Goal: Task Accomplishment & Management: Complete application form

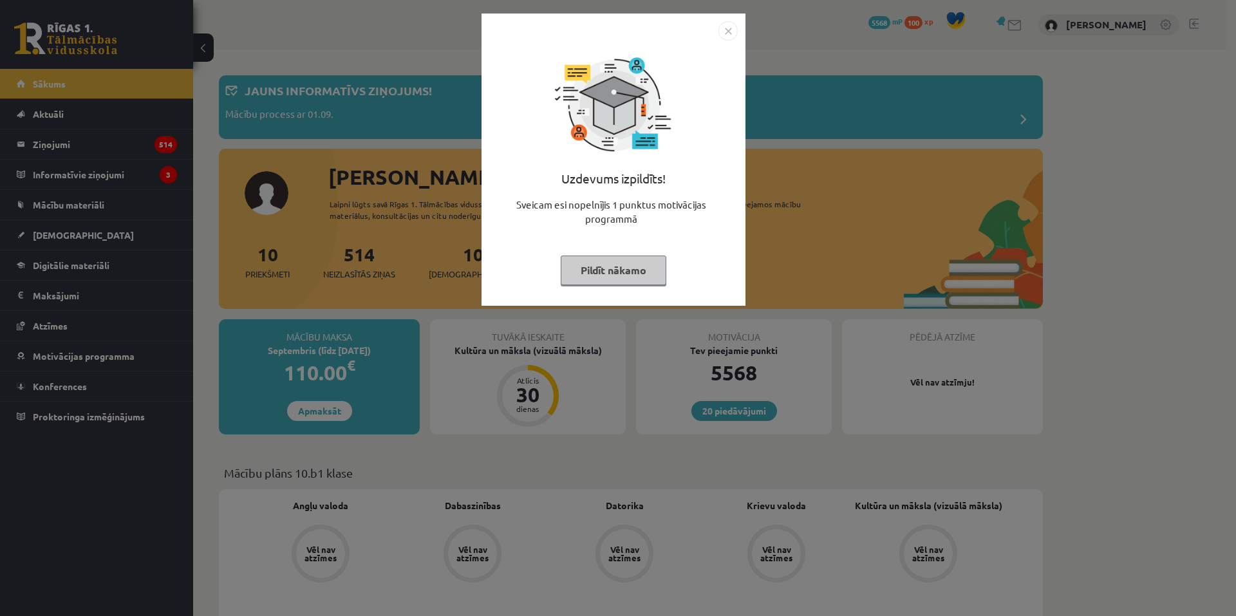
click at [730, 37] on img "Close" at bounding box center [728, 30] width 19 height 19
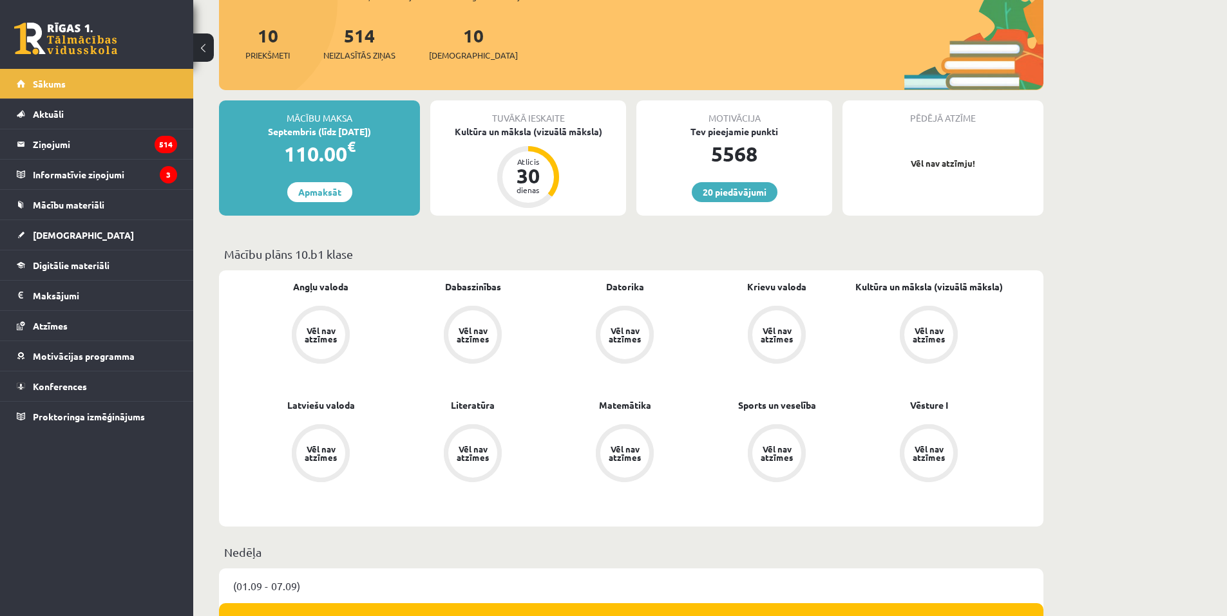
scroll to position [194, 0]
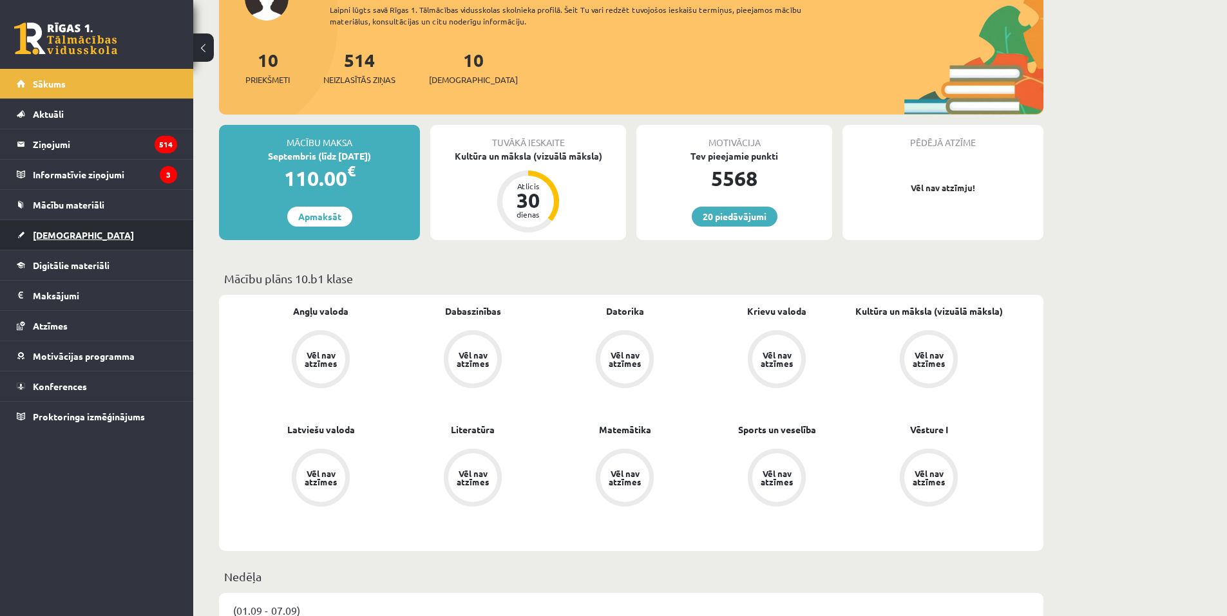
click at [55, 233] on span "[DEMOGRAPHIC_DATA]" at bounding box center [83, 235] width 101 height 12
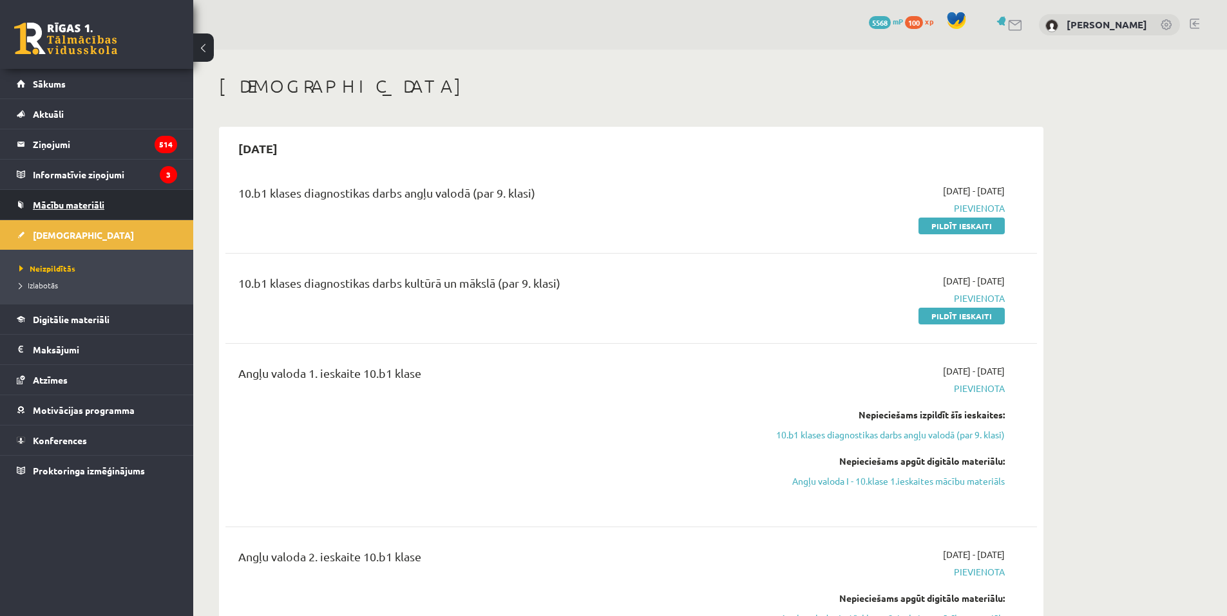
click at [48, 196] on link "Mācību materiāli" at bounding box center [97, 205] width 160 height 30
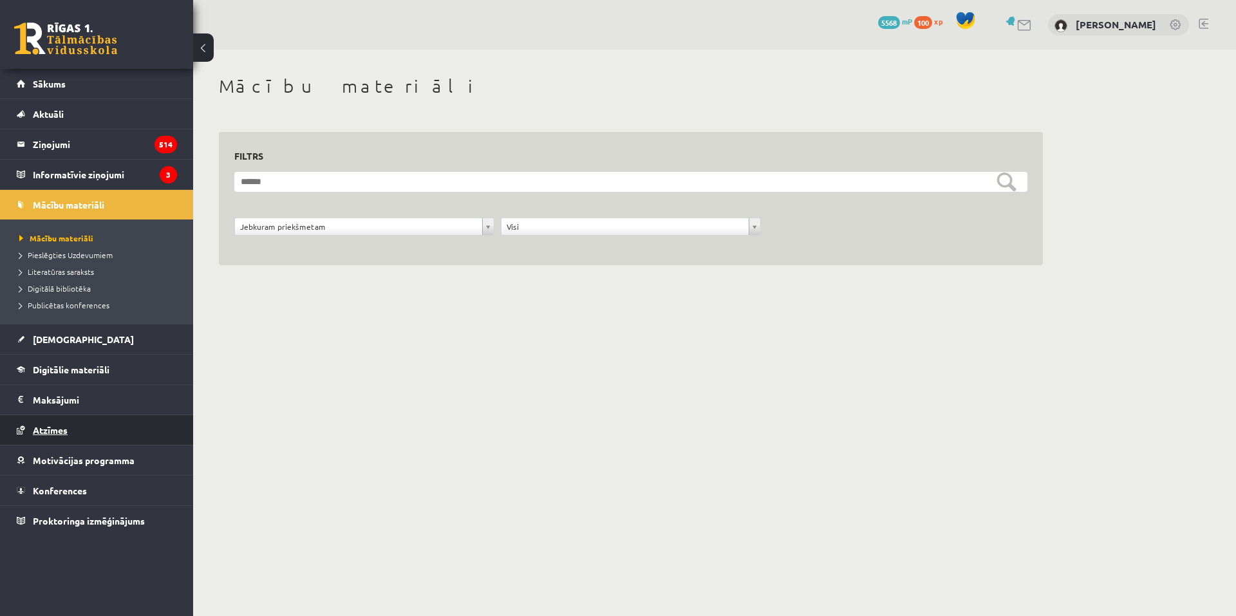
click at [50, 433] on span "Atzīmes" at bounding box center [50, 430] width 35 height 12
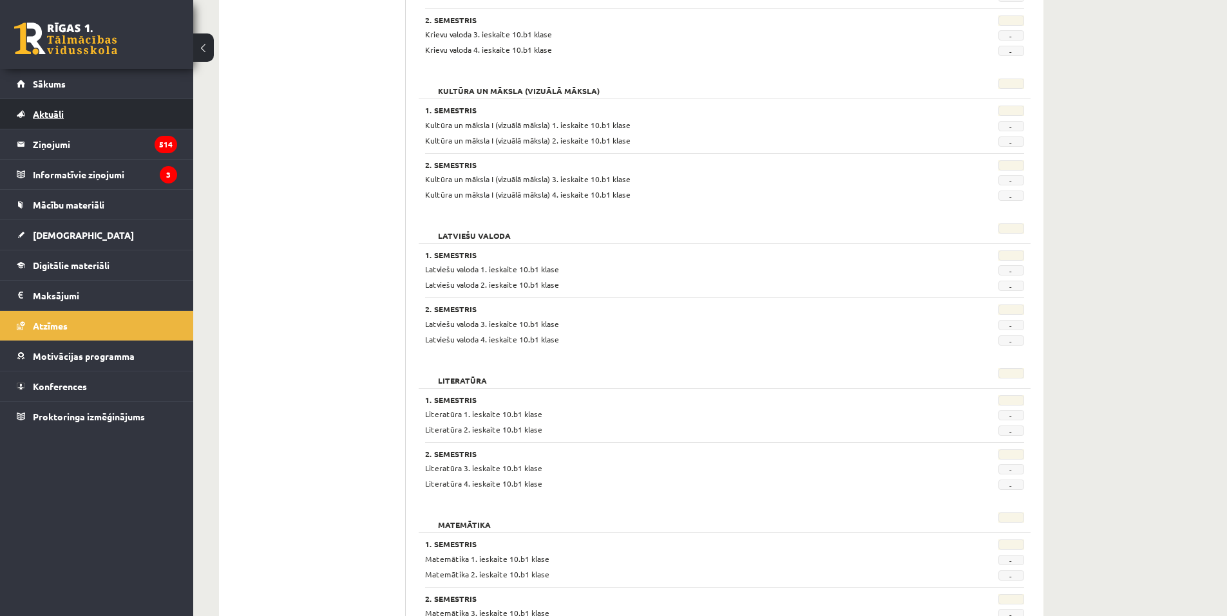
scroll to position [902, 0]
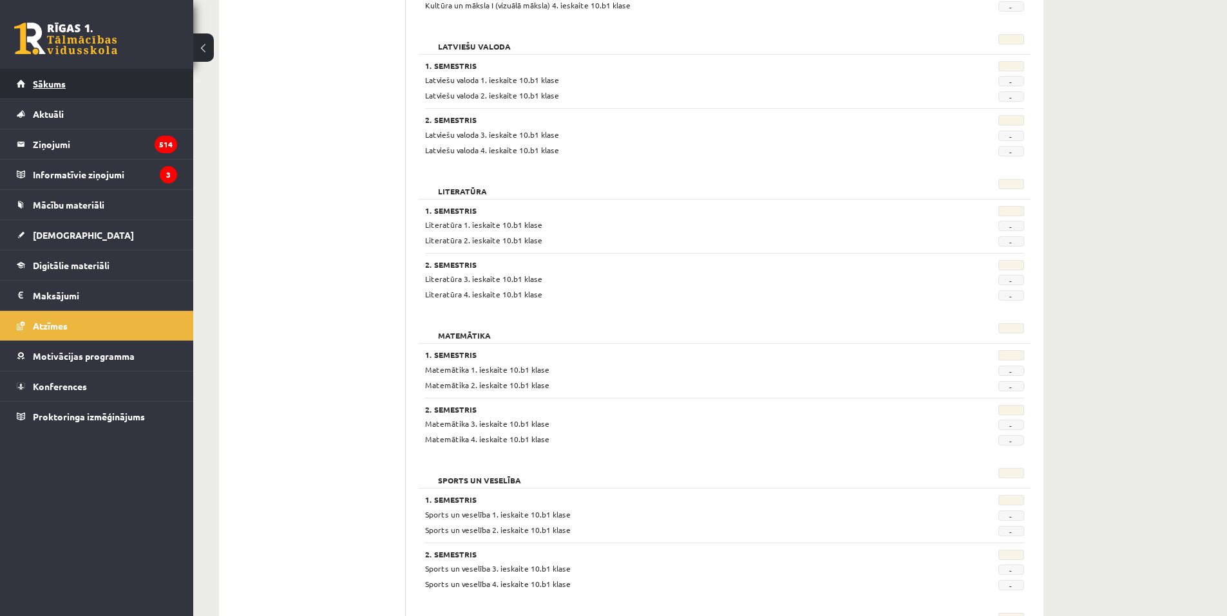
click at [77, 70] on link "Sākums" at bounding box center [97, 84] width 160 height 30
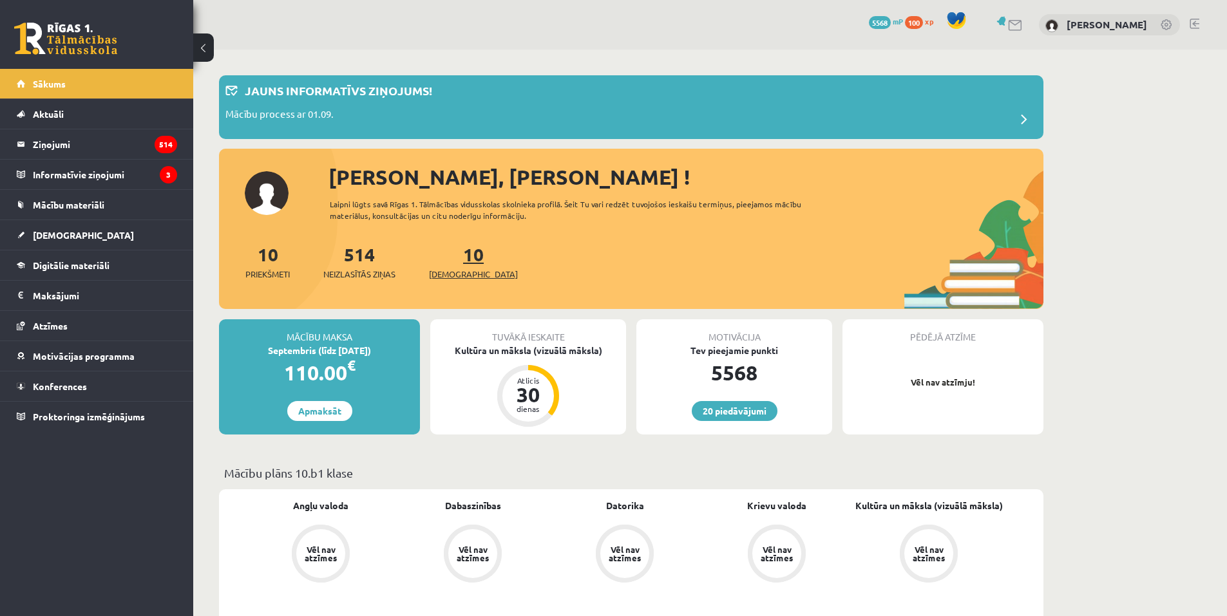
click at [455, 274] on span "[DEMOGRAPHIC_DATA]" at bounding box center [473, 274] width 89 height 13
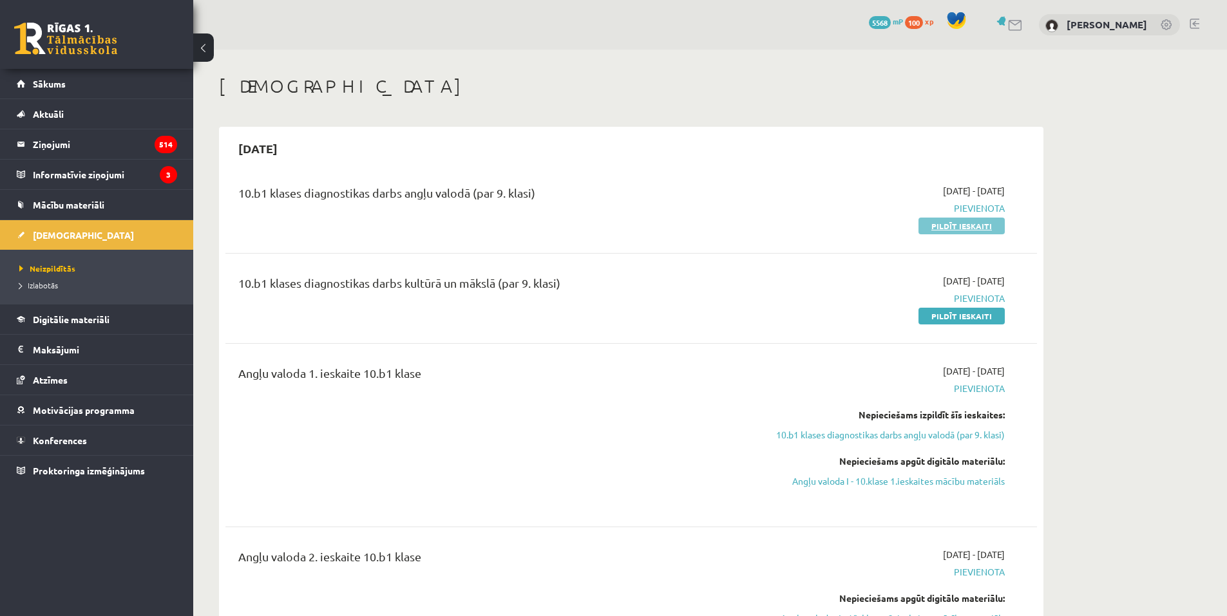
click at [949, 227] on link "Pildīt ieskaiti" at bounding box center [961, 226] width 86 height 17
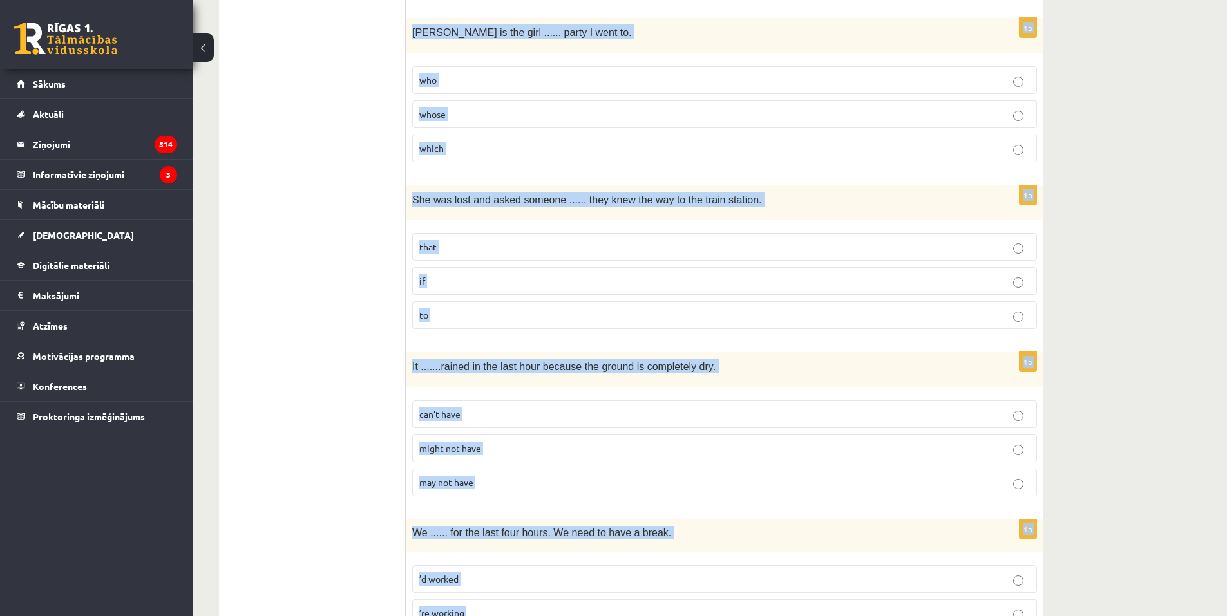
scroll to position [3014, 0]
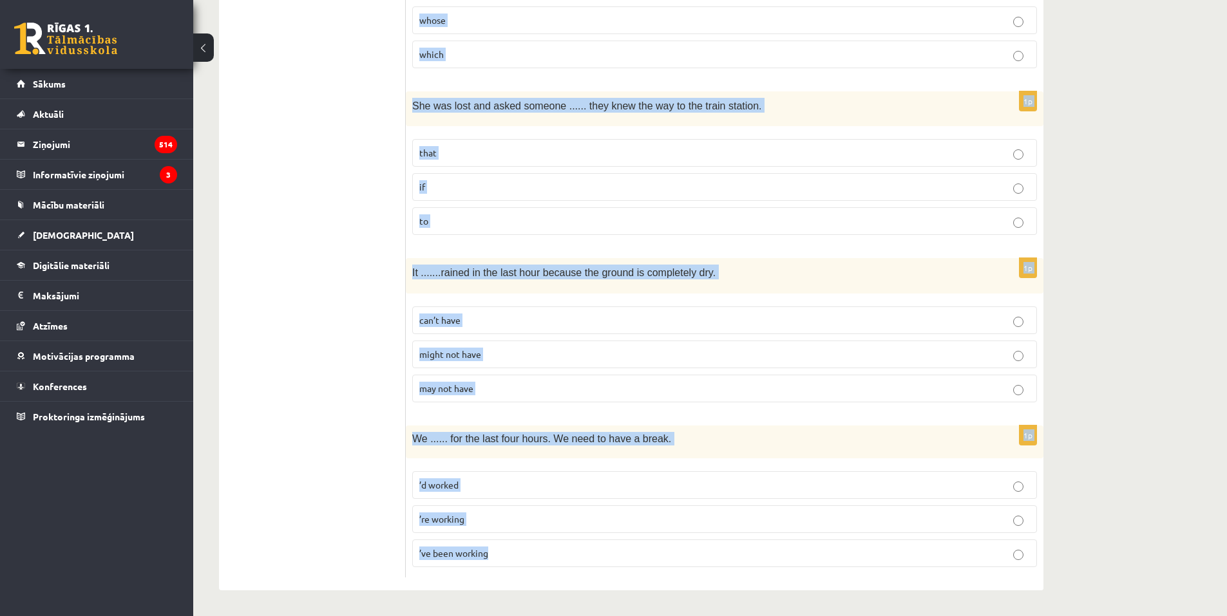
drag, startPoint x: 417, startPoint y: 111, endPoint x: 1079, endPoint y: 617, distance: 833.3
copy form "Read the sentence and choose the correct answer. 1p Can you imagine ...... famo…"
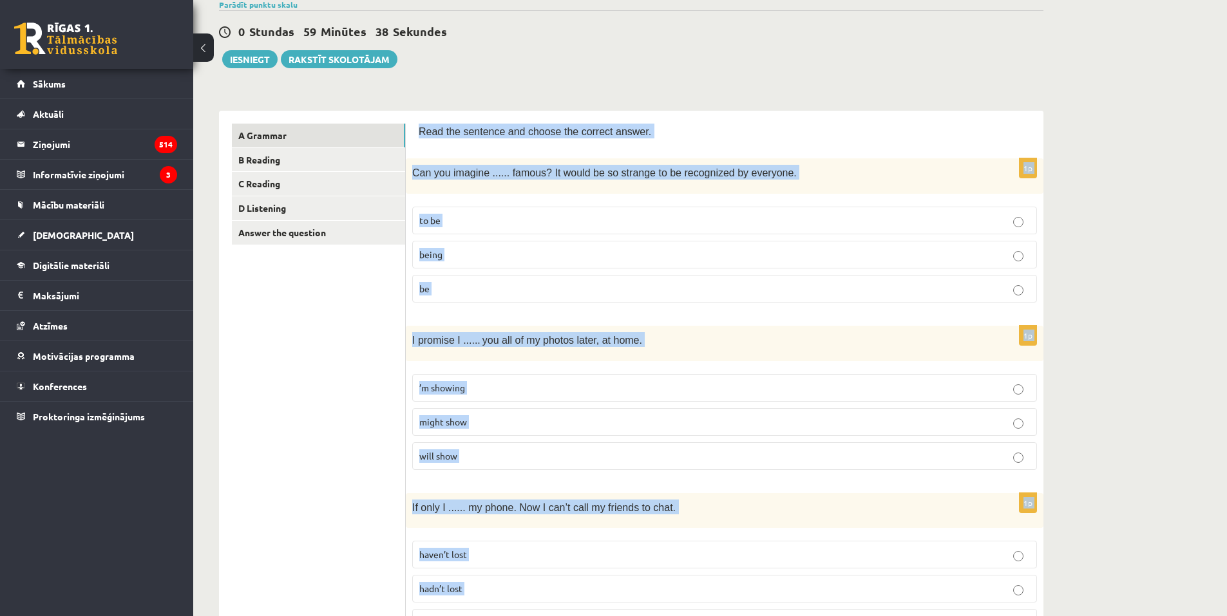
scroll to position [129, 0]
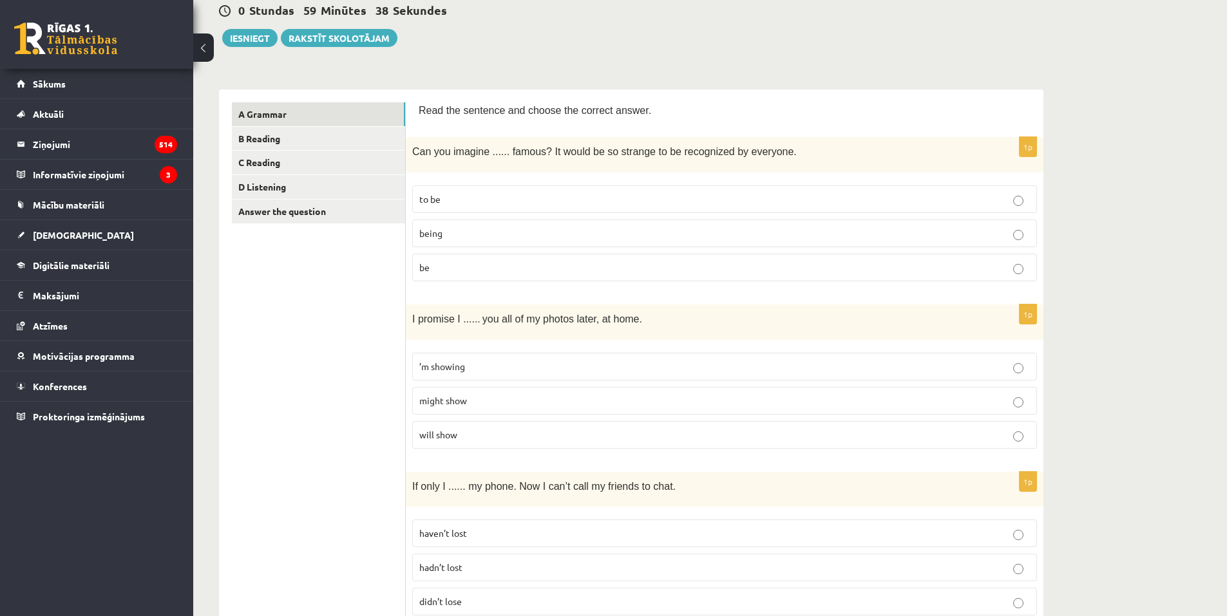
click at [455, 240] on p "being" at bounding box center [724, 234] width 610 height 14
click at [468, 433] on p "will show" at bounding box center [724, 435] width 610 height 14
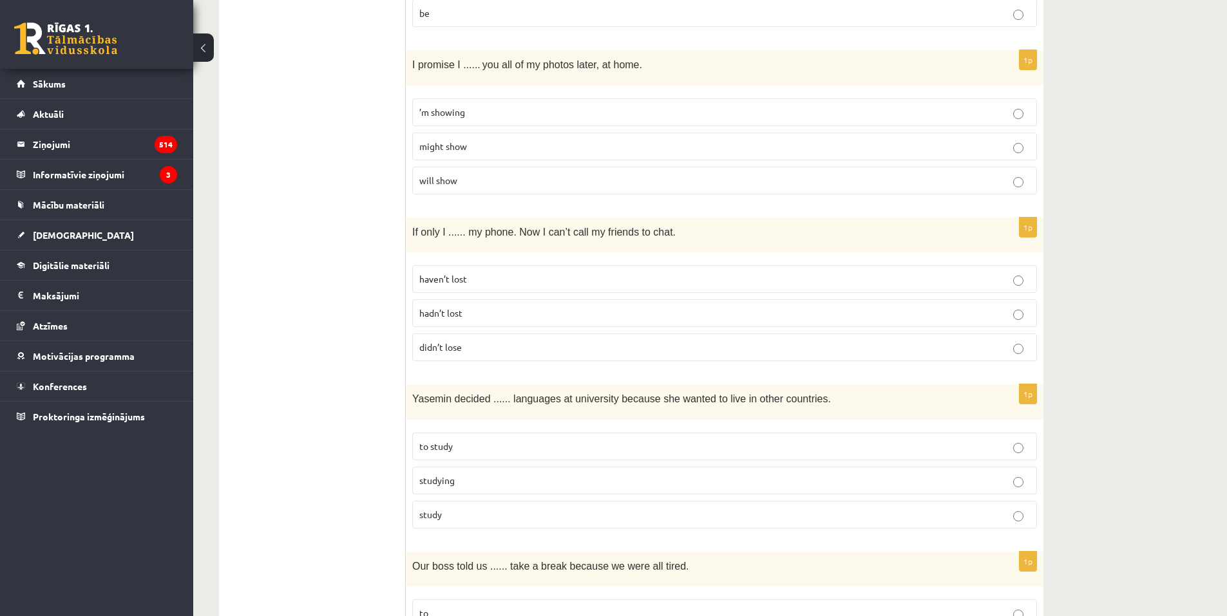
scroll to position [386, 0]
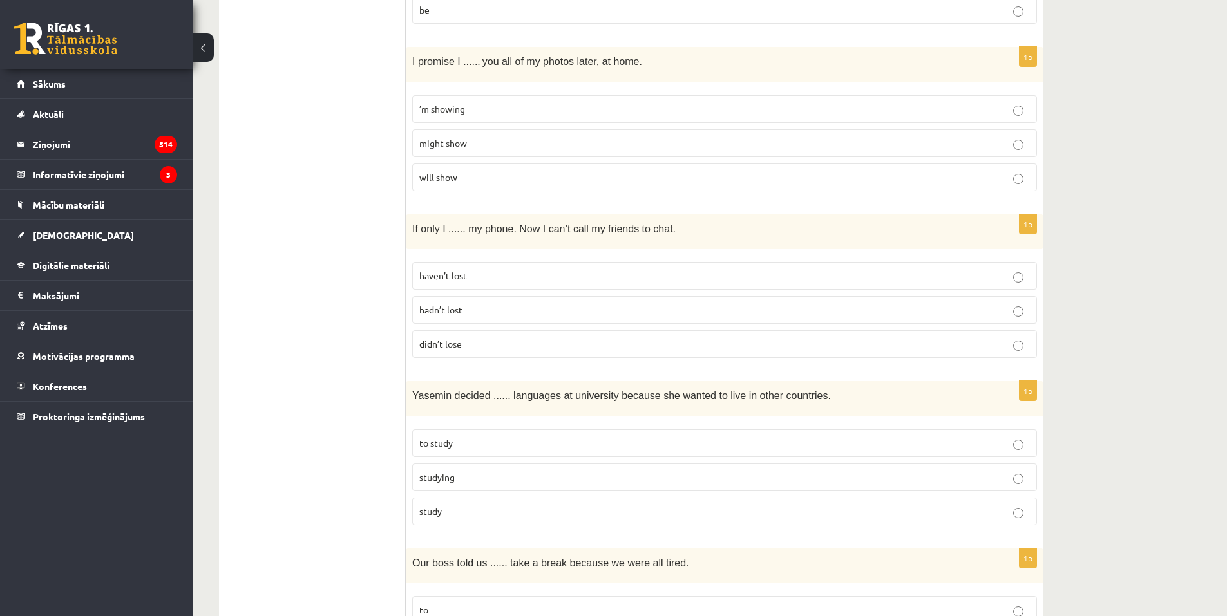
click at [471, 309] on p "hadn’t lost" at bounding box center [724, 310] width 610 height 14
click at [490, 444] on p "to study" at bounding box center [724, 444] width 610 height 14
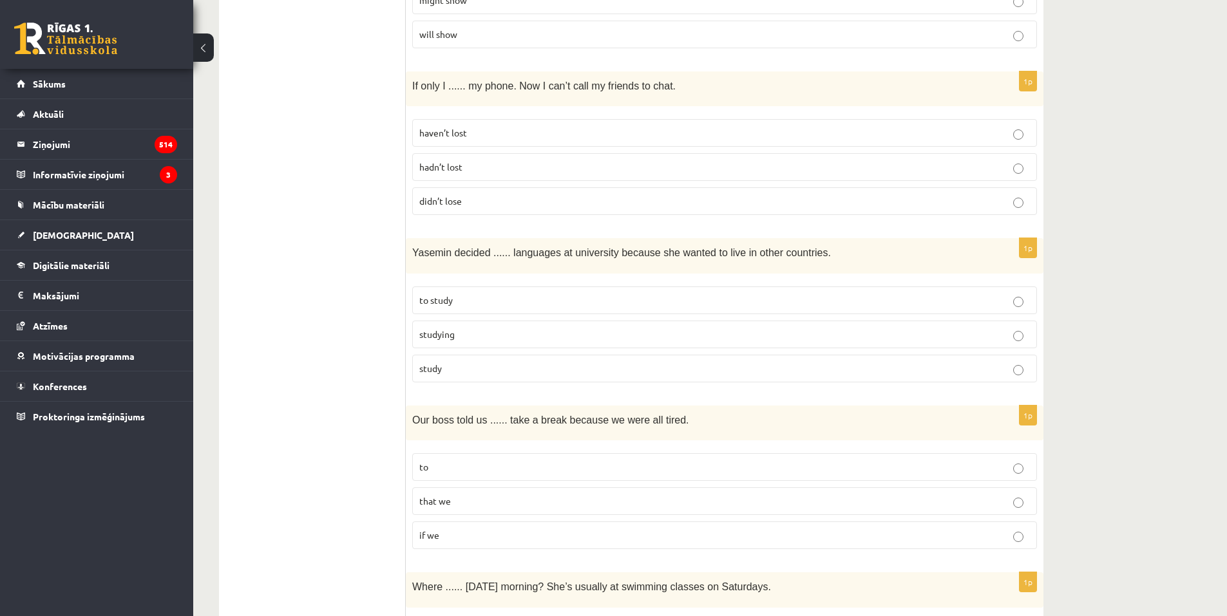
scroll to position [580, 0]
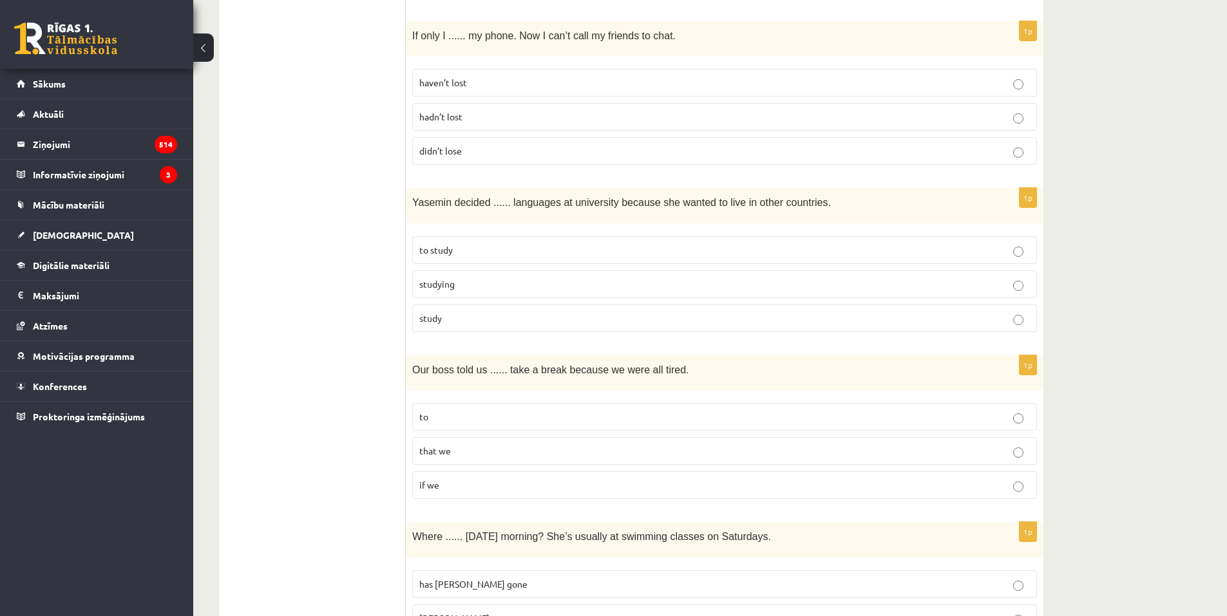
click at [498, 415] on p "to" at bounding box center [724, 417] width 610 height 14
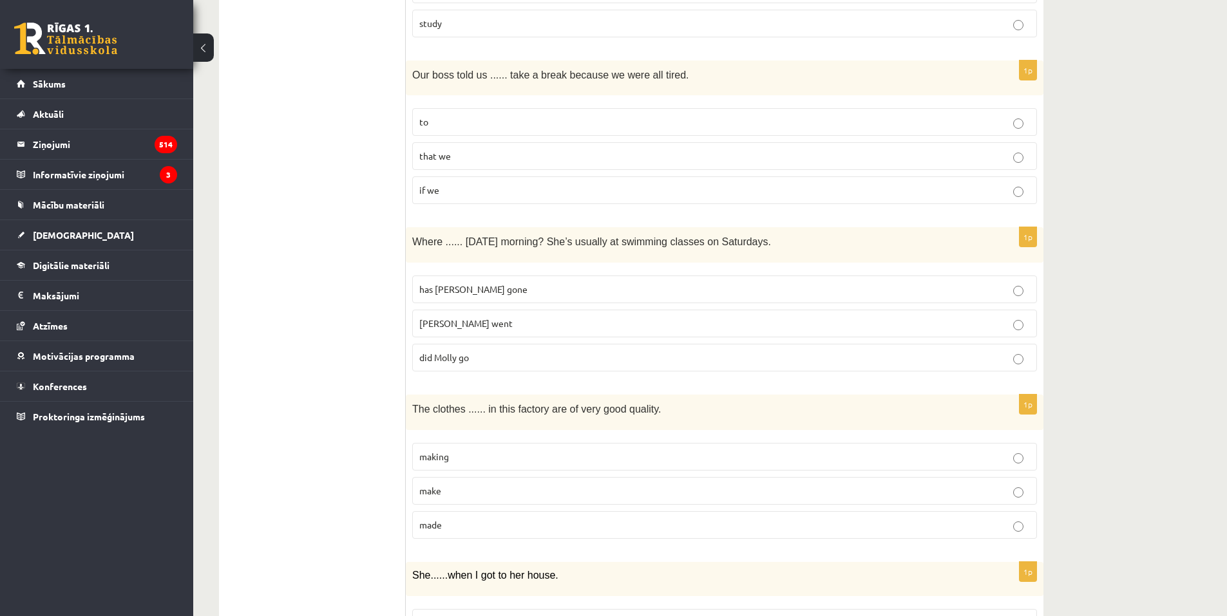
scroll to position [902, 0]
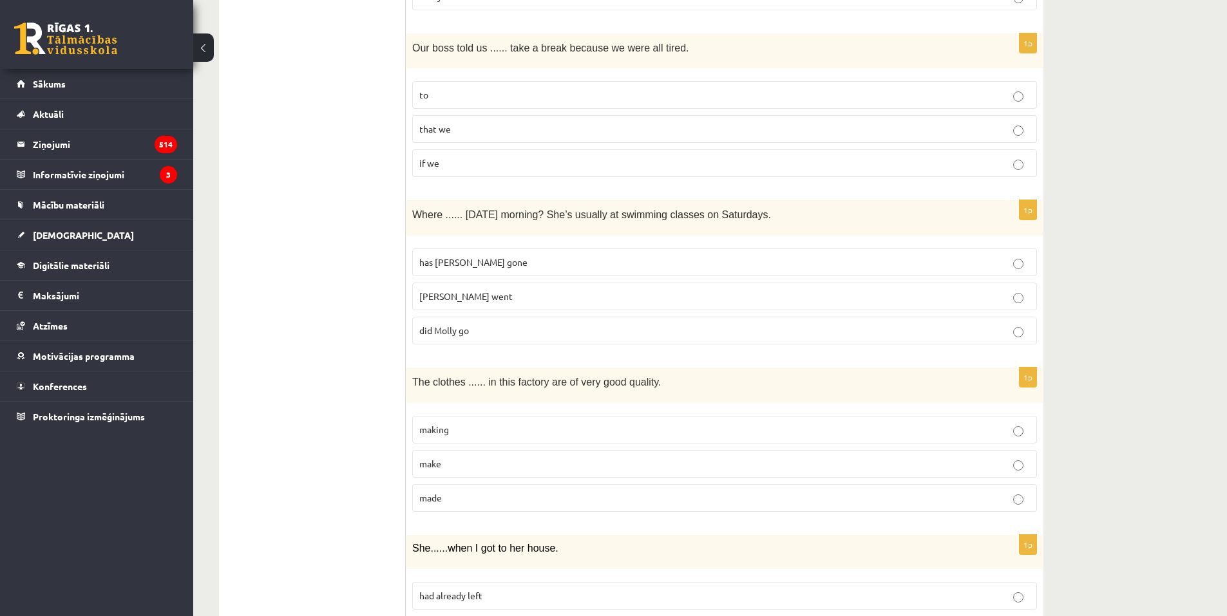
click at [475, 330] on p "did Molly go" at bounding box center [724, 331] width 610 height 14
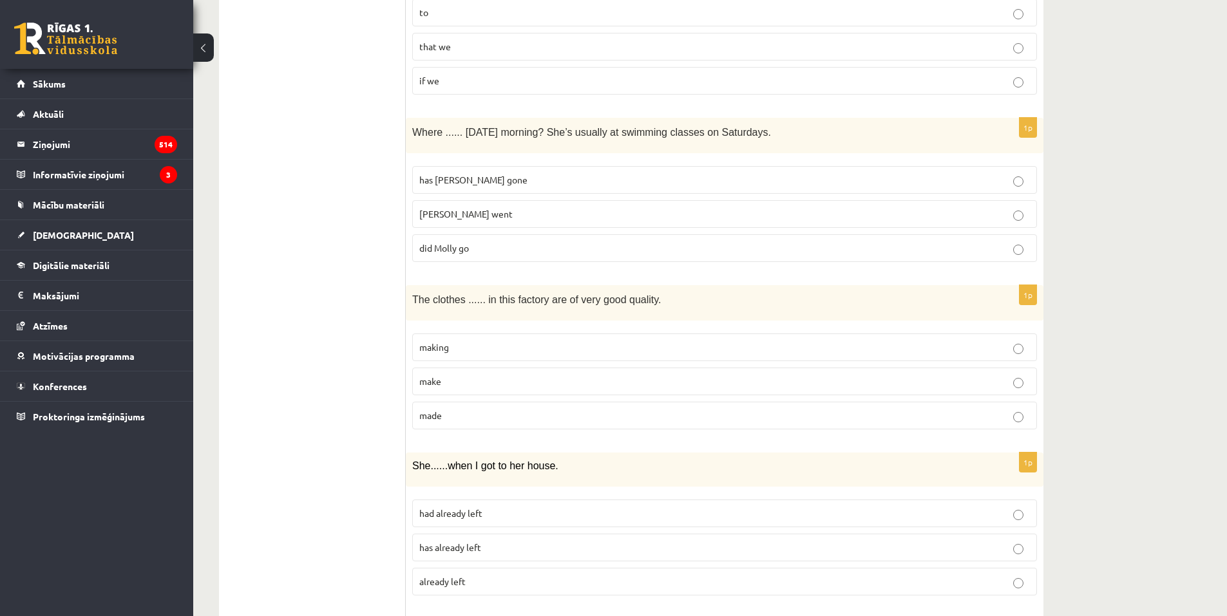
scroll to position [1030, 0]
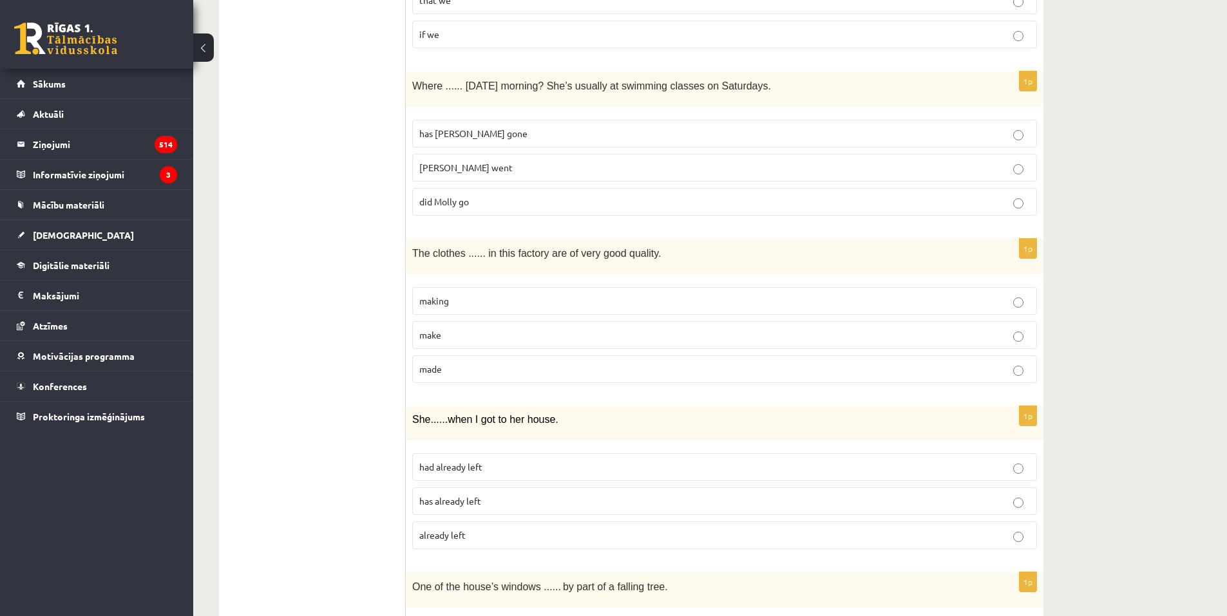
click at [459, 369] on p "made" at bounding box center [724, 370] width 610 height 14
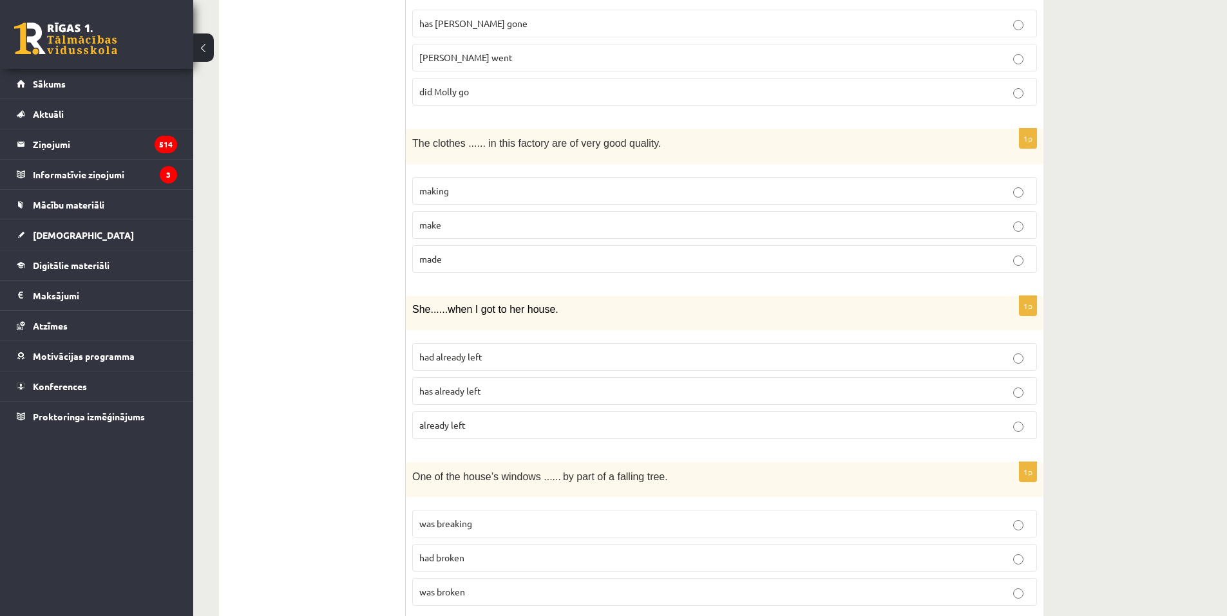
scroll to position [1159, 0]
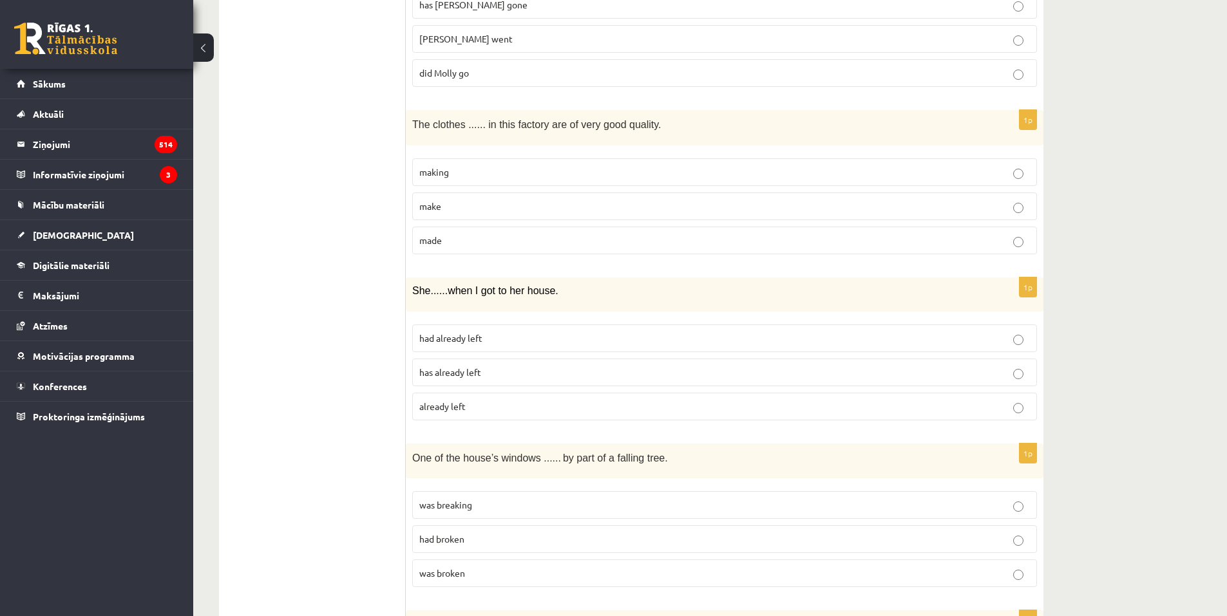
drag, startPoint x: 508, startPoint y: 330, endPoint x: 539, endPoint y: 94, distance: 238.3
click at [508, 330] on label "had already left" at bounding box center [724, 339] width 625 height 28
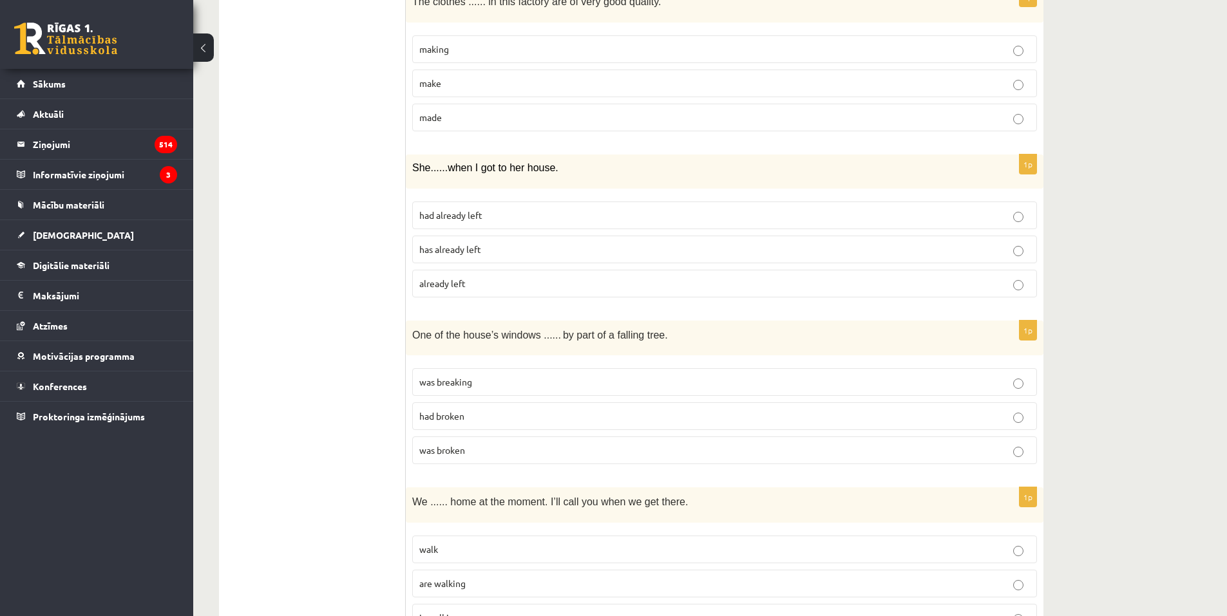
scroll to position [1288, 0]
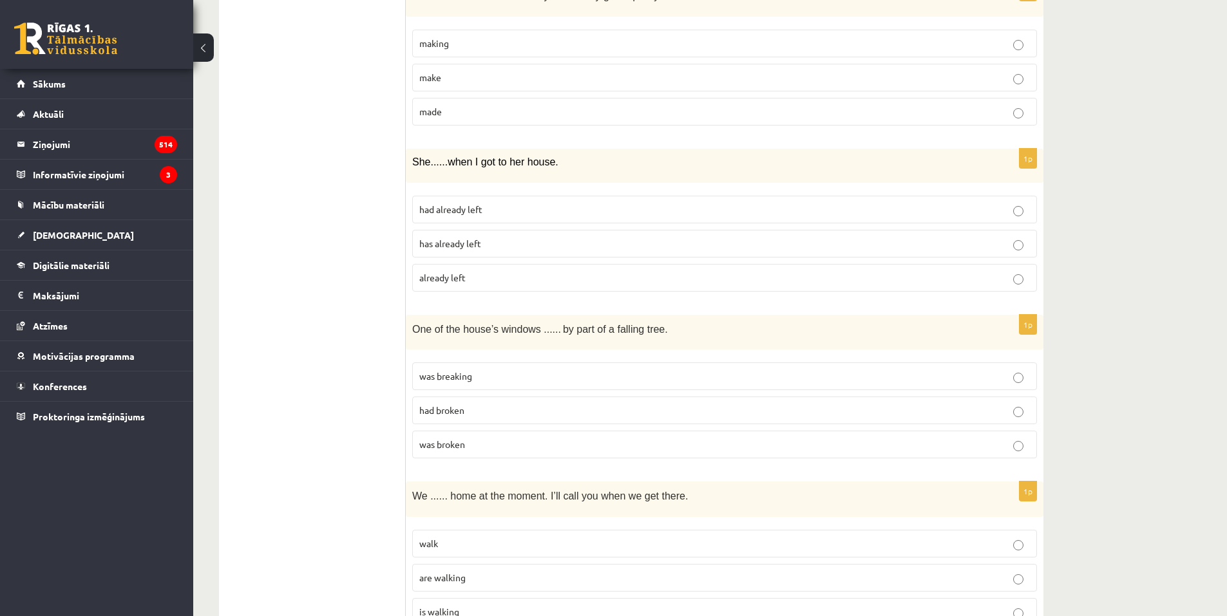
click at [453, 440] on span "was broken" at bounding box center [442, 445] width 46 height 12
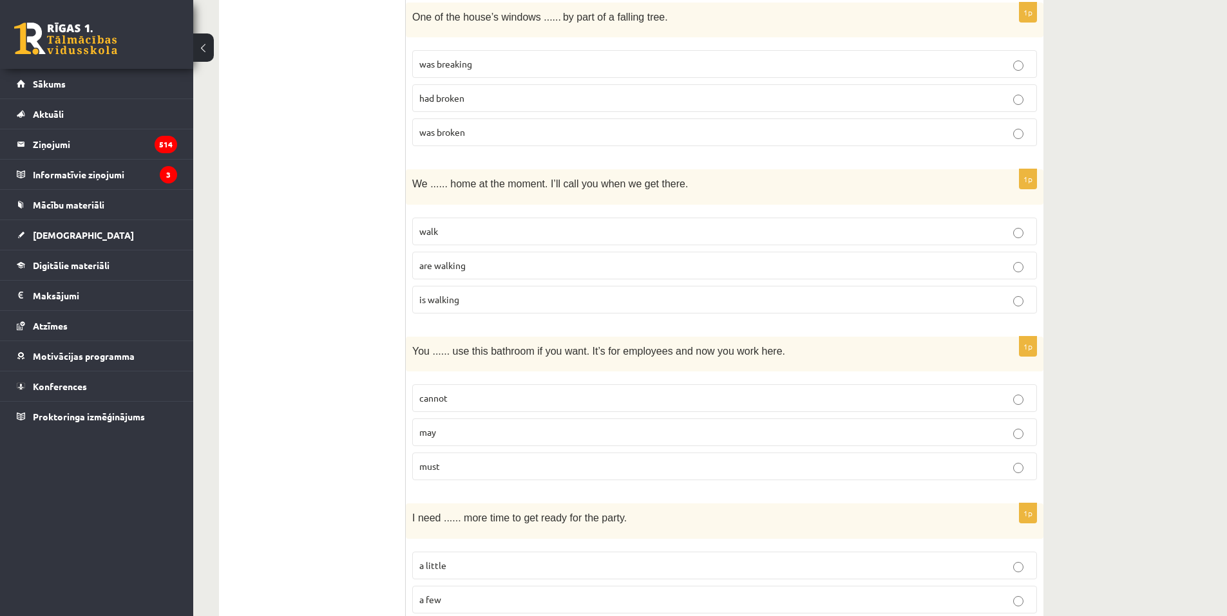
scroll to position [1610, 0]
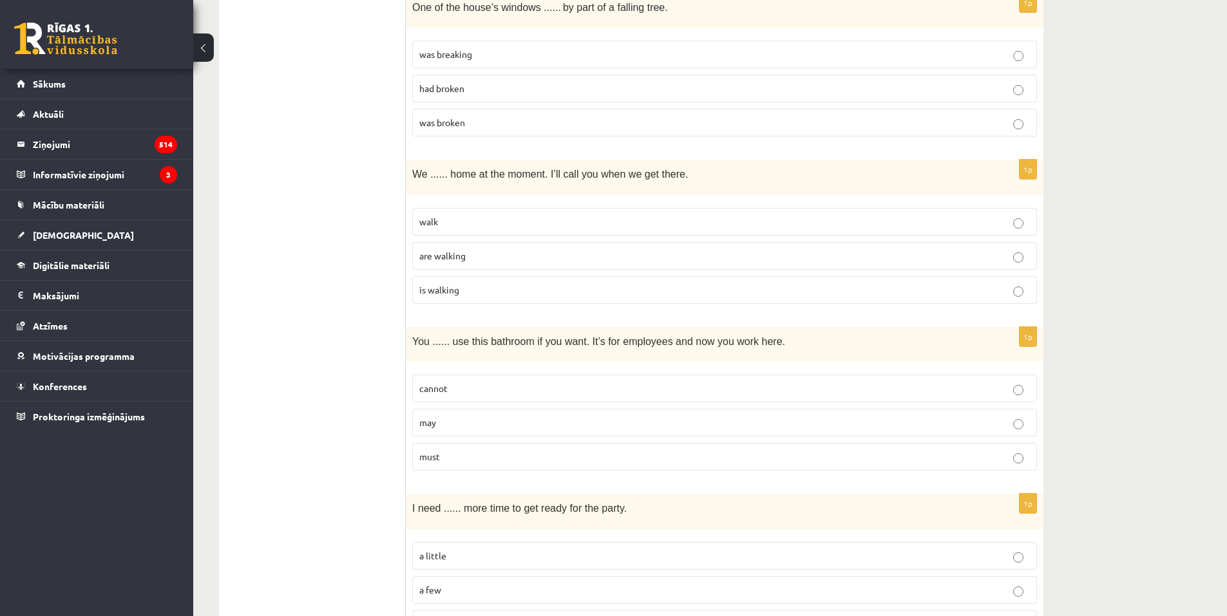
click at [475, 255] on p "are walking" at bounding box center [724, 256] width 610 height 14
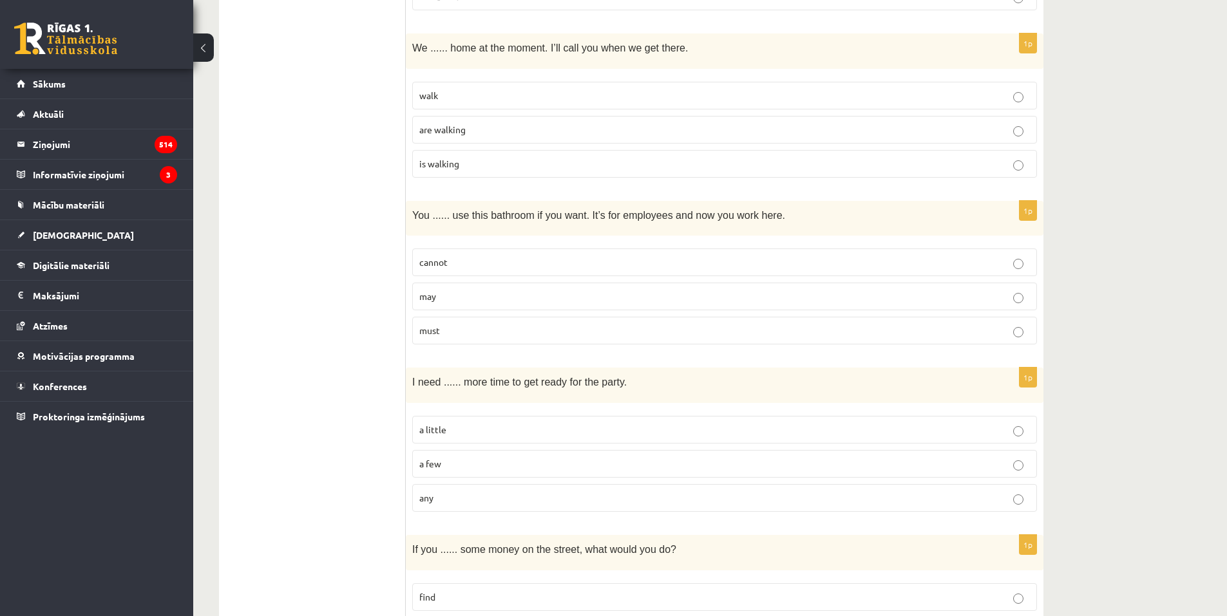
scroll to position [1803, 0]
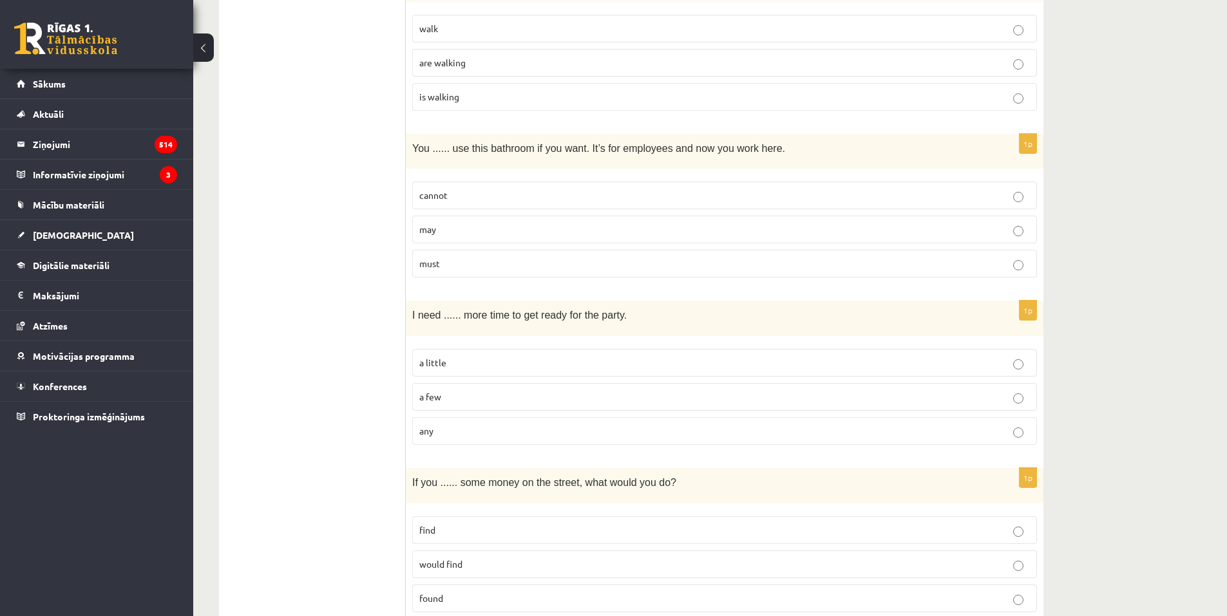
click at [456, 234] on p "may" at bounding box center [724, 230] width 610 height 14
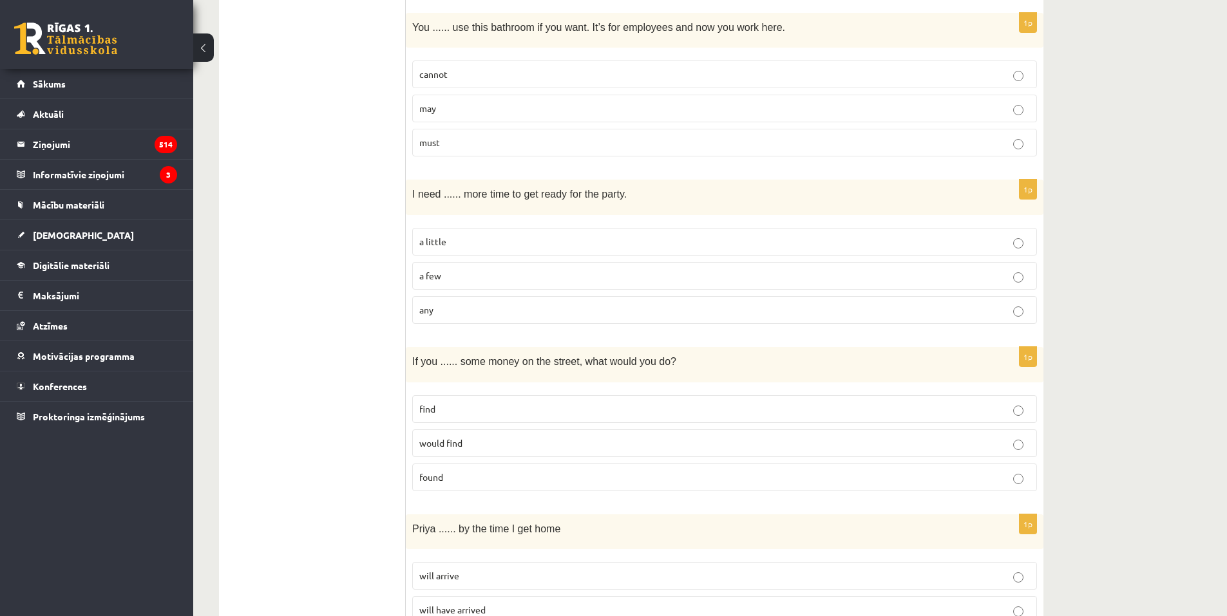
scroll to position [1932, 0]
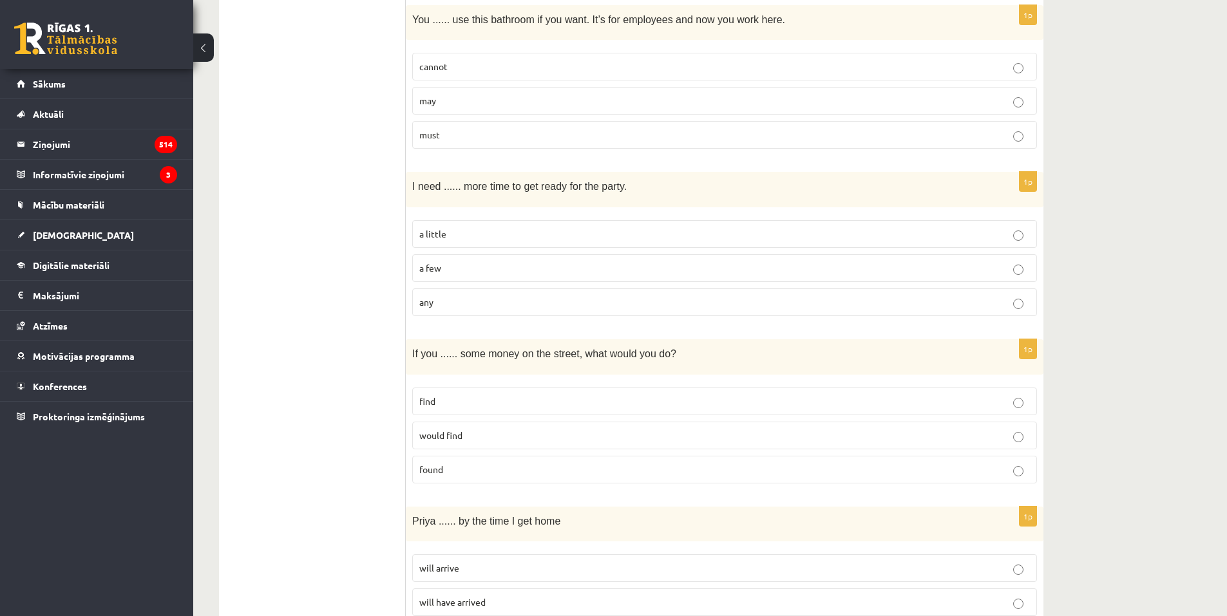
click at [502, 236] on p "a little" at bounding box center [724, 234] width 610 height 14
click at [473, 466] on p "found" at bounding box center [724, 470] width 610 height 14
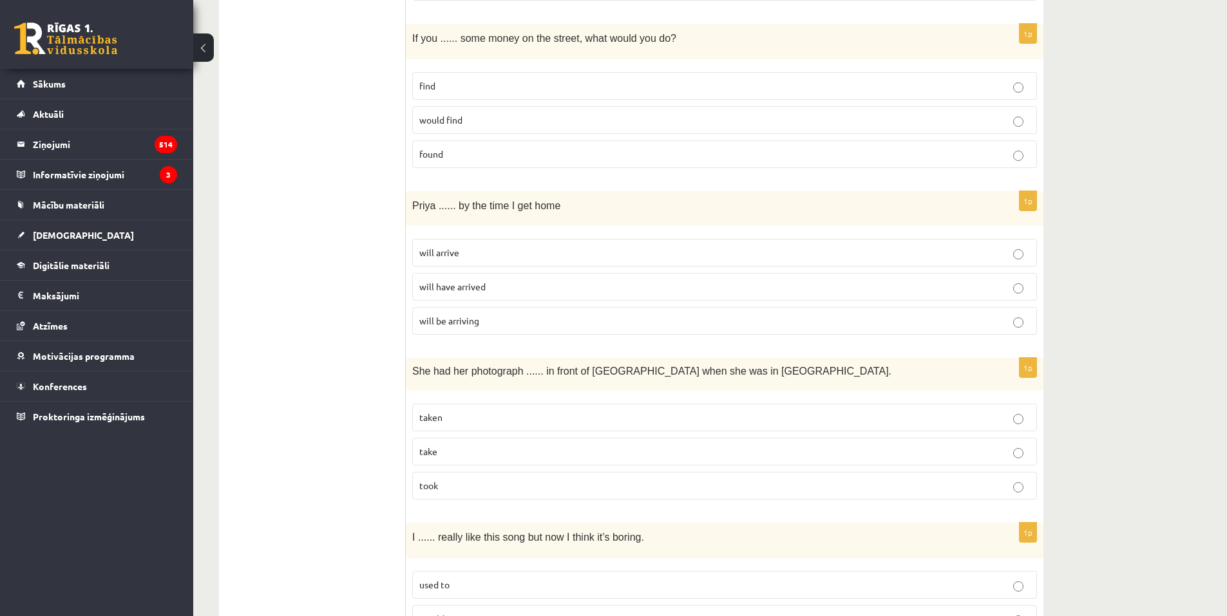
scroll to position [2254, 0]
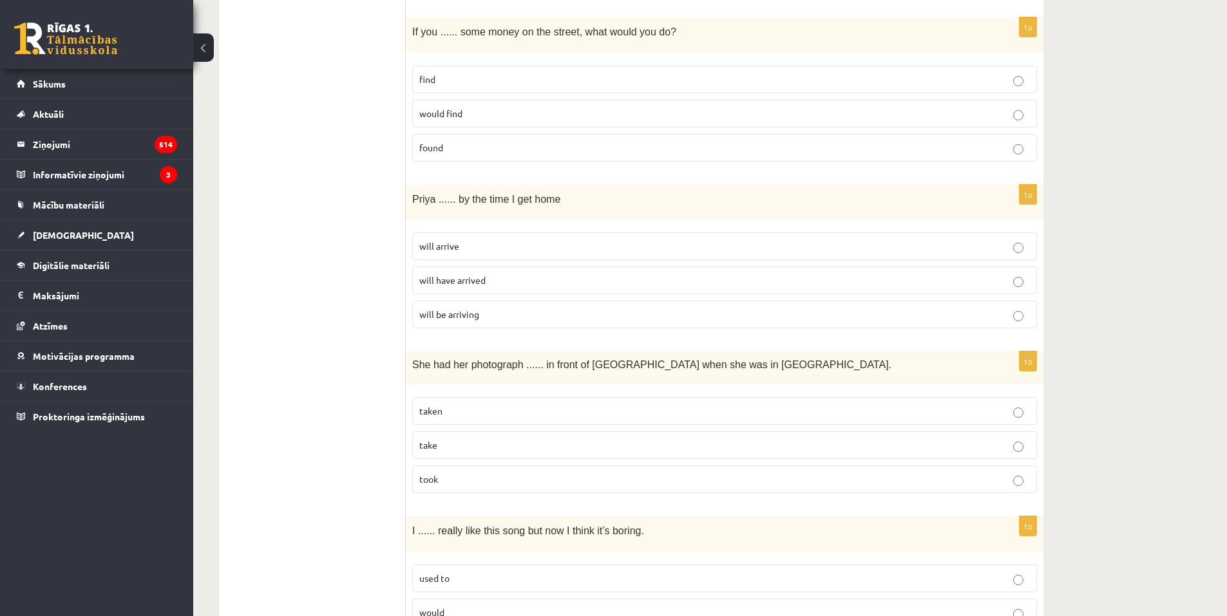
click at [471, 276] on span "will have arrived" at bounding box center [452, 280] width 66 height 12
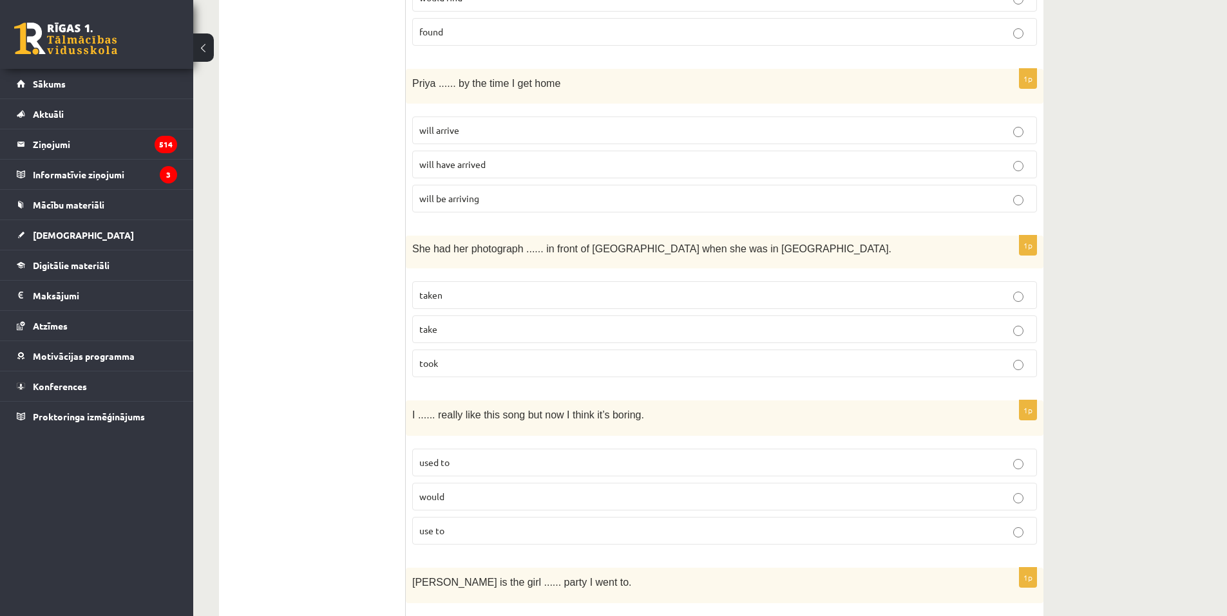
scroll to position [2383, 0]
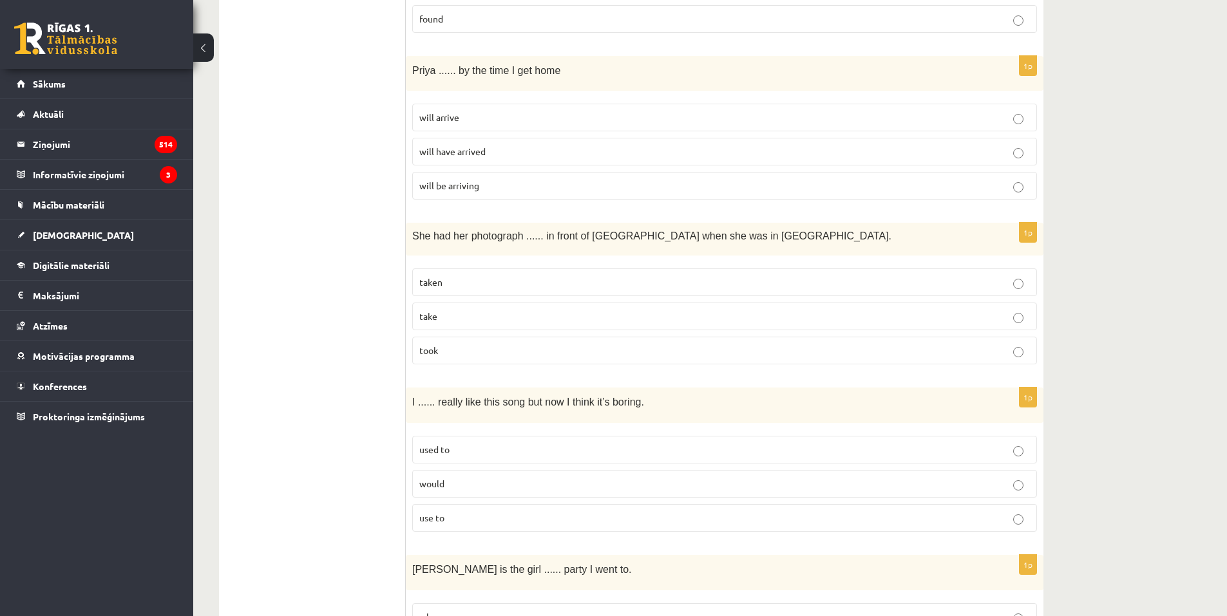
click at [457, 285] on p "taken" at bounding box center [724, 283] width 610 height 14
click at [460, 458] on label "used to" at bounding box center [724, 450] width 625 height 28
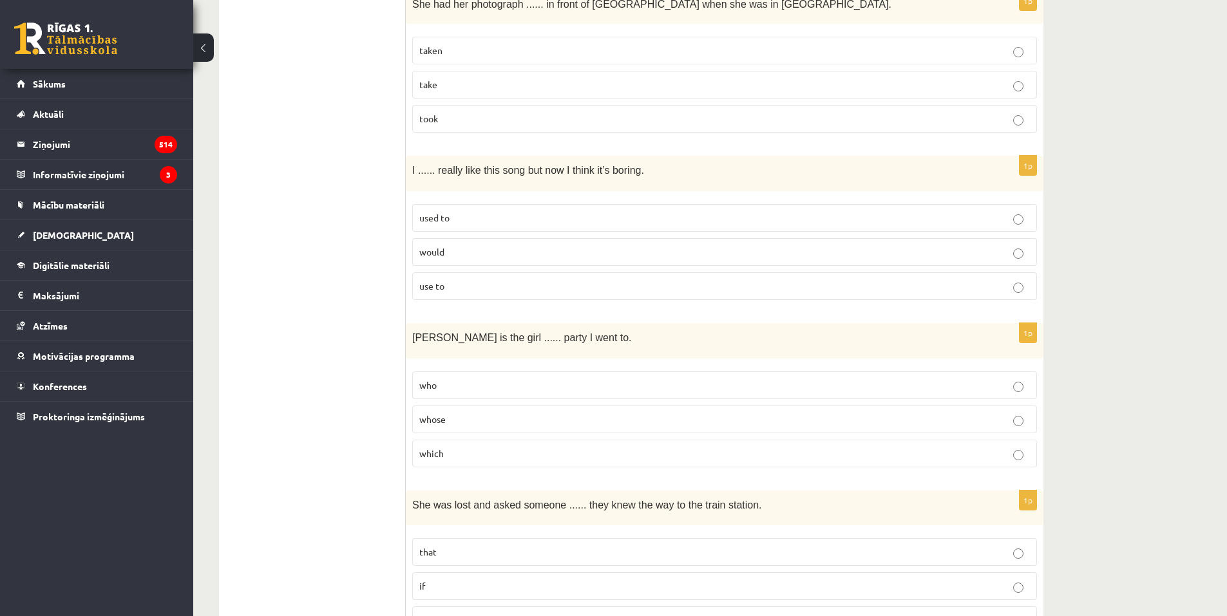
scroll to position [2640, 0]
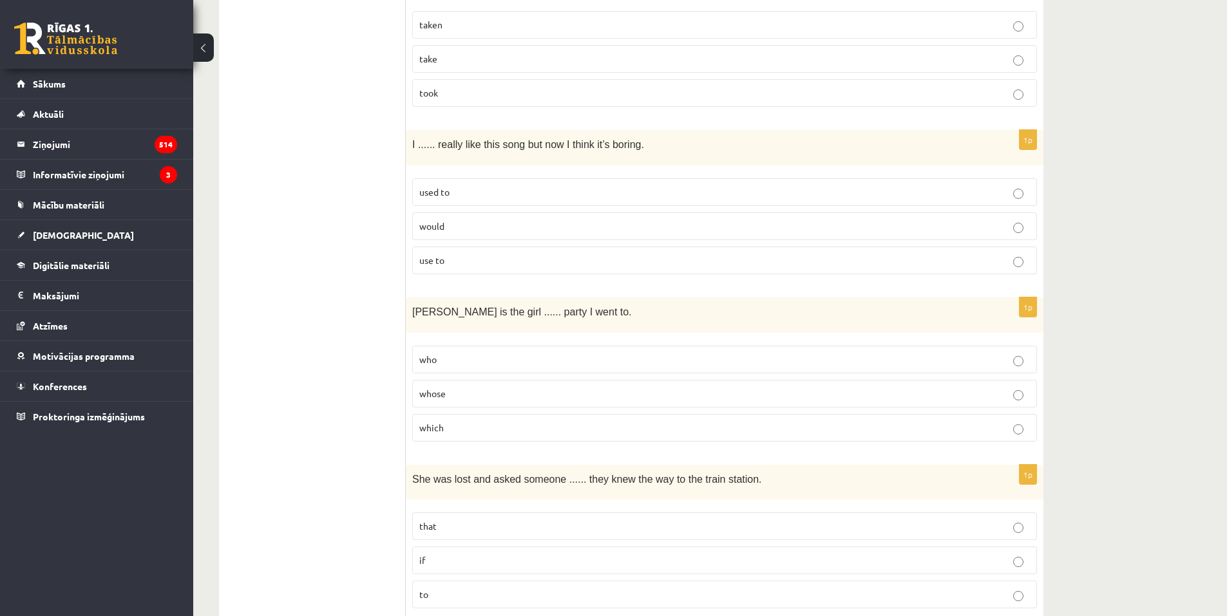
click at [432, 400] on p "whose" at bounding box center [724, 394] width 610 height 14
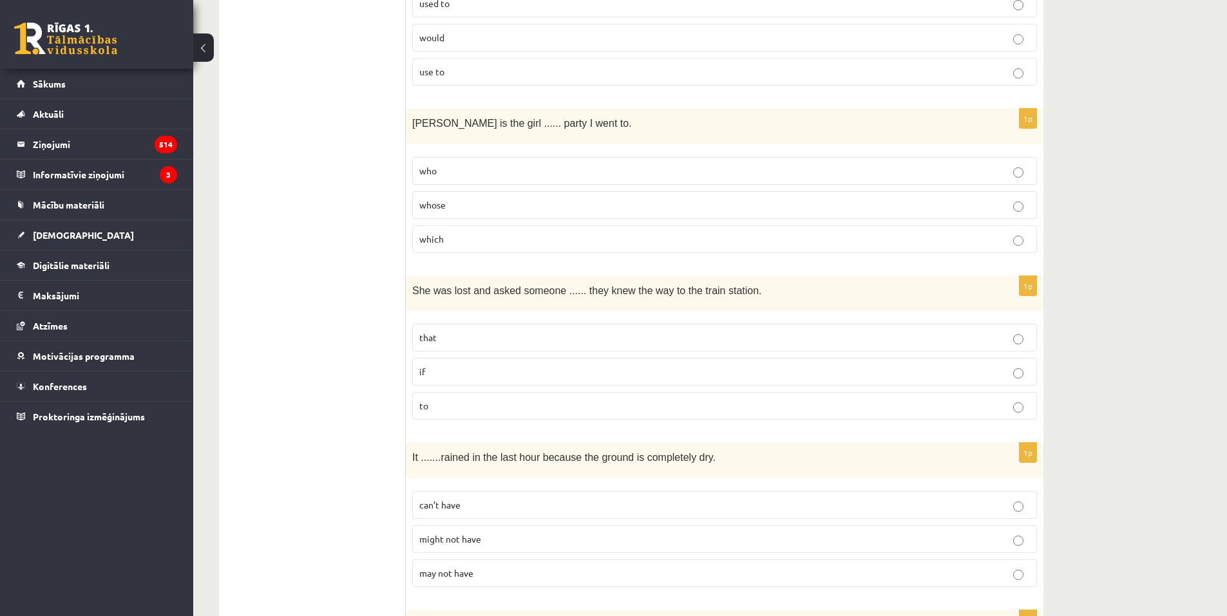
scroll to position [2833, 0]
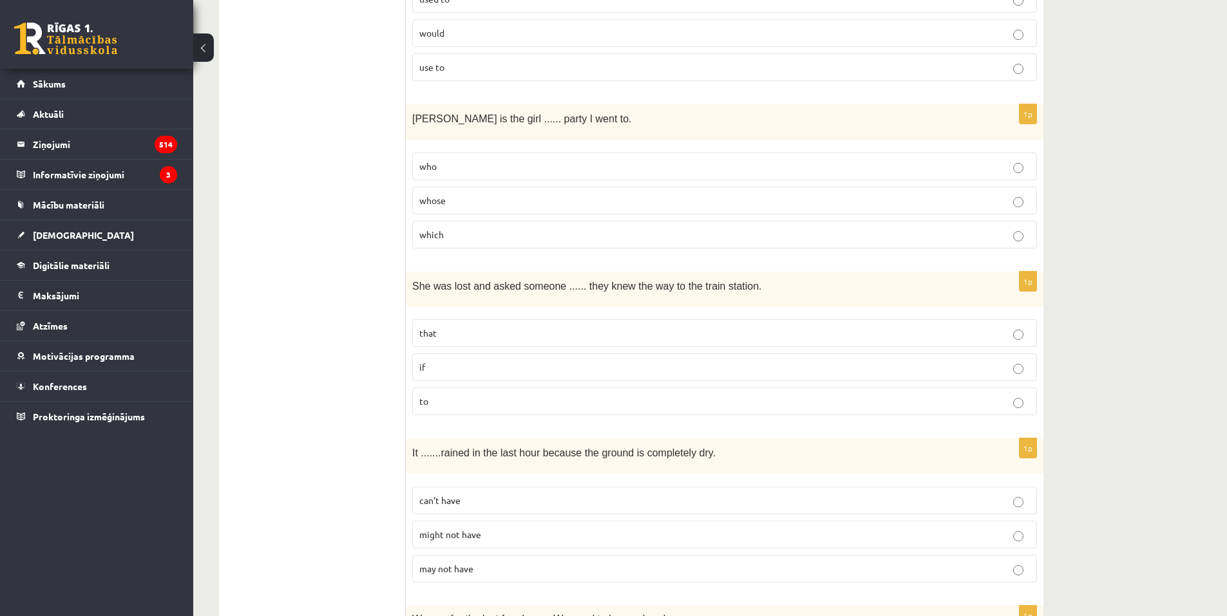
click at [504, 374] on p "if" at bounding box center [724, 368] width 610 height 14
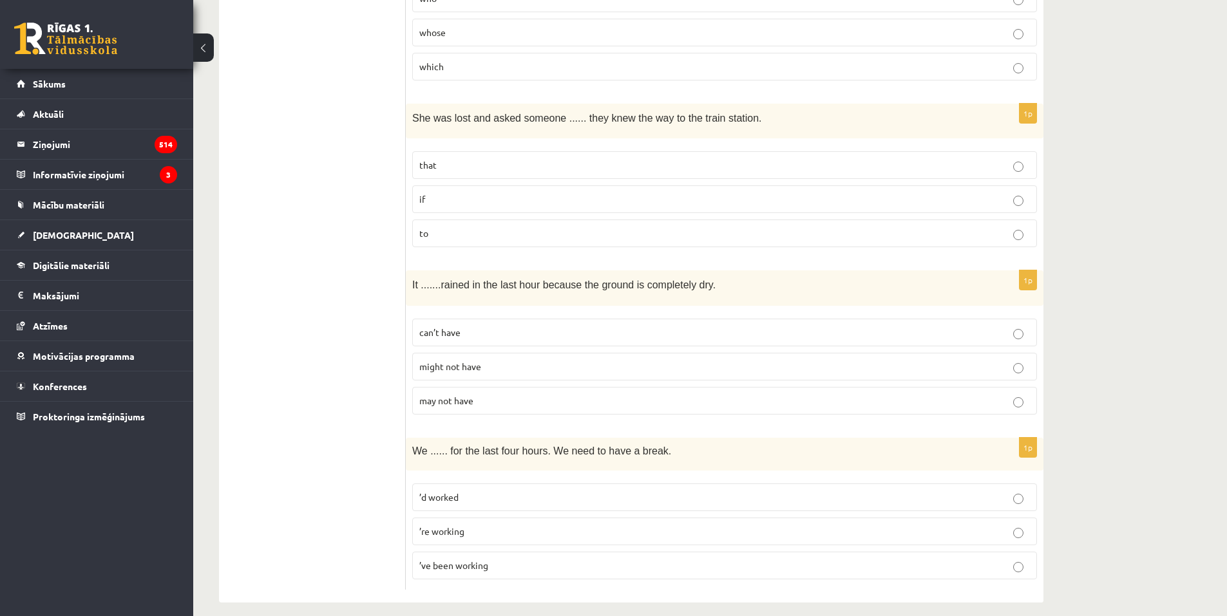
scroll to position [3014, 0]
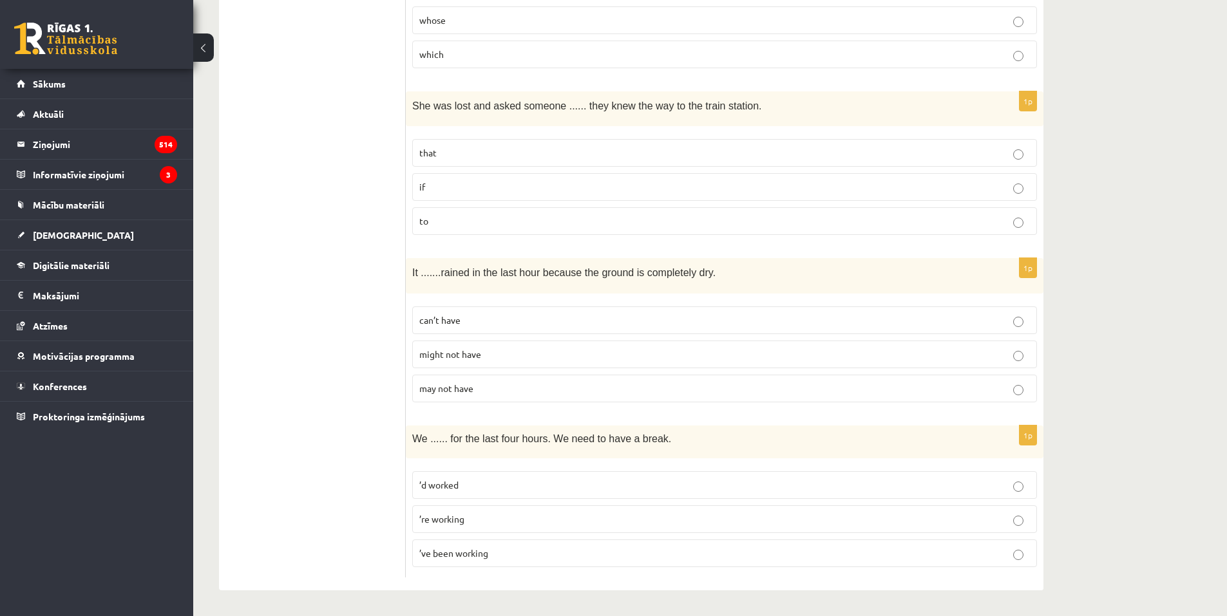
click at [490, 325] on p "can’t have" at bounding box center [724, 321] width 610 height 14
click at [440, 558] on span "’ve been working" at bounding box center [453, 553] width 69 height 12
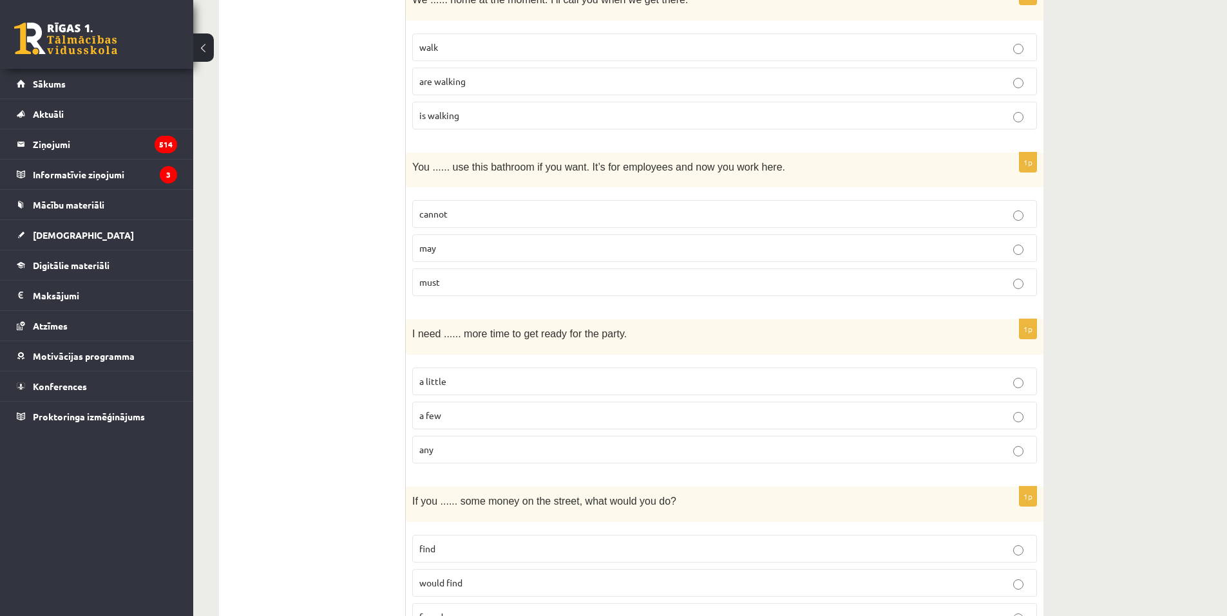
scroll to position [0, 0]
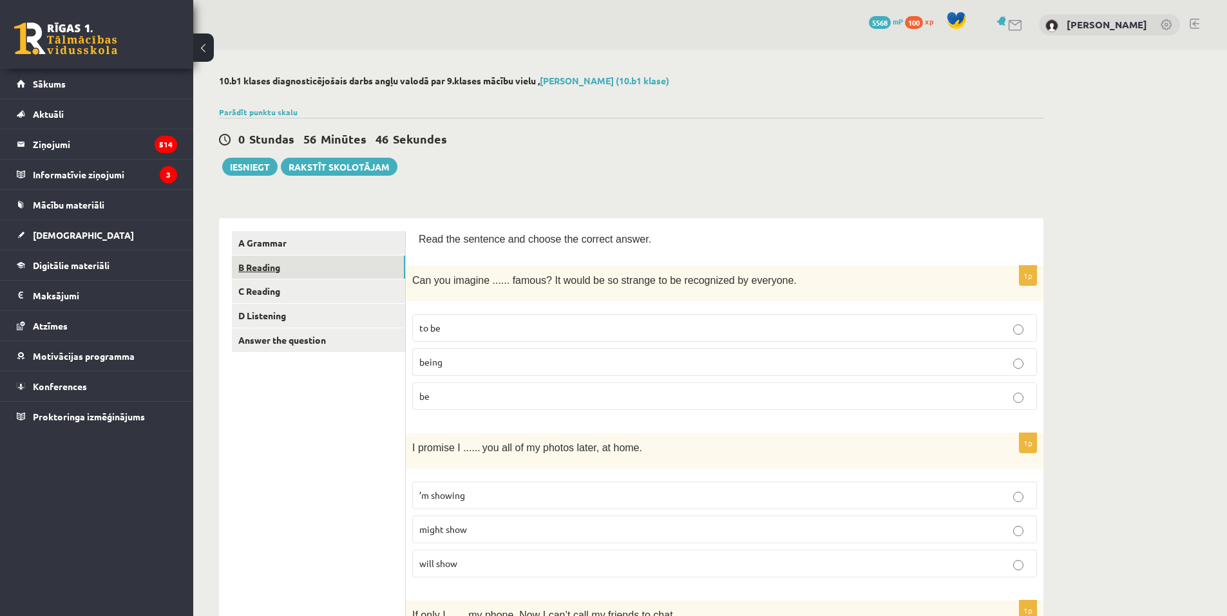
click at [267, 270] on link "B Reading" at bounding box center [318, 268] width 173 height 24
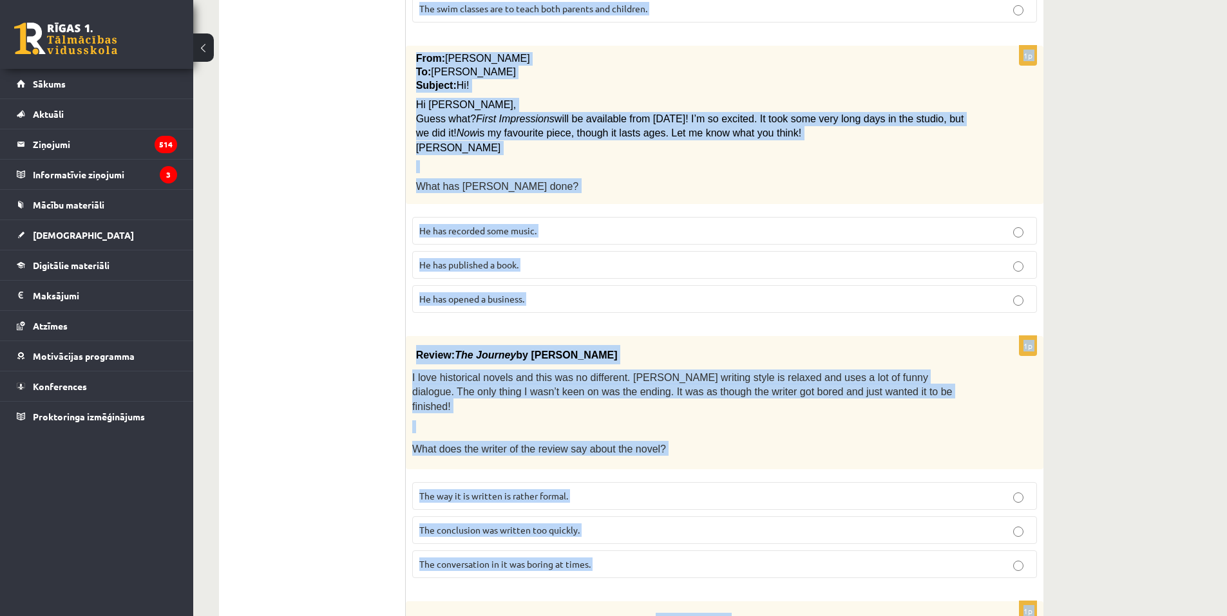
scroll to position [1190, 0]
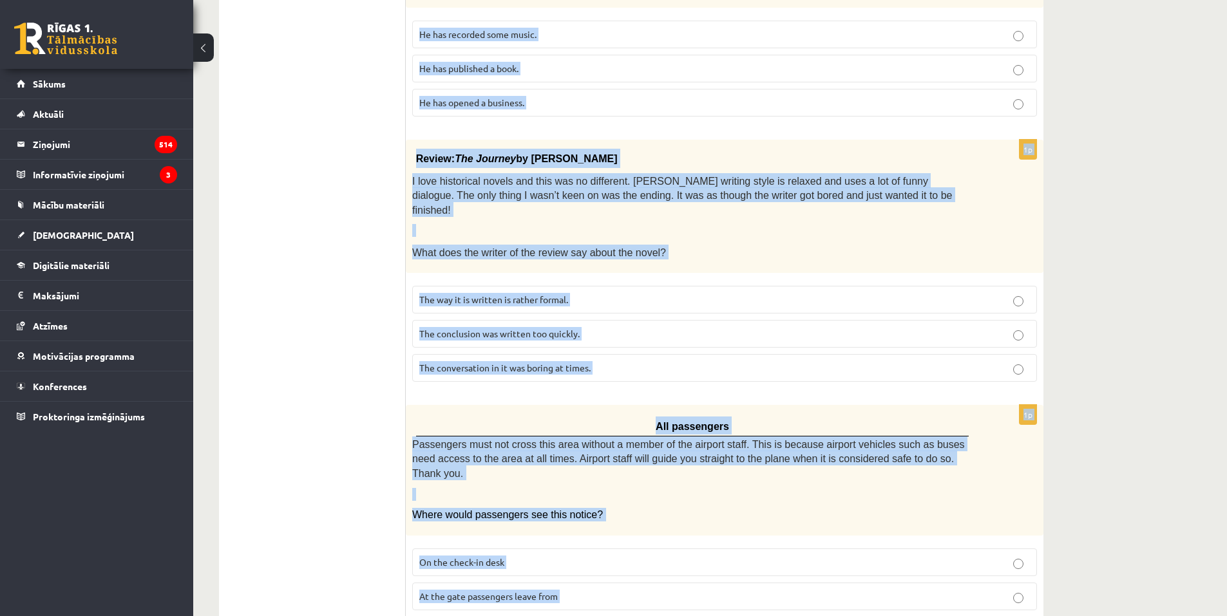
drag, startPoint x: 414, startPoint y: 236, endPoint x: 858, endPoint y: 617, distance: 585.0
copy form "Read the text and choose the correct answer. 1p Tom, could you pick up the sand…"
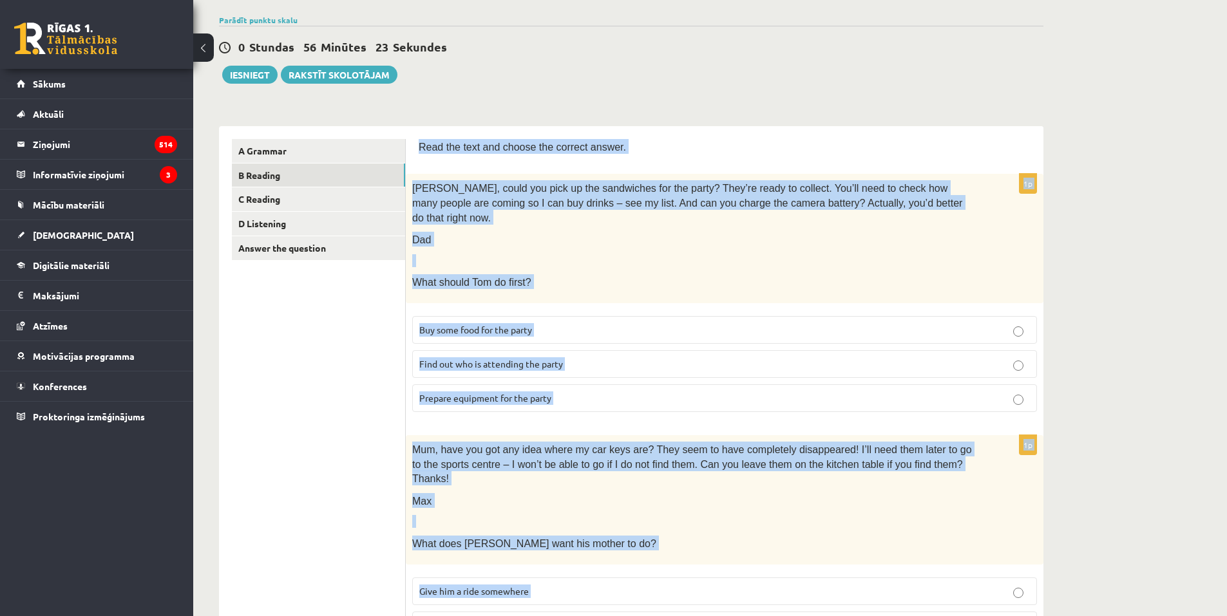
scroll to position [0, 0]
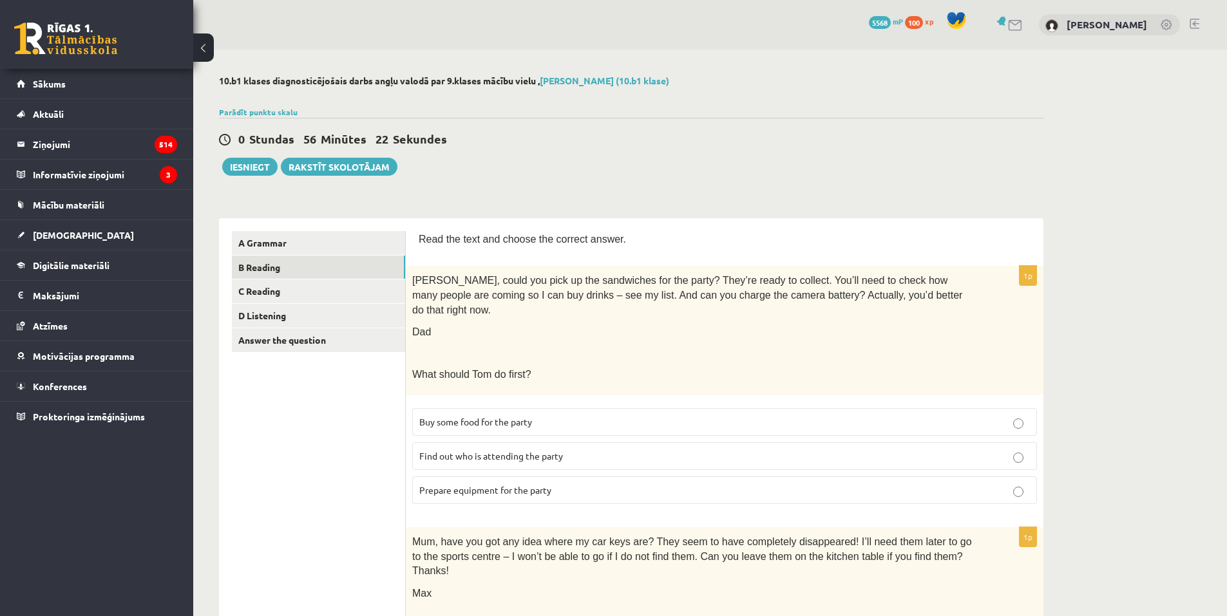
click at [681, 30] on div "0 Dāvanas 5568 mP 100 xp Arnella Baijere" at bounding box center [710, 25] width 1034 height 50
click at [450, 450] on span "Find out who is attending the party" at bounding box center [491, 456] width 144 height 12
click at [480, 484] on span "Prepare equipment for the party" at bounding box center [485, 490] width 132 height 12
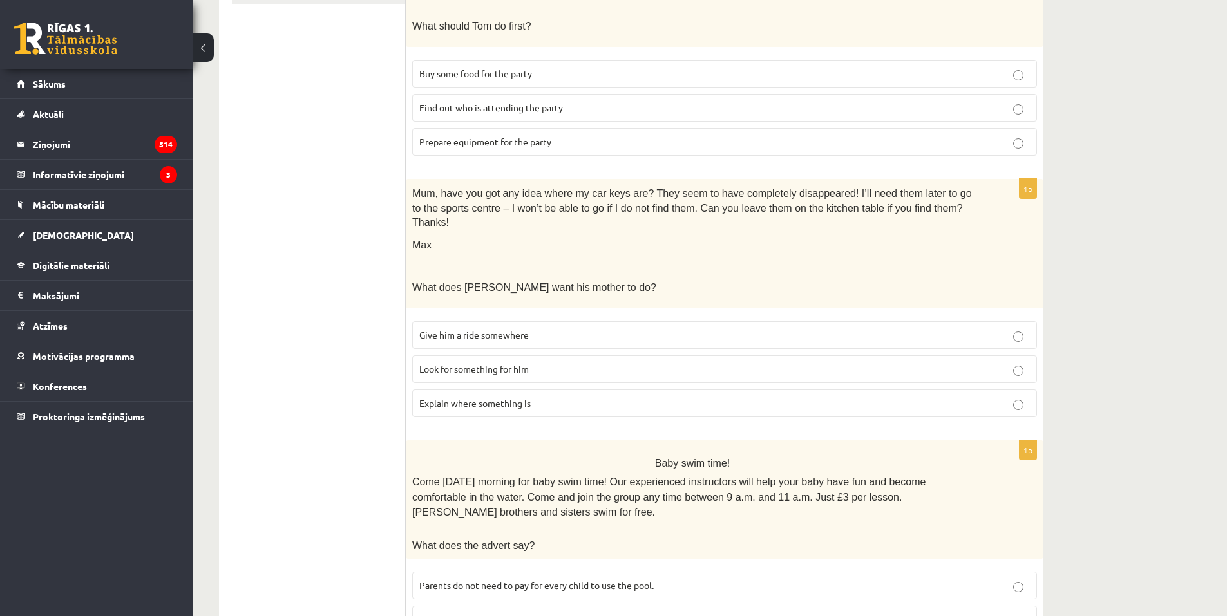
scroll to position [386, 0]
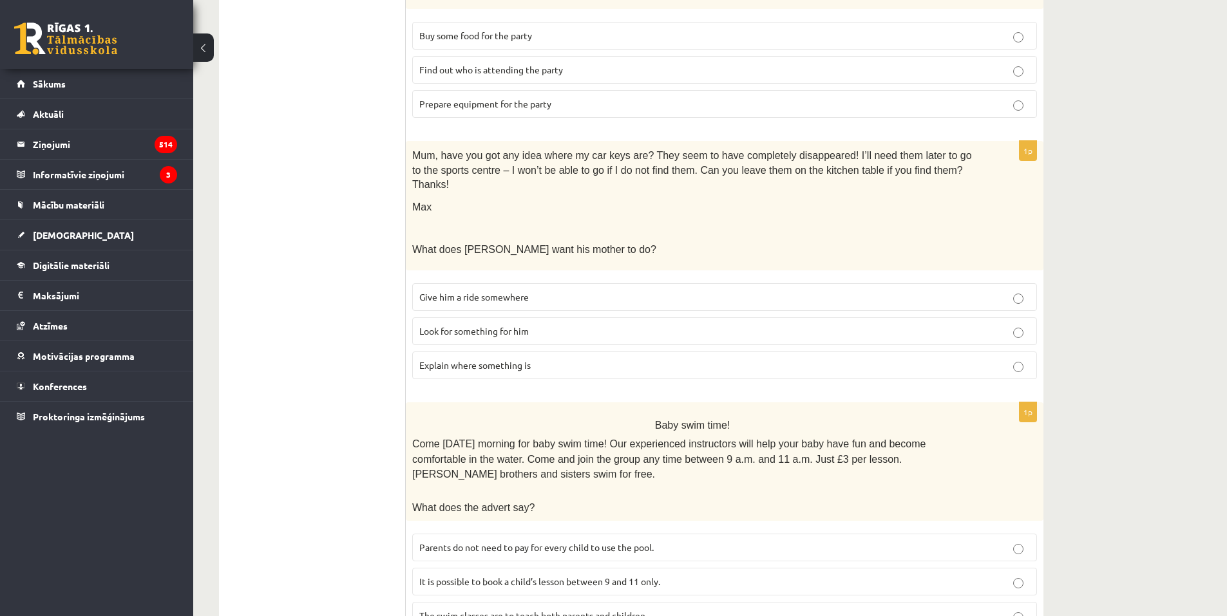
click at [428, 325] on span "Look for something for him" at bounding box center [473, 331] width 109 height 12
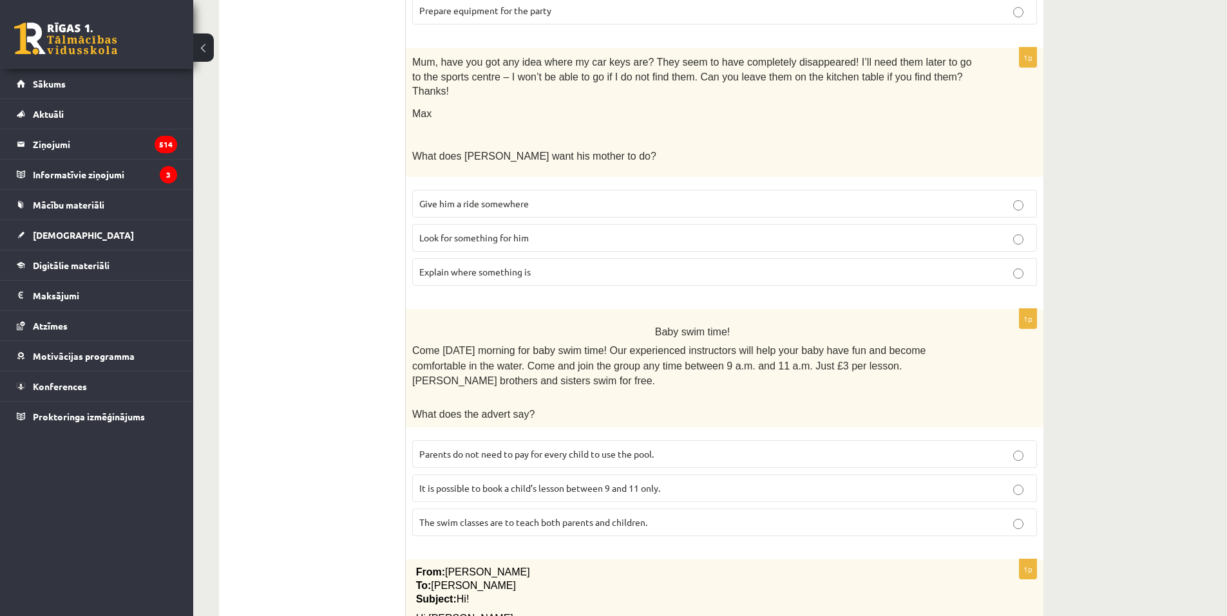
scroll to position [580, 0]
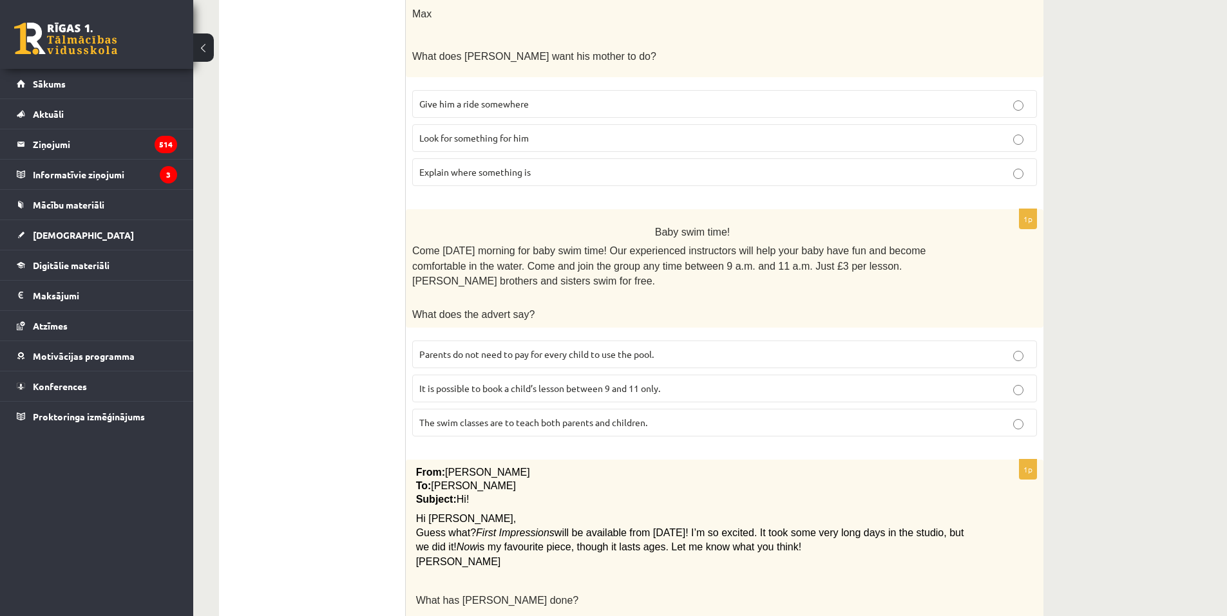
click at [510, 348] on p "Parents do not need to pay for every child to use the pool." at bounding box center [724, 355] width 610 height 14
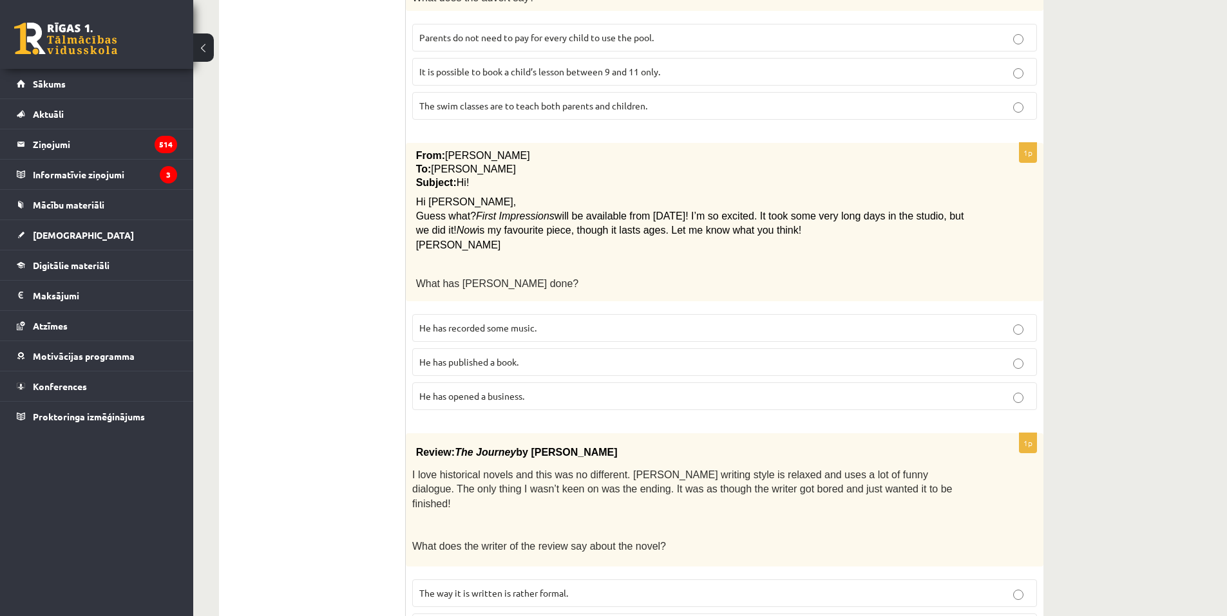
scroll to position [902, 0]
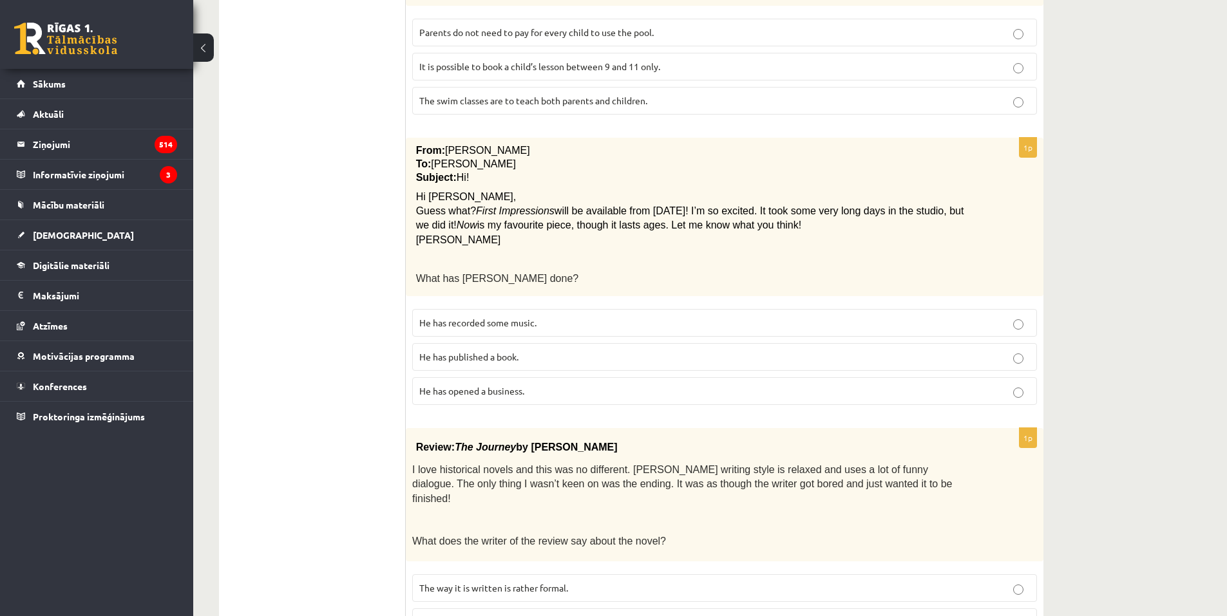
click at [541, 316] on p "He has recorded some music." at bounding box center [724, 323] width 610 height 14
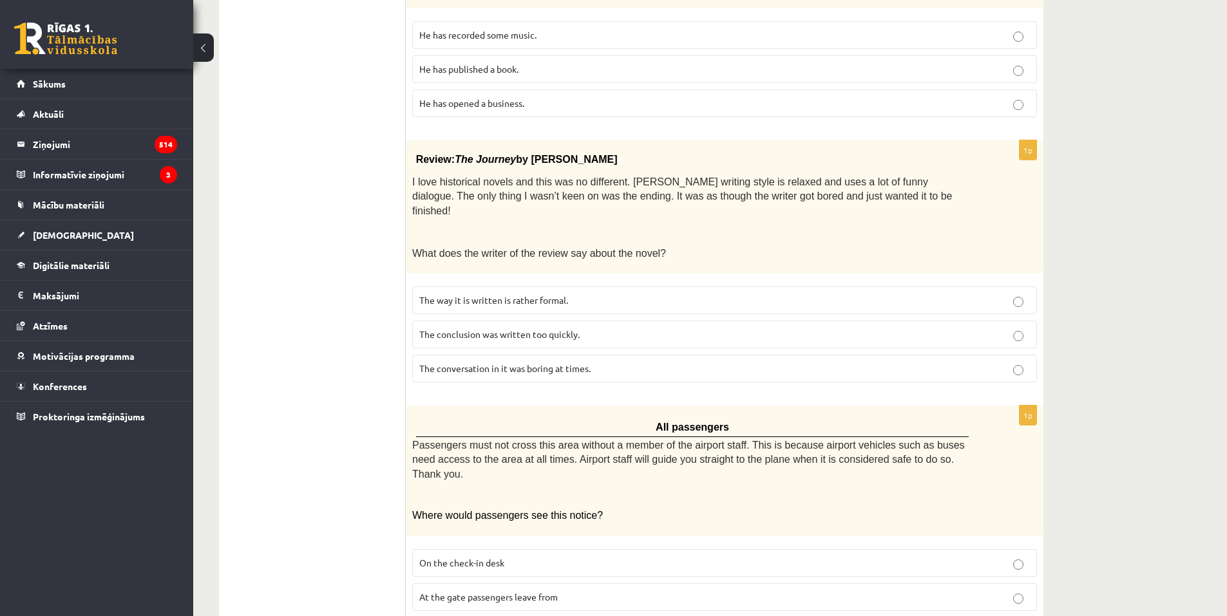
scroll to position [1190, 0]
click at [595, 327] on p "The conclusion was written too quickly." at bounding box center [724, 334] width 610 height 14
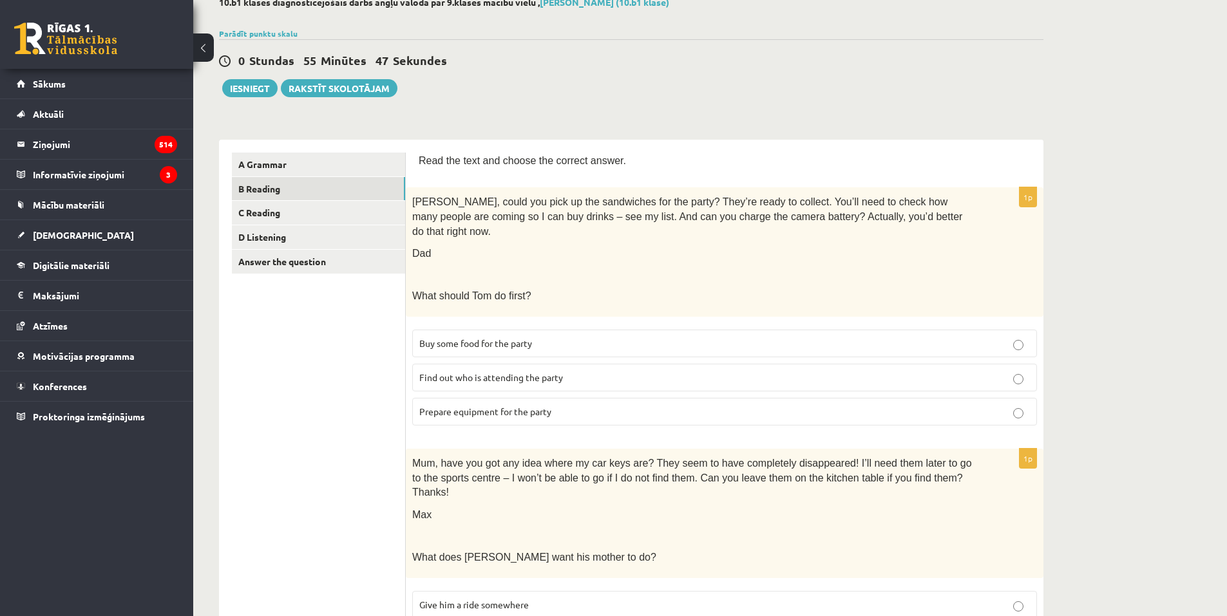
scroll to position [0, 0]
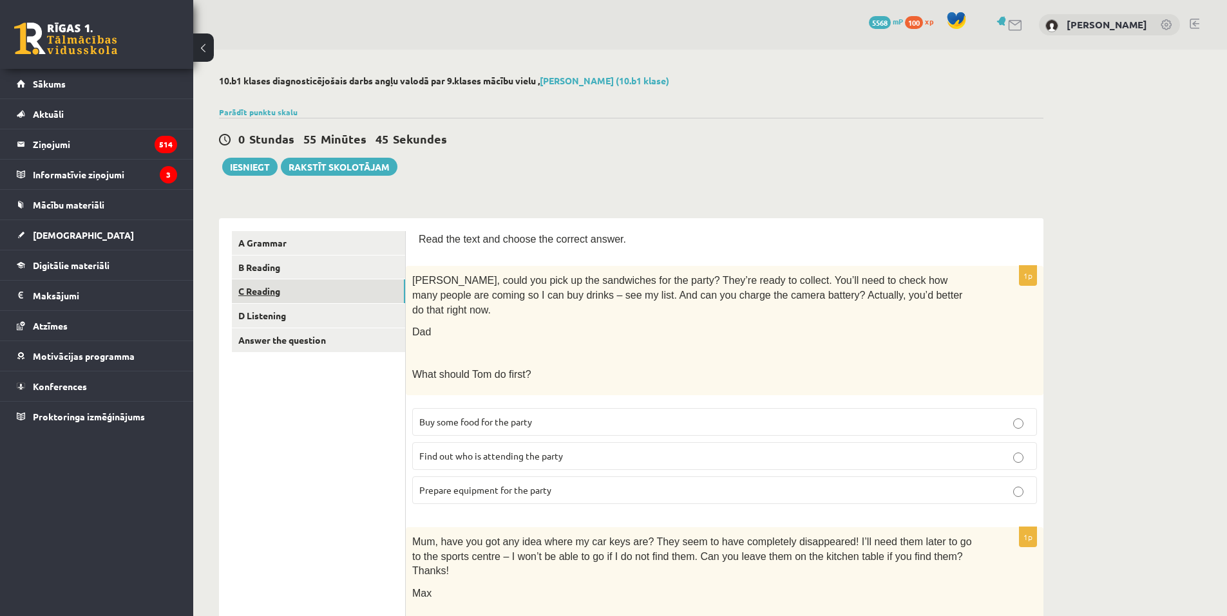
click at [313, 289] on link "C Reading" at bounding box center [318, 291] width 173 height 24
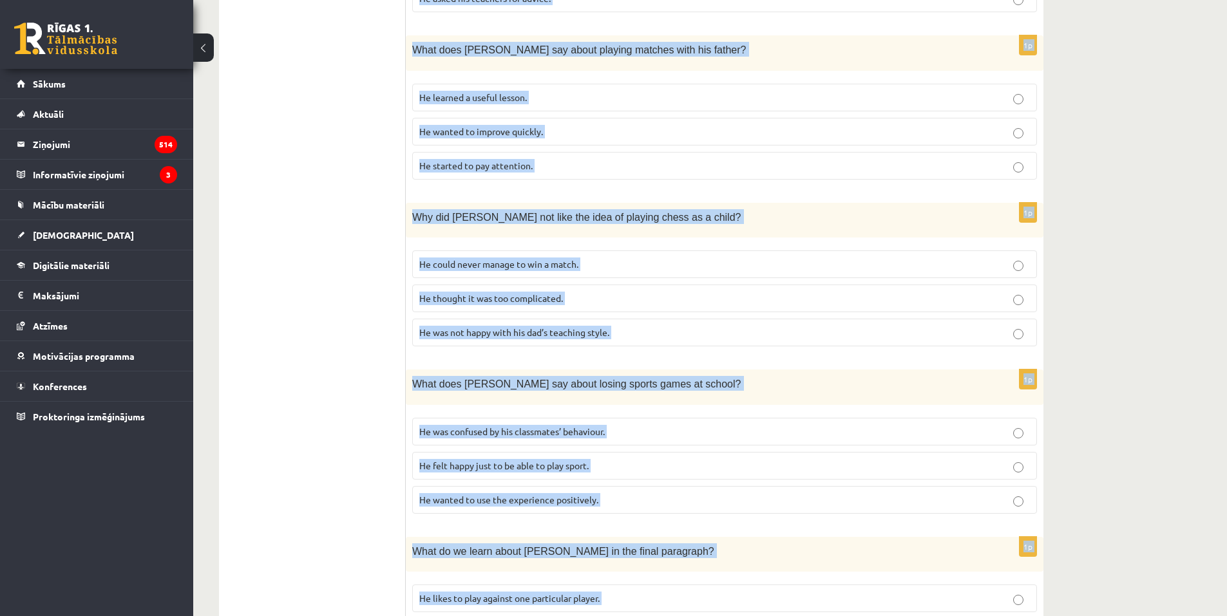
scroll to position [1000, 0]
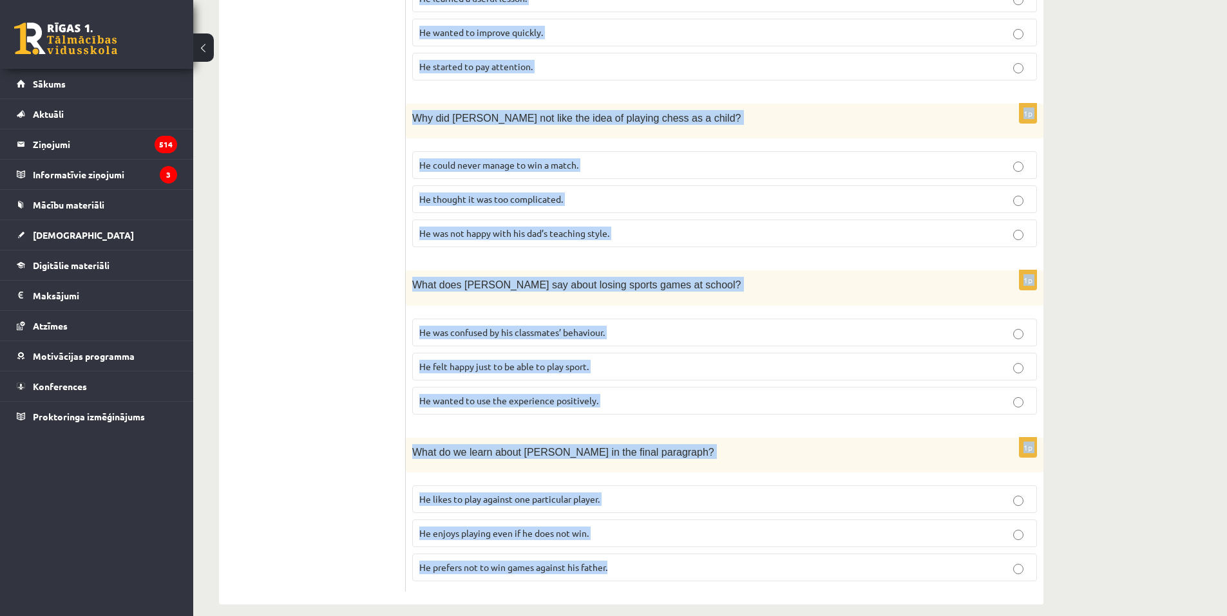
drag, startPoint x: 413, startPoint y: 44, endPoint x: 923, endPoint y: 617, distance: 767.2
copy form "Read the article about chess and choose the correct answer for each question. P…"
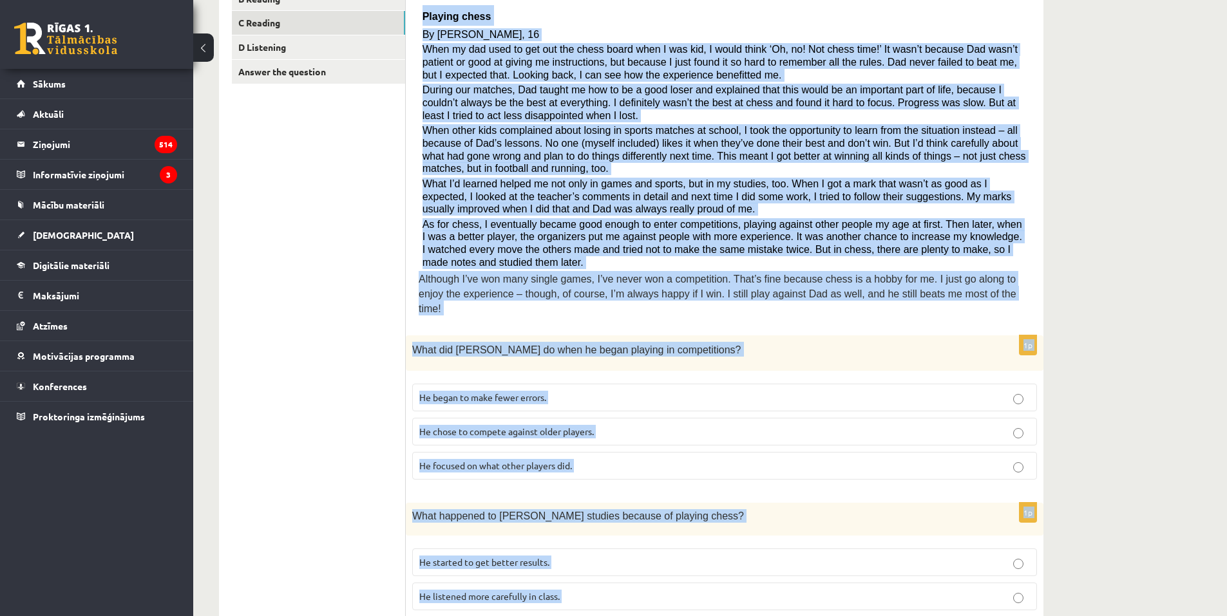
scroll to position [346, 0]
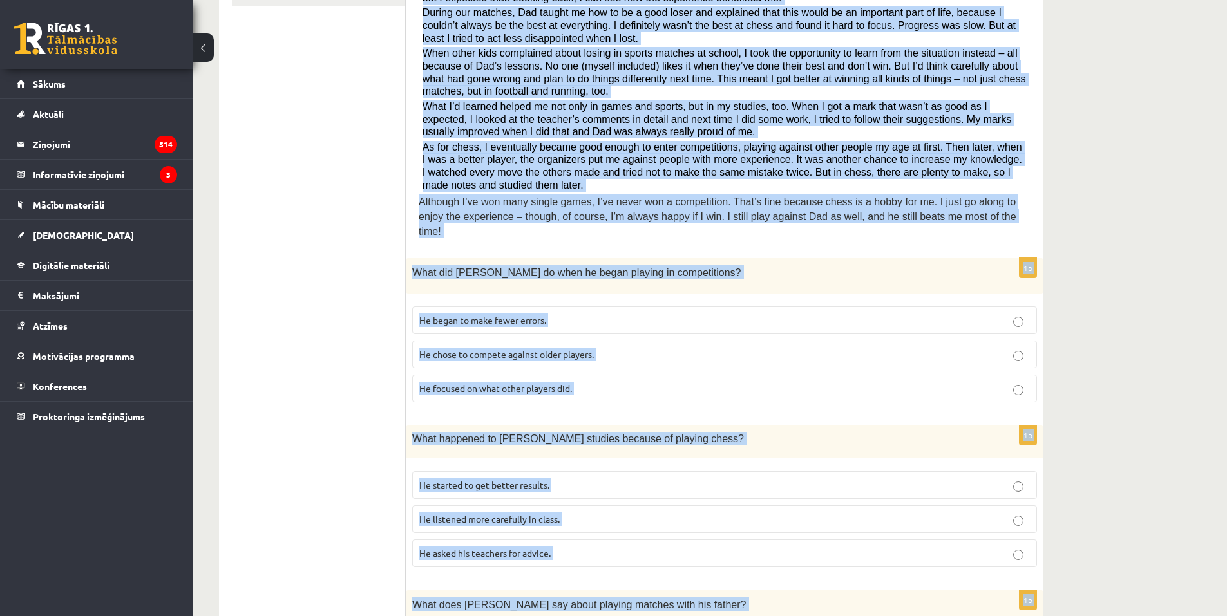
click at [1107, 168] on div "10.b1 klases diagnosticējošais darbs angļu valodā par 9.klases mācību vielu , A…" at bounding box center [710, 494] width 1034 height 1581
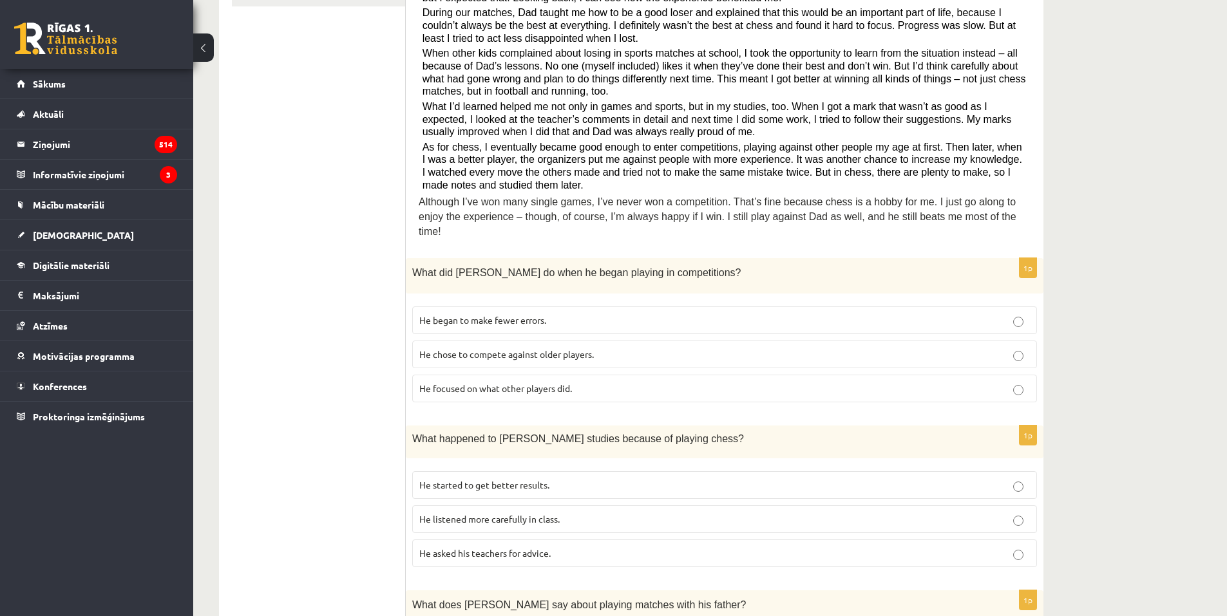
click at [485, 383] on span "He focused on what other players did." at bounding box center [495, 389] width 153 height 12
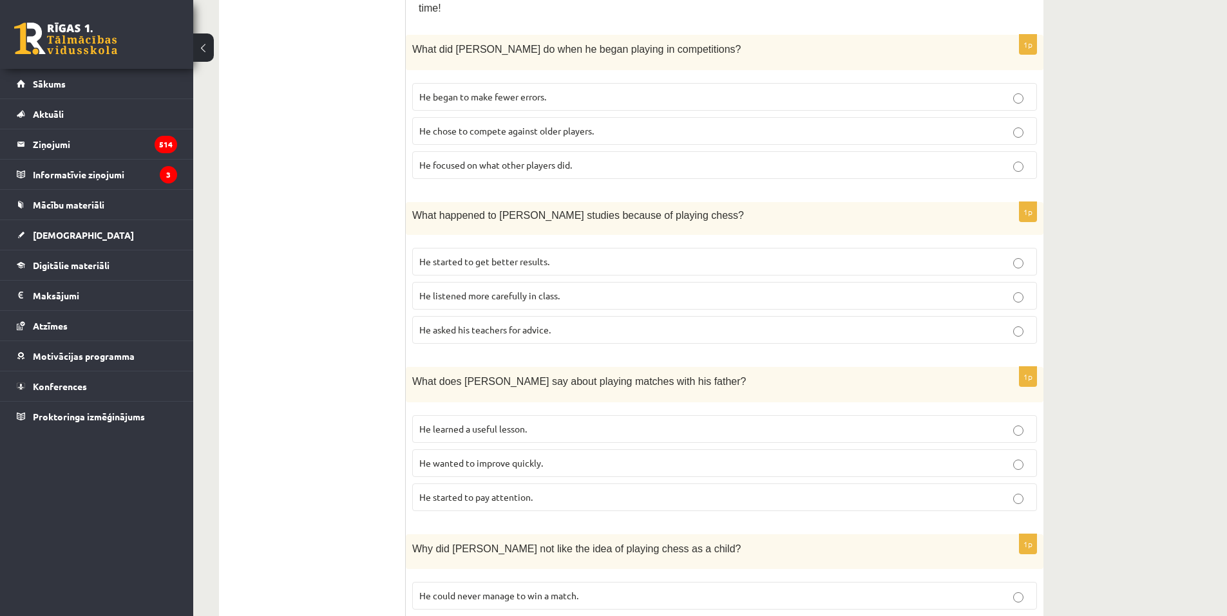
scroll to position [603, 0]
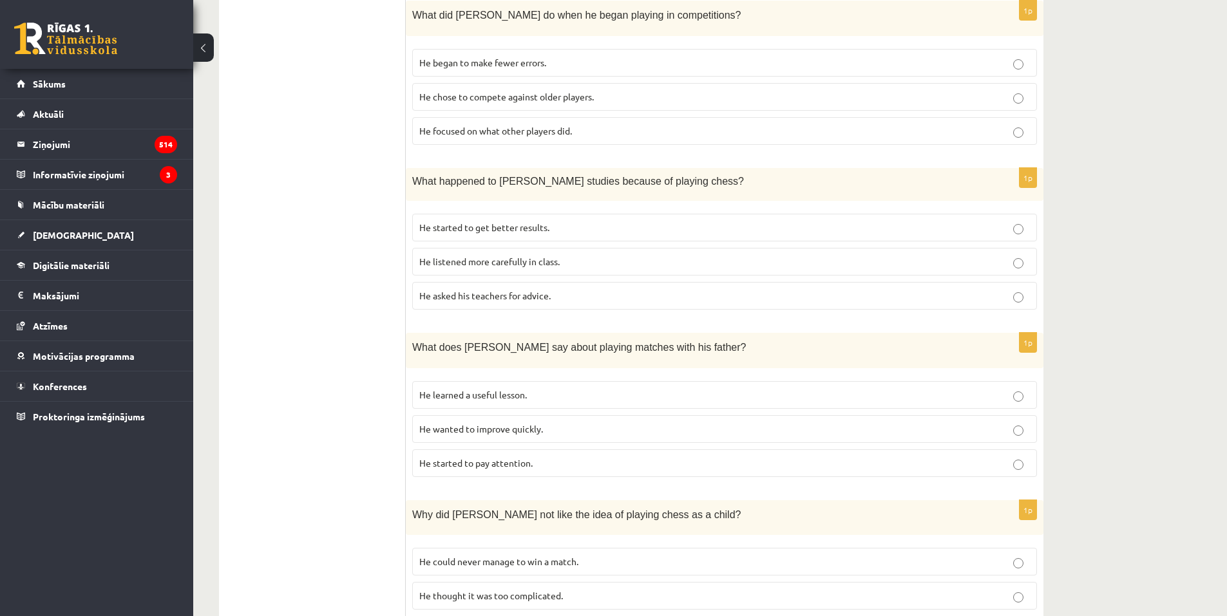
click at [600, 222] on label "He started to get better results." at bounding box center [724, 228] width 625 height 28
click at [560, 388] on p "He learned a useful lesson." at bounding box center [724, 395] width 610 height 14
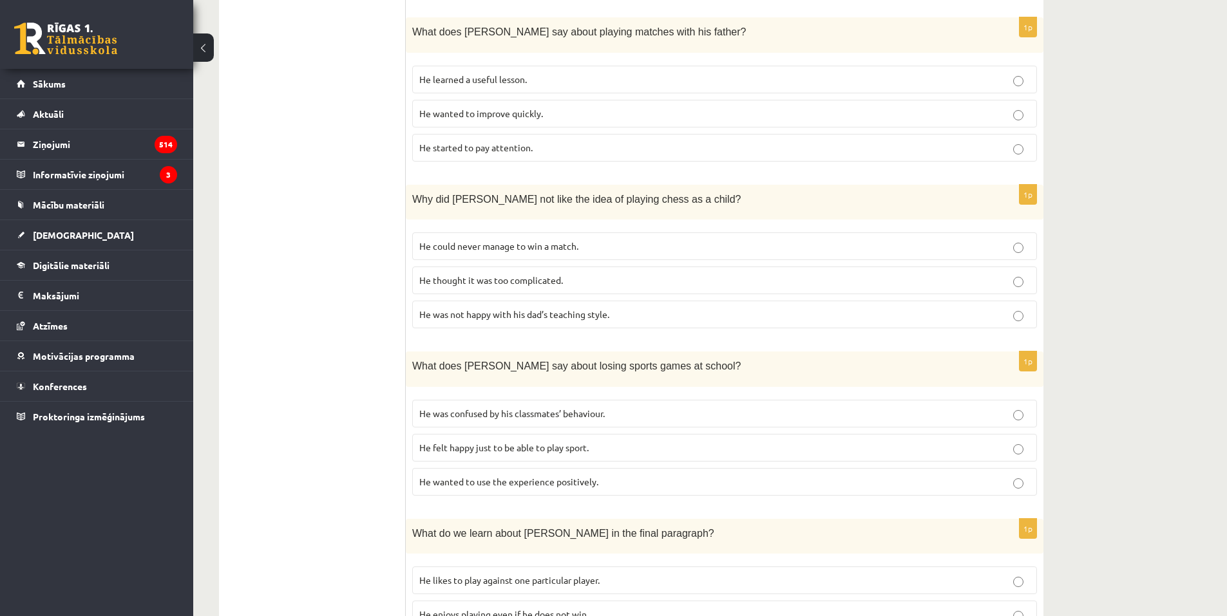
scroll to position [925, 0]
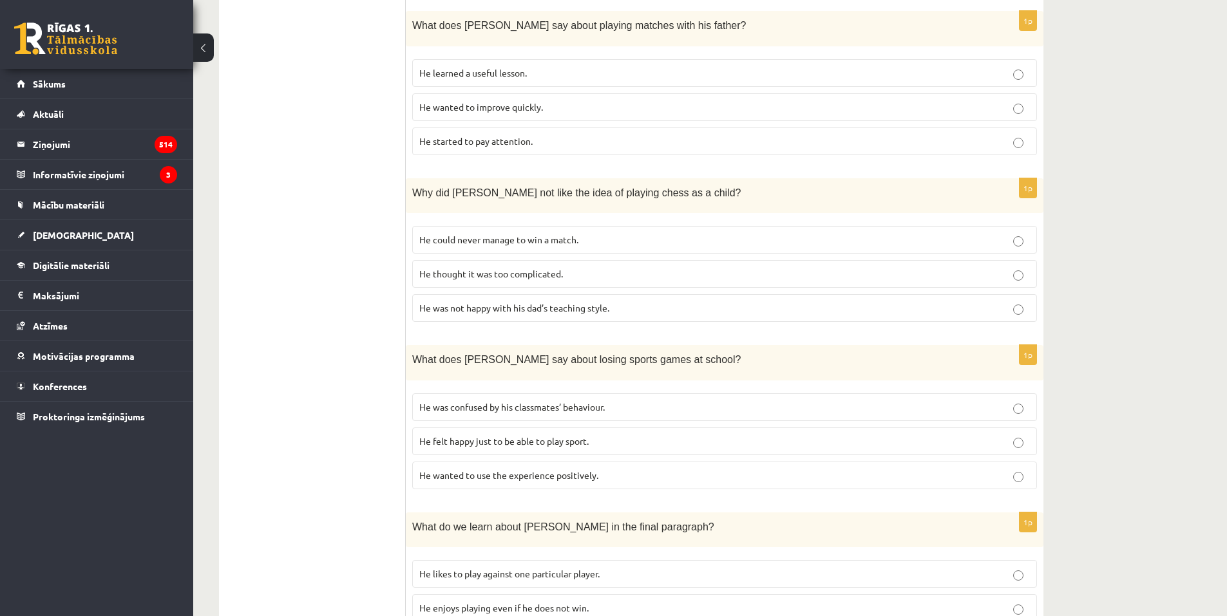
click at [547, 268] on span "He thought it was too complicated." at bounding box center [491, 274] width 144 height 12
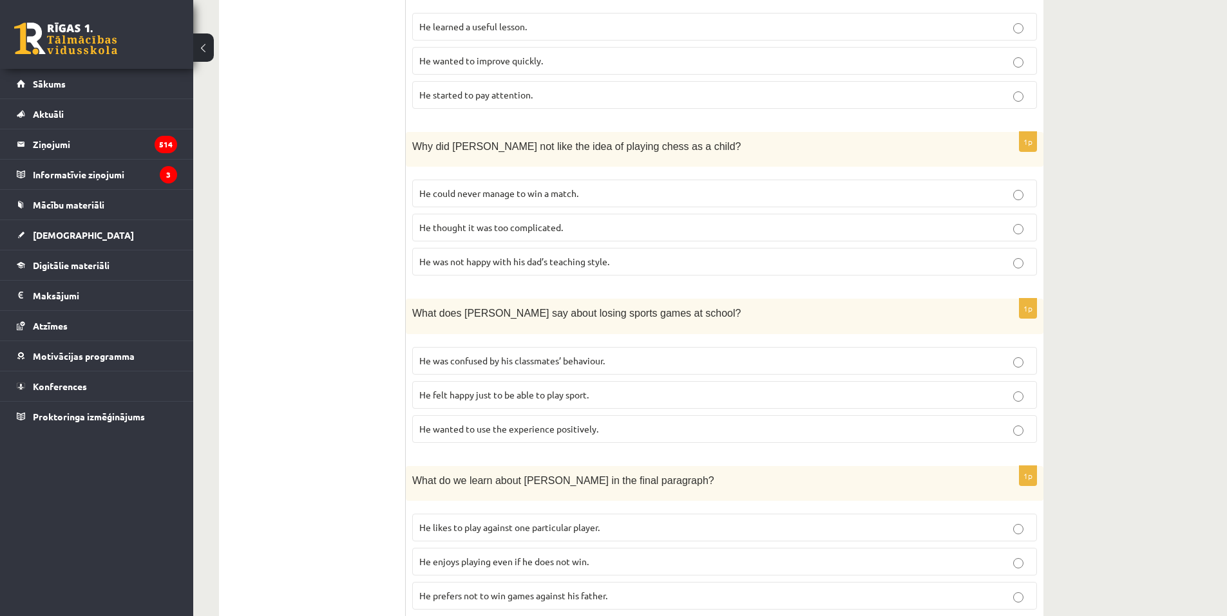
scroll to position [1000, 0]
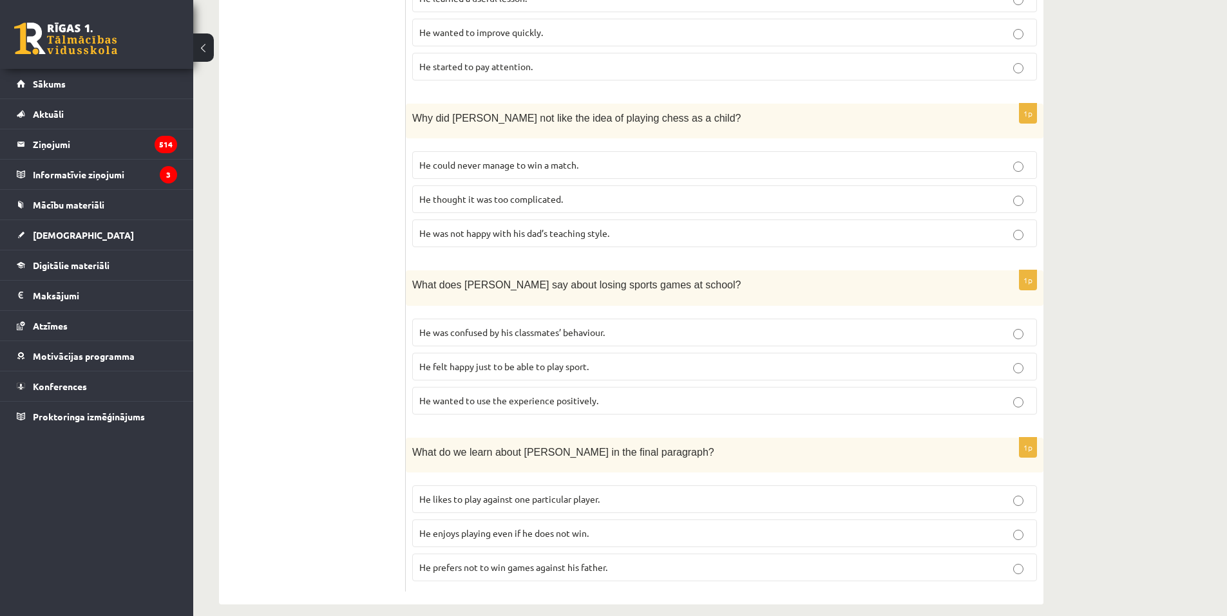
click at [648, 394] on p "He wanted to use the experience positively." at bounding box center [724, 401] width 610 height 14
click at [609, 527] on p "He enjoys playing even if he does not win." at bounding box center [724, 534] width 610 height 14
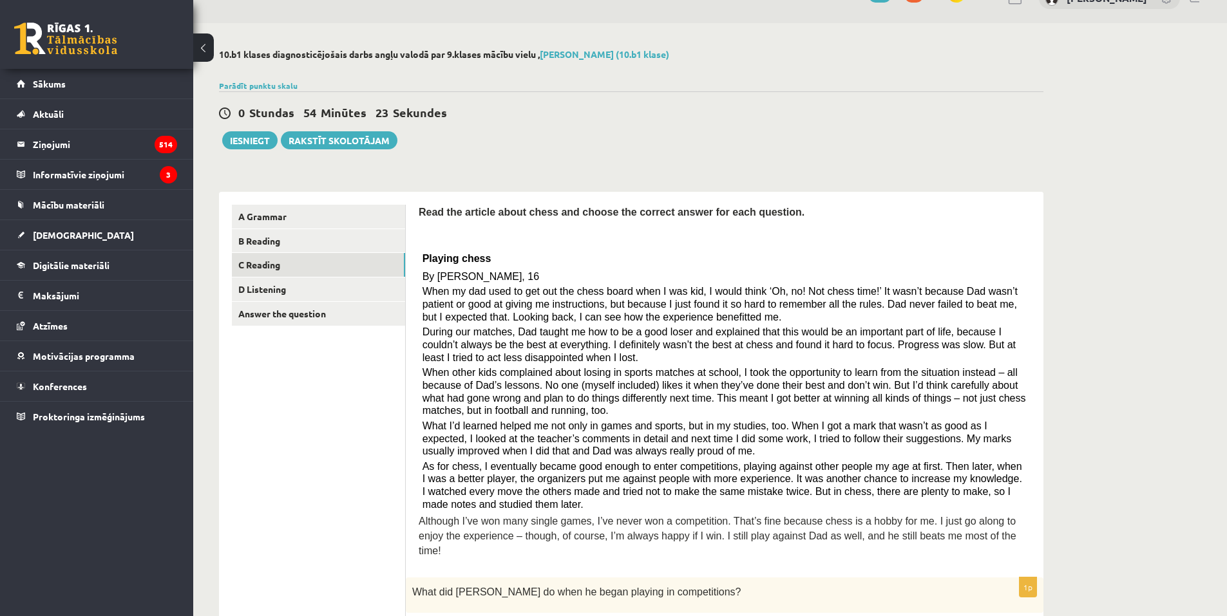
scroll to position [0, 0]
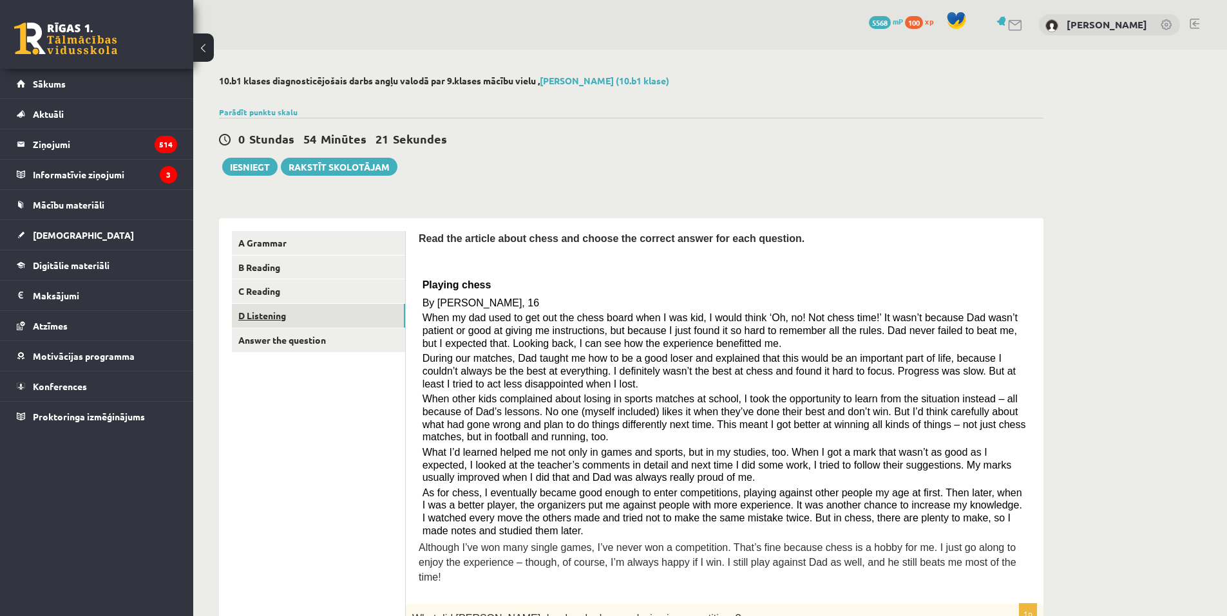
click at [256, 321] on link "D Listening" at bounding box center [318, 316] width 173 height 24
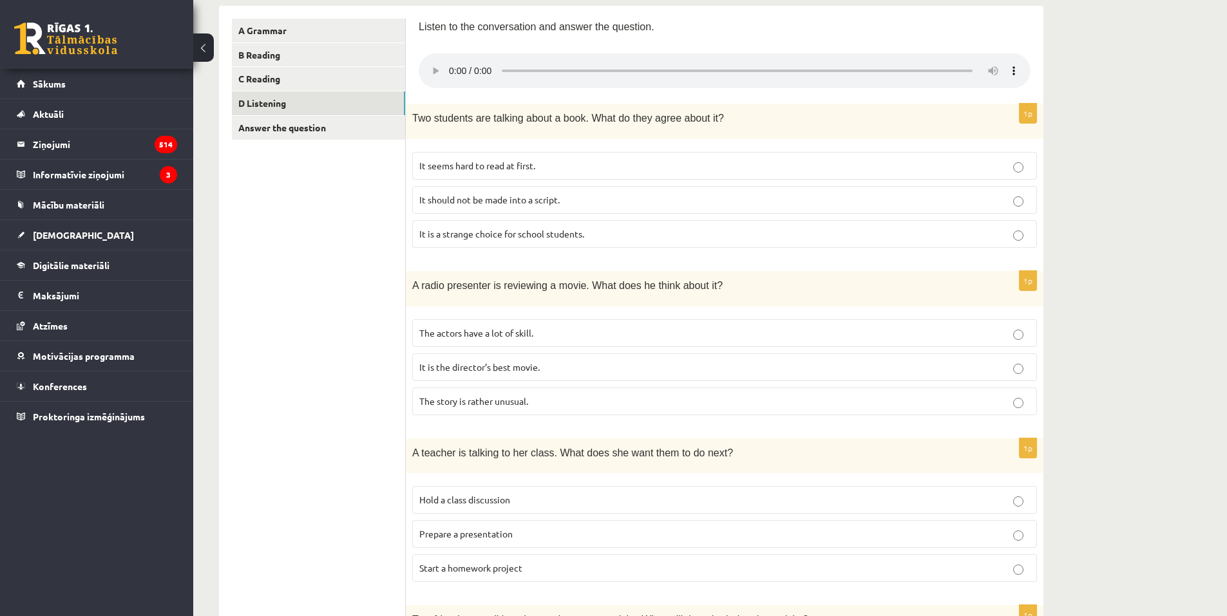
scroll to position [215, 0]
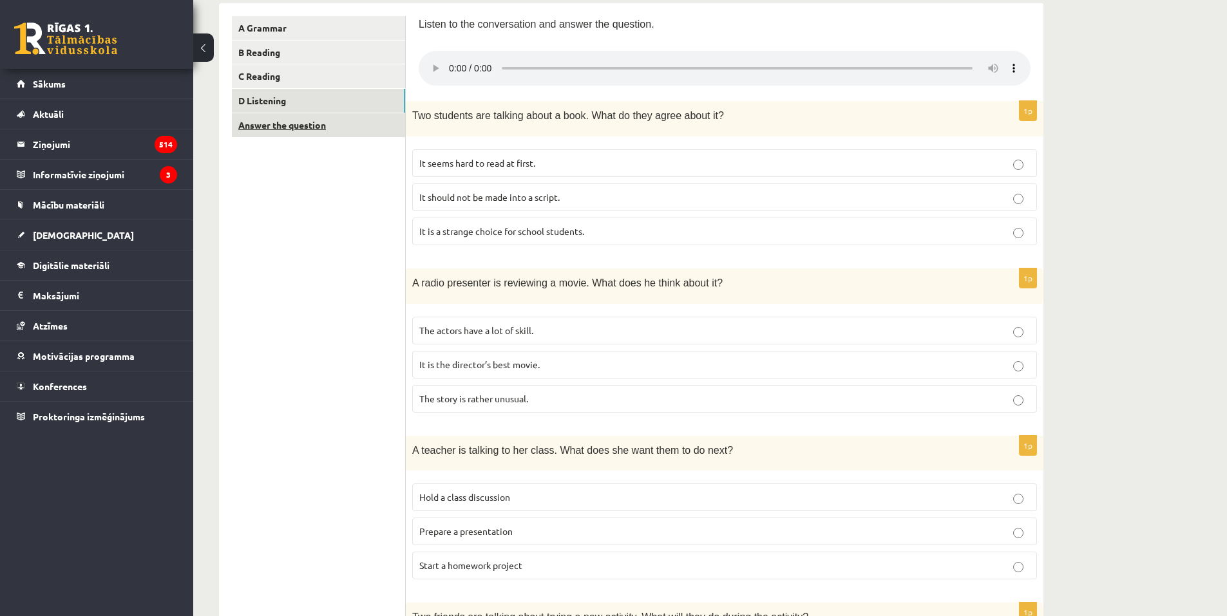
click at [284, 128] on link "Answer the question" at bounding box center [318, 125] width 173 height 24
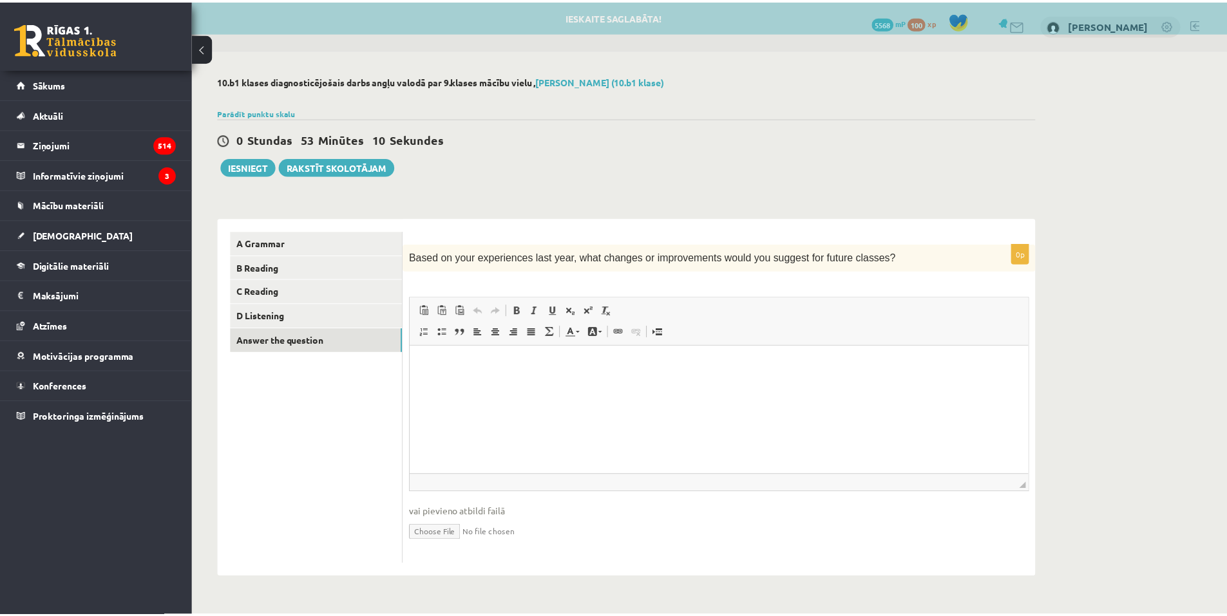
scroll to position [0, 0]
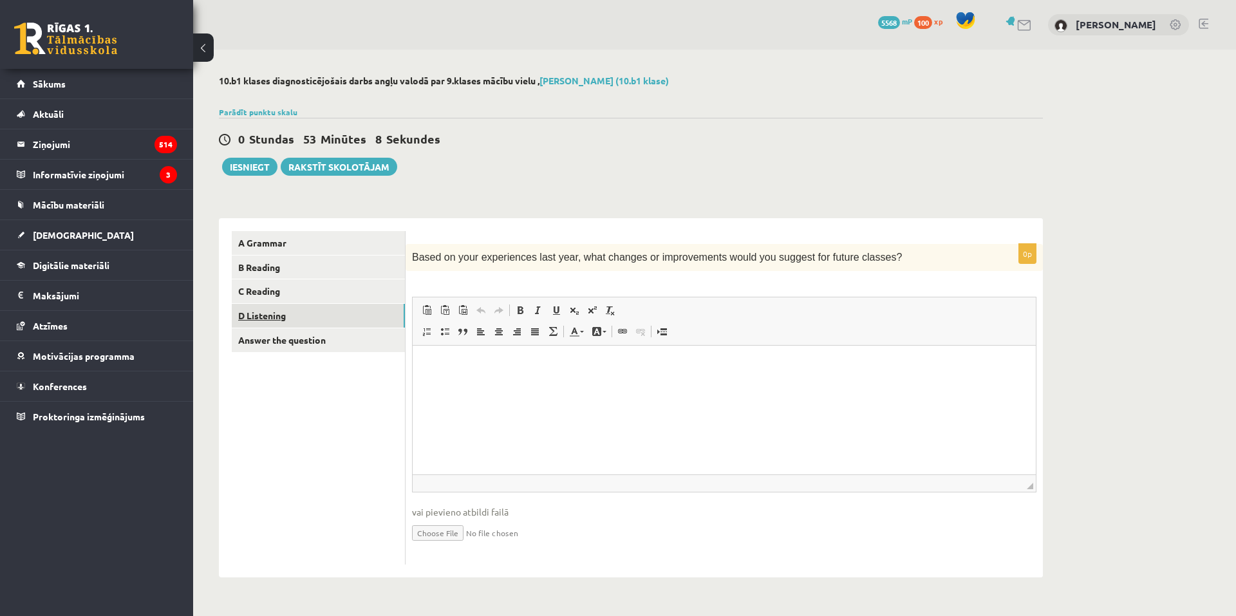
click at [301, 312] on link "D Listening" at bounding box center [318, 316] width 173 height 24
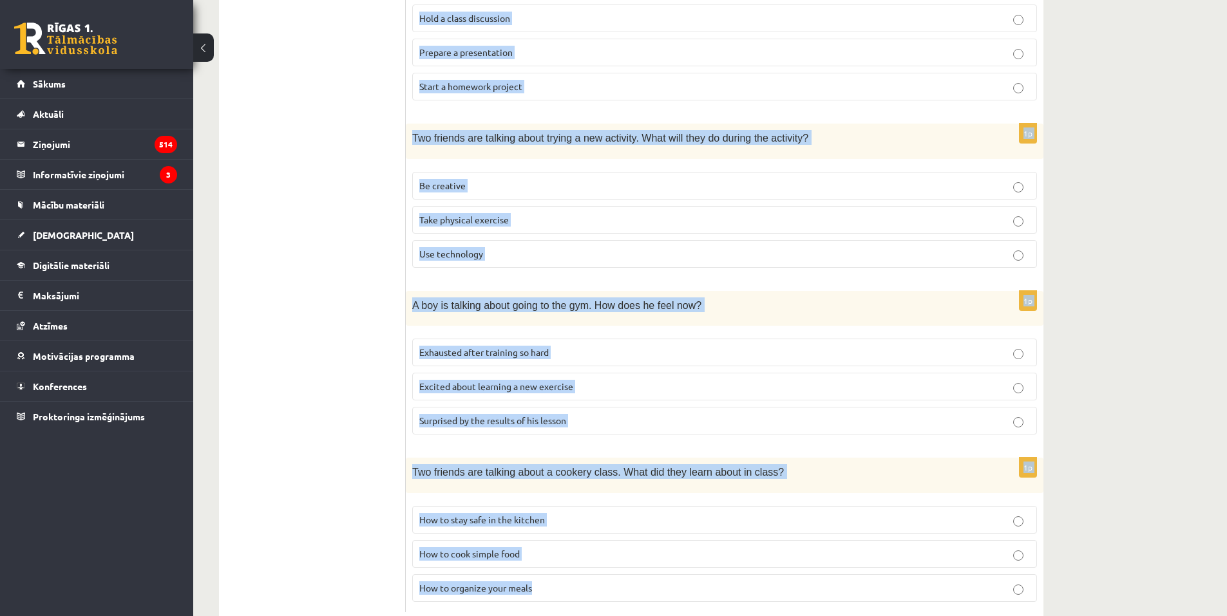
scroll to position [731, 0]
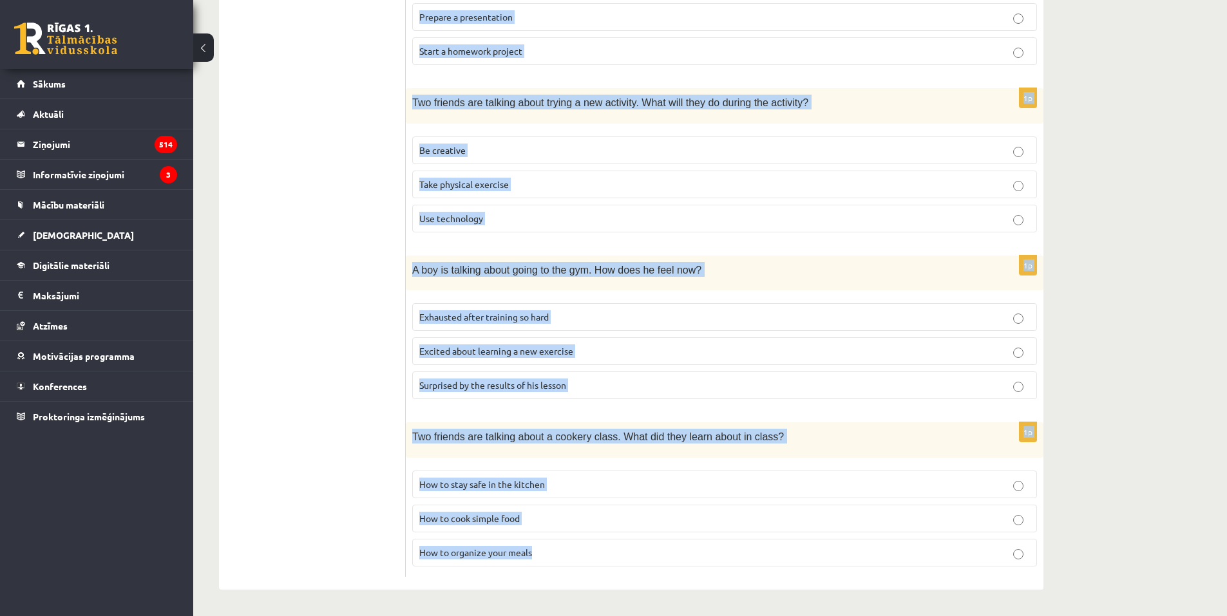
drag, startPoint x: 433, startPoint y: 82, endPoint x: 838, endPoint y: 617, distance: 671.1
copy form "Two students are talking about a book. What do they agree about it? It seems ha…"
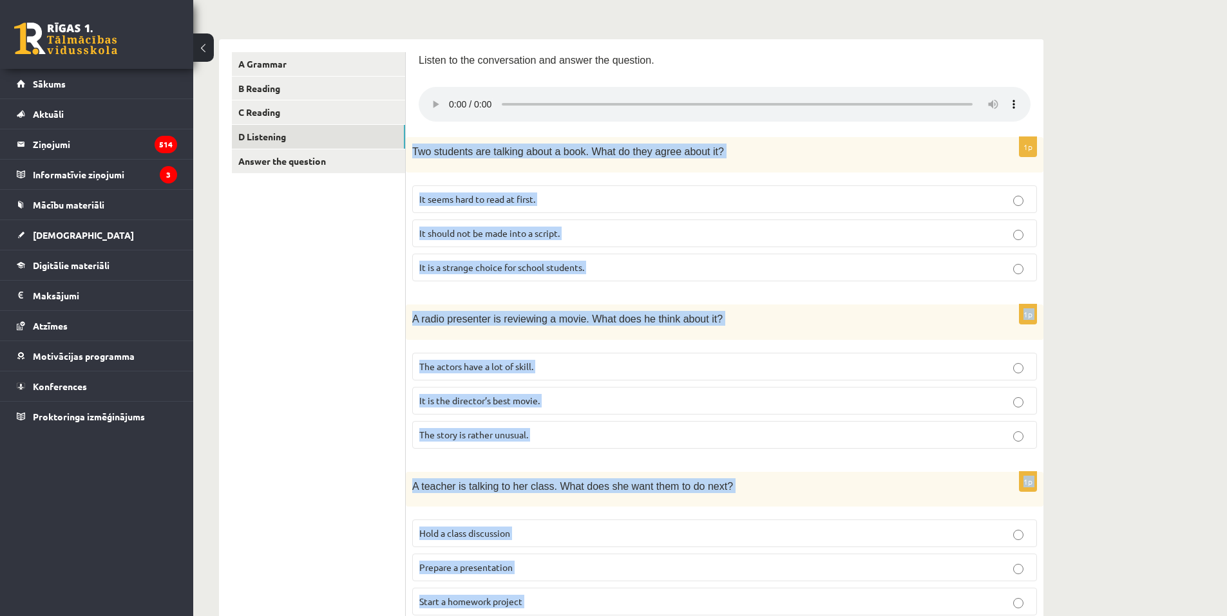
scroll to position [23, 0]
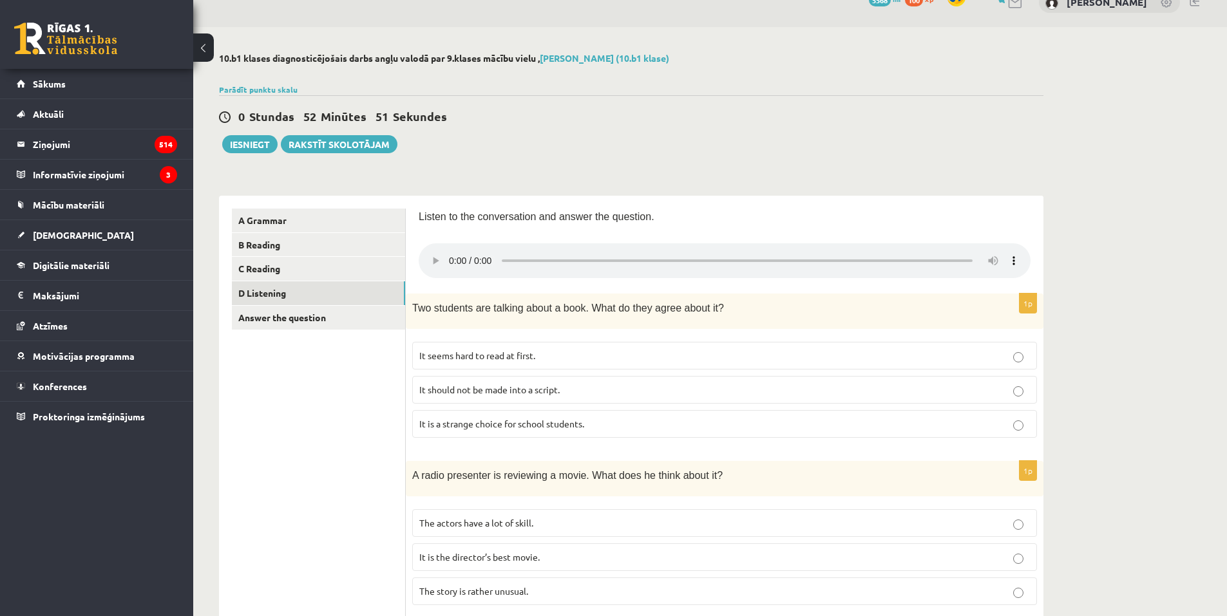
click at [584, 352] on p "It seems hard to read at first." at bounding box center [724, 356] width 610 height 14
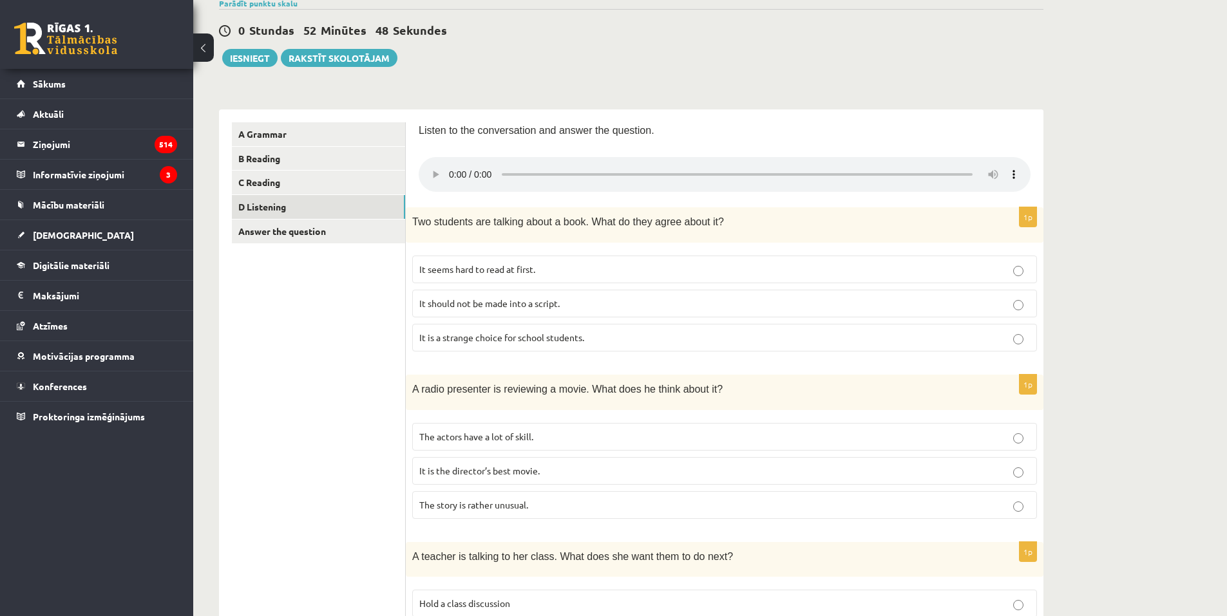
scroll to position [151, 0]
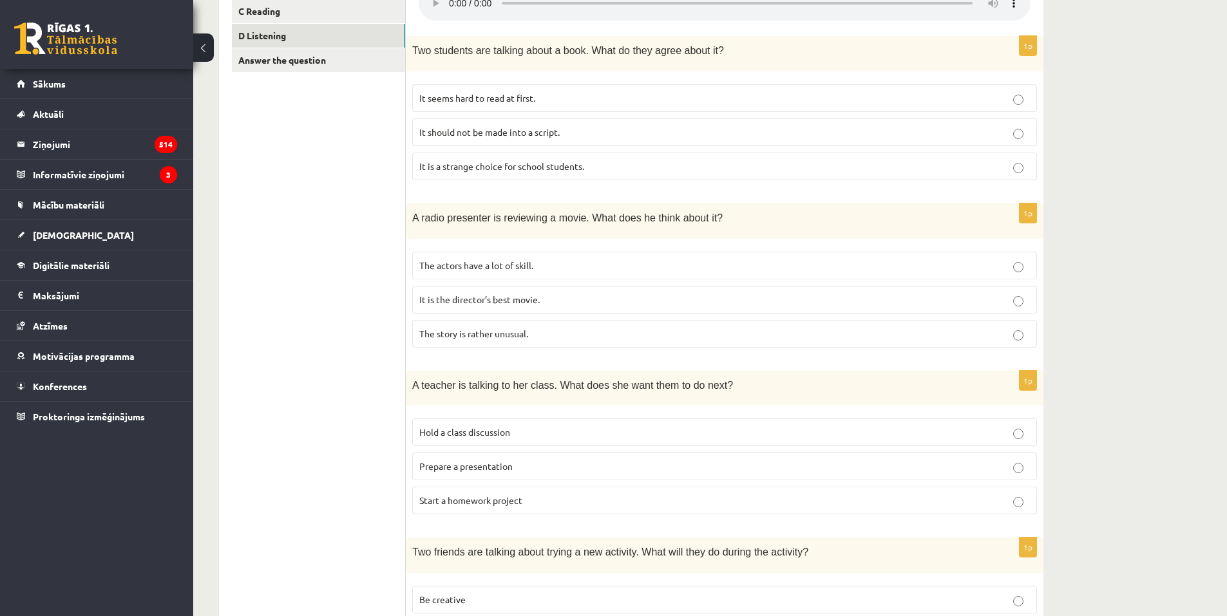
click at [529, 338] on p "The story is rather unusual." at bounding box center [724, 334] width 610 height 14
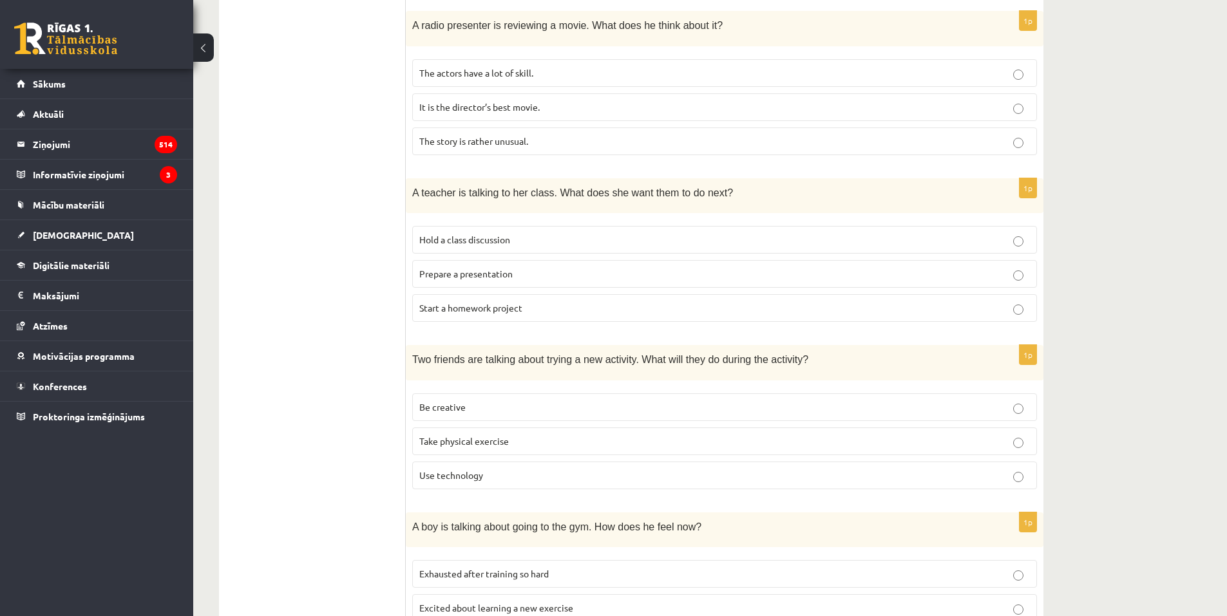
scroll to position [473, 0]
click at [527, 240] on p "Hold a class discussion" at bounding box center [724, 239] width 610 height 14
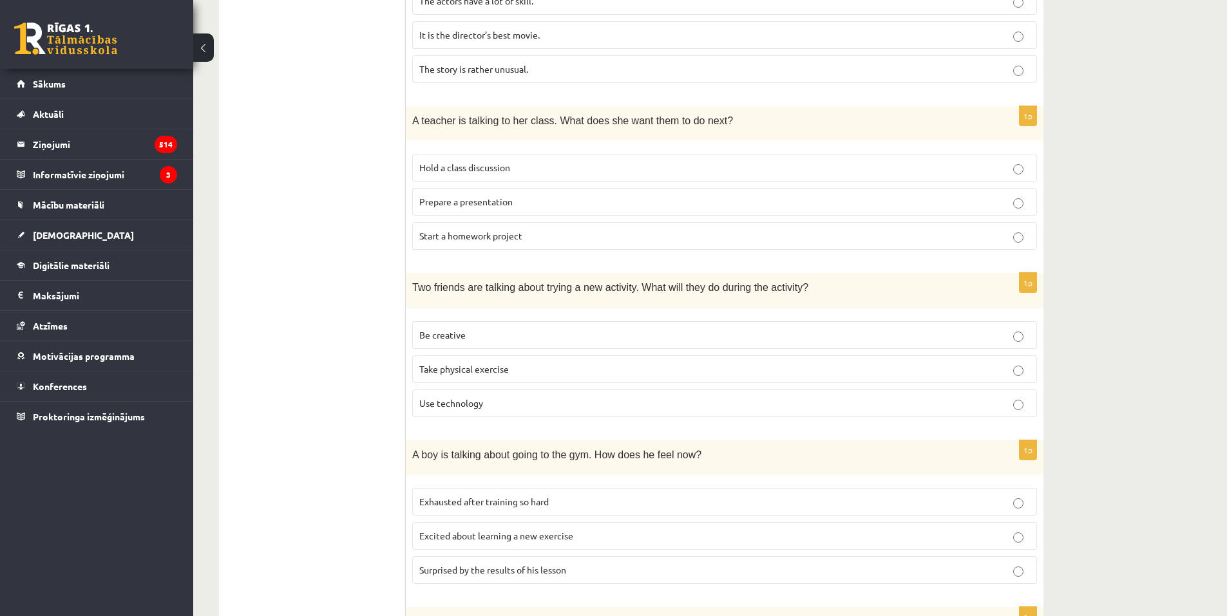
scroll to position [602, 0]
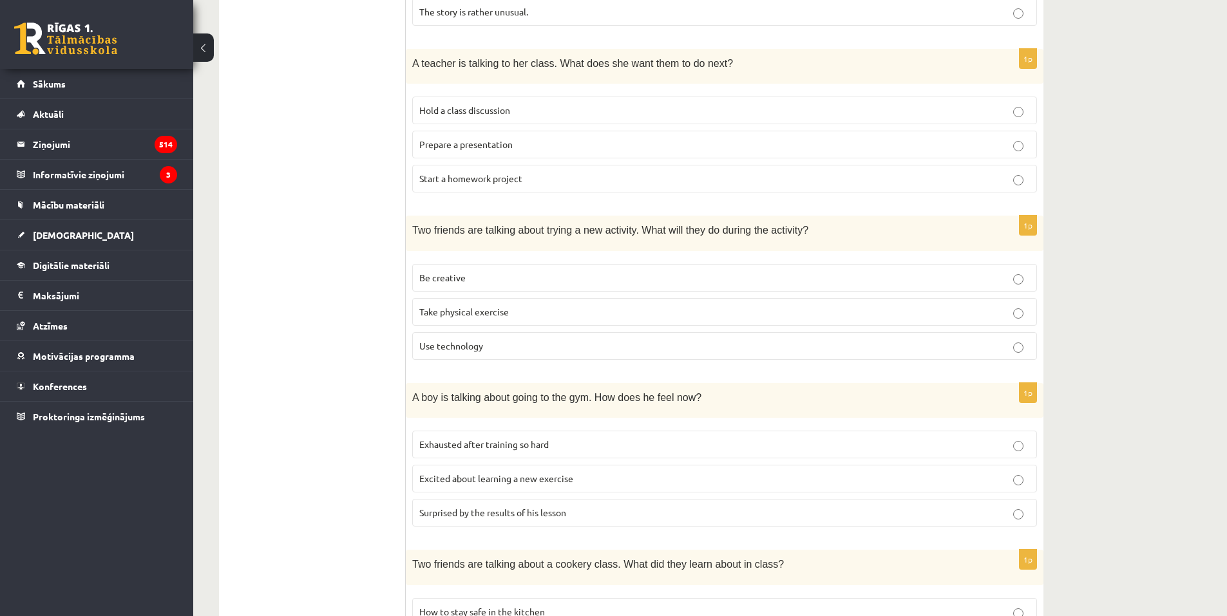
click at [566, 311] on p "Take physical exercise" at bounding box center [724, 312] width 610 height 14
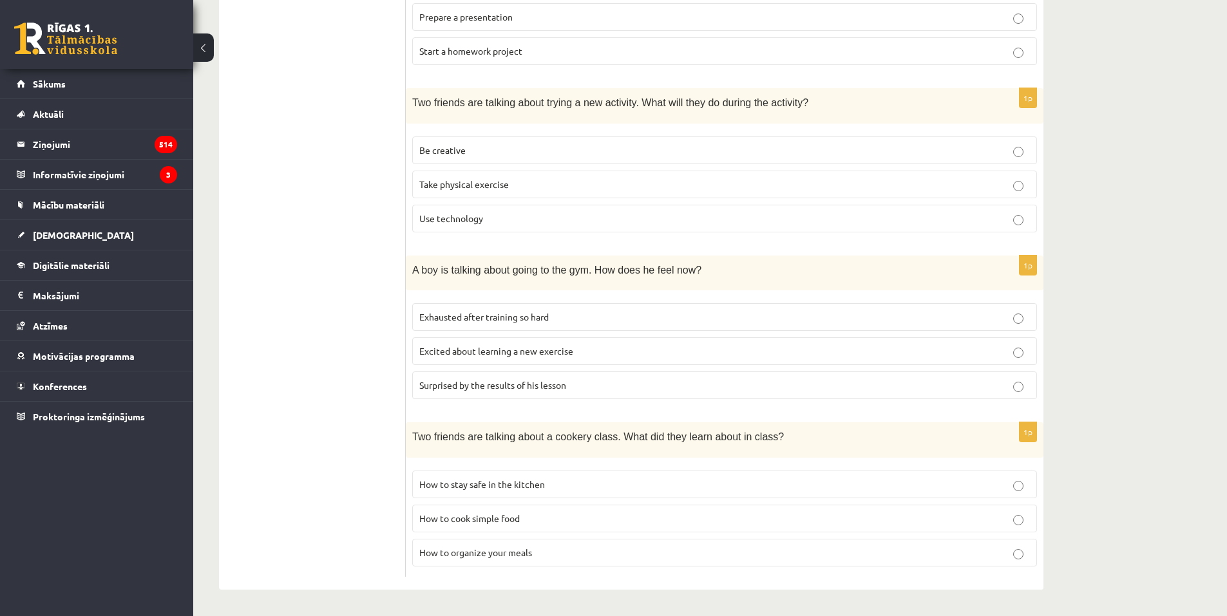
scroll to position [731, 0]
click at [576, 388] on p "Surprised by the results of his lesson" at bounding box center [724, 386] width 610 height 14
click at [522, 515] on p "How to cook simple food" at bounding box center [724, 519] width 610 height 14
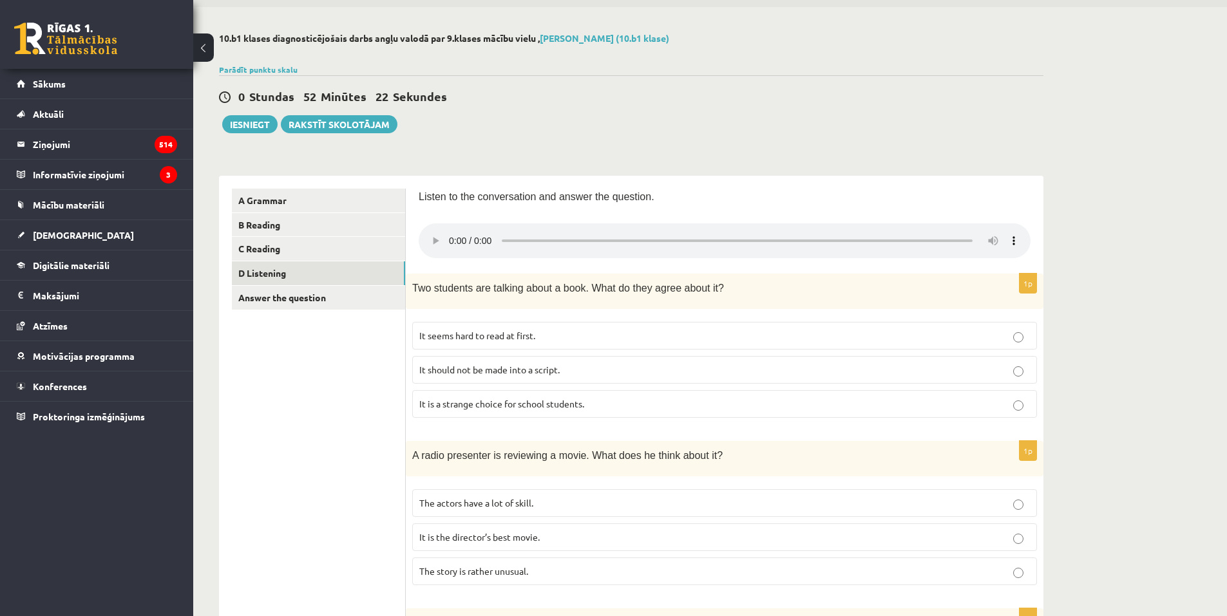
scroll to position [7, 0]
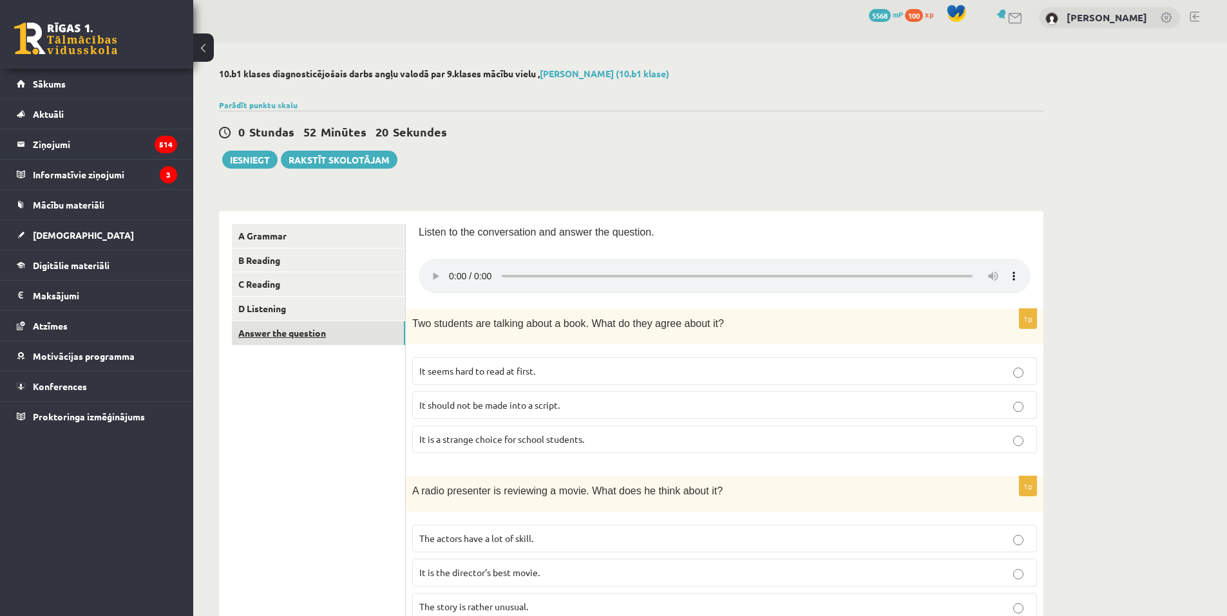
click at [269, 338] on link "Answer the question" at bounding box center [318, 333] width 173 height 24
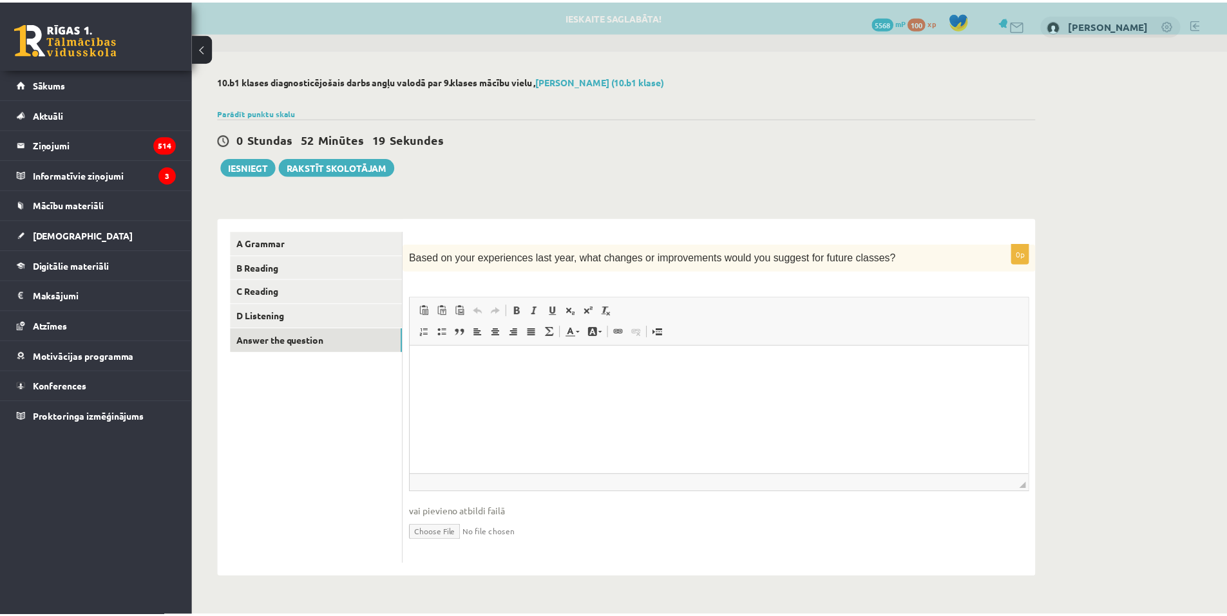
scroll to position [0, 0]
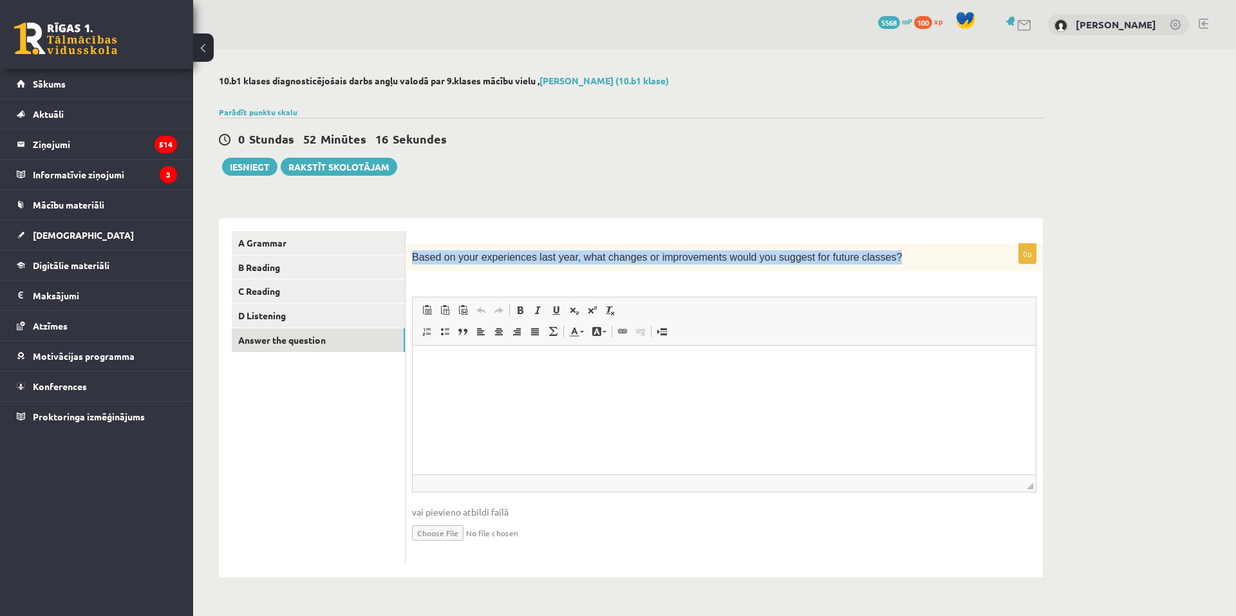
drag, startPoint x: 411, startPoint y: 257, endPoint x: 902, endPoint y: 269, distance: 490.8
click at [927, 267] on div "Based on your experiences last year, what changes or improvements would you sug…" at bounding box center [725, 257] width 638 height 27
copy span "Based on your experiences last year, what changes or improvements would you sug…"
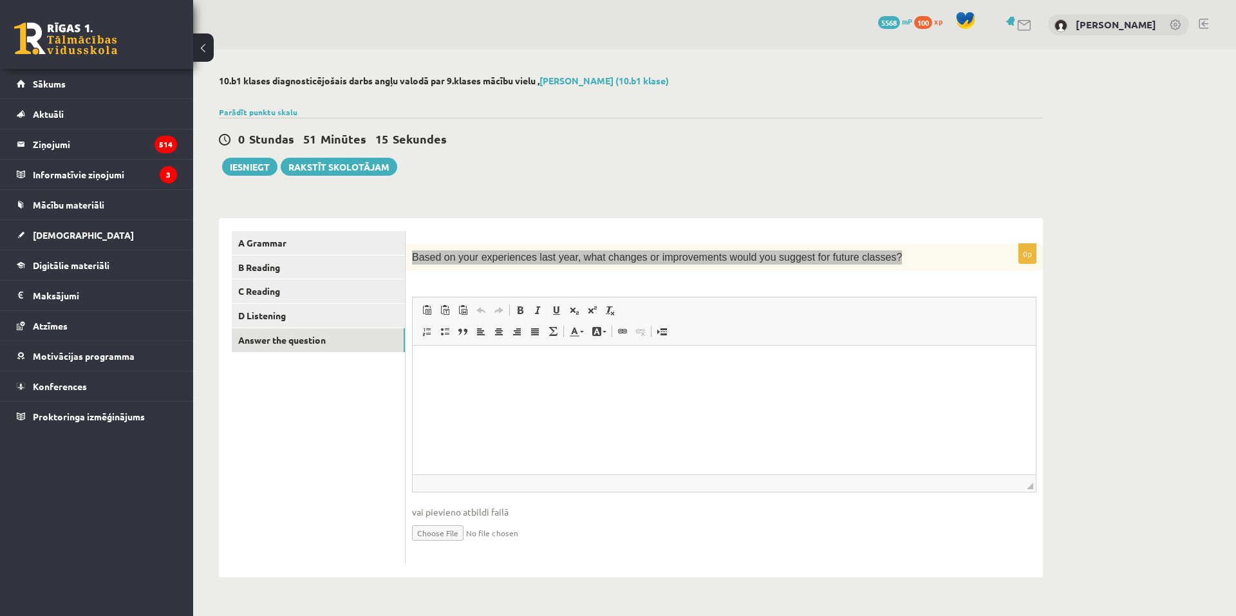
click at [464, 374] on html at bounding box center [724, 365] width 623 height 39
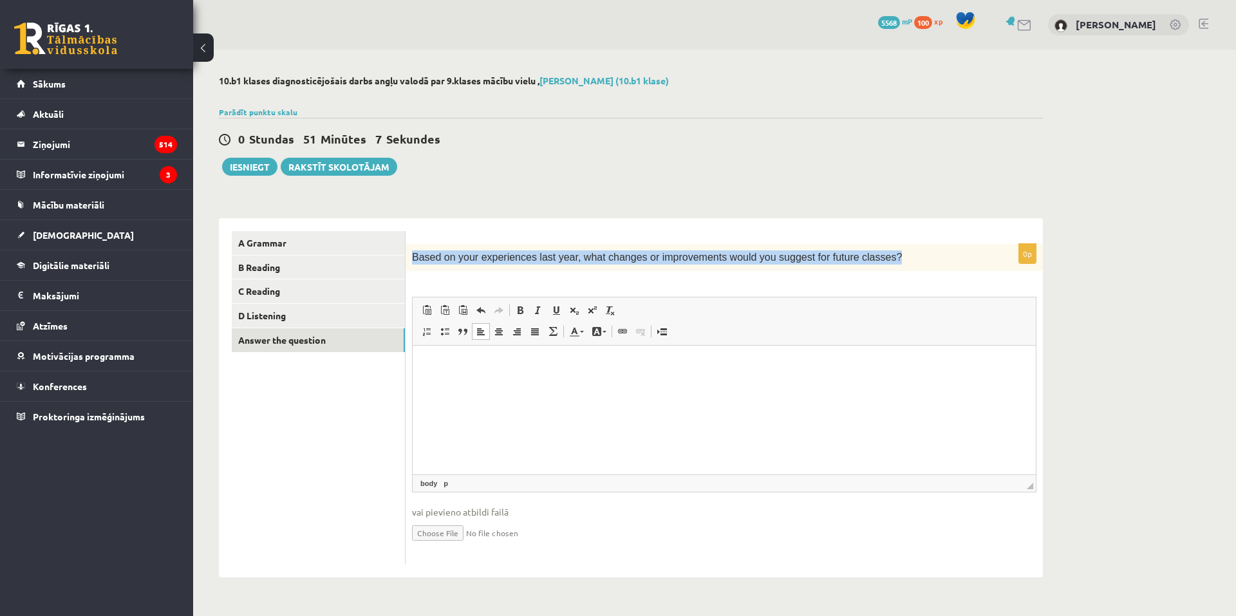
click at [1086, 180] on div "10.b1 klases diagnosticējošais darbs angļu valodā par 9.klases mācību vielu , A…" at bounding box center [714, 327] width 1043 height 554
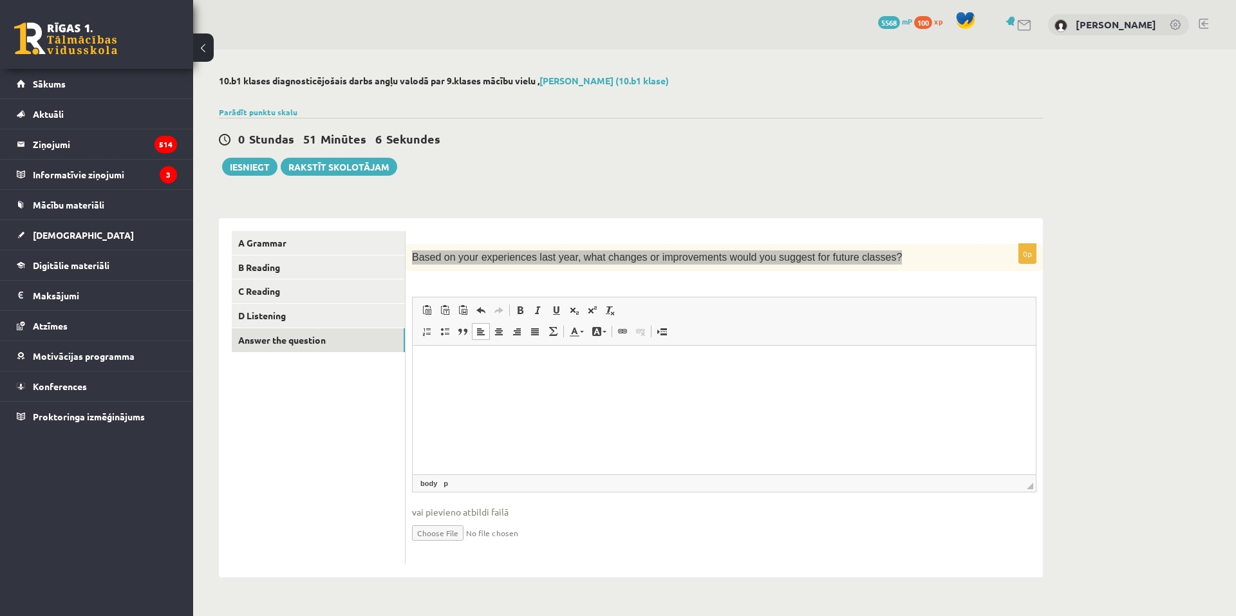
click at [980, 385] on html at bounding box center [724, 365] width 623 height 39
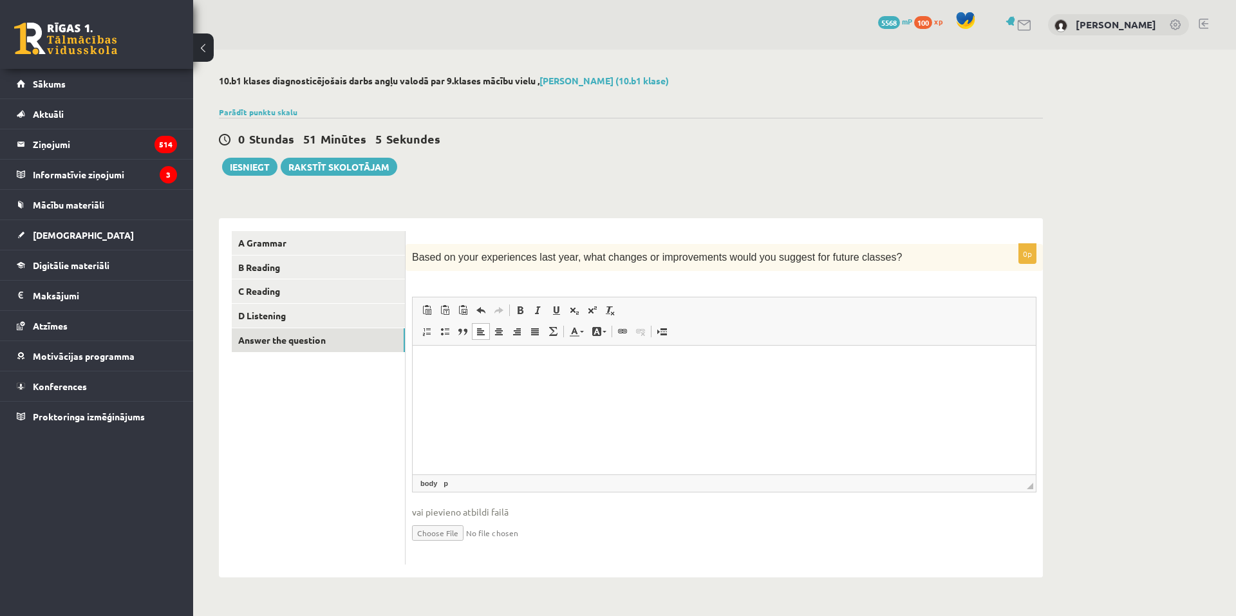
click at [241, 426] on ul "A Grammar B Reading C Reading D Listening Answer the question" at bounding box center [319, 398] width 174 height 334
click at [303, 322] on link "D Listening" at bounding box center [318, 316] width 173 height 24
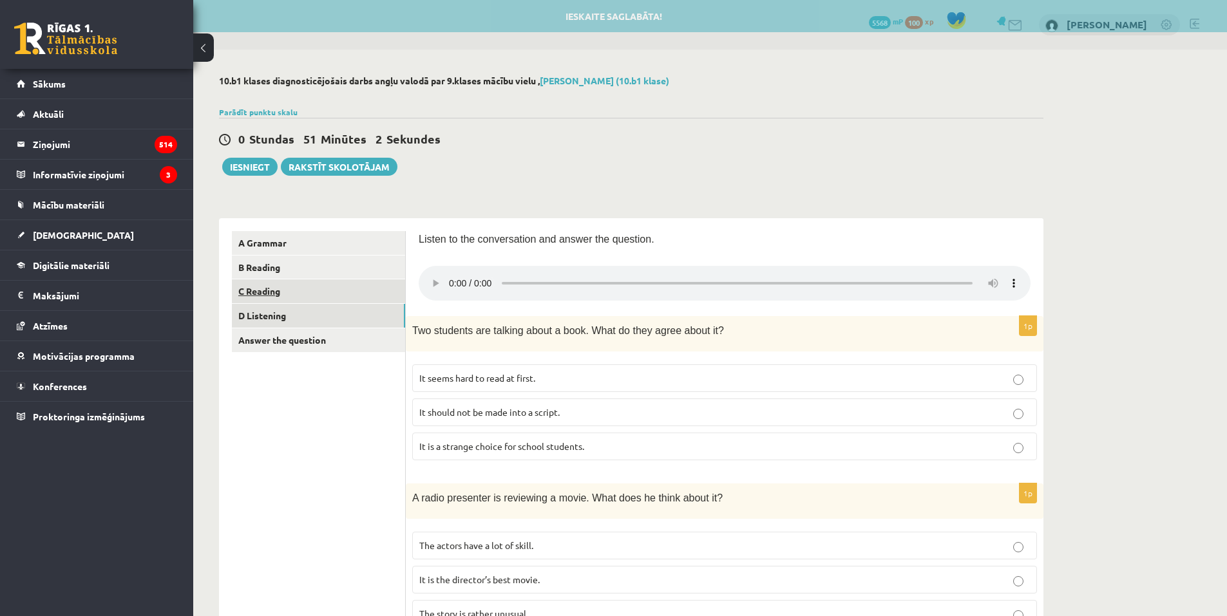
click at [325, 290] on link "C Reading" at bounding box center [318, 291] width 173 height 24
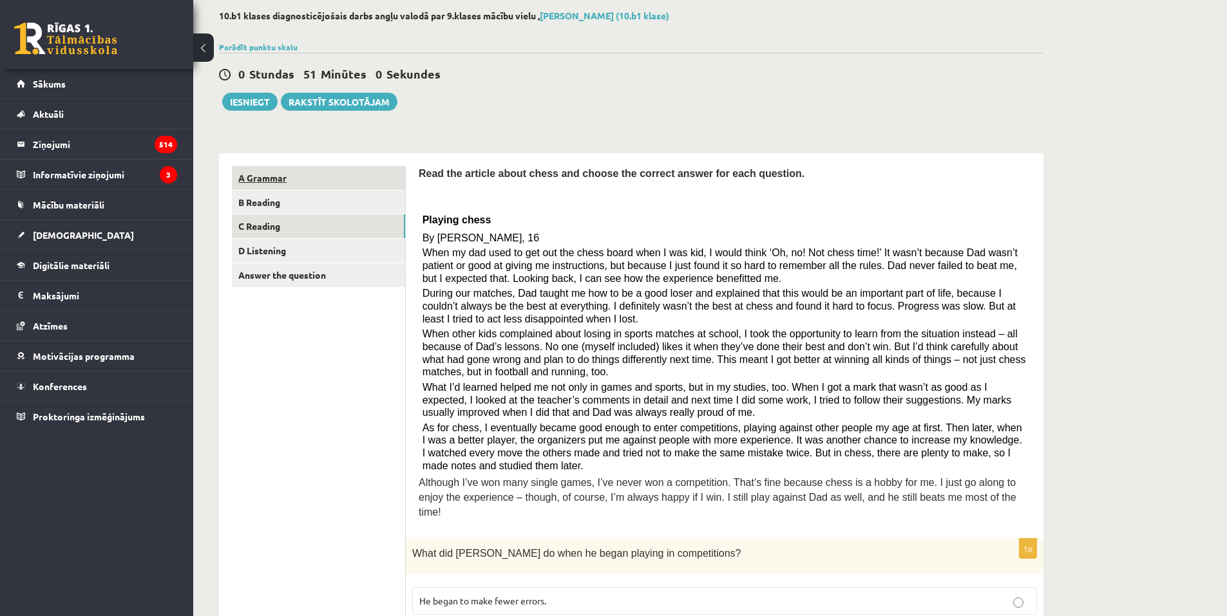
scroll to position [64, 0]
click at [311, 198] on link "B Reading" at bounding box center [318, 203] width 173 height 24
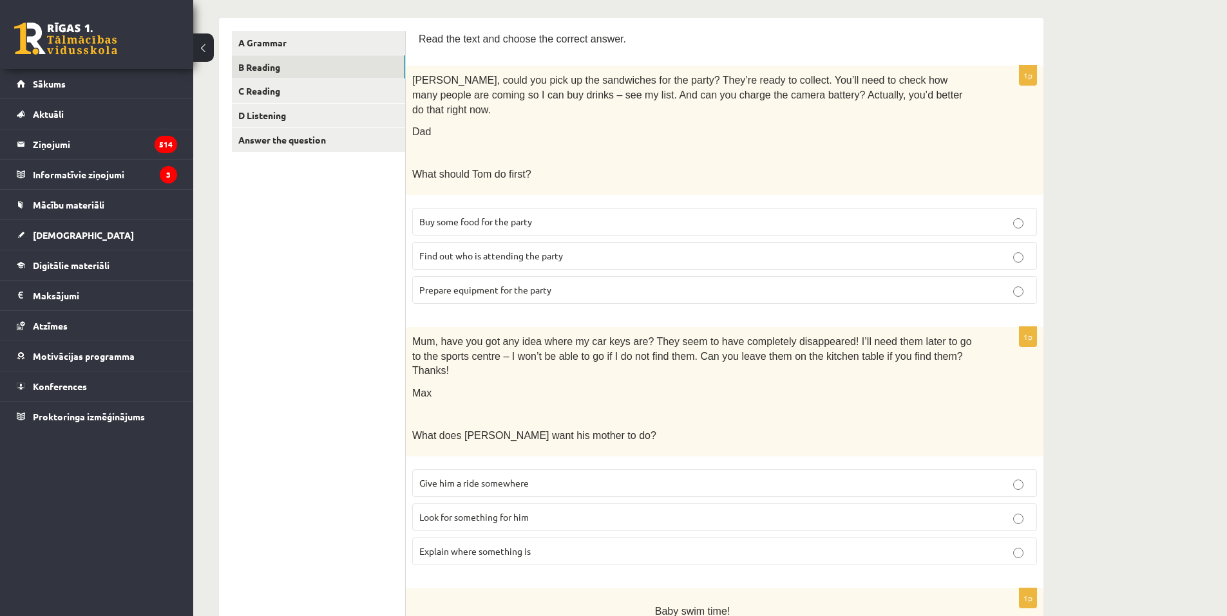
scroll to position [193, 0]
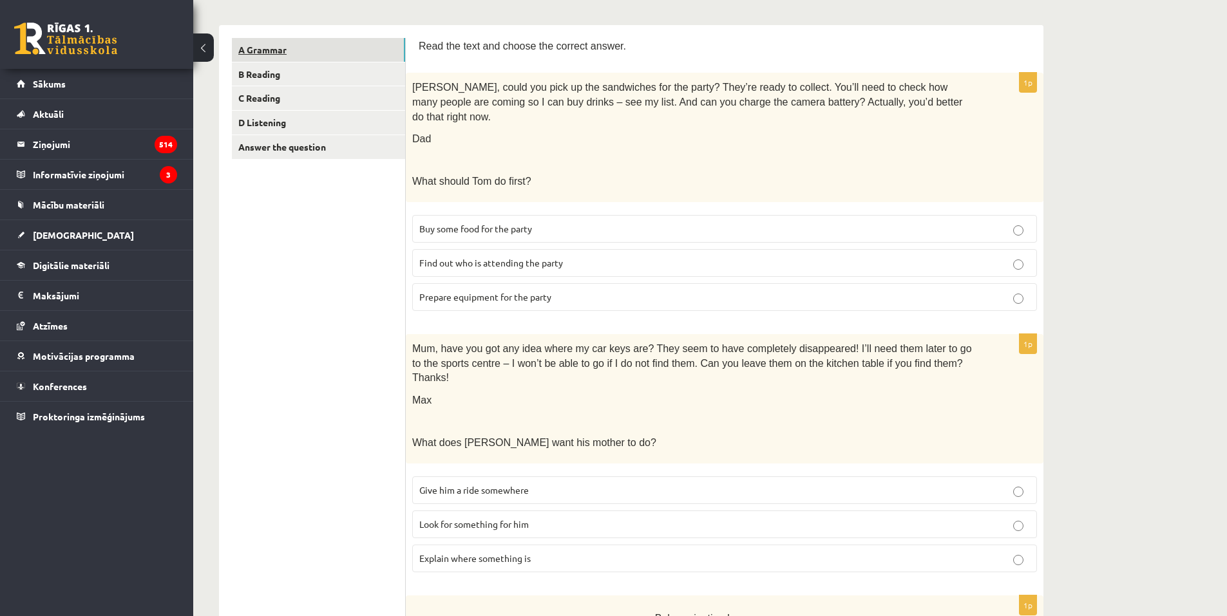
click at [321, 43] on link "A Grammar" at bounding box center [318, 50] width 173 height 24
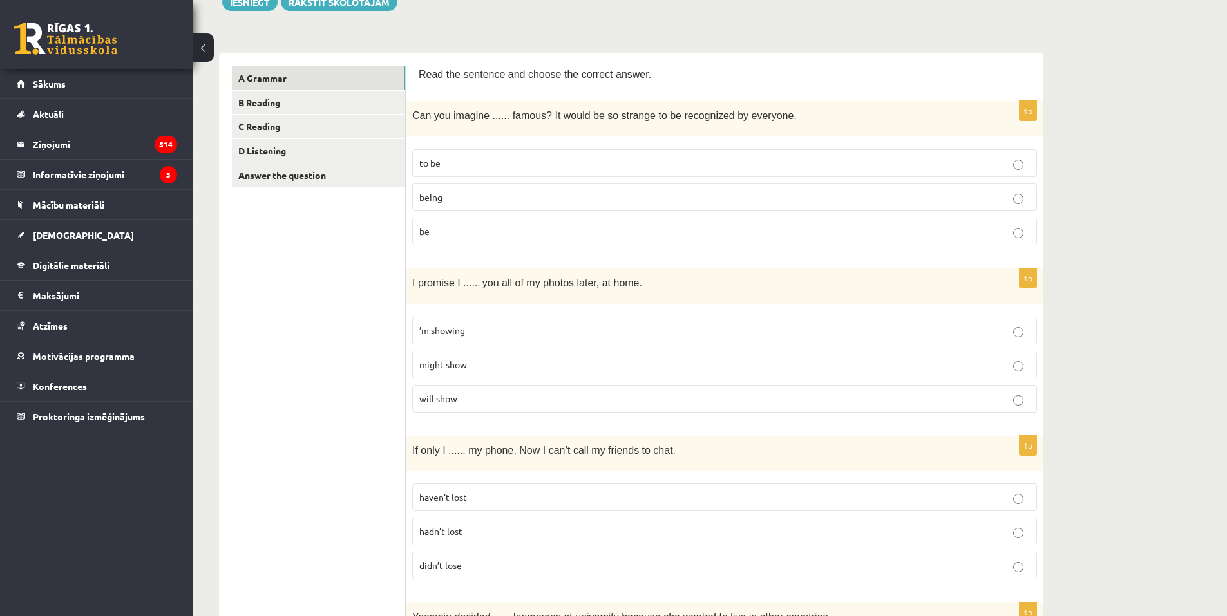
scroll to position [0, 0]
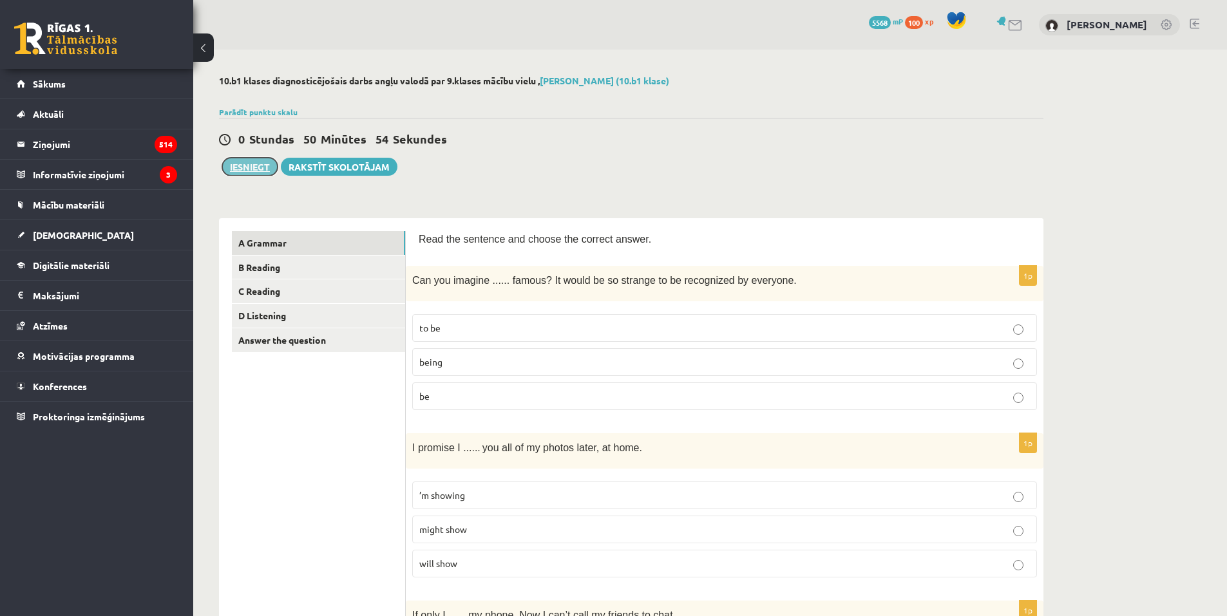
click at [238, 165] on button "Iesniegt" at bounding box center [249, 167] width 55 height 18
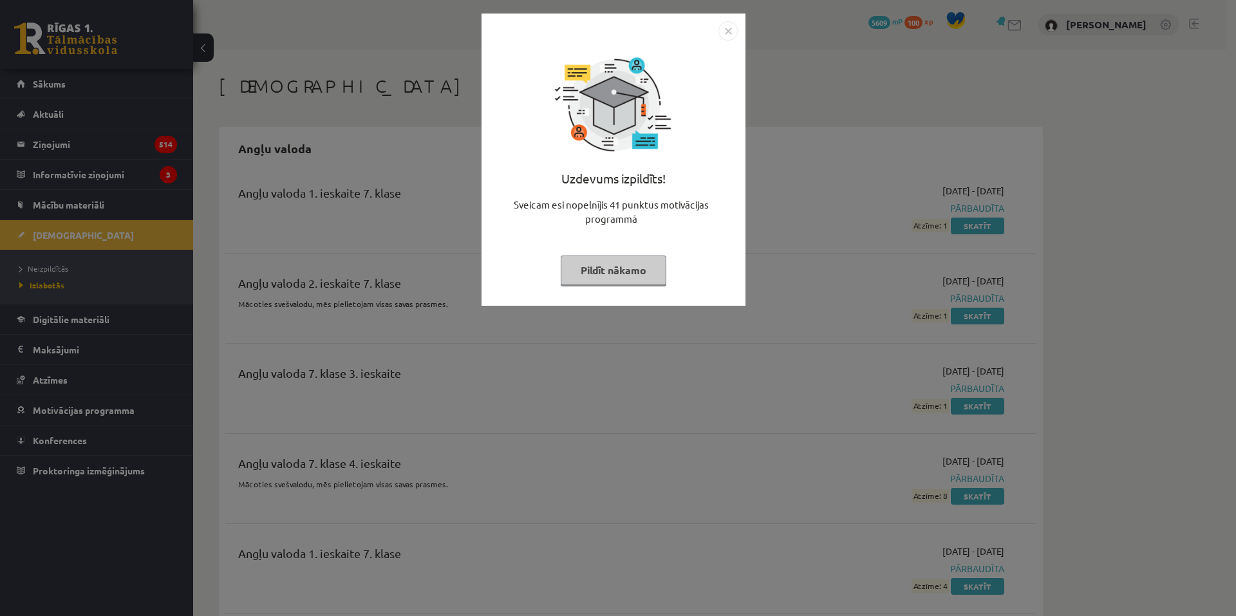
click at [730, 27] on img "Close" at bounding box center [728, 30] width 19 height 19
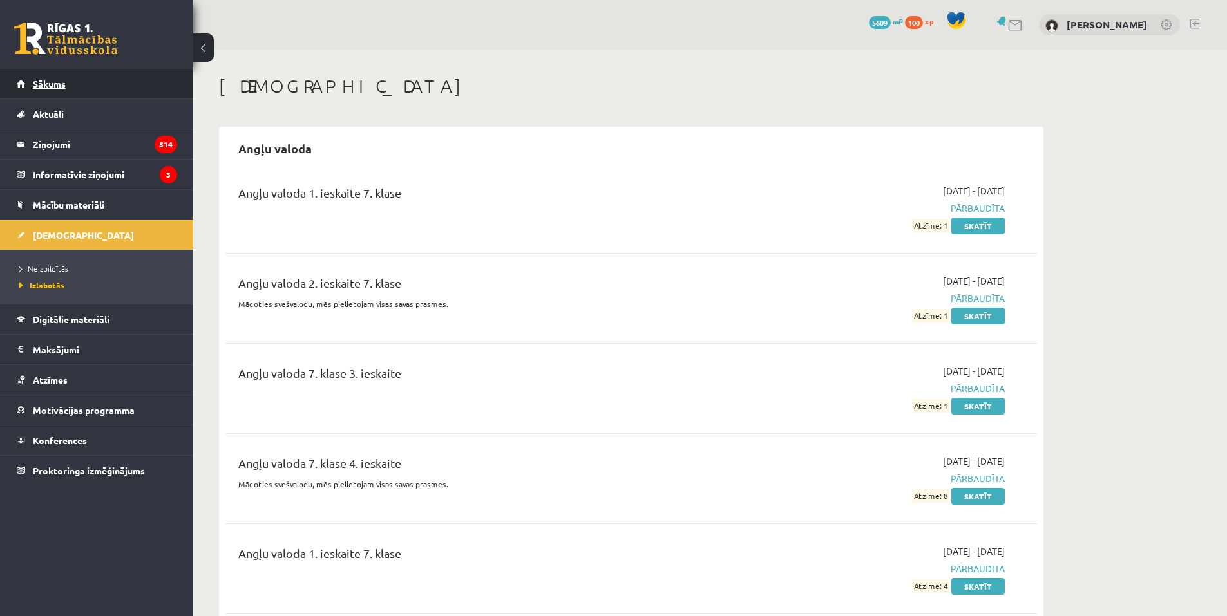
click at [46, 90] on link "Sākums" at bounding box center [97, 84] width 160 height 30
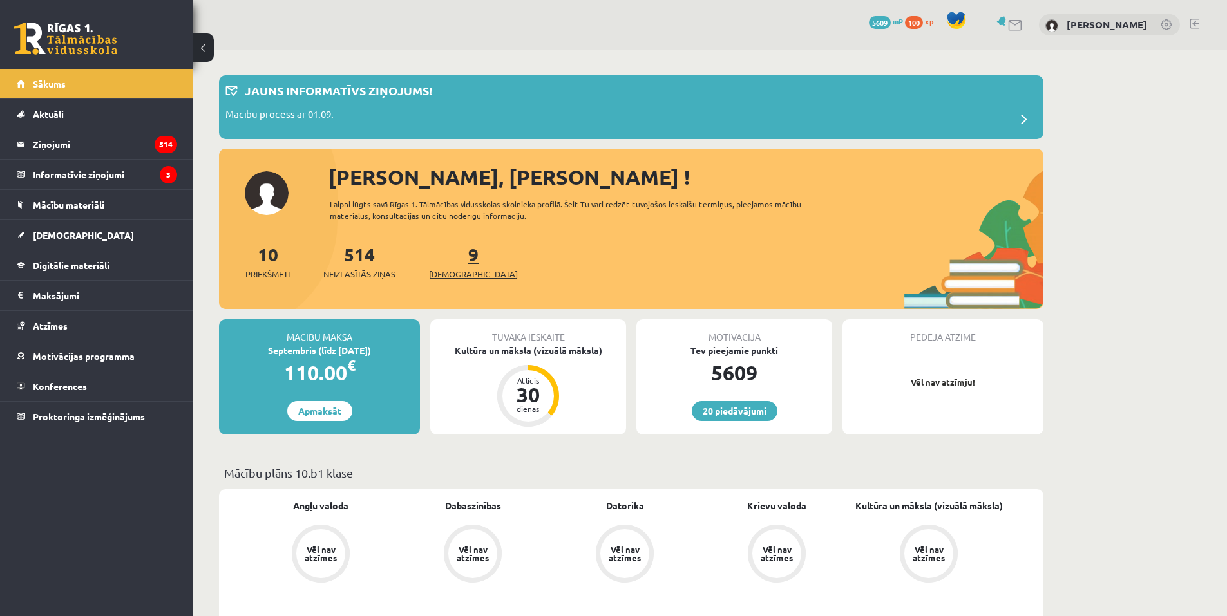
click at [461, 271] on span "[DEMOGRAPHIC_DATA]" at bounding box center [473, 274] width 89 height 13
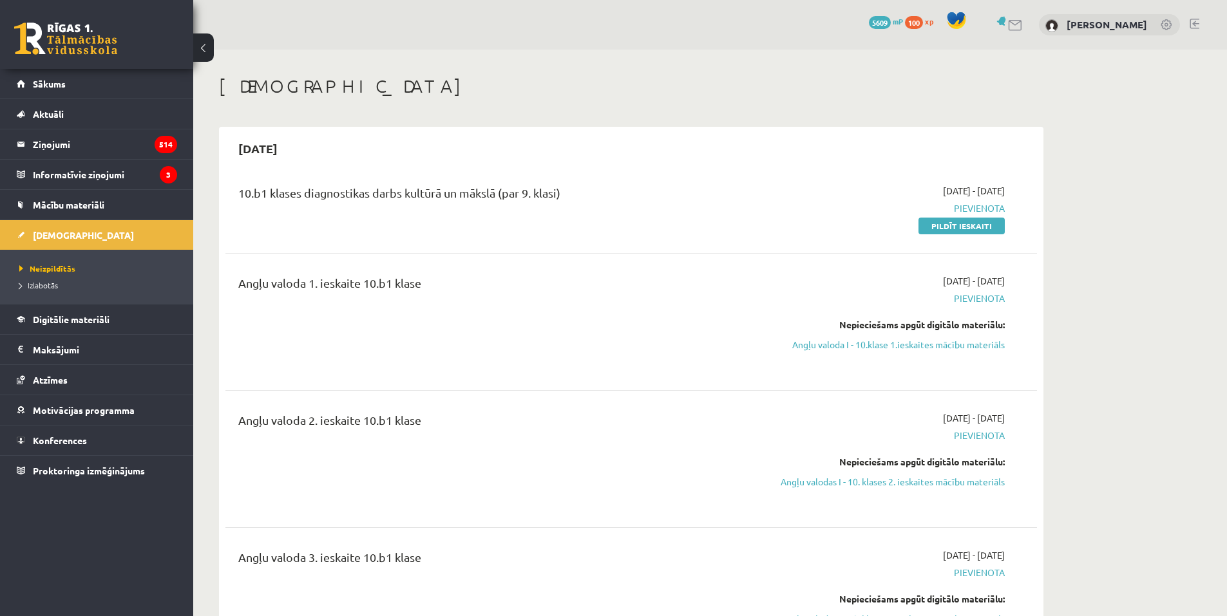
drag, startPoint x: 949, startPoint y: 231, endPoint x: 650, endPoint y: 41, distance: 354.4
click at [949, 231] on link "Pildīt ieskaiti" at bounding box center [961, 226] width 86 height 17
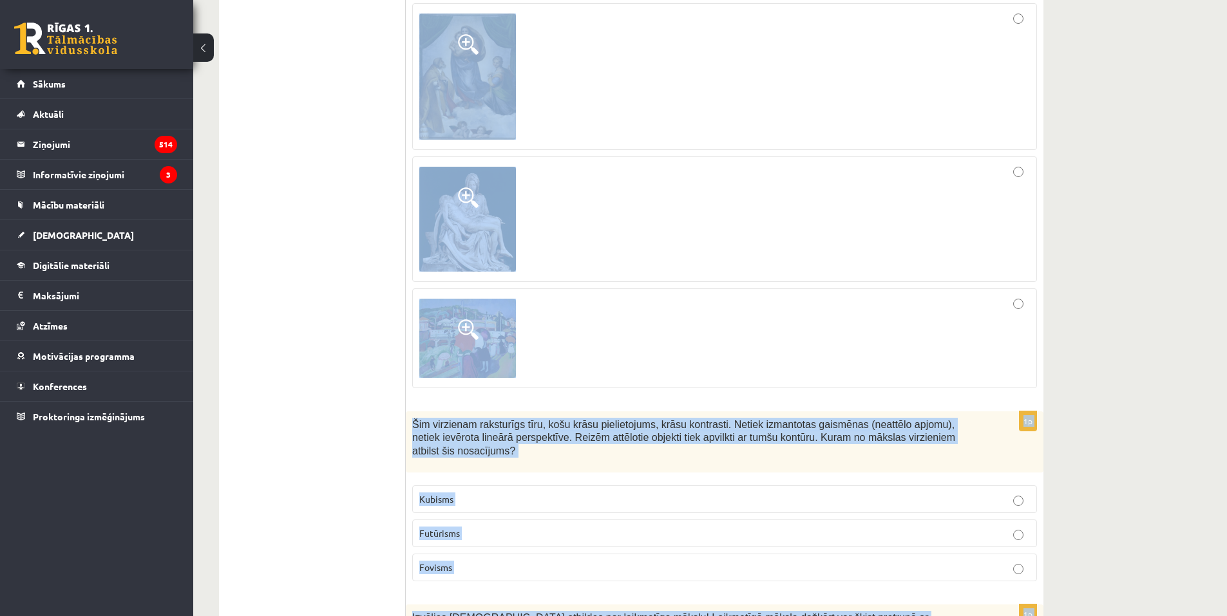
scroll to position [5615, 0]
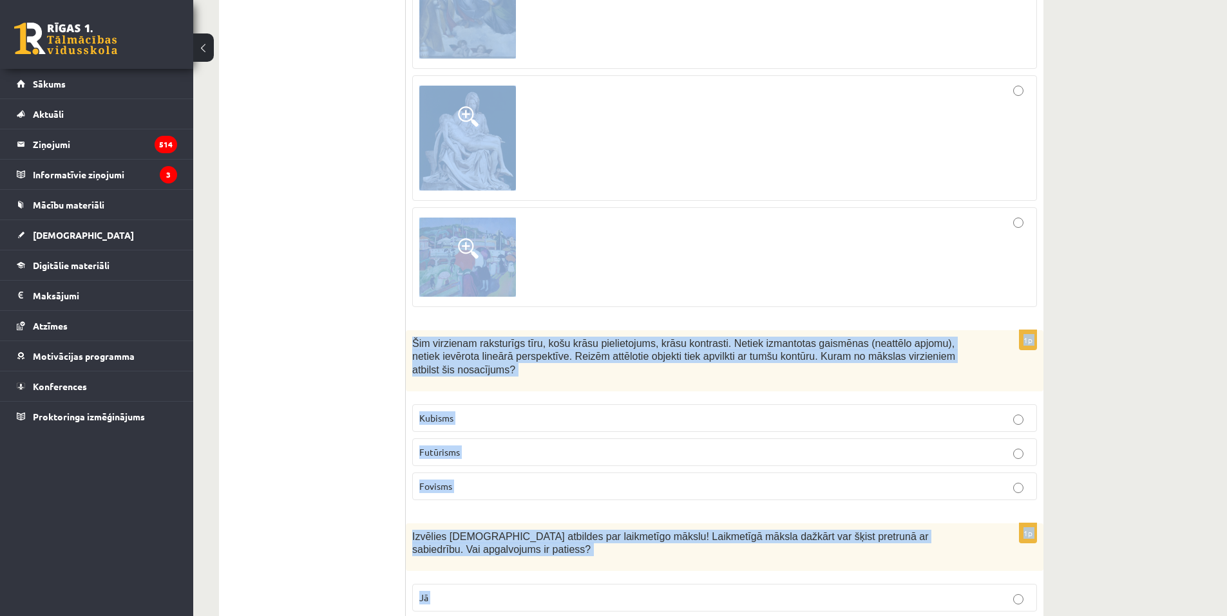
drag, startPoint x: 412, startPoint y: 124, endPoint x: 840, endPoint y: 612, distance: 648.9
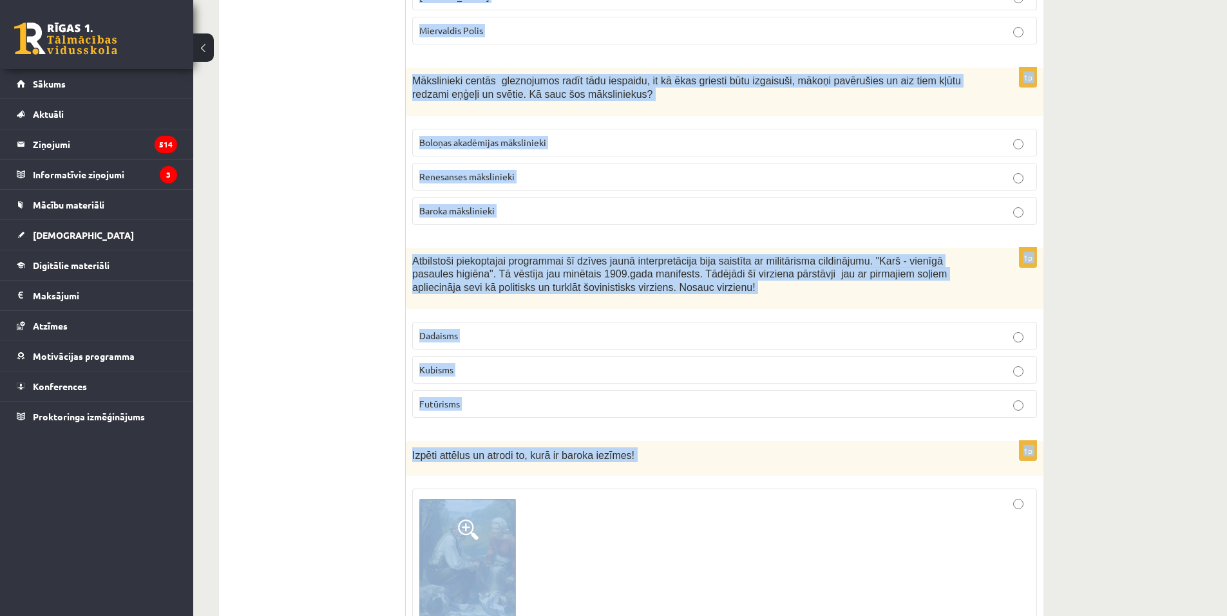
scroll to position [608, 0]
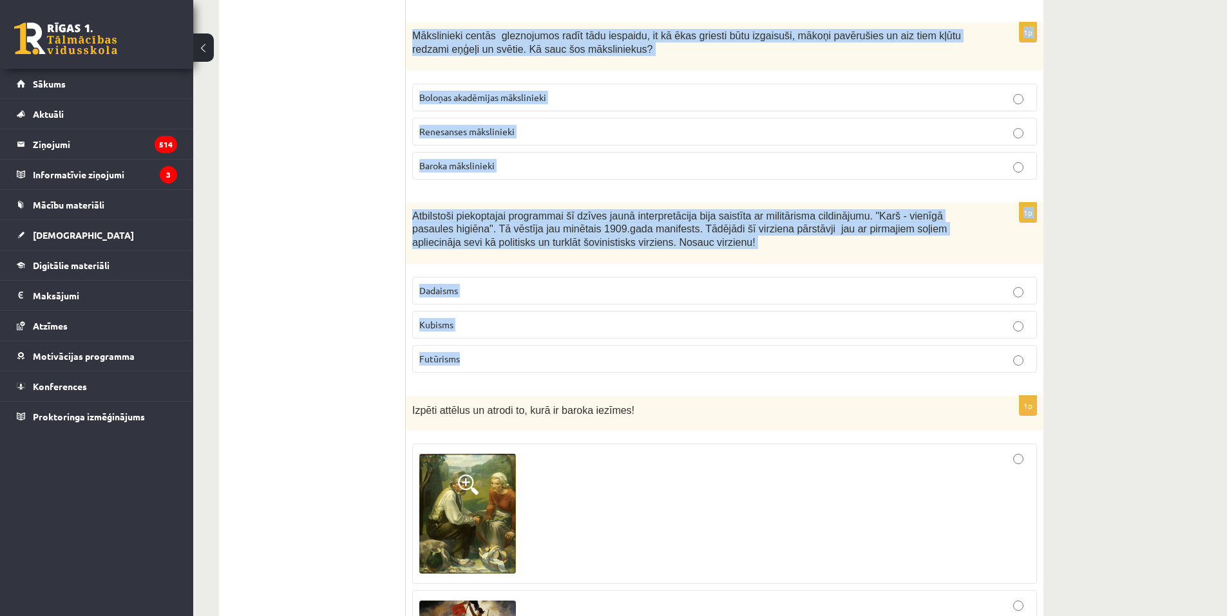
drag, startPoint x: 406, startPoint y: 253, endPoint x: 679, endPoint y: 359, distance: 293.3
copy form "Tēlotais priekšmets netiek apstādināts, skatīts no viena noteikta redzes punkta…"
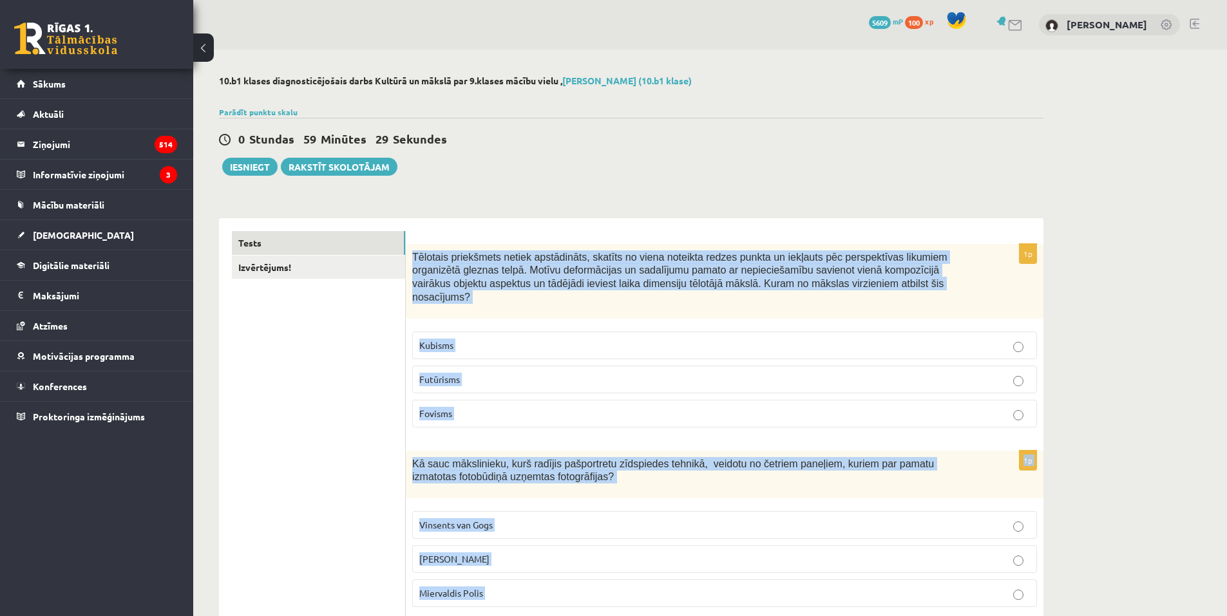
click at [433, 339] on span "Kubisms" at bounding box center [436, 345] width 34 height 12
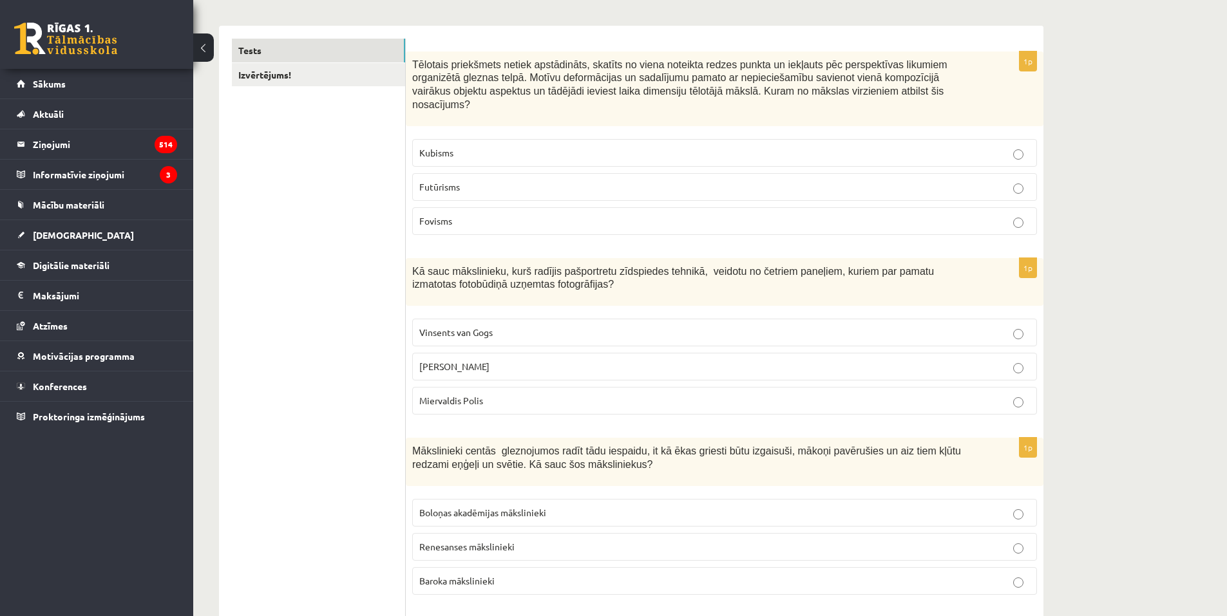
scroll to position [193, 0]
click at [448, 363] on label "Endijs Vorhols" at bounding box center [724, 366] width 625 height 28
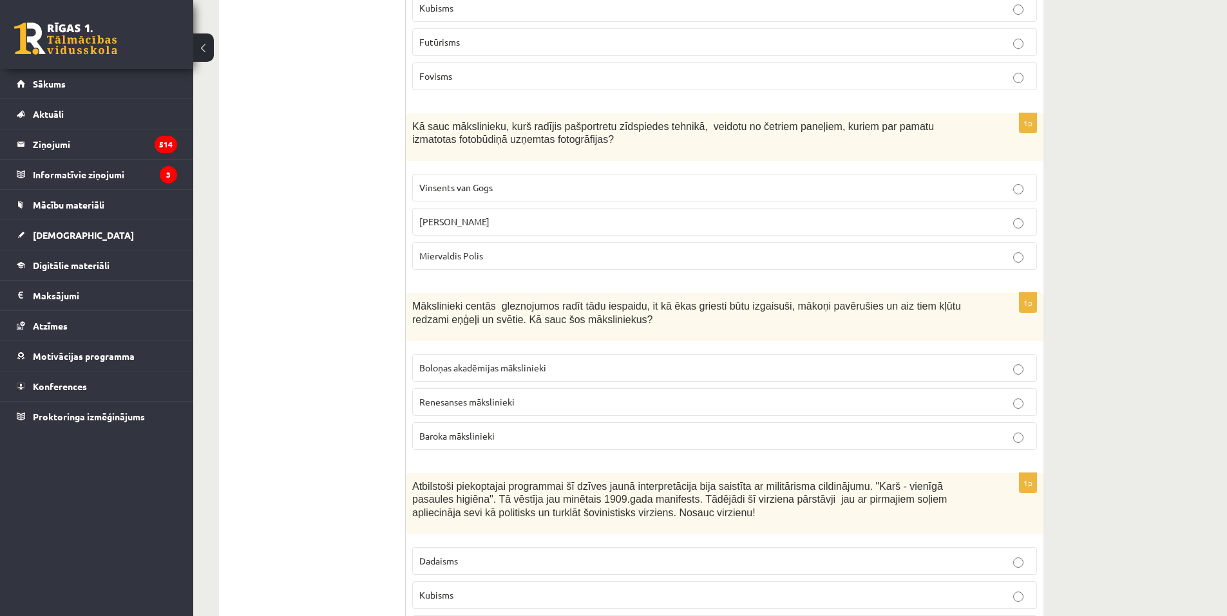
scroll to position [386, 0]
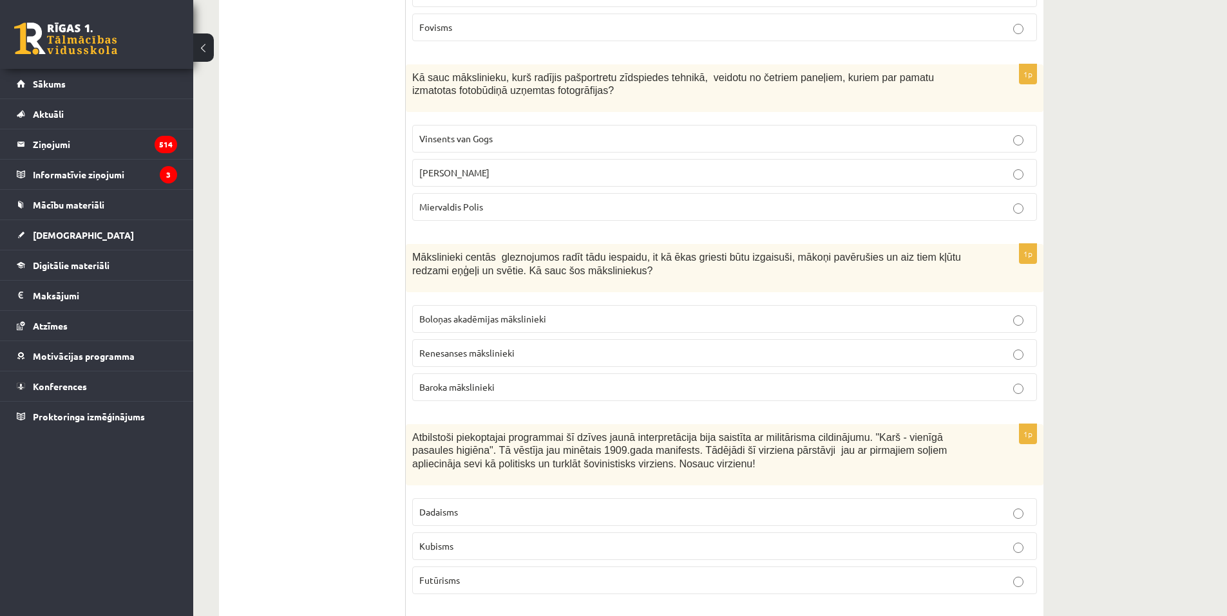
click at [471, 381] on span "Baroka mākslinieki" at bounding box center [456, 387] width 75 height 12
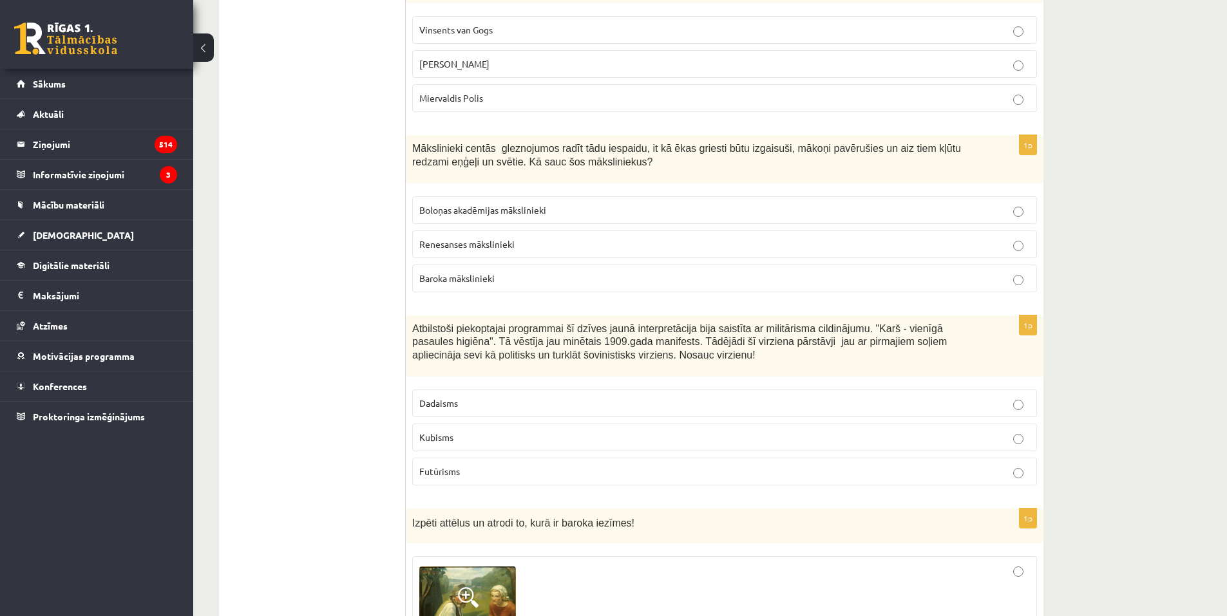
scroll to position [515, 0]
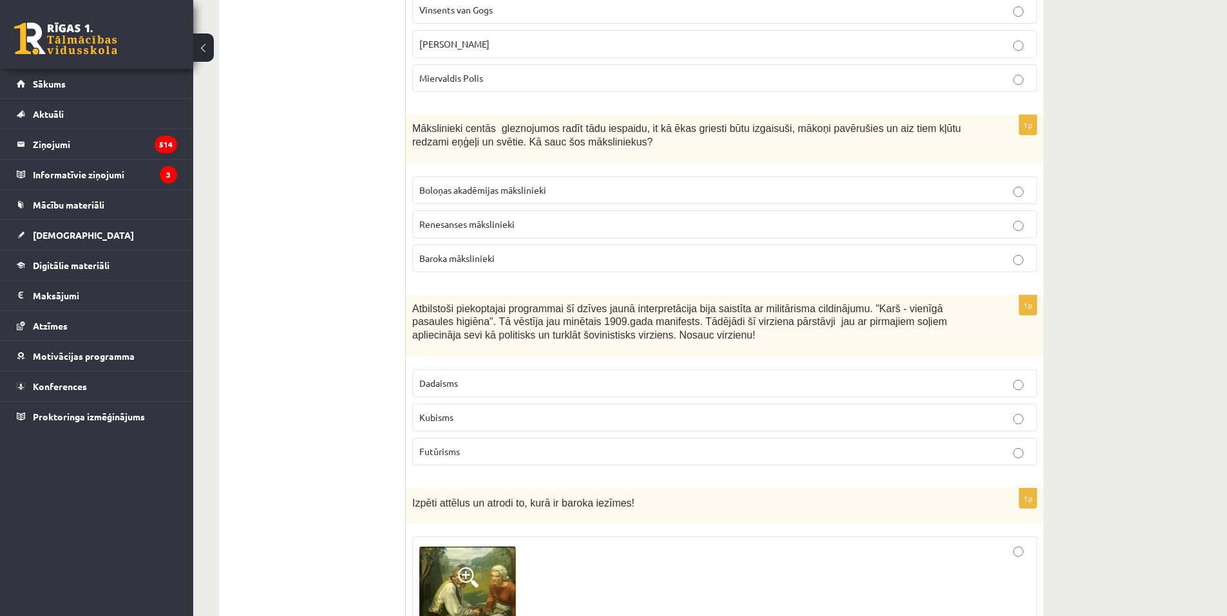
click at [502, 445] on p "Futūrisms" at bounding box center [724, 452] width 610 height 14
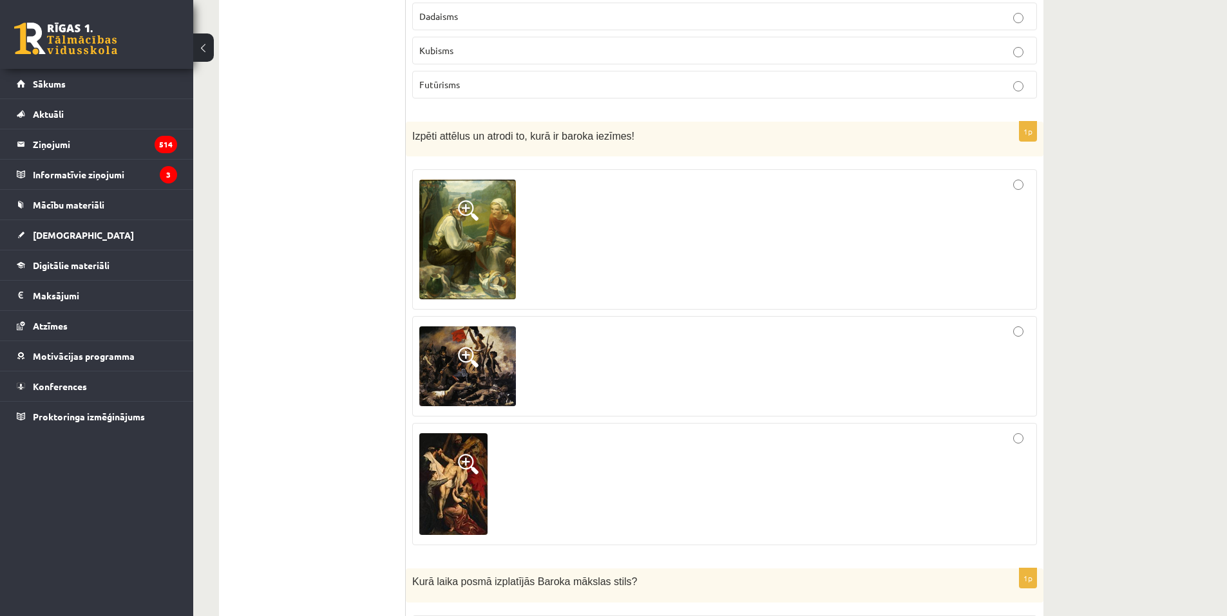
scroll to position [902, 0]
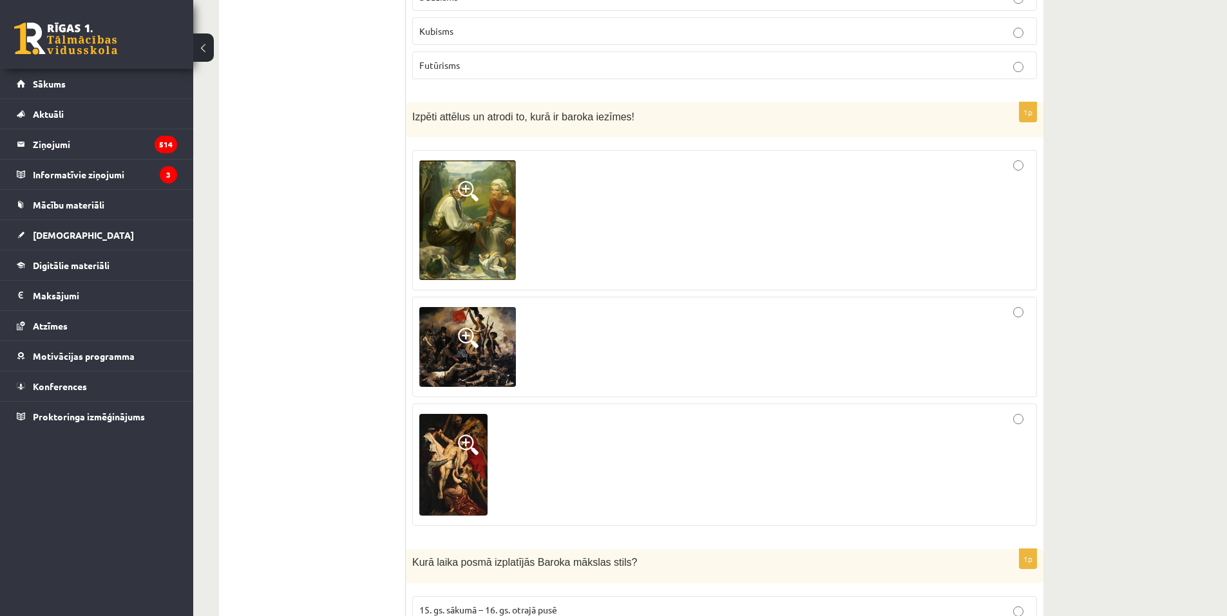
click at [448, 469] on img at bounding box center [453, 465] width 68 height 102
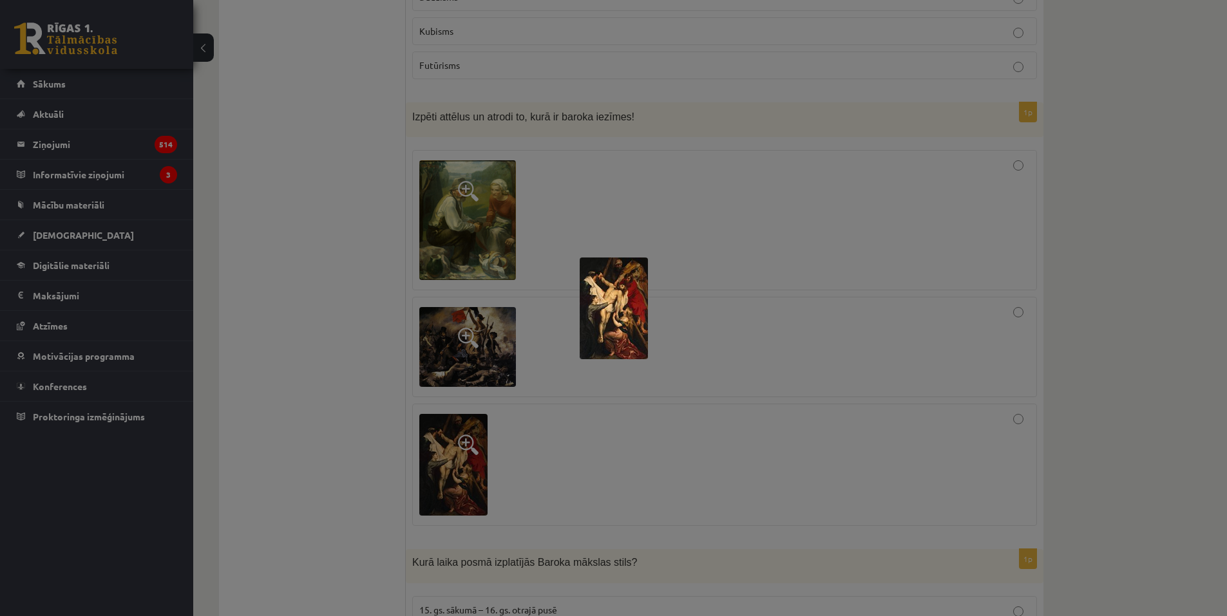
click at [363, 428] on div at bounding box center [613, 308] width 1227 height 616
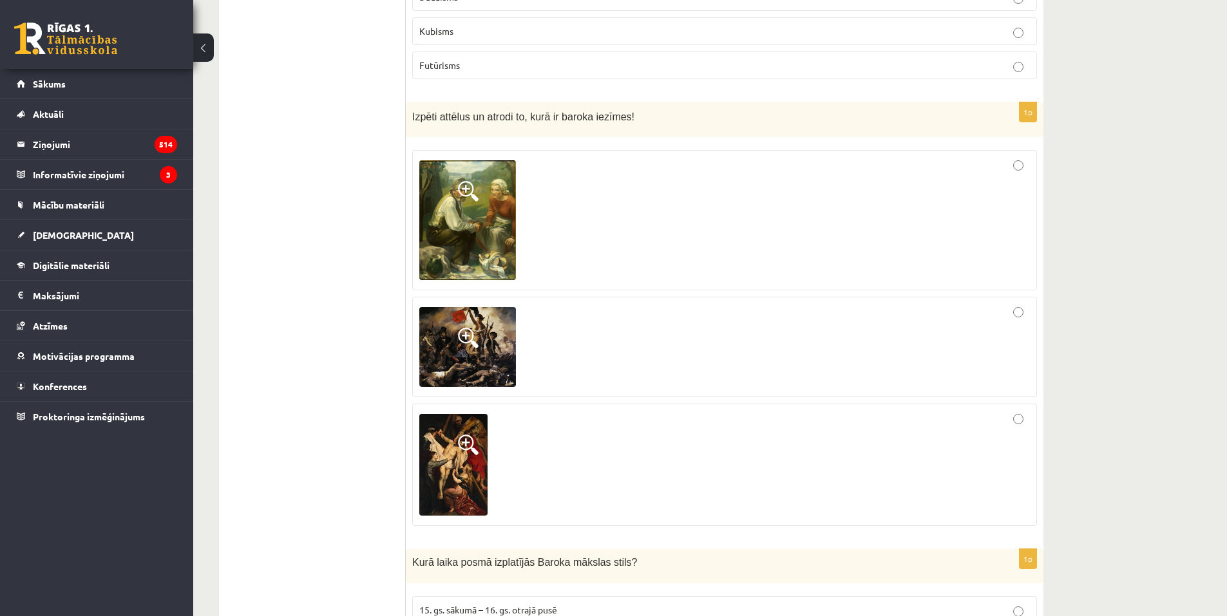
click at [596, 435] on div at bounding box center [724, 465] width 610 height 108
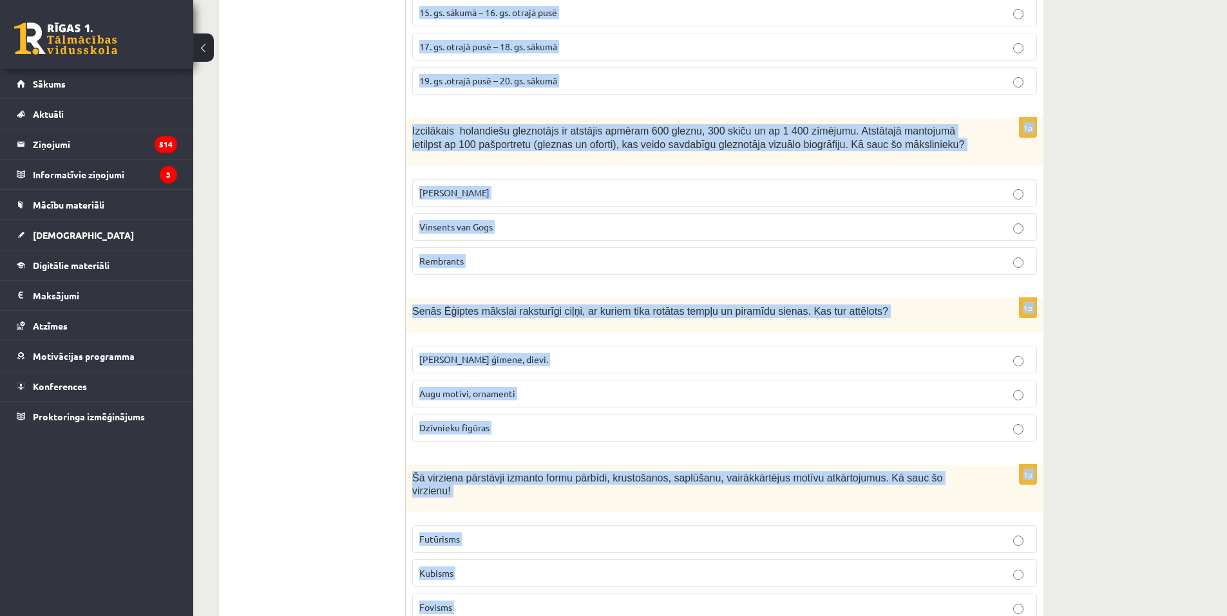
scroll to position [1534, 0]
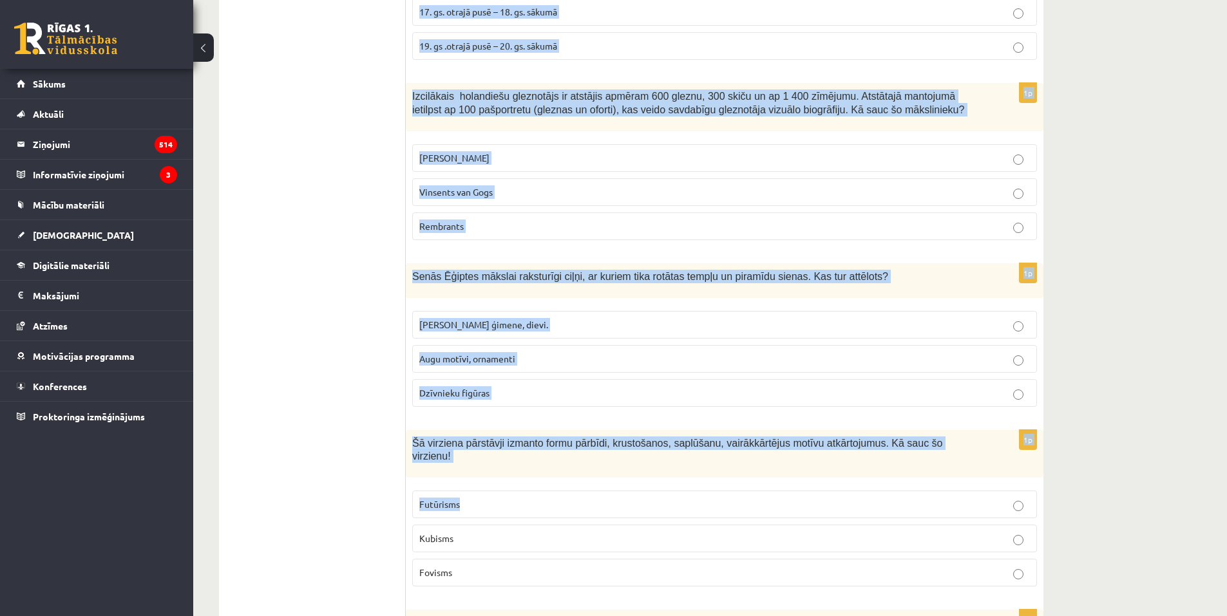
drag, startPoint x: 411, startPoint y: 163, endPoint x: 835, endPoint y: 464, distance: 520.1
drag, startPoint x: 1163, startPoint y: 314, endPoint x: 1182, endPoint y: 251, distance: 65.8
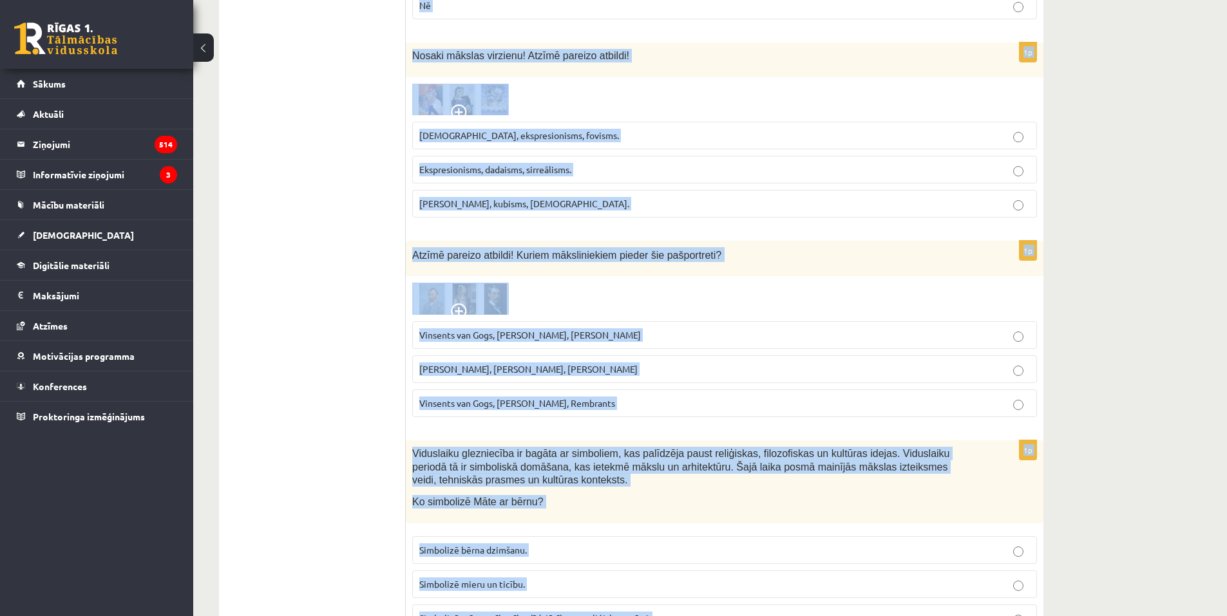
scroll to position [3224, 0]
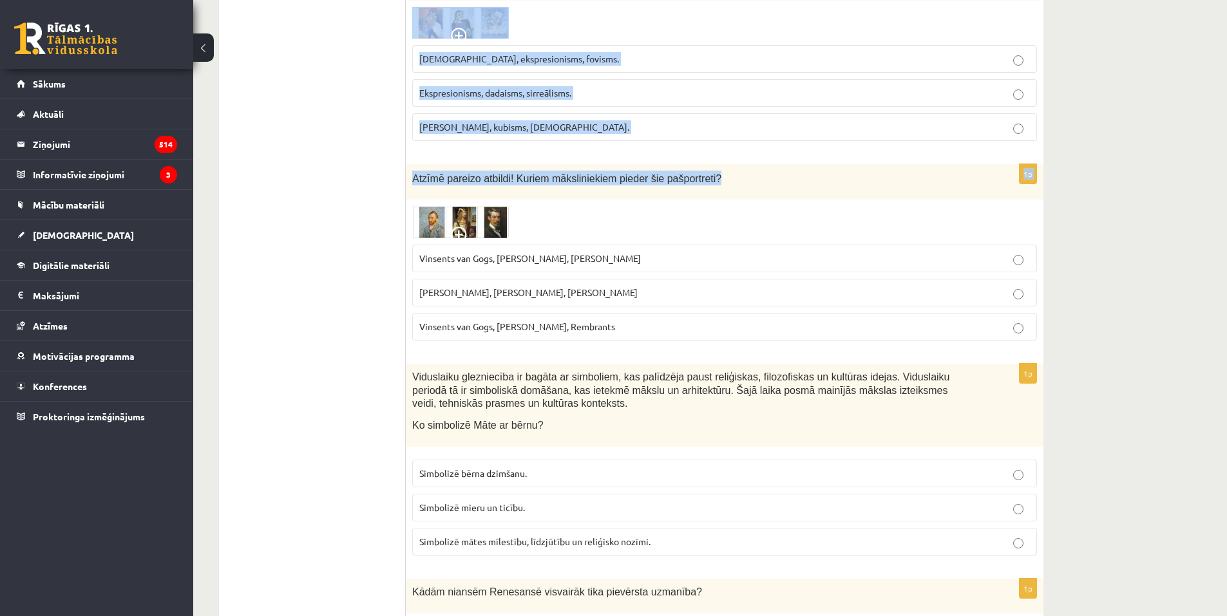
drag, startPoint x: 410, startPoint y: 301, endPoint x: 769, endPoint y: 147, distance: 390.3
click at [769, 147] on form "1p Tēlotais priekšmets netiek apstādināts, skatīts no viena noteikta redzes pun…" at bounding box center [725, 28] width 612 height 6040
copy form "Kurā laika posmā izplatījās Baroka mākslas stils? 15. gs. sākumā – 16. gs. otra…"
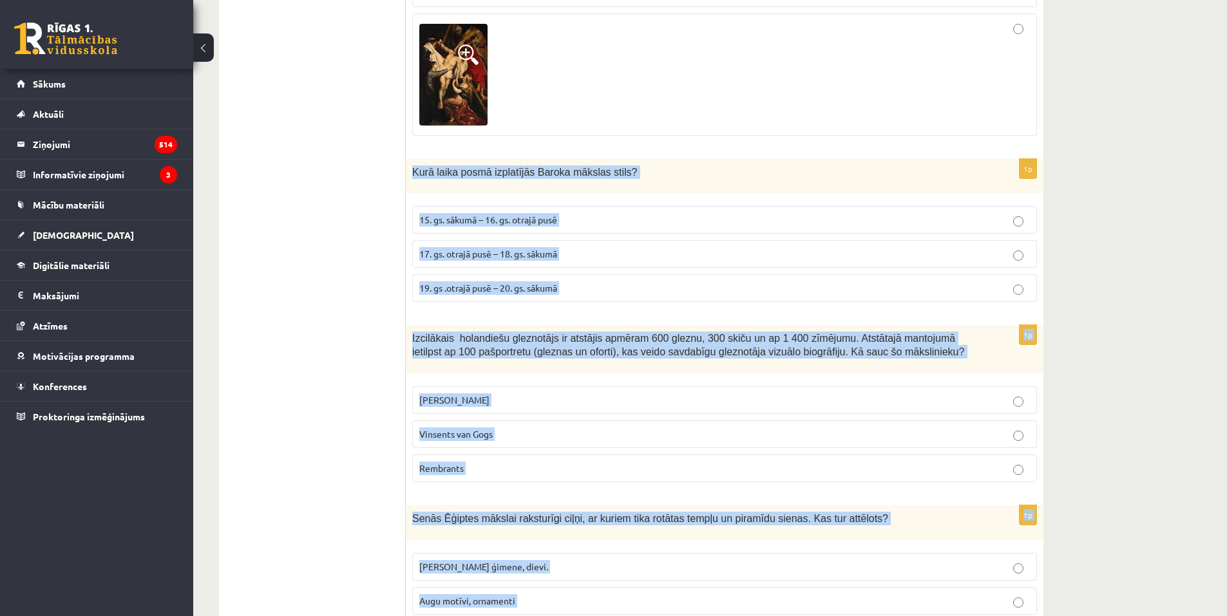
scroll to position [1099, 0]
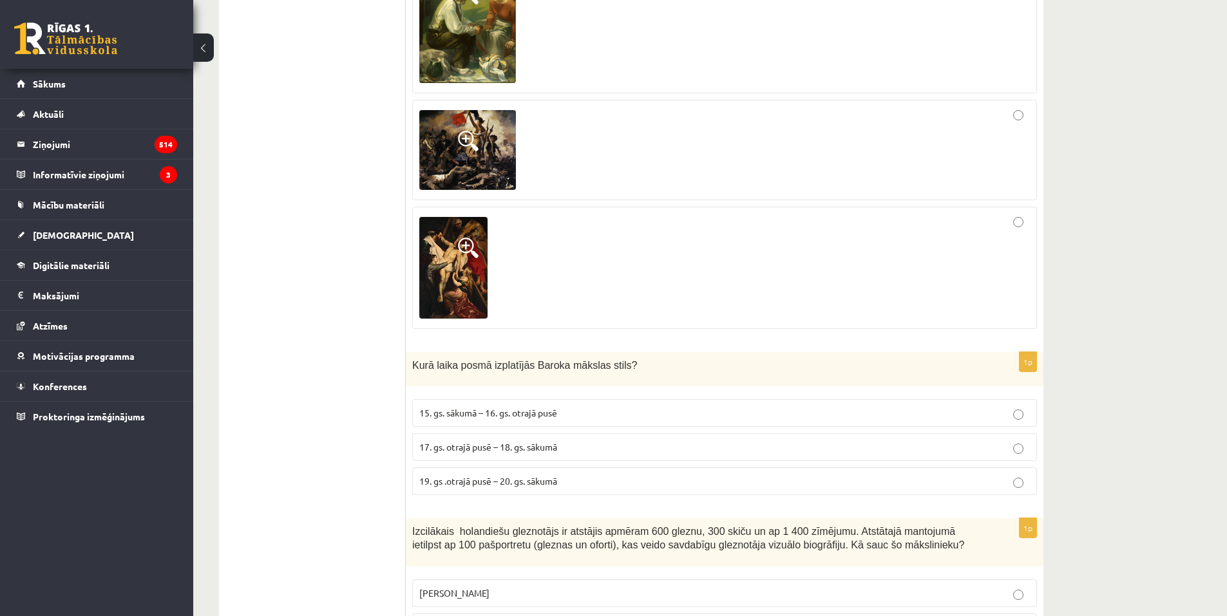
click at [458, 441] on span "17. gs. otrajā pusē – 18. gs. sākumā" at bounding box center [488, 447] width 138 height 12
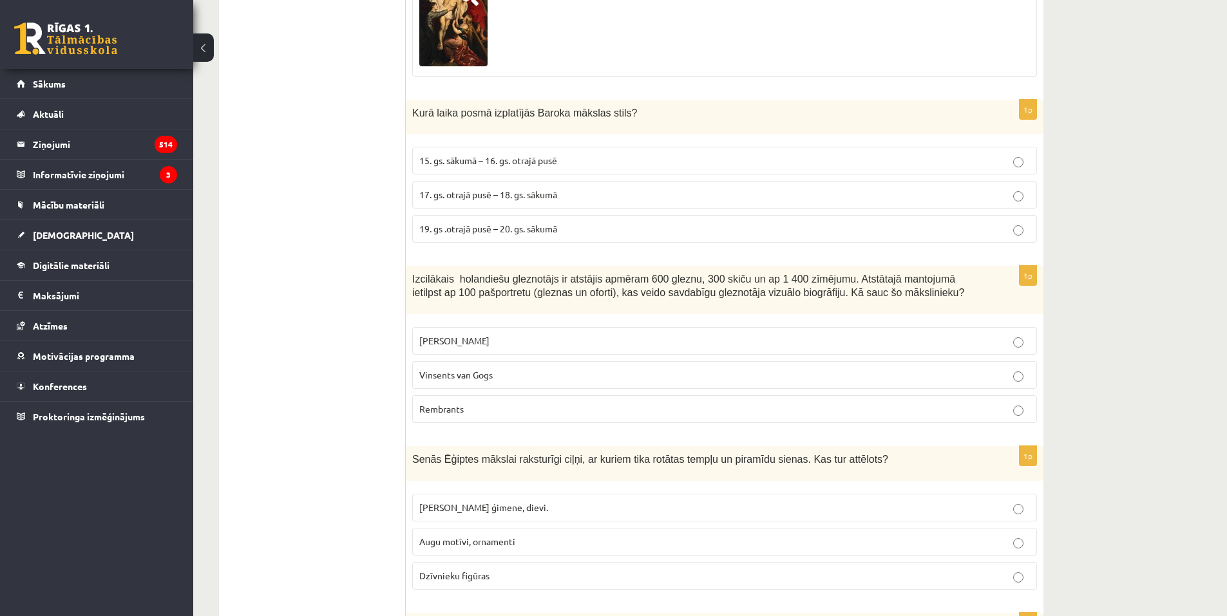
scroll to position [1356, 0]
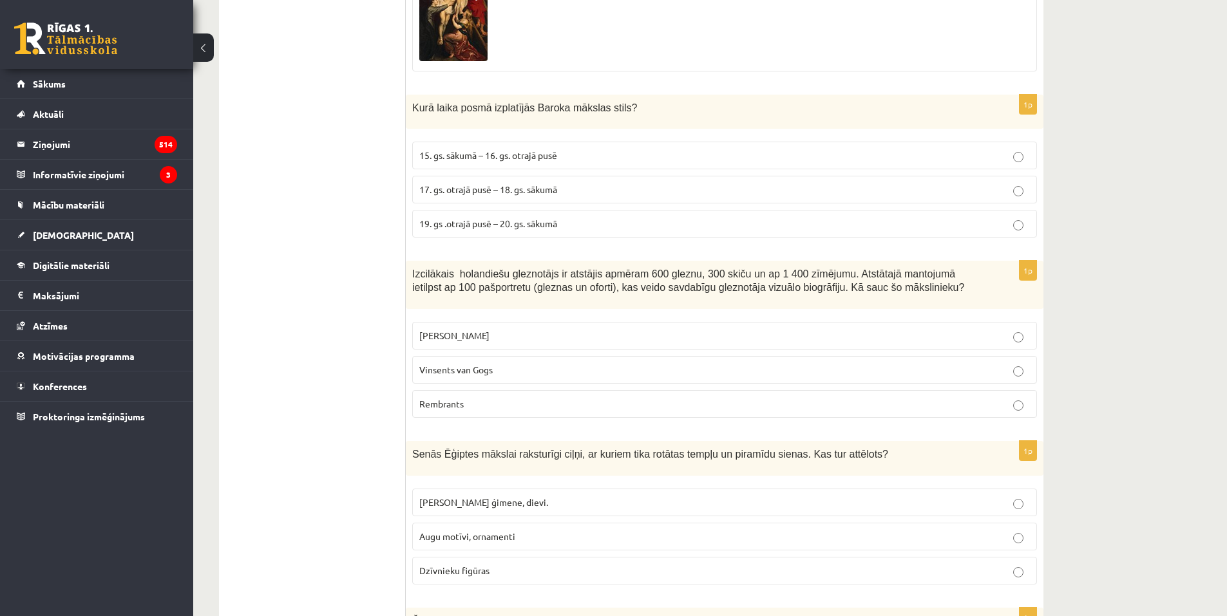
click at [457, 398] on span "Rembrants" at bounding box center [441, 404] width 44 height 12
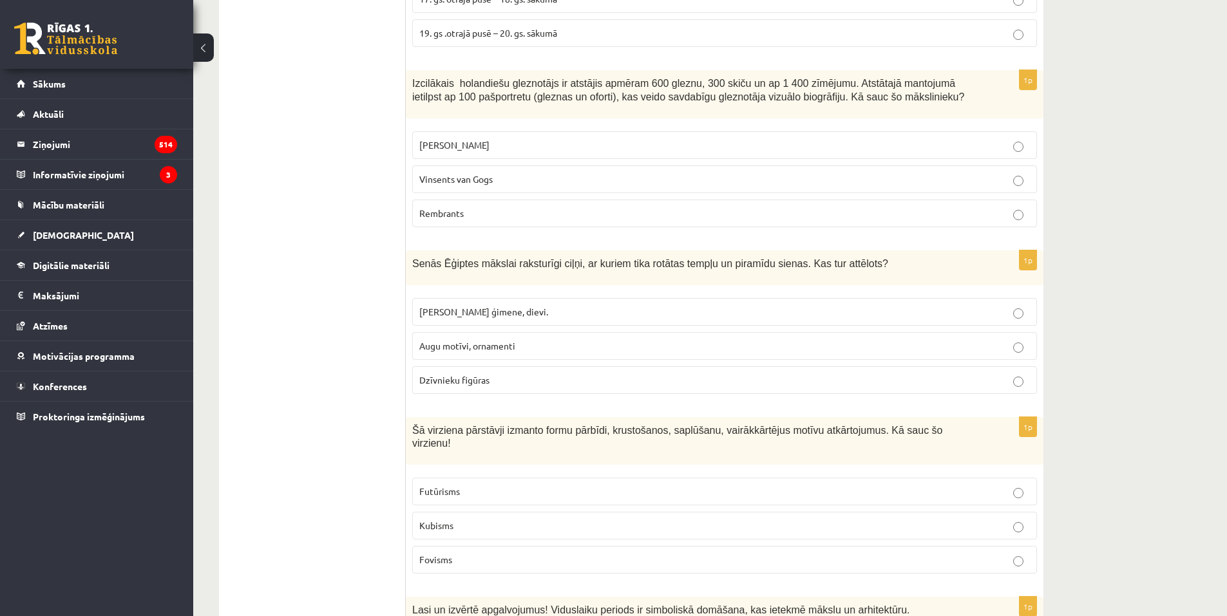
scroll to position [1549, 0]
click at [471, 303] on span "Faraoni, viņu ģimene, dievi." at bounding box center [483, 309] width 129 height 12
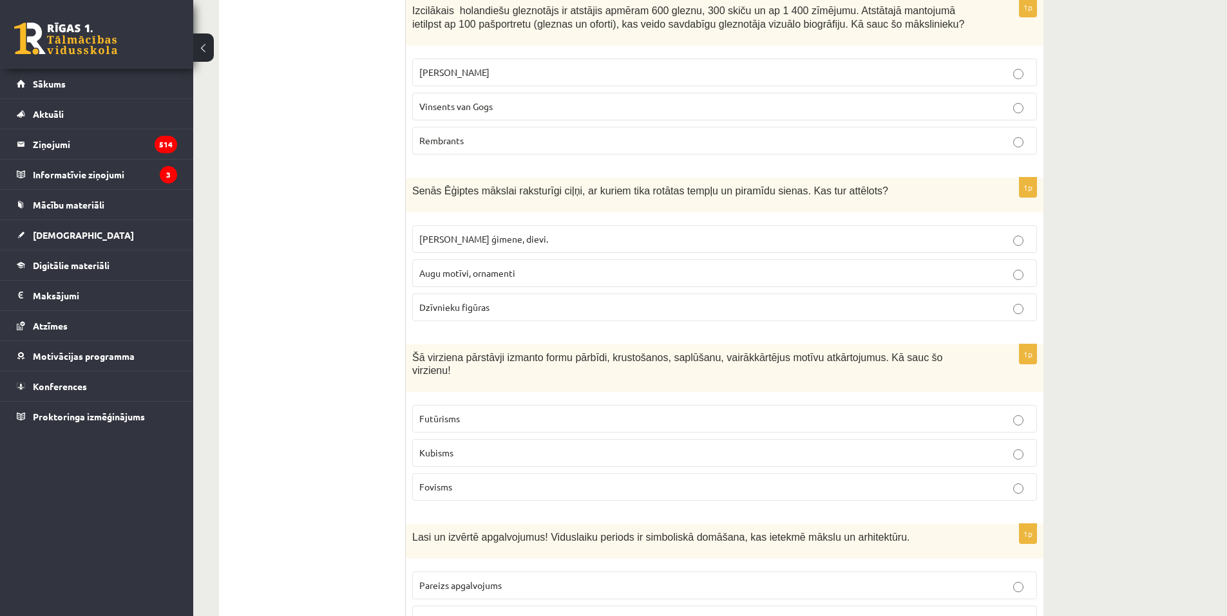
scroll to position [1678, 0]
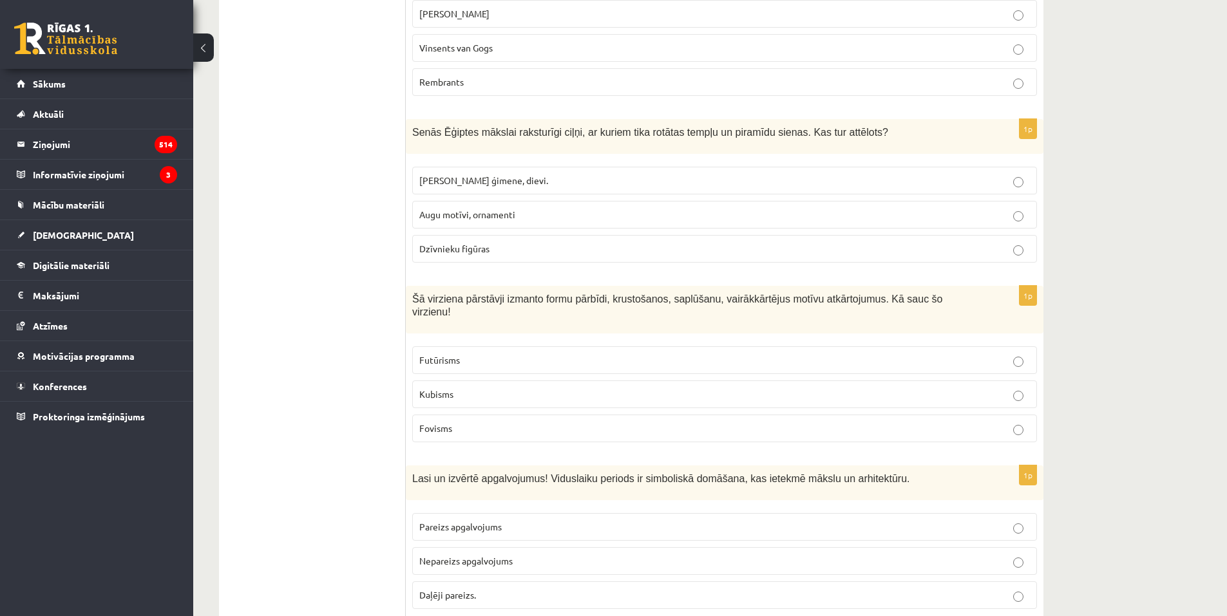
click at [473, 354] on p "Futūrisms" at bounding box center [724, 361] width 610 height 14
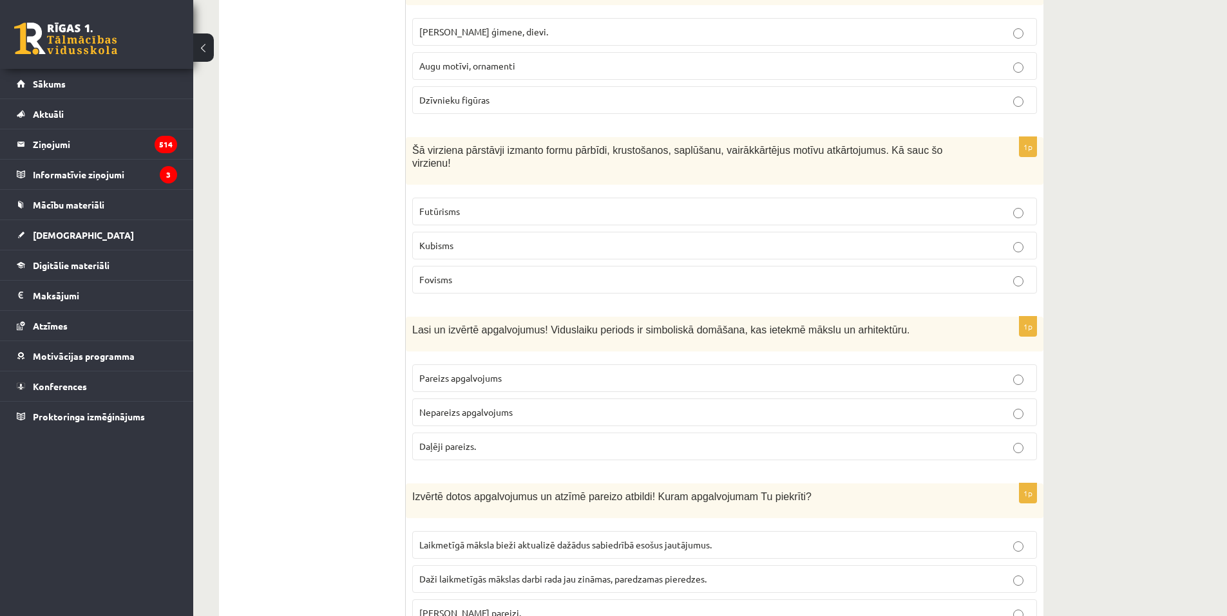
scroll to position [1871, 0]
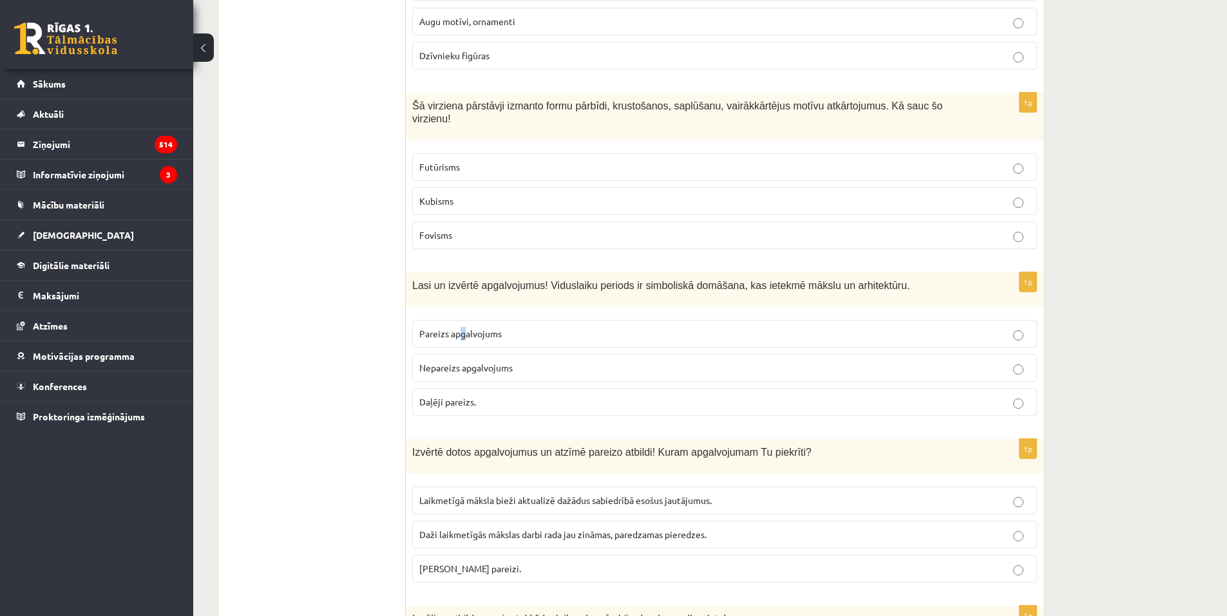
click at [463, 328] on span "Pareizs apgalvojums" at bounding box center [460, 334] width 82 height 12
click at [495, 328] on span "Pareizs apgalvojums" at bounding box center [460, 334] width 82 height 12
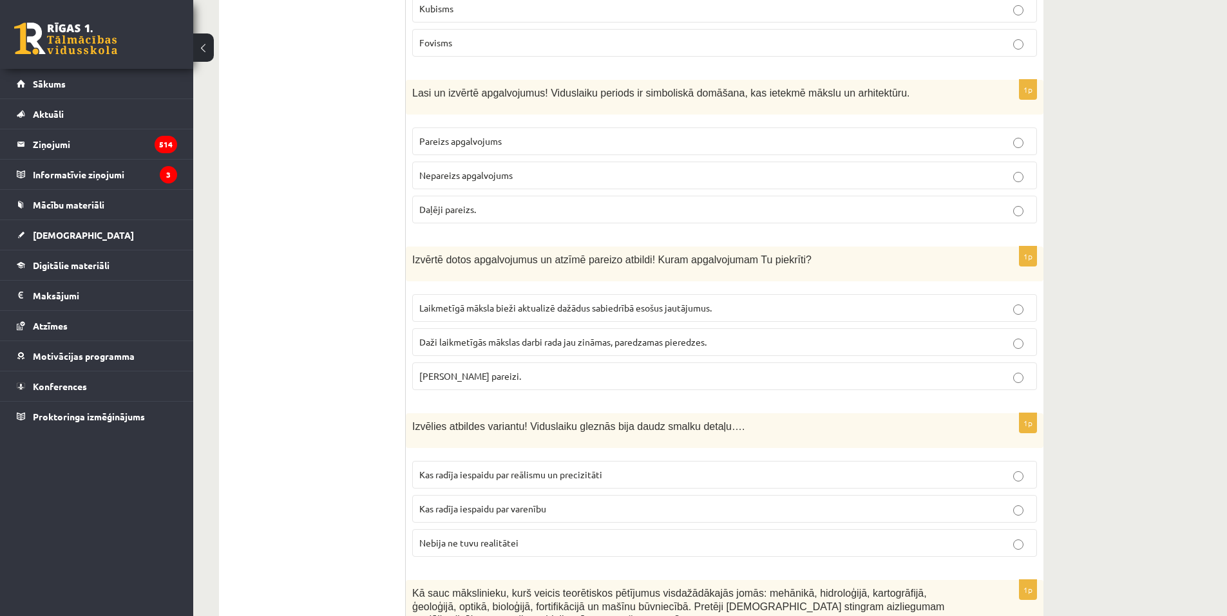
scroll to position [2065, 0]
click at [475, 301] on span "Laikmetīgā māksla bieži aktualizē dažādus sabiedrībā esošus jautājumus." at bounding box center [565, 307] width 292 height 12
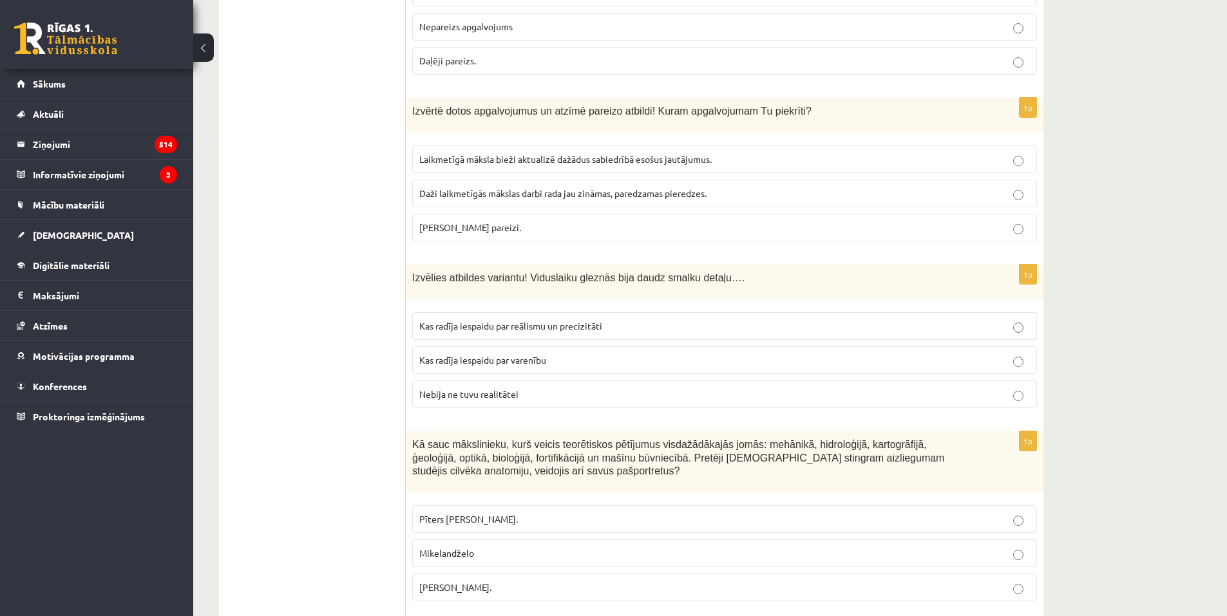
scroll to position [2258, 0]
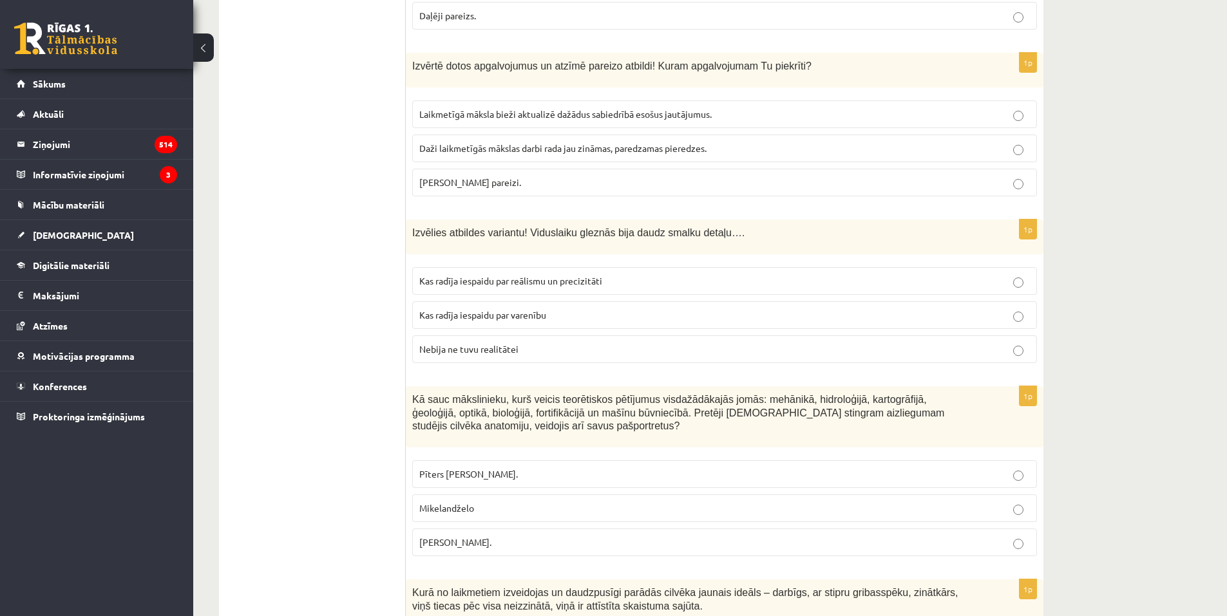
click at [572, 275] on span "Kas radīja iespaidu par reālismu un precizitāti" at bounding box center [510, 281] width 183 height 12
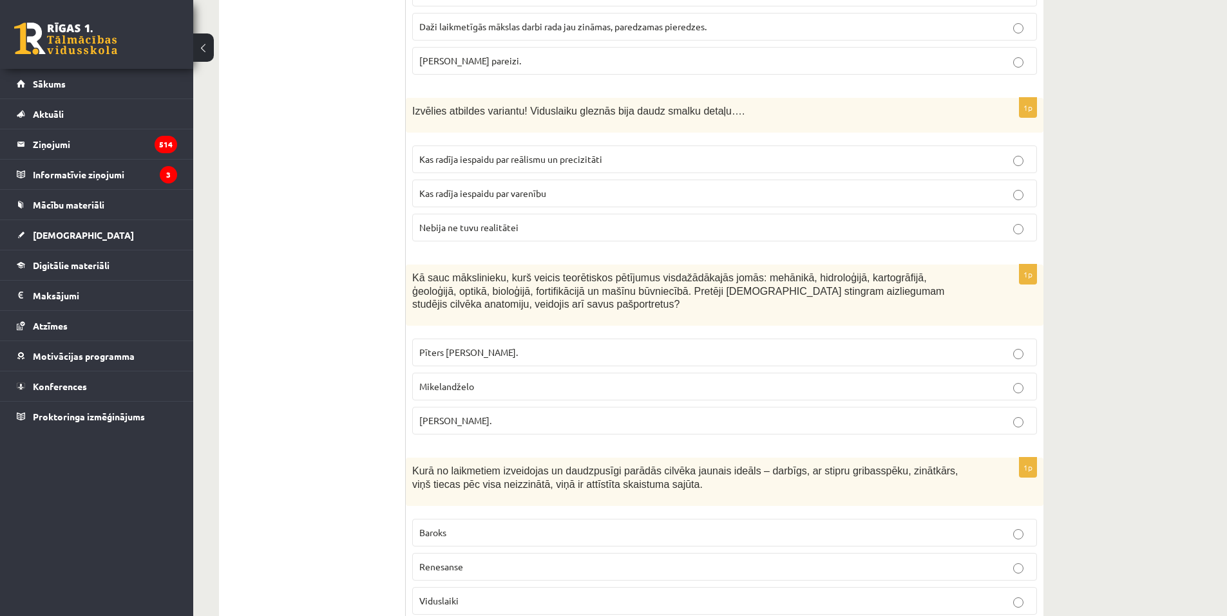
scroll to position [2451, 0]
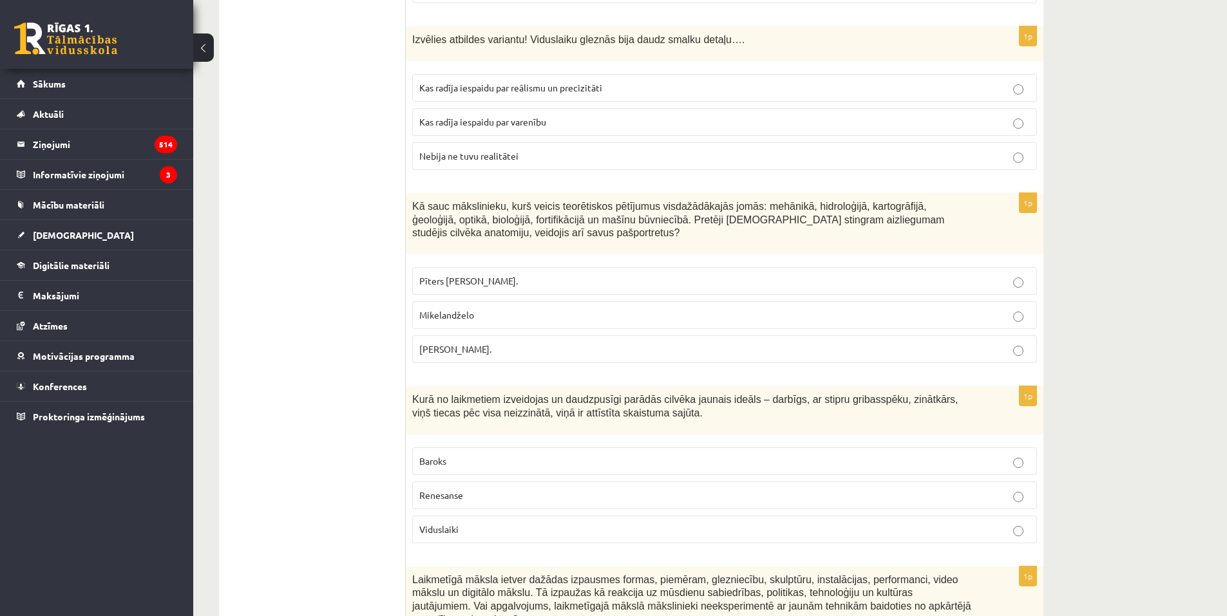
click at [467, 343] on span "Leonardo da Vinči." at bounding box center [455, 349] width 72 height 12
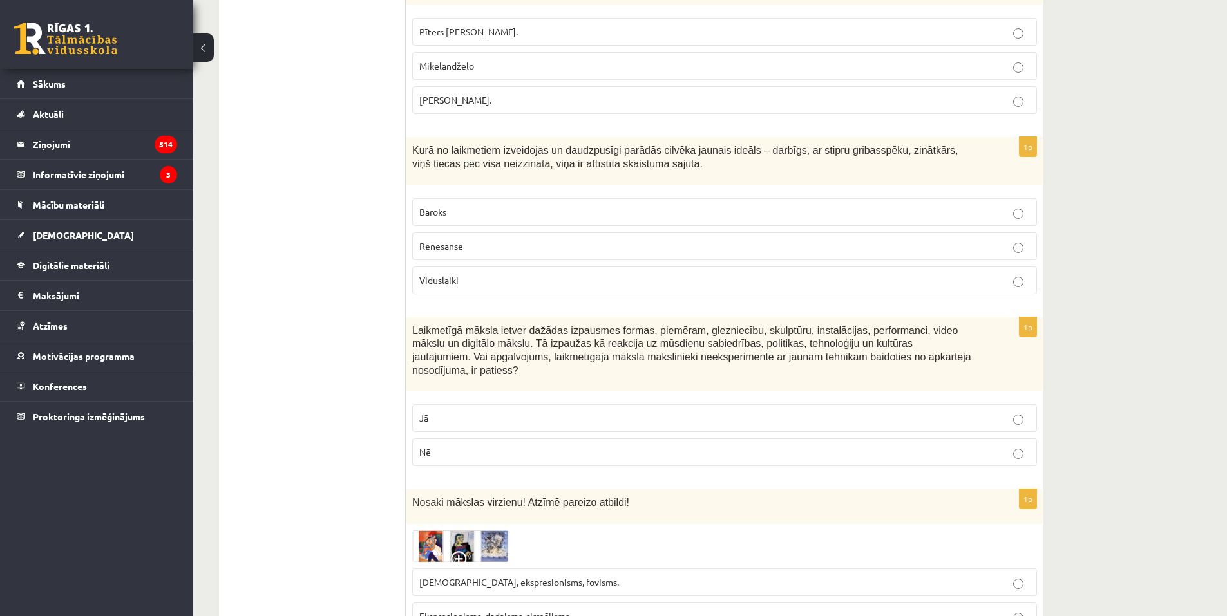
scroll to position [2708, 0]
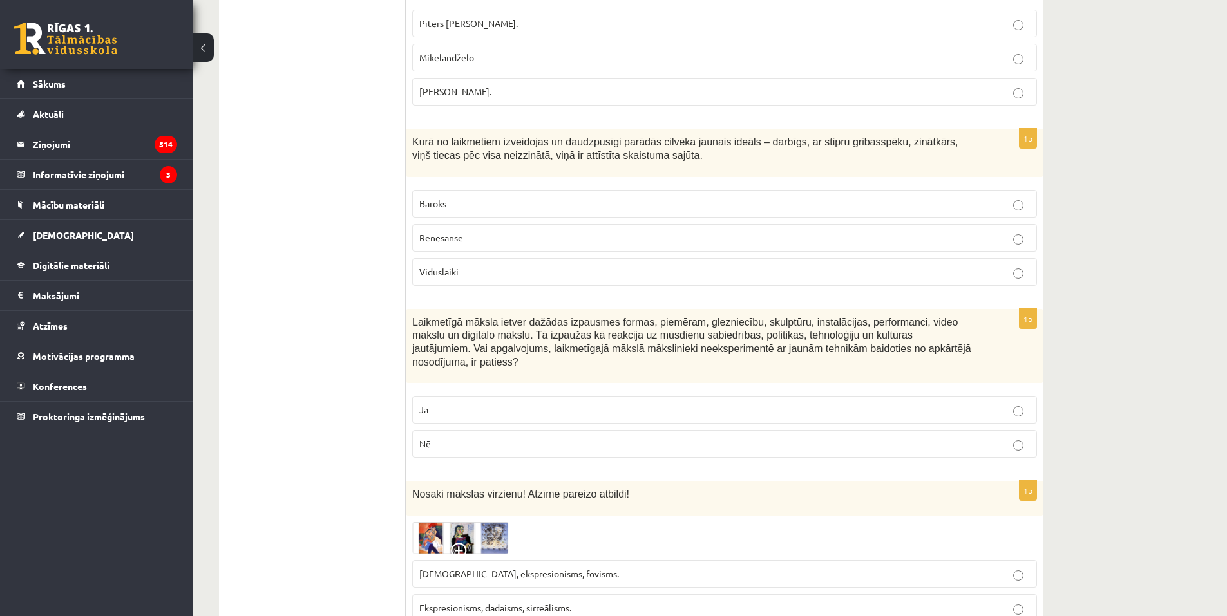
click at [486, 231] on p "Renesanse" at bounding box center [724, 238] width 610 height 14
click at [455, 437] on p "Nē" at bounding box center [724, 444] width 610 height 14
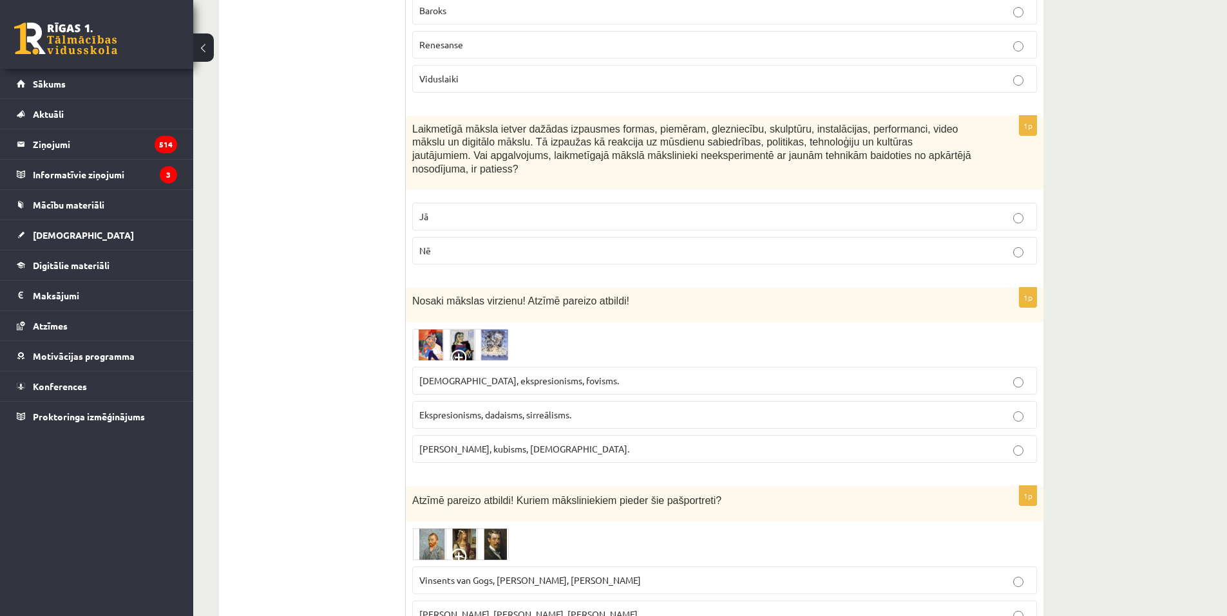
scroll to position [2966, 0]
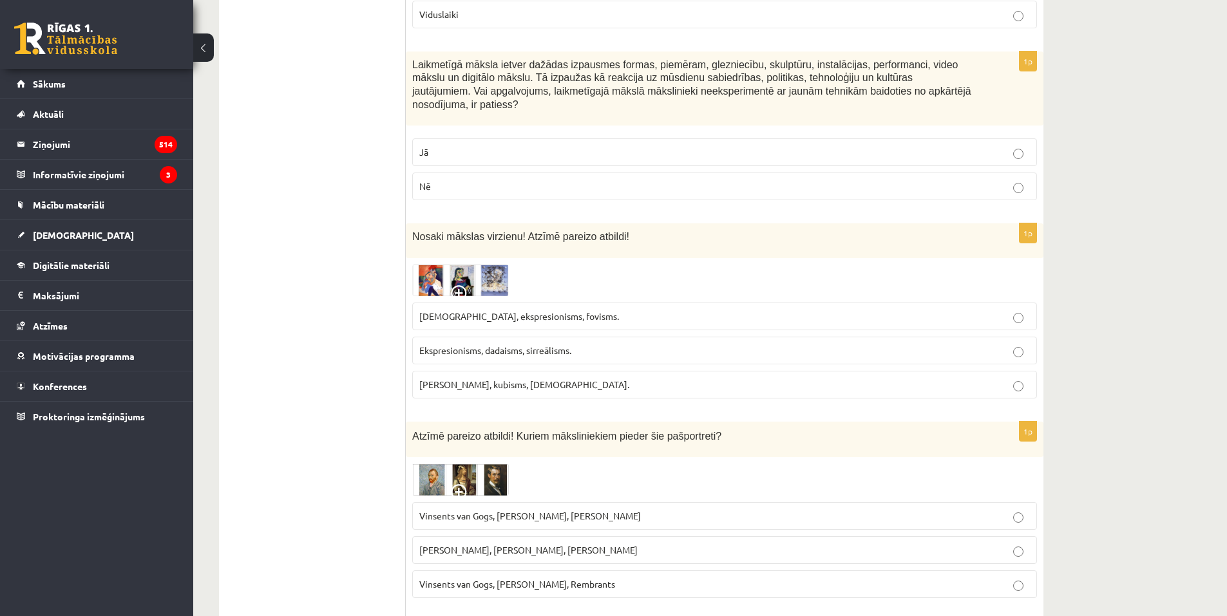
click at [424, 265] on img at bounding box center [460, 281] width 97 height 32
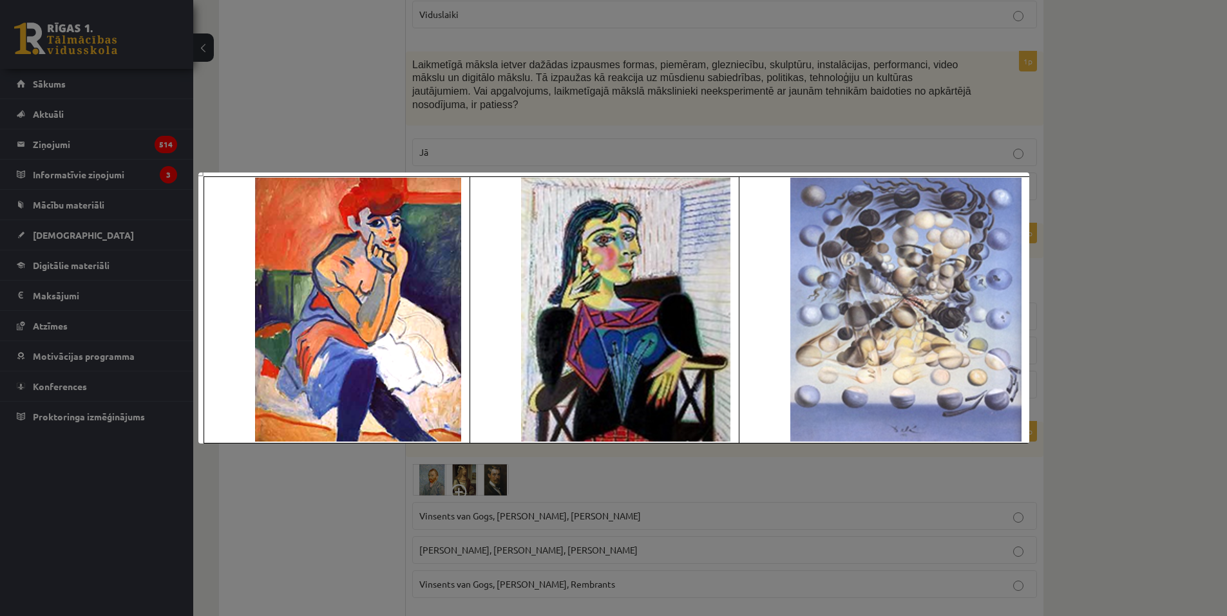
click at [312, 97] on div at bounding box center [613, 308] width 1227 height 616
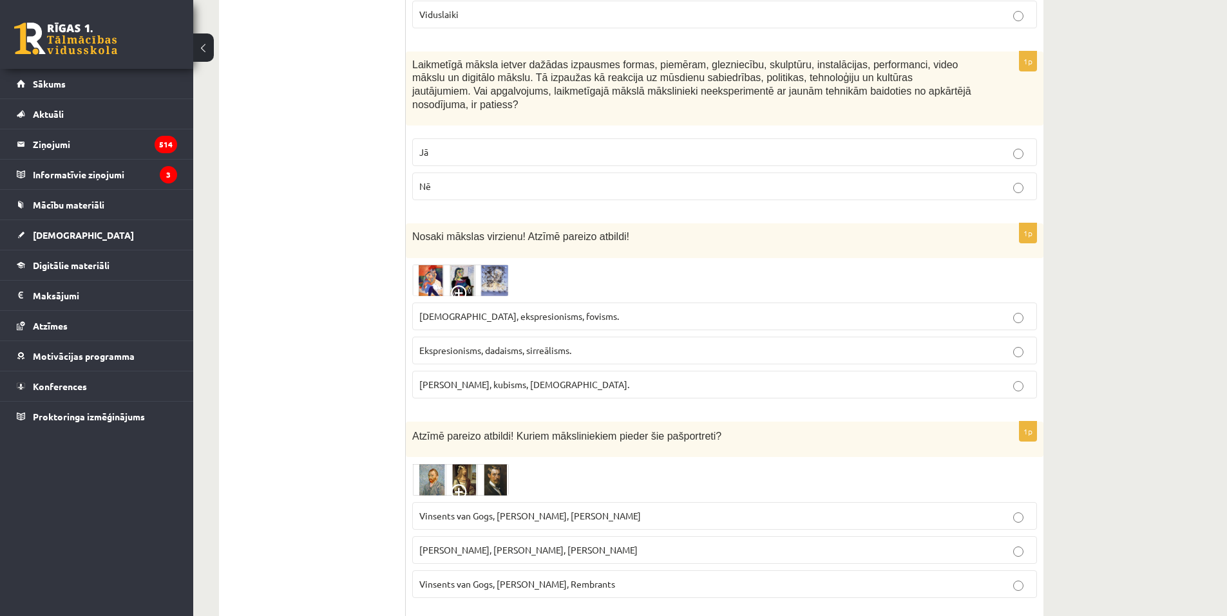
click at [452, 379] on span "Fovisms, kubisms, sirreālisms." at bounding box center [524, 385] width 210 height 12
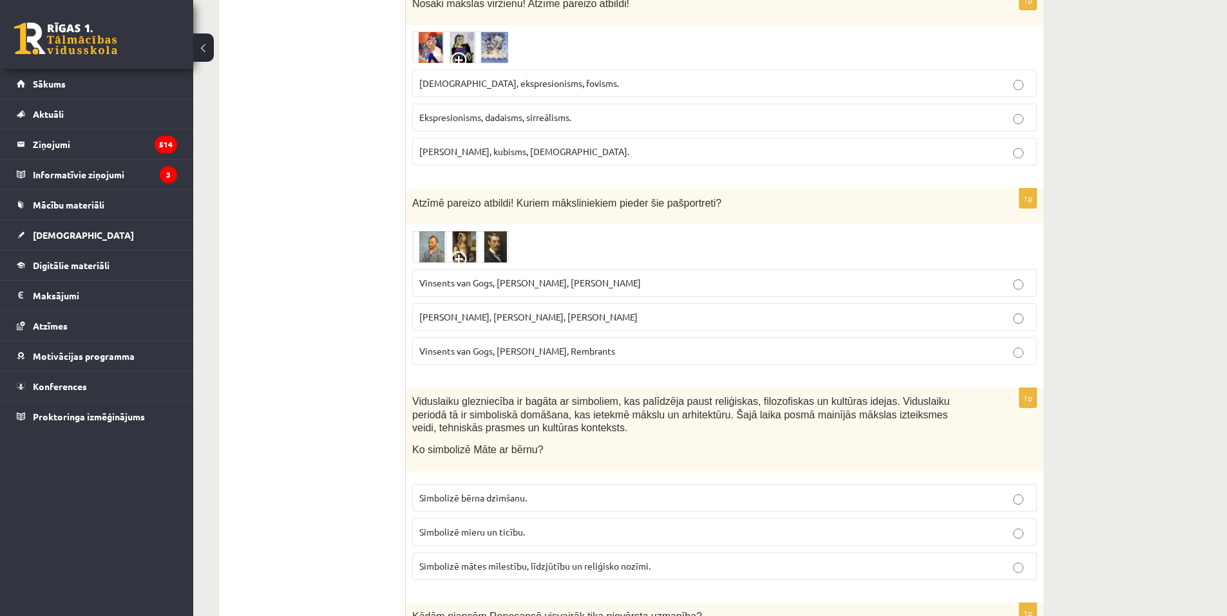
scroll to position [3224, 0]
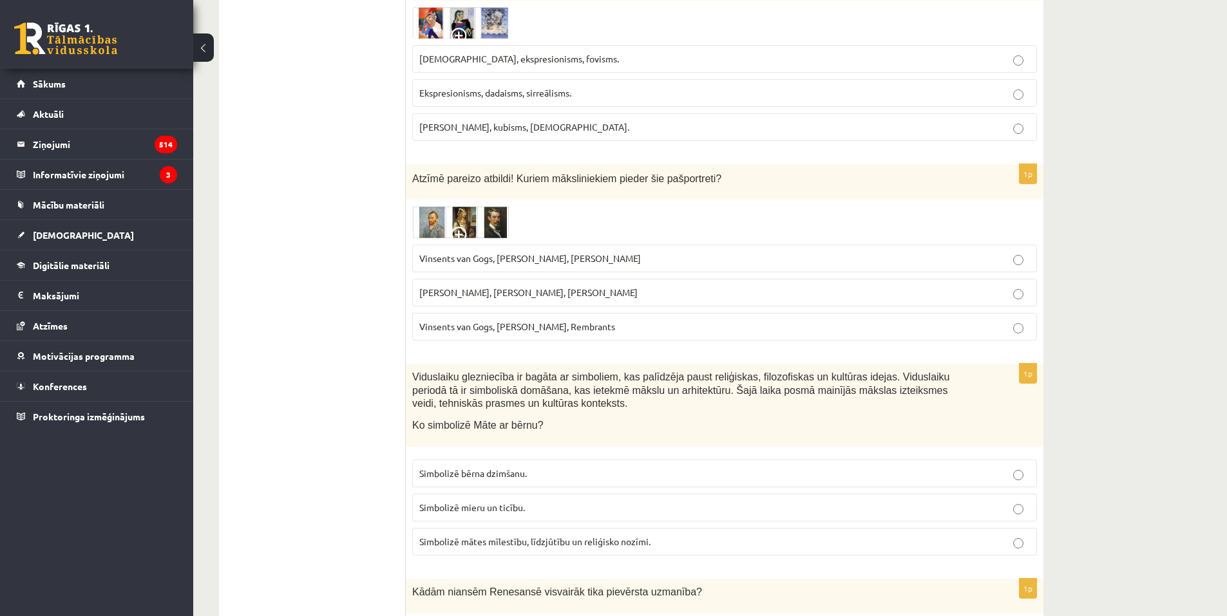
click at [468, 206] on img at bounding box center [460, 222] width 97 height 32
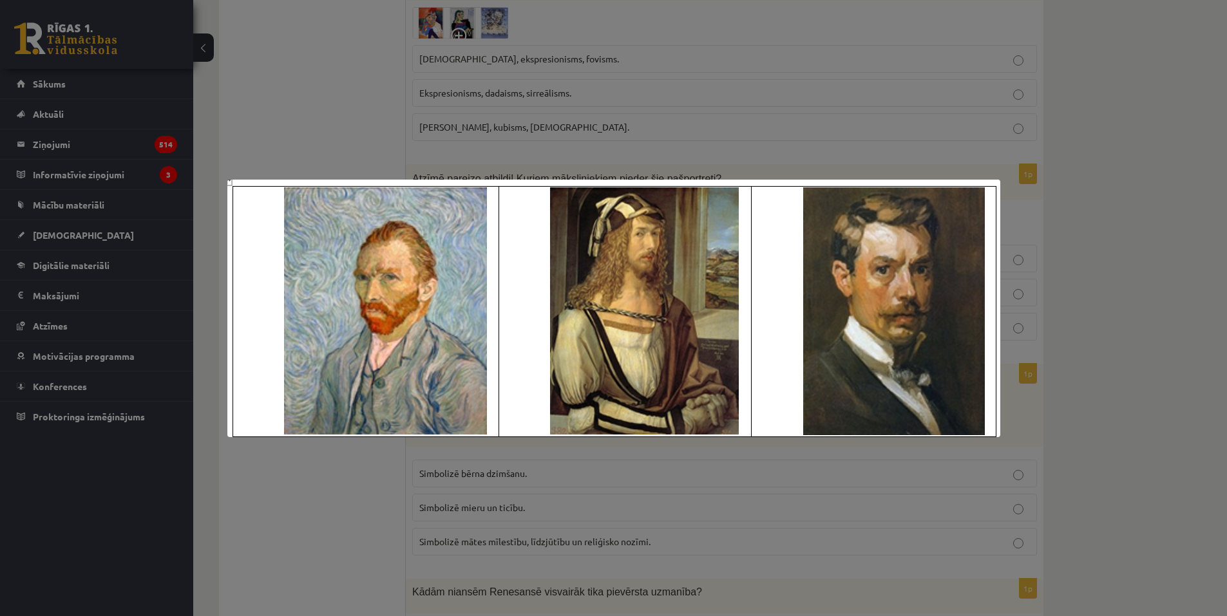
click at [348, 125] on div at bounding box center [613, 308] width 1227 height 616
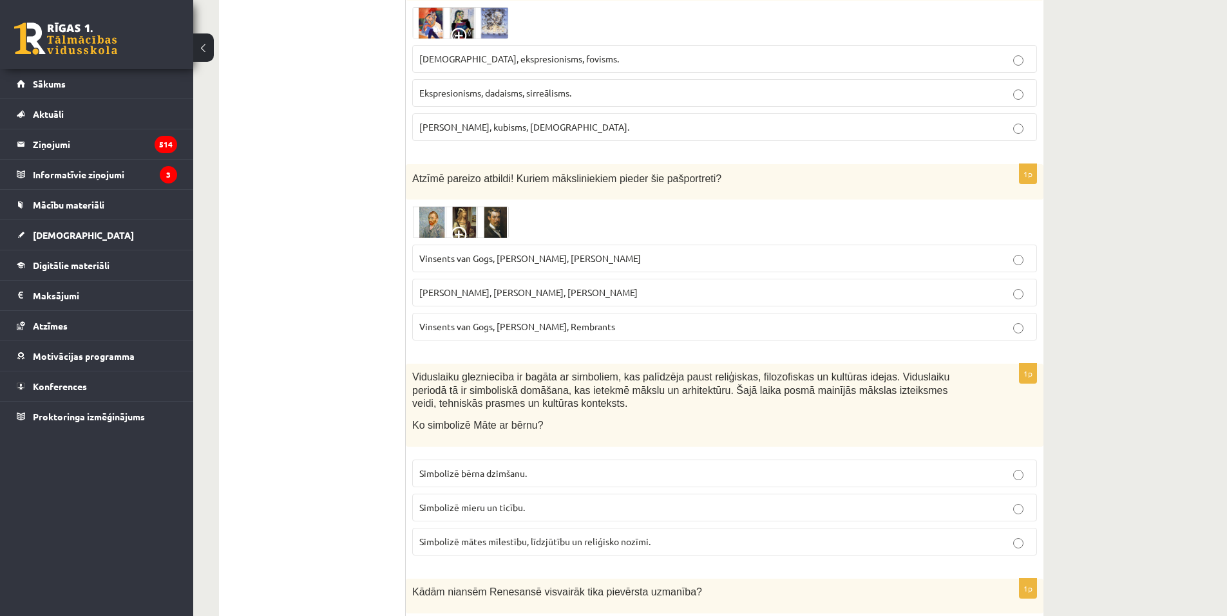
click at [291, 91] on ul "Tests Izvērtējums!" at bounding box center [319, 28] width 174 height 6040
click at [451, 206] on img at bounding box center [460, 222] width 97 height 32
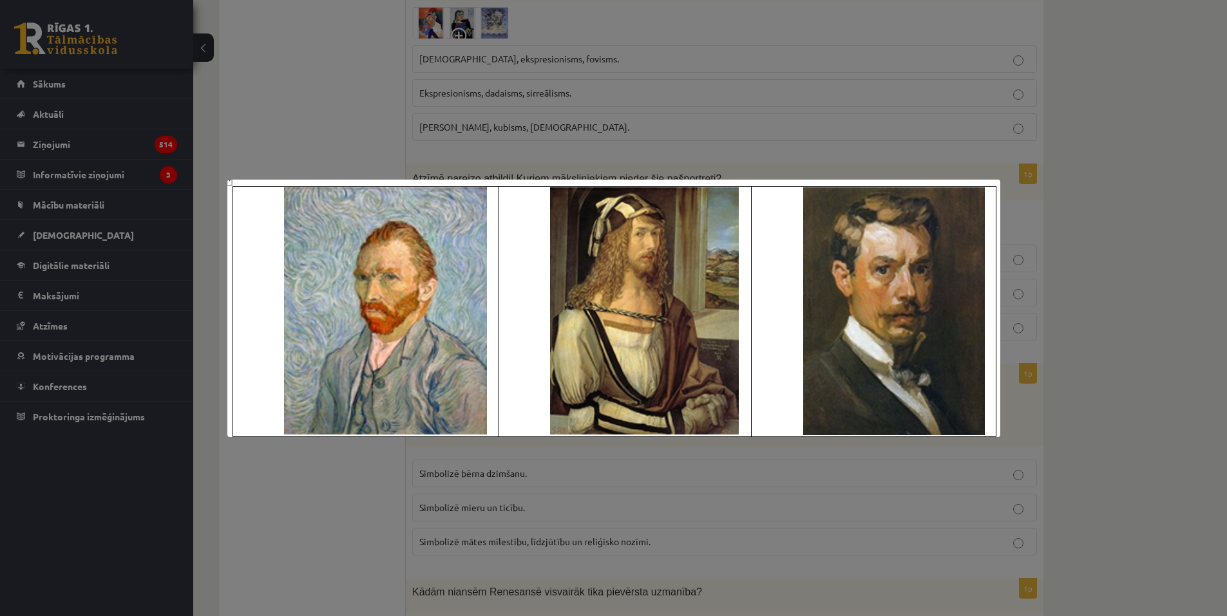
click at [274, 109] on div at bounding box center [613, 308] width 1227 height 616
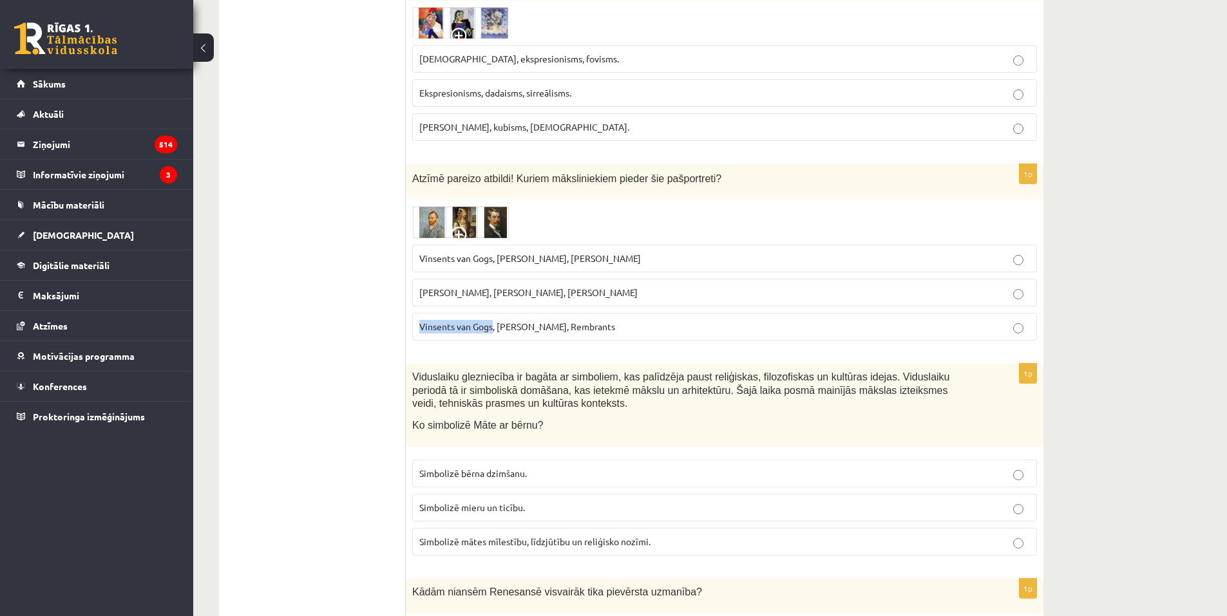
drag, startPoint x: 419, startPoint y: 283, endPoint x: 493, endPoint y: 290, distance: 75.0
click at [493, 313] on label "Vinsents van Gogs, Kārlis Padegs, Rembrants" at bounding box center [724, 327] width 625 height 28
copy span "Vinsents van Gogs"
drag, startPoint x: 497, startPoint y: 217, endPoint x: 560, endPoint y: 223, distance: 62.8
click at [560, 252] on span "Vinsents van Gogs, Albrehts Dīrers, Janis Rozentāls" at bounding box center [530, 258] width 222 height 12
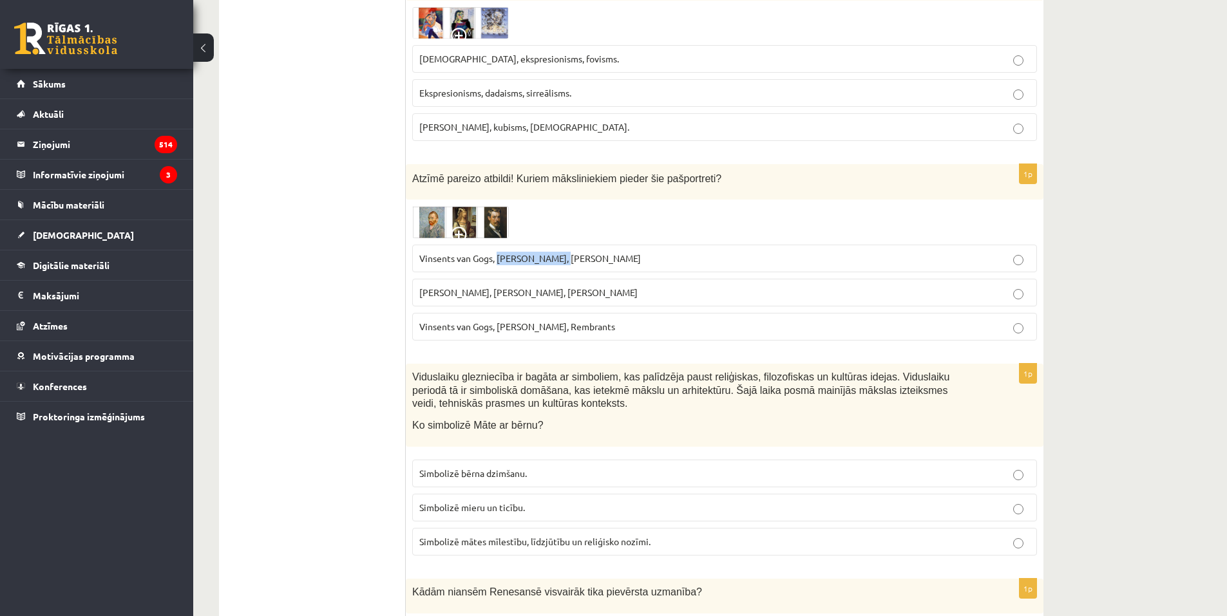
copy span "Albrehts Dīrers"
click at [363, 202] on ul "Tests Izvērtējums!" at bounding box center [319, 28] width 174 height 6040
click at [525, 252] on span "Vinsents van Gogs, Albrehts Dīrers, Janis Rozentāls" at bounding box center [530, 258] width 222 height 12
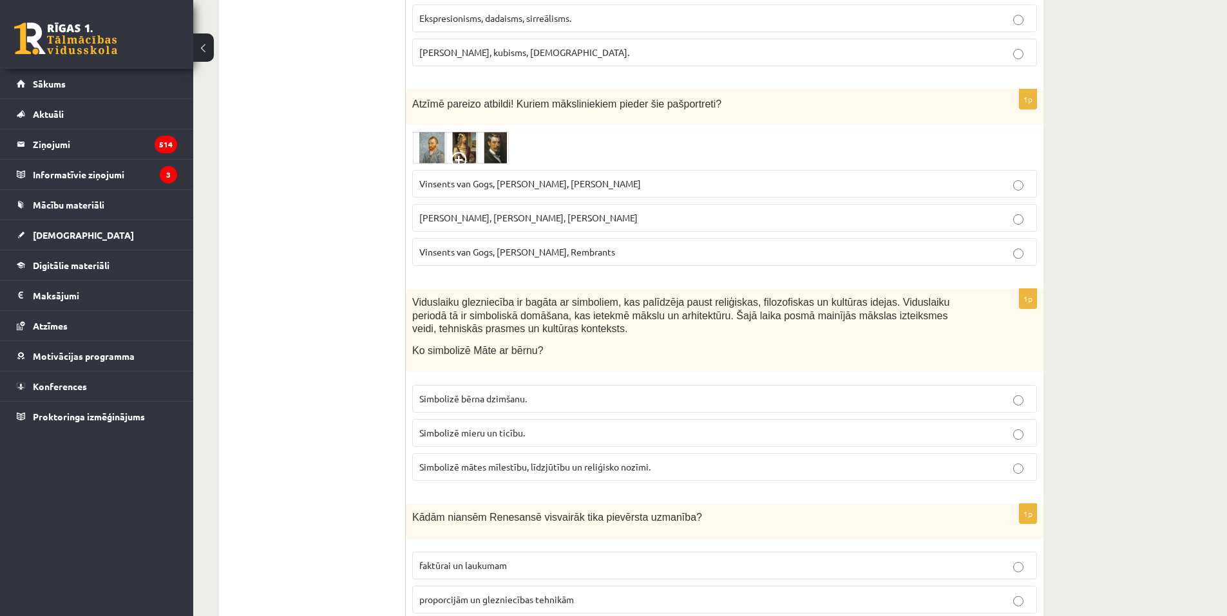
scroll to position [3417, 0]
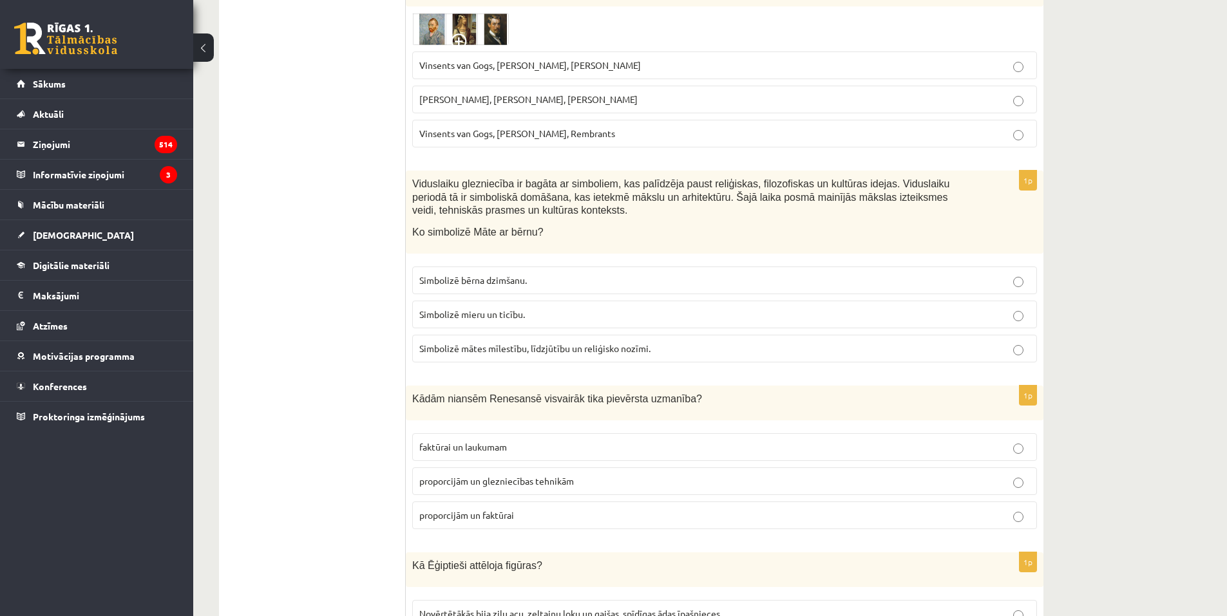
click at [413, 178] on span "Viduslaiku glezniecība ir bagāta ar simboliem, kas palīdzēja paust reliģiskas, …" at bounding box center [681, 196] width 538 height 37
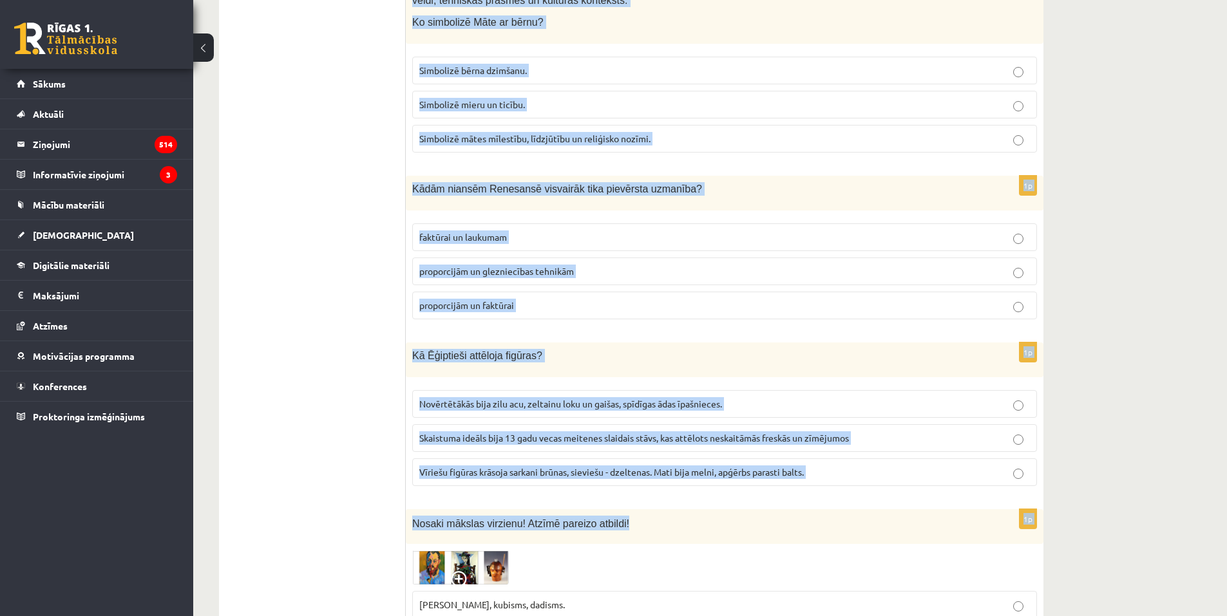
scroll to position [3673, 0]
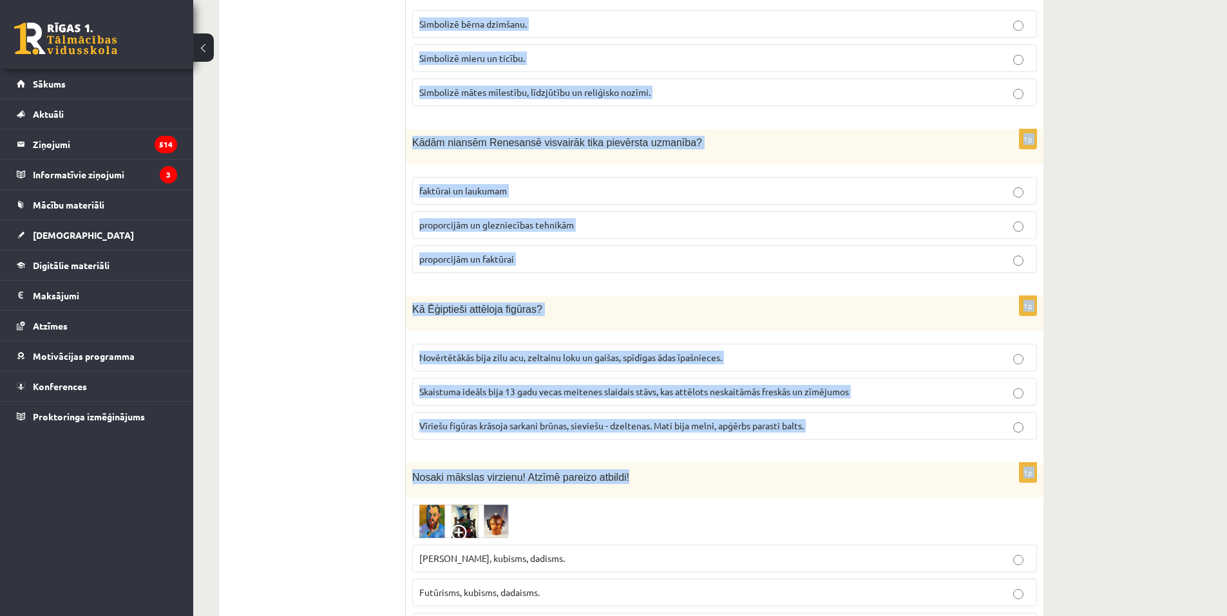
drag, startPoint x: 410, startPoint y: 141, endPoint x: 902, endPoint y: 448, distance: 579.4
copy form "Viduslaiku glezniecība ir bagāta ar simboliem, kas palīdzēja paust reliģiskas, …"
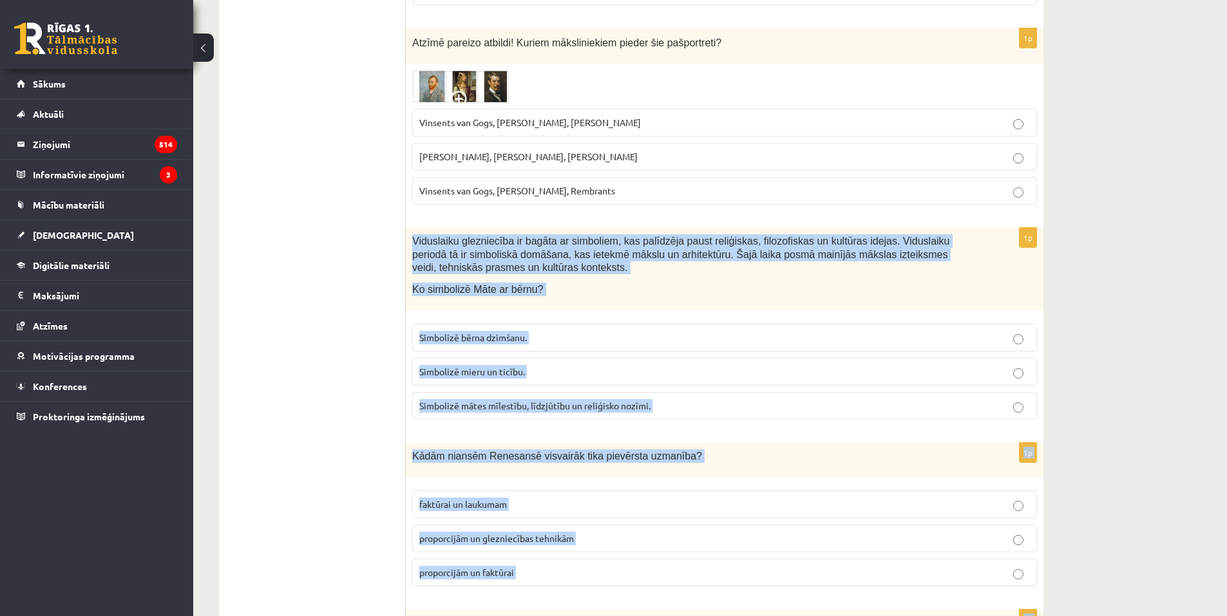
scroll to position [3416, 0]
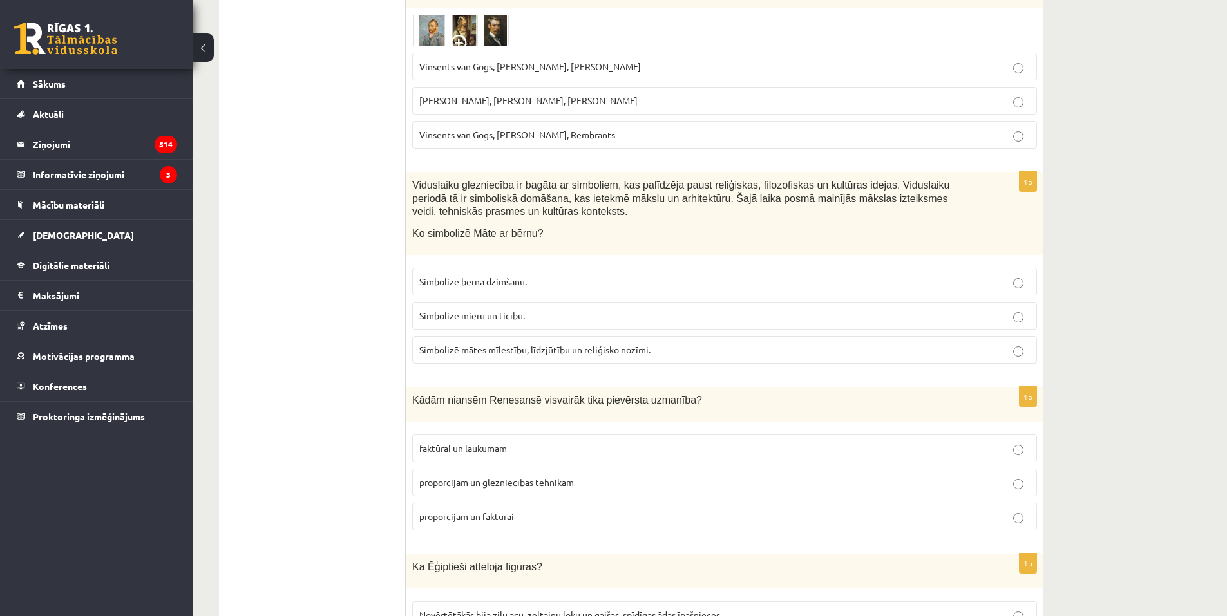
click at [447, 344] on span "Simbolizē mātes mīlestību, līdzjūtību un reliģisko nozīmi." at bounding box center [534, 350] width 231 height 12
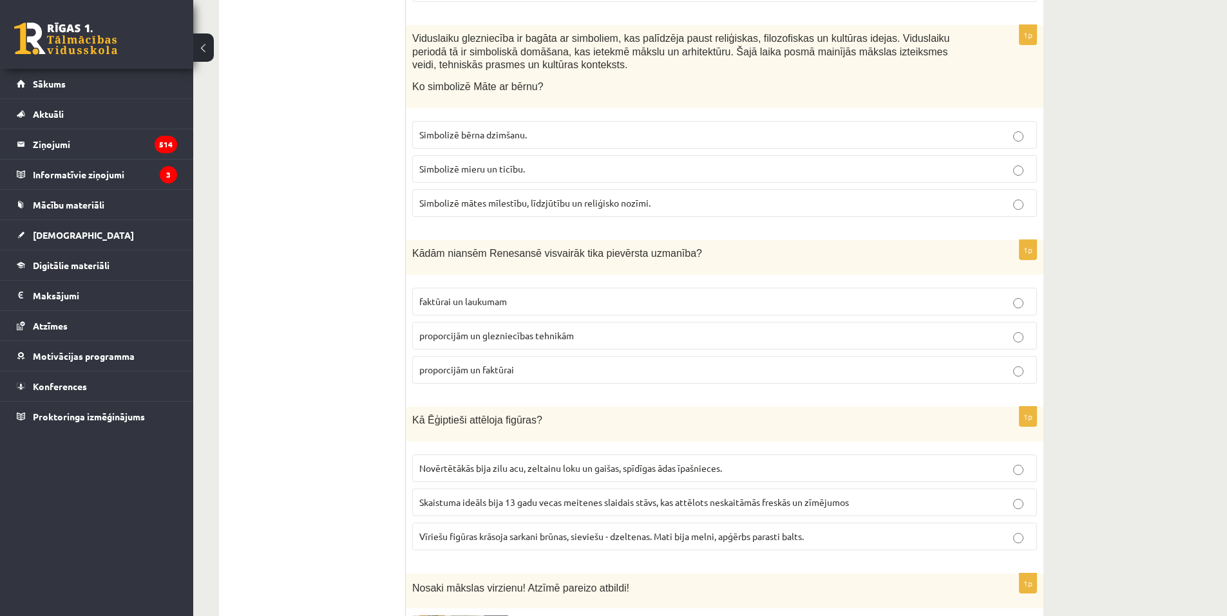
scroll to position [3609, 0]
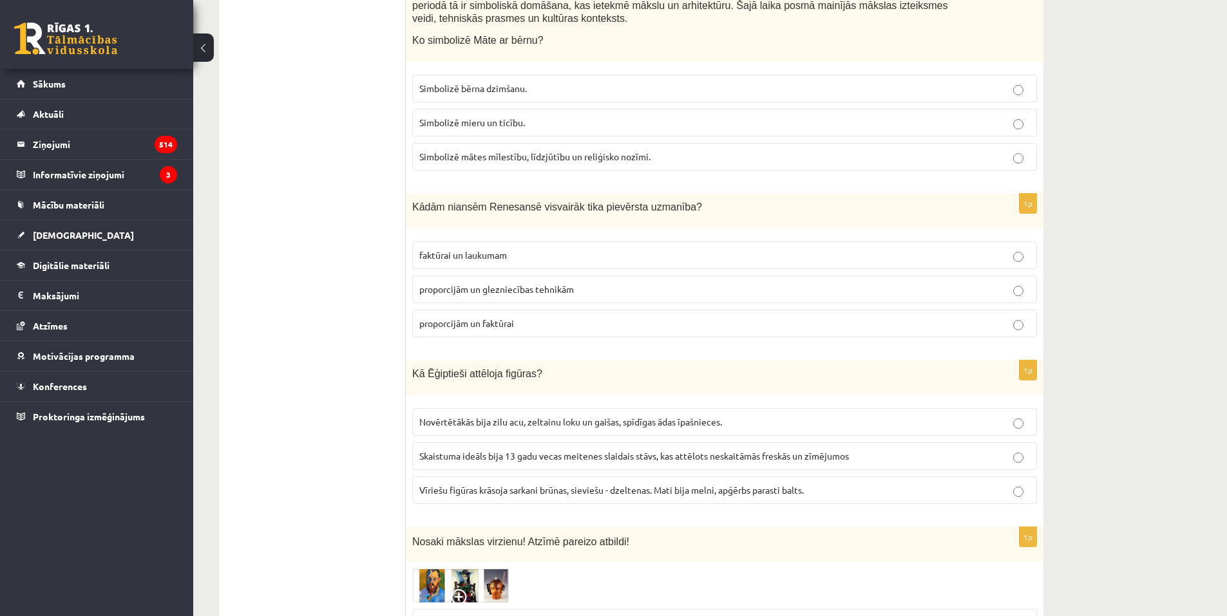
click at [647, 283] on p "proporcijām un glezniecības tehnikām" at bounding box center [724, 290] width 610 height 14
click at [723, 477] on label "Vīriešu figūras krāsoja sarkani brūnas, sieviešu - dzeltenas. Mati bija melni, …" at bounding box center [724, 491] width 625 height 28
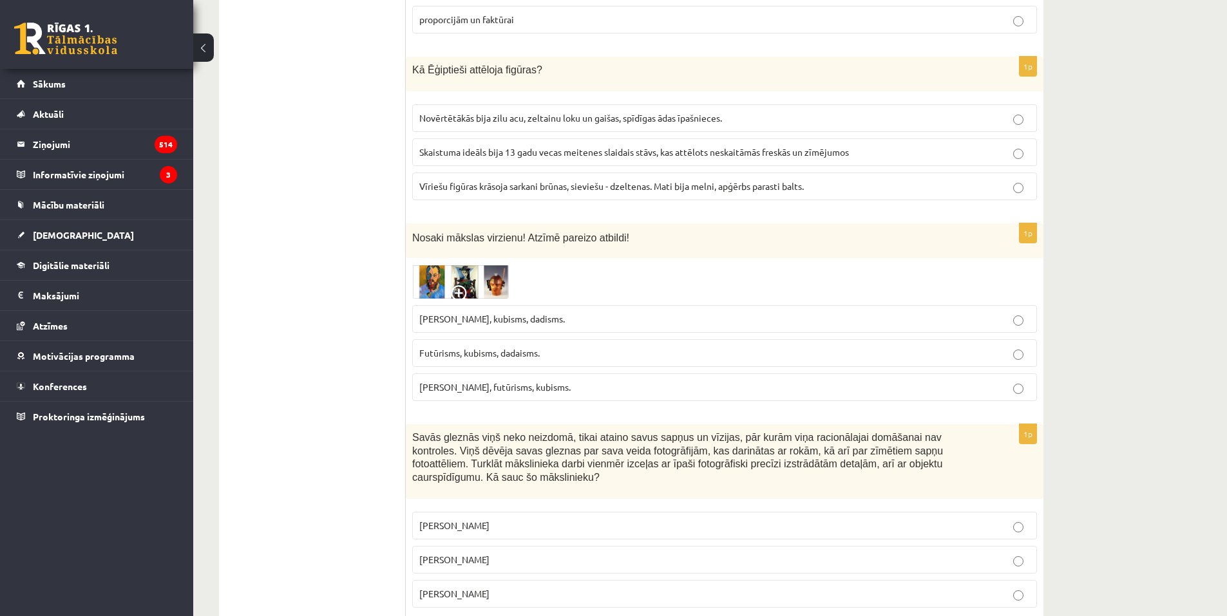
scroll to position [3995, 0]
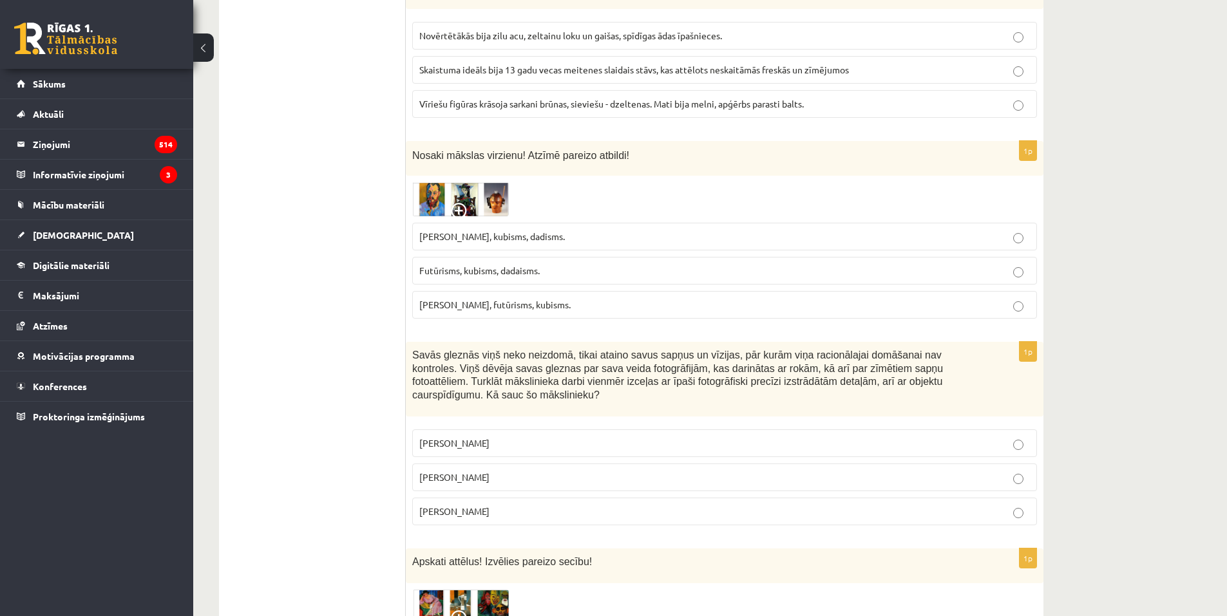
click at [449, 182] on img at bounding box center [460, 199] width 97 height 34
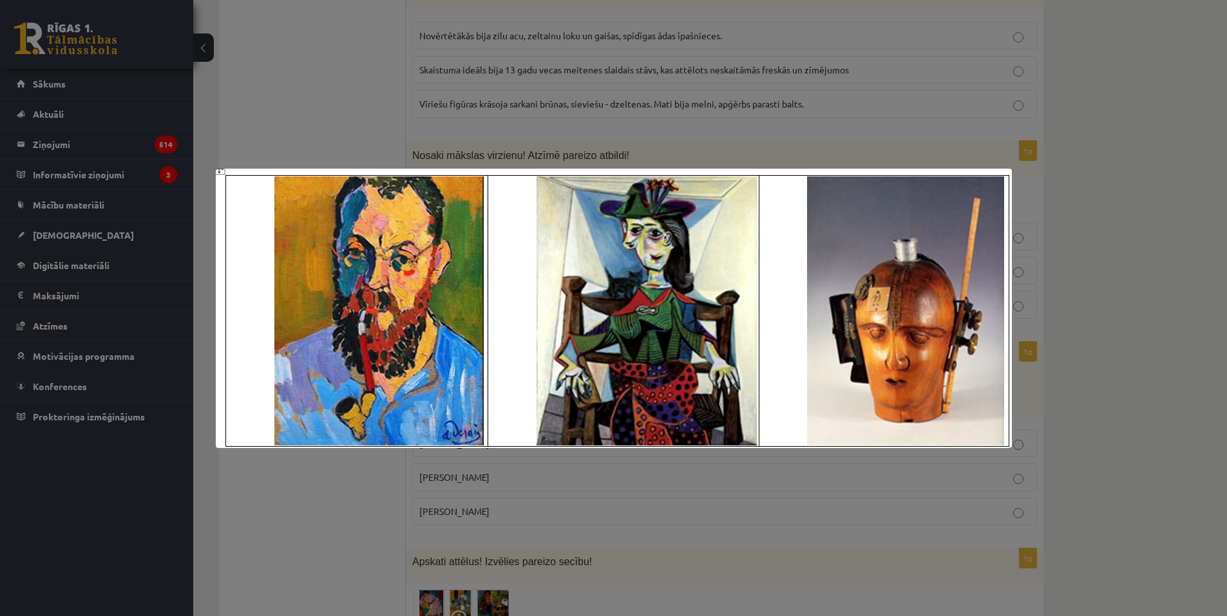
click at [273, 102] on div at bounding box center [613, 308] width 1227 height 616
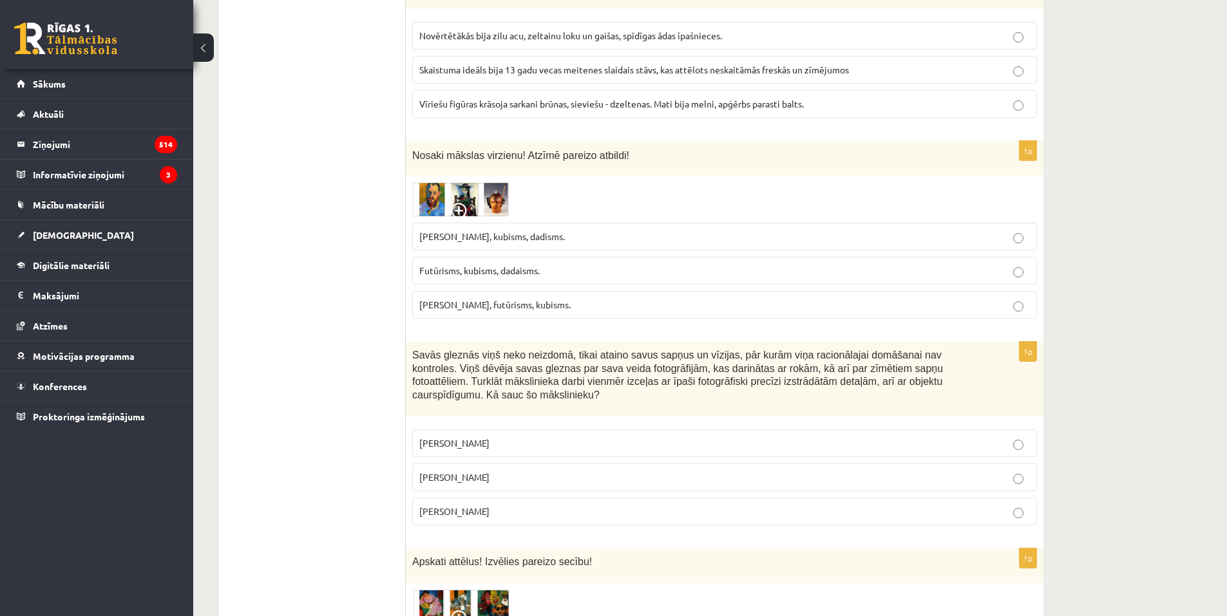
click at [454, 230] on p "Fovisms, kubisms, dadisms." at bounding box center [724, 237] width 610 height 14
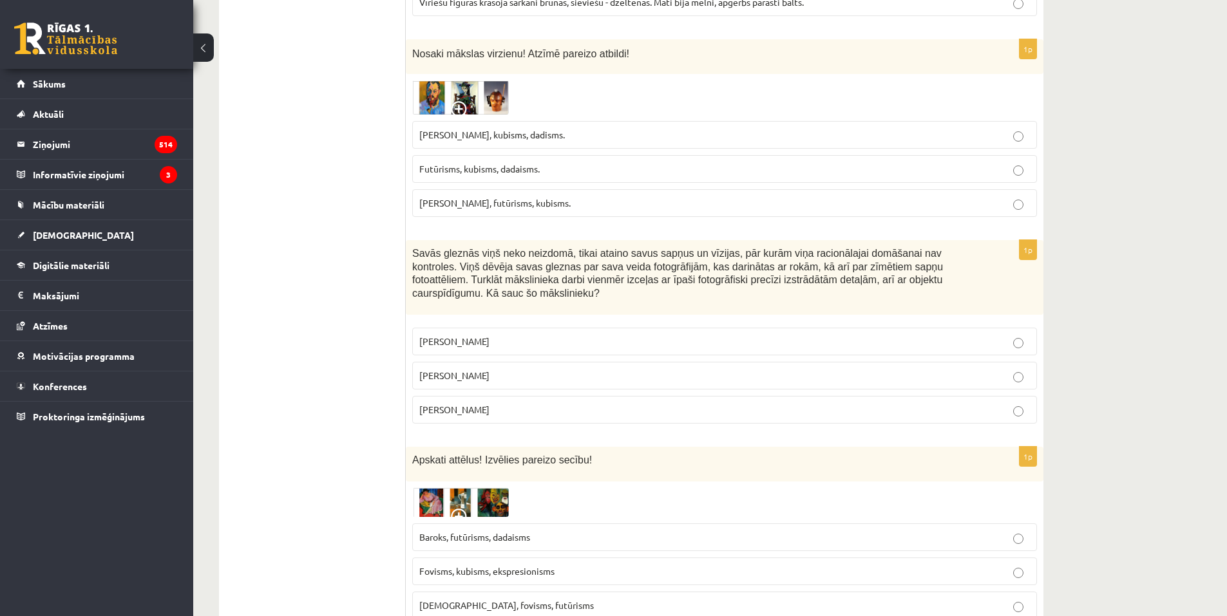
scroll to position [4124, 0]
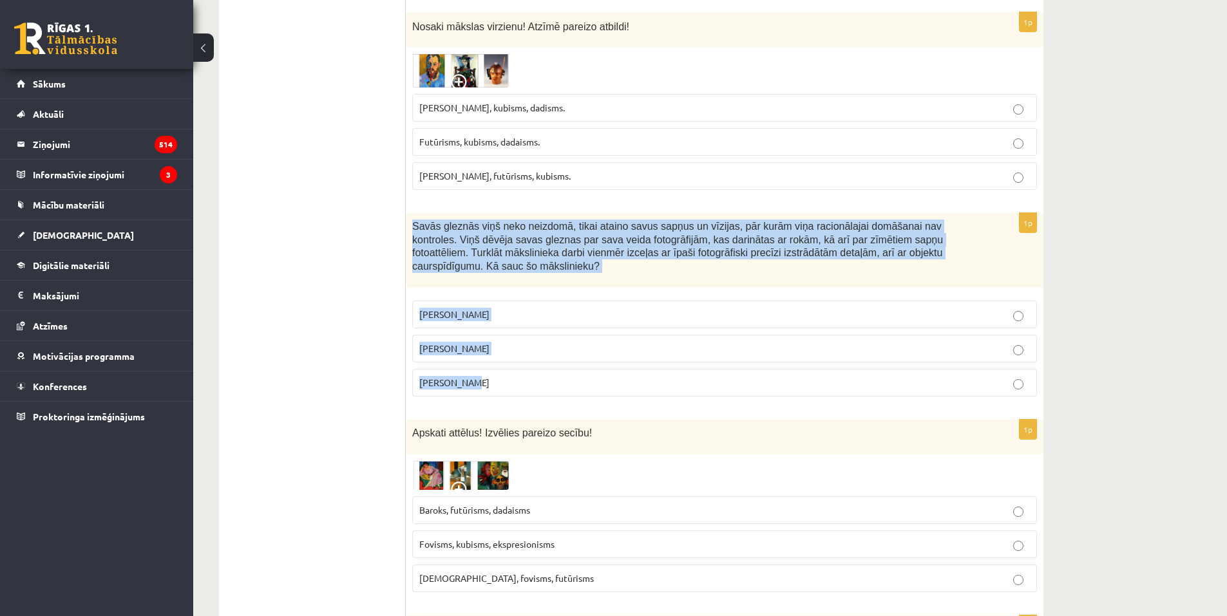
drag, startPoint x: 411, startPoint y: 193, endPoint x: 519, endPoint y: 321, distance: 166.8
click at [519, 321] on div "1p Savās gleznās viņš neko neizdomā, tikai ataino savus sapņus un vīzijas, pār …" at bounding box center [725, 310] width 638 height 194
copy div "Savās gleznās viņš neko neizdomā, tikai ataino savus sapņus un vīzijas, pār kur…"
click at [533, 342] on p "Salvadors Dalī" at bounding box center [724, 349] width 610 height 14
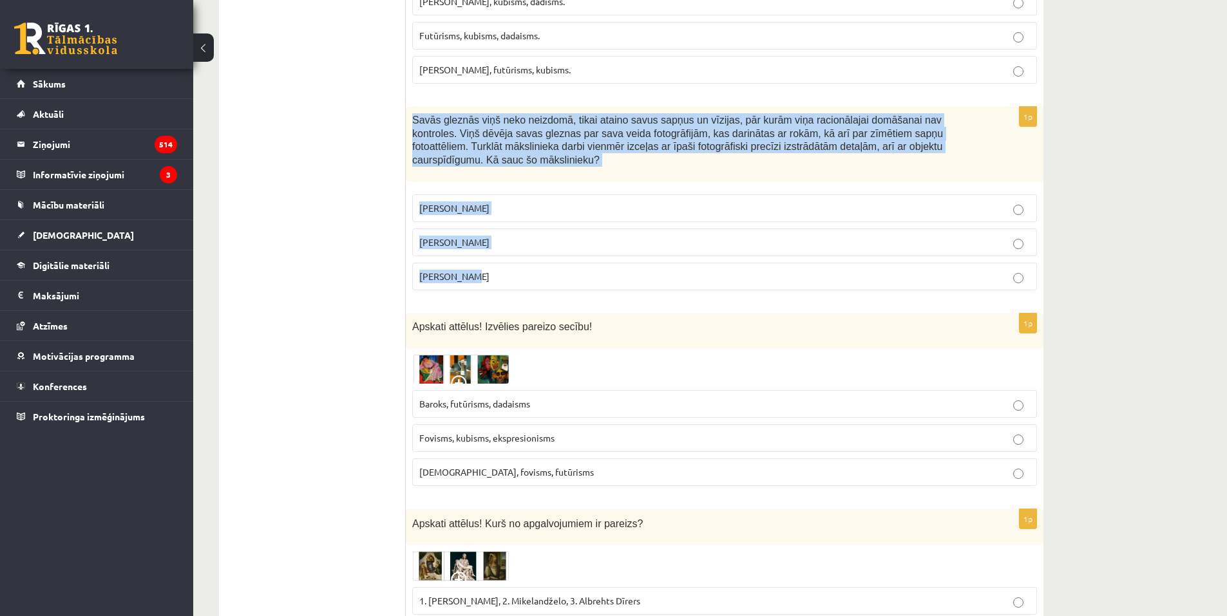
scroll to position [4317, 0]
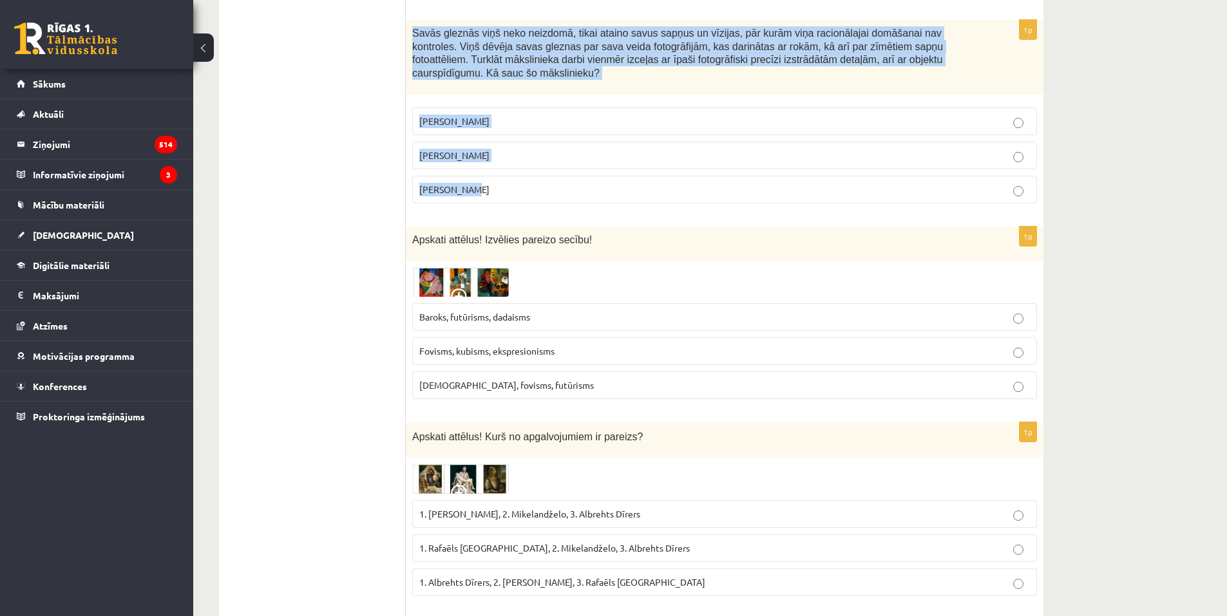
click at [482, 268] on img at bounding box center [460, 283] width 97 height 30
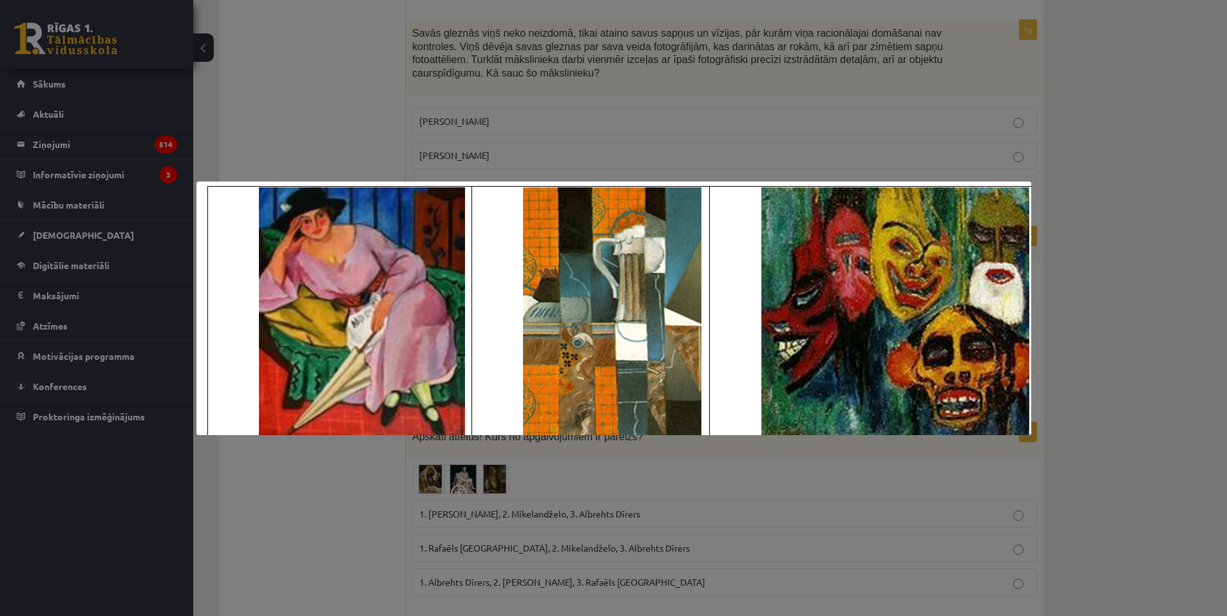
click at [346, 81] on div at bounding box center [613, 308] width 1227 height 616
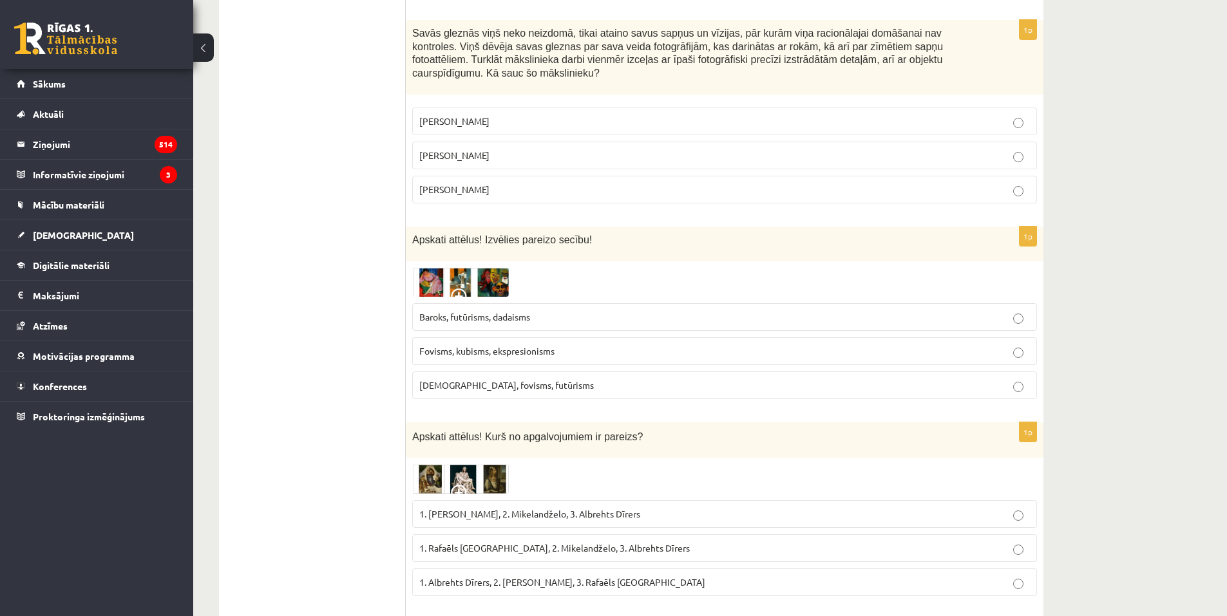
click at [447, 268] on img at bounding box center [460, 283] width 97 height 30
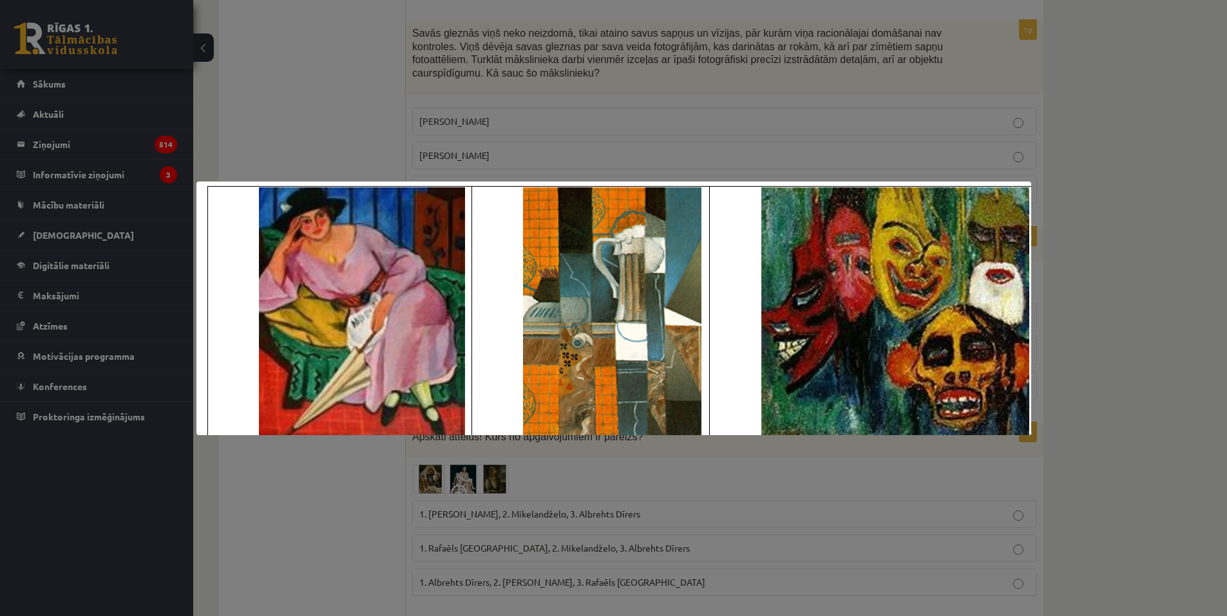
click at [319, 88] on div at bounding box center [613, 308] width 1227 height 616
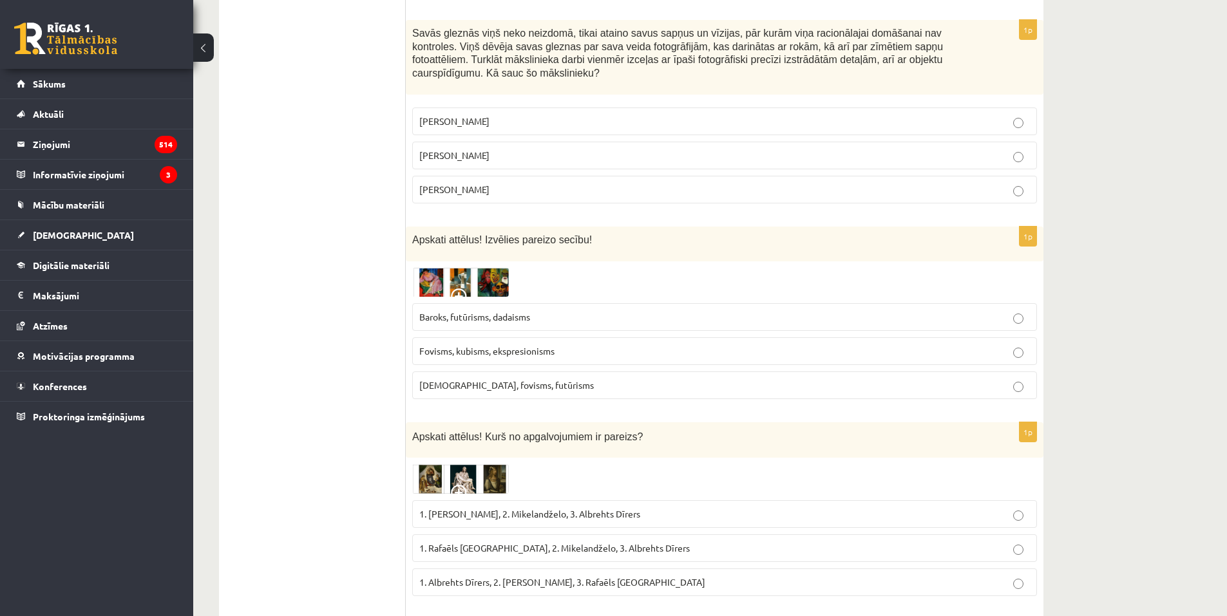
click at [479, 345] on p "Fovisms, kubisms, ekspresionisms" at bounding box center [724, 352] width 610 height 14
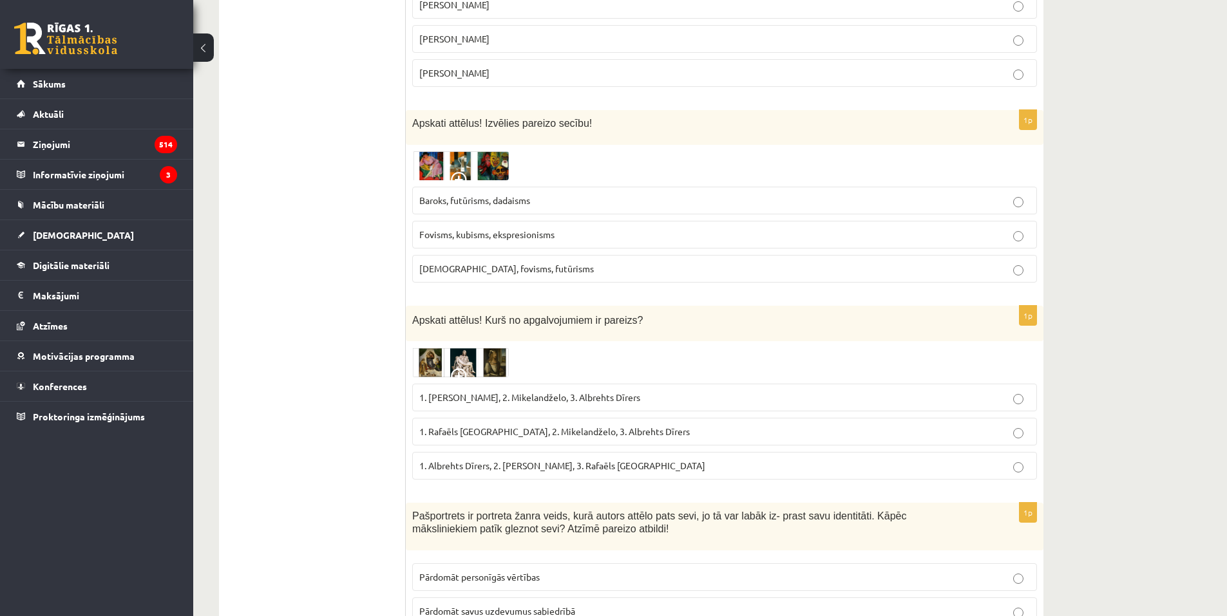
scroll to position [4446, 0]
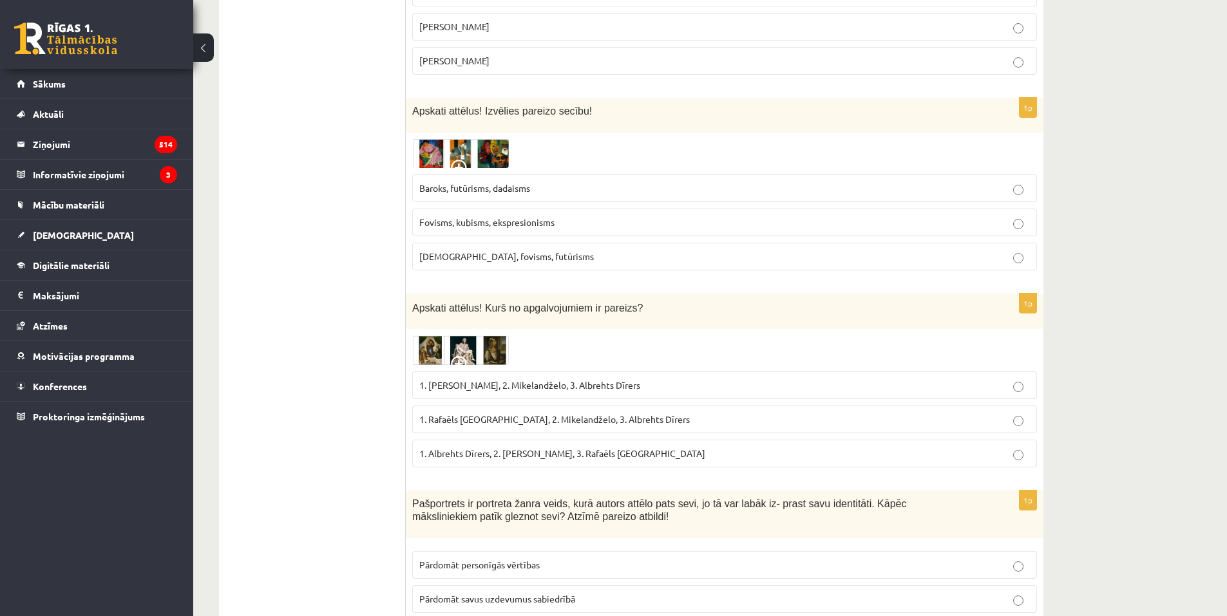
click at [468, 356] on span at bounding box center [461, 366] width 21 height 21
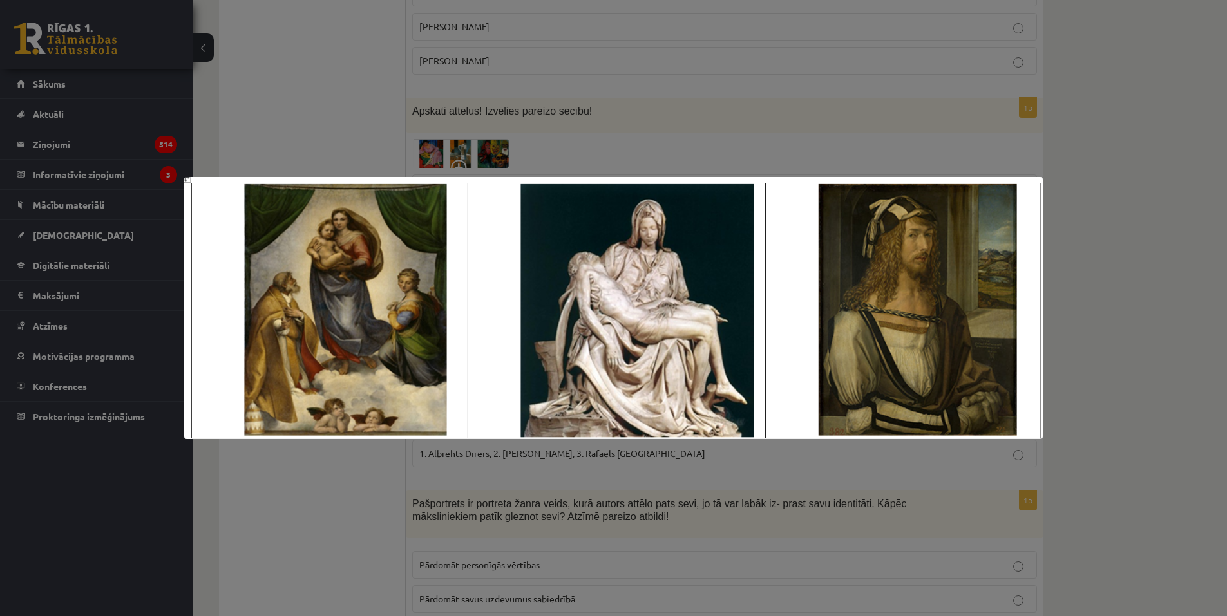
click at [329, 142] on div at bounding box center [613, 308] width 1227 height 616
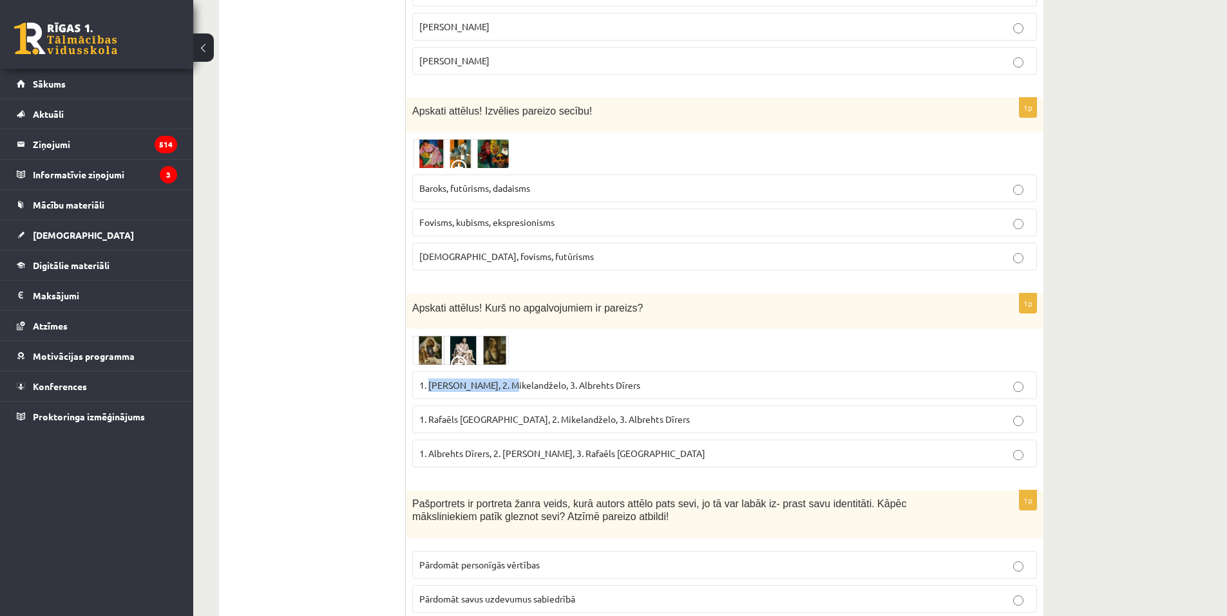
drag, startPoint x: 428, startPoint y: 330, endPoint x: 507, endPoint y: 336, distance: 80.1
click at [507, 379] on span "1. Leonardo da Vinči, 2. Mikelandželo, 3. Albrehts Dīrers" at bounding box center [529, 385] width 221 height 12
click at [489, 335] on img at bounding box center [460, 350] width 97 height 30
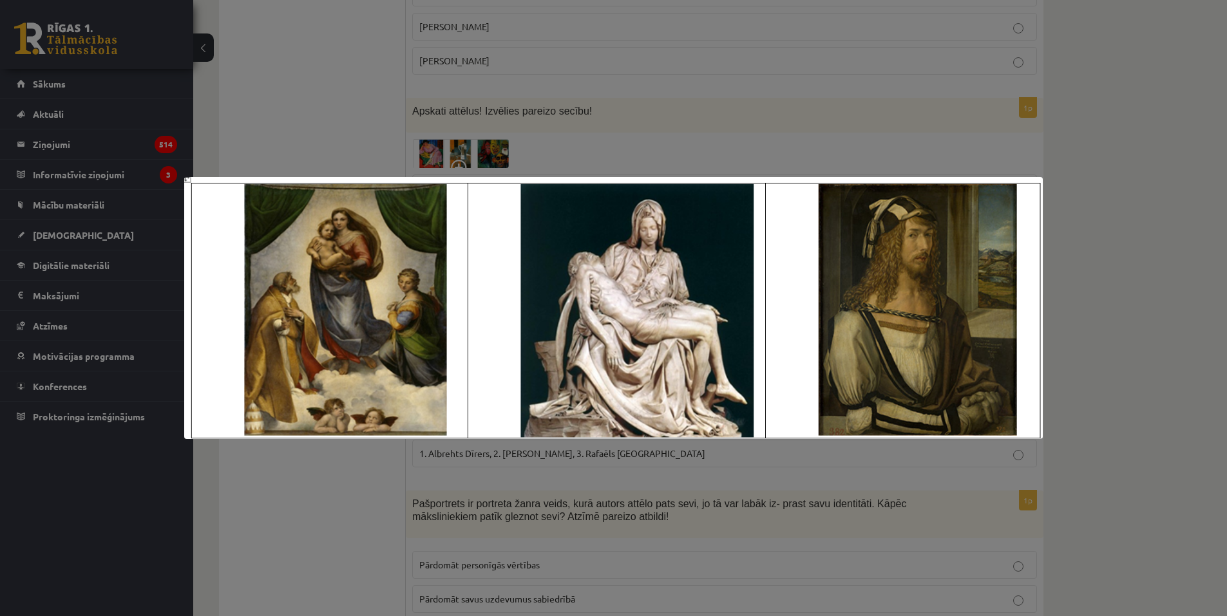
click at [326, 137] on div at bounding box center [613, 308] width 1227 height 616
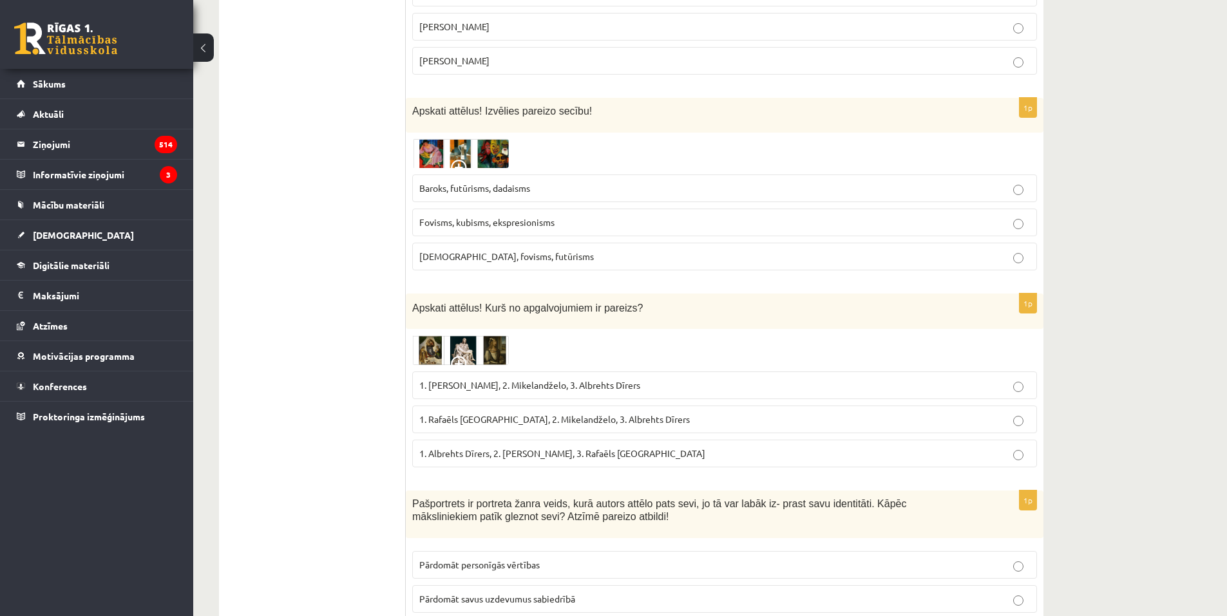
click at [462, 379] on span "1. Leonardo da Vinči, 2. Mikelandželo, 3. Albrehts Dīrers" at bounding box center [529, 385] width 221 height 12
drag, startPoint x: 514, startPoint y: 330, endPoint x: 571, endPoint y: 340, distance: 57.5
click at [571, 372] on label "1. Leonardo da Vinči, 2. Mikelandželo, 3. Albrehts Dīrers" at bounding box center [724, 386] width 625 height 28
copy span "Mikelandželo"
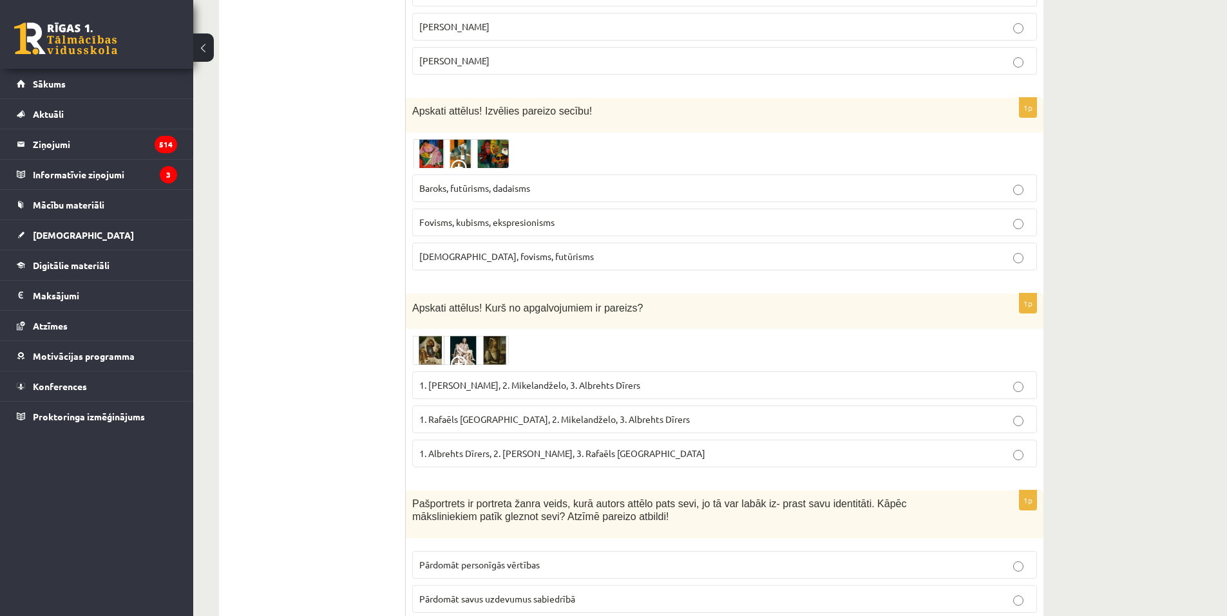
click at [476, 379] on span "1. Leonardo da Vinči, 2. Mikelandželo, 3. Albrehts Dīrers" at bounding box center [529, 385] width 221 height 12
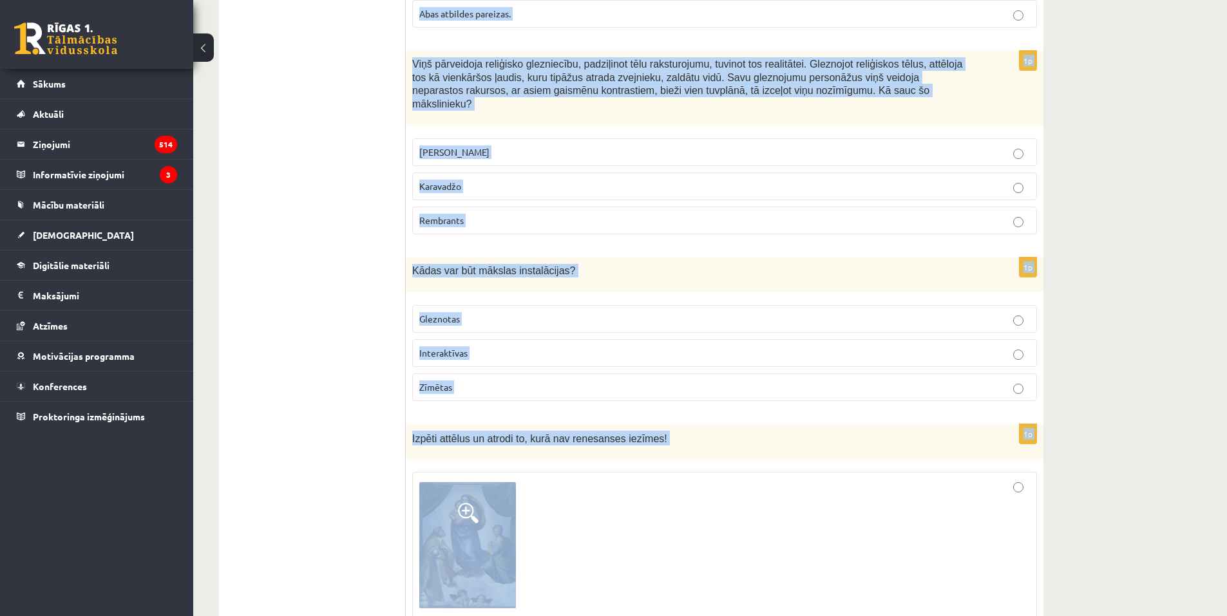
scroll to position [5244, 0]
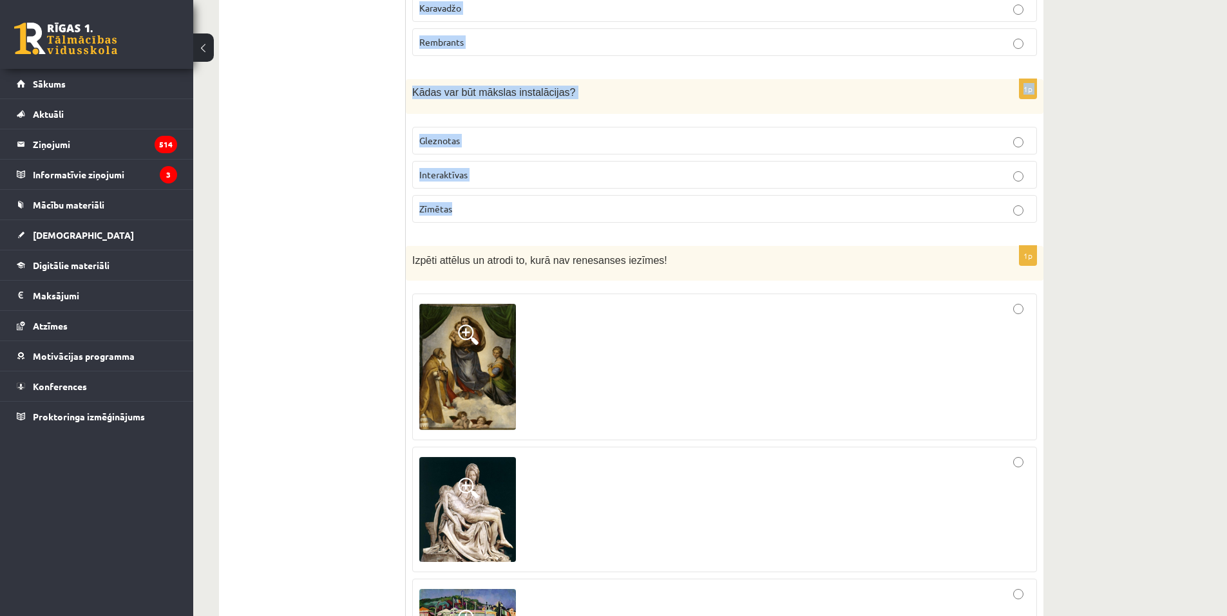
drag, startPoint x: 411, startPoint y: 126, endPoint x: 616, endPoint y: 134, distance: 204.3
copy form "Pašportrets ir portreta žanra veids, kurā autors attēlo pats sevi, jo tā var la…"
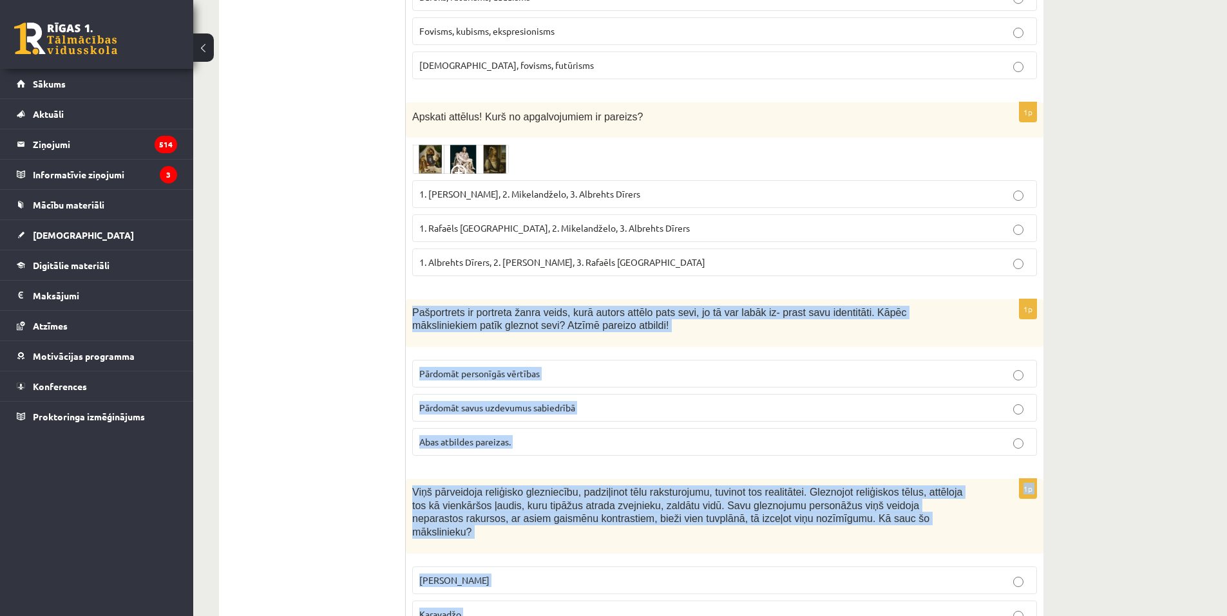
scroll to position [4664, 0]
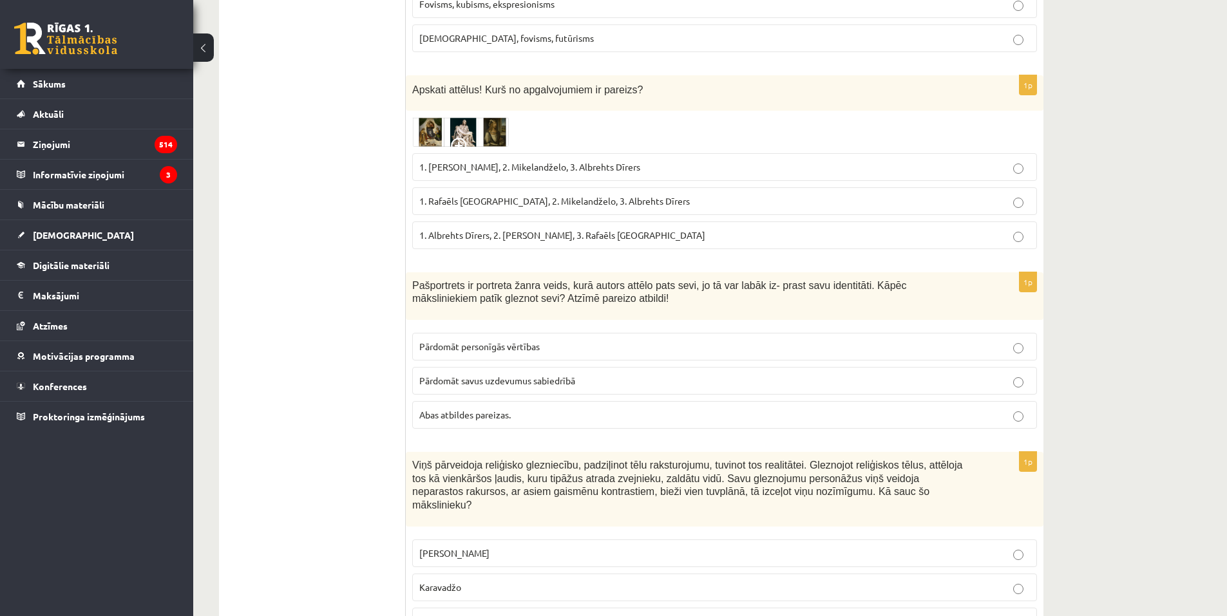
click at [429, 401] on label "Abas atbildes pareizas." at bounding box center [724, 415] width 625 height 28
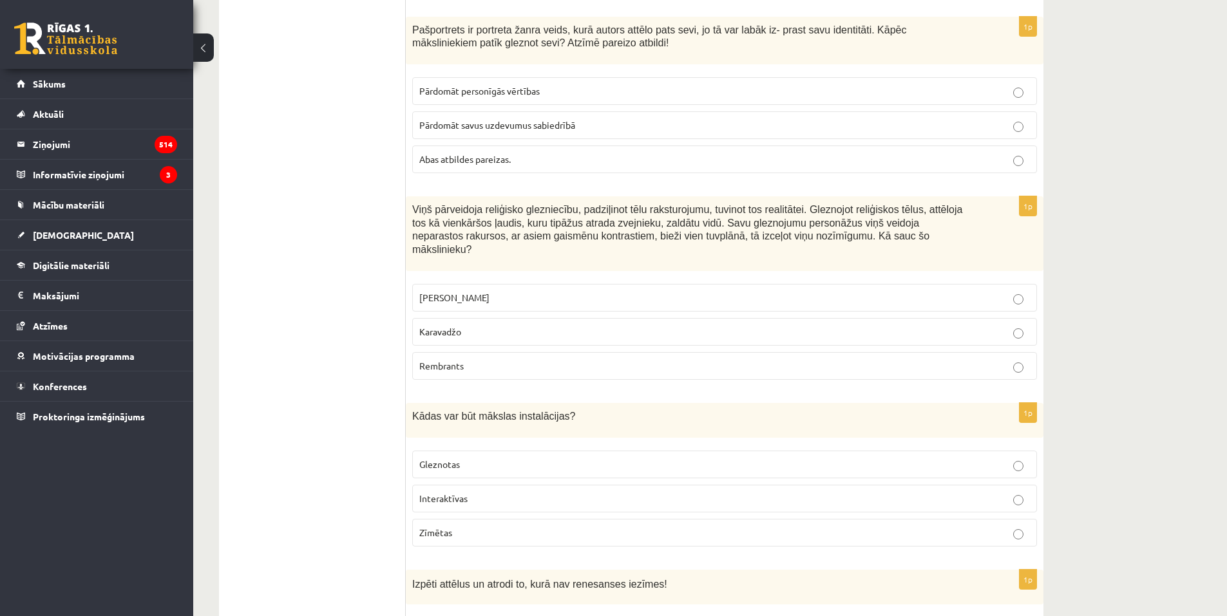
scroll to position [4922, 0]
click at [469, 323] on p "Karavadžo" at bounding box center [724, 330] width 610 height 14
click at [470, 490] on p "Interaktīvas" at bounding box center [724, 497] width 610 height 14
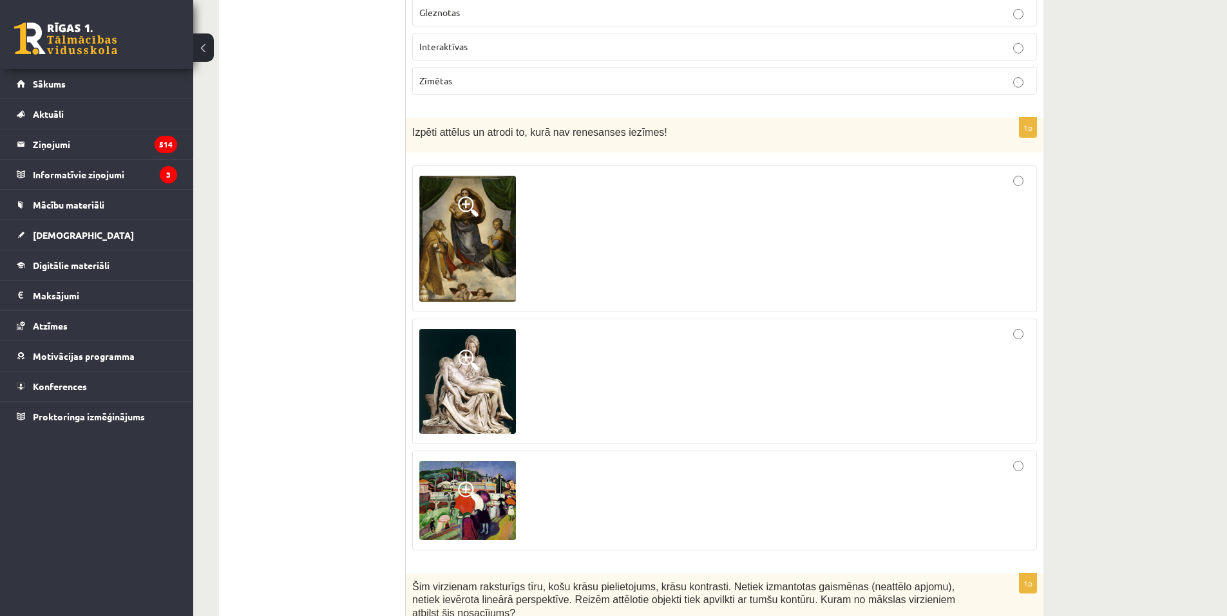
scroll to position [5372, 0]
drag, startPoint x: 560, startPoint y: 65, endPoint x: 608, endPoint y: 73, distance: 49.0
click at [608, 117] on div "Izpēti attēlus un atrodi to, kurā nav renesanses iezīmes!" at bounding box center [725, 134] width 638 height 35
click at [760, 457] on div at bounding box center [724, 500] width 610 height 86
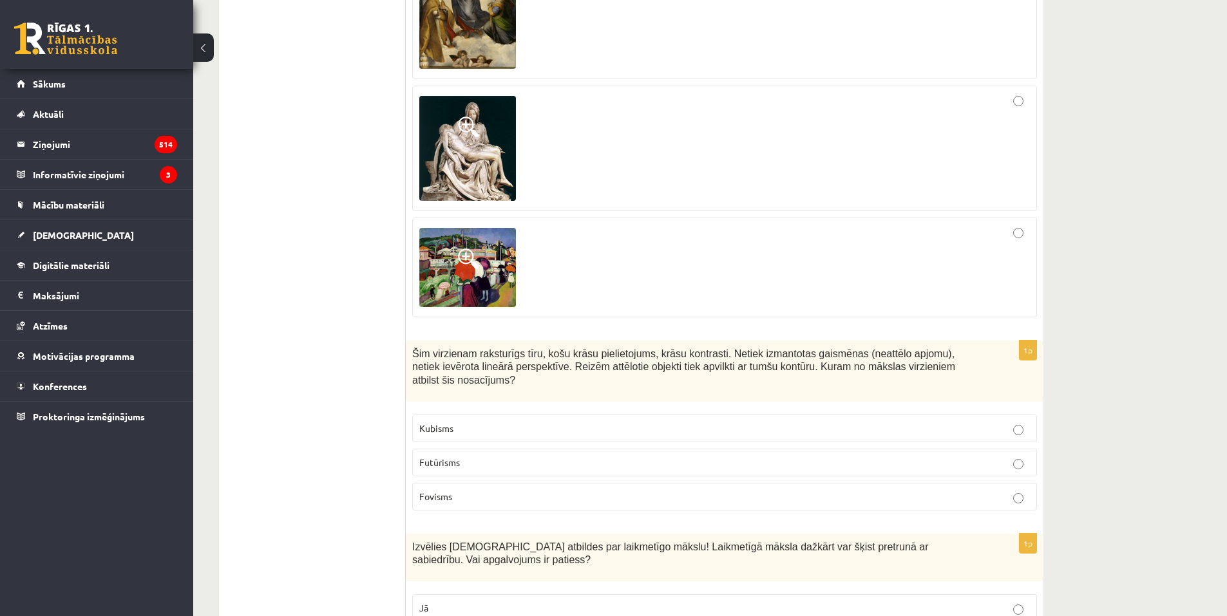
scroll to position [5615, 0]
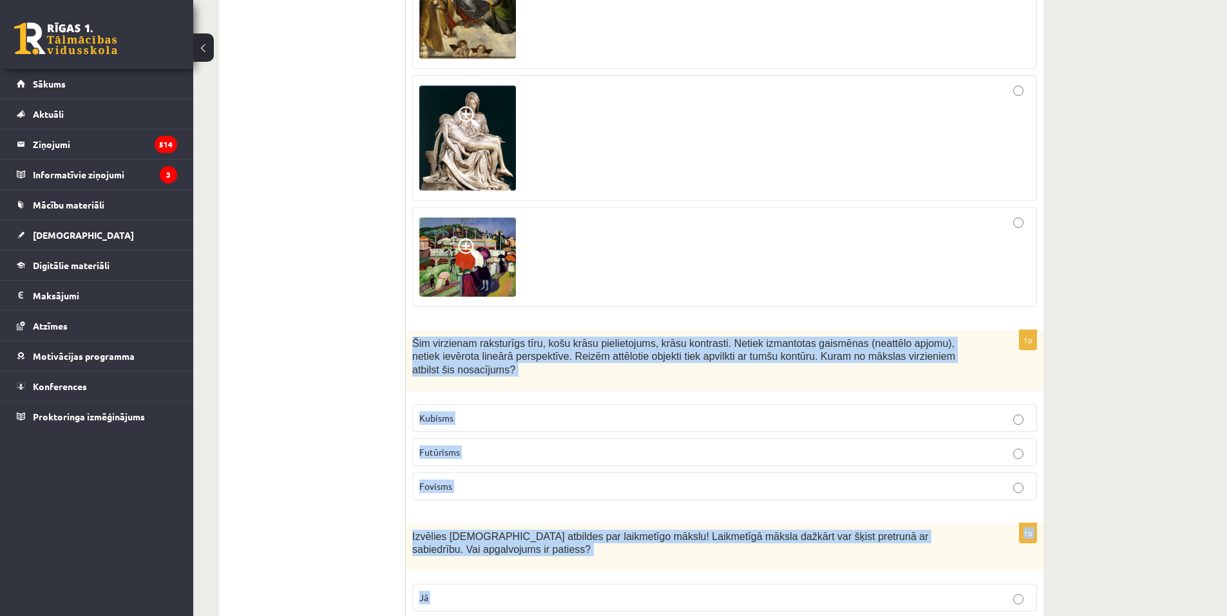
drag, startPoint x: 406, startPoint y: 276, endPoint x: 742, endPoint y: 617, distance: 479.0
copy form "Šim virzienam raksturīgs tīru, košu krāsu pielietojums, krāsu kontrasti. Netiek…"
drag, startPoint x: 449, startPoint y: 406, endPoint x: 456, endPoint y: 424, distance: 19.1
click at [449, 480] on span "Fovisms" at bounding box center [435, 486] width 33 height 12
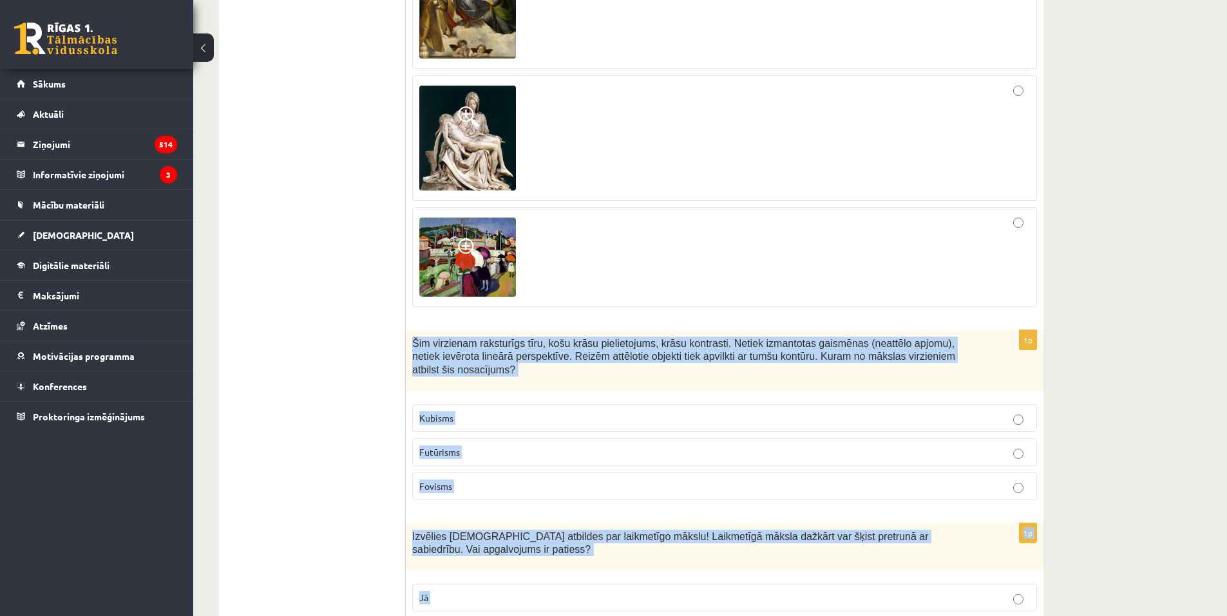
click at [440, 591] on p "Jā" at bounding box center [724, 598] width 610 height 14
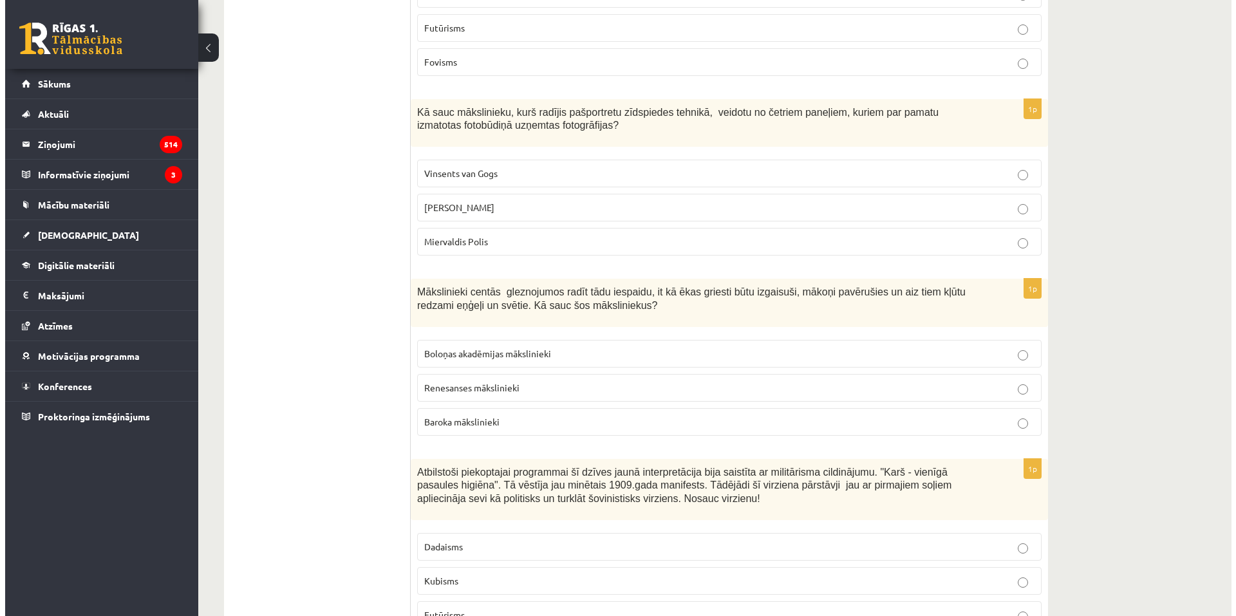
scroll to position [0, 0]
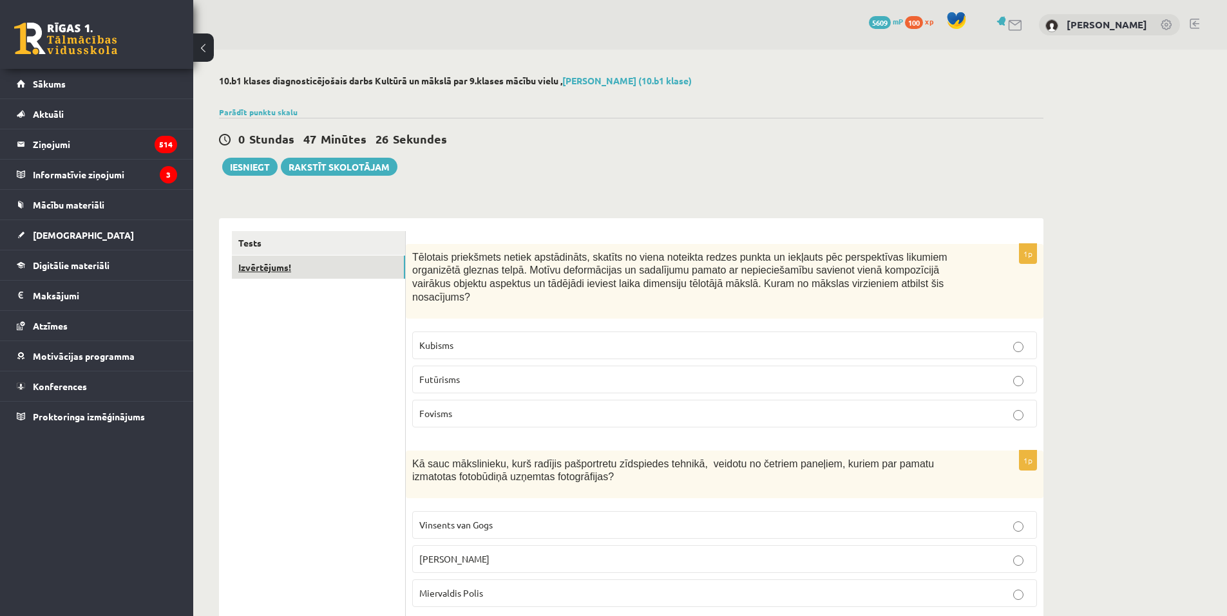
click at [257, 267] on link "Izvērtējums!" at bounding box center [318, 268] width 173 height 24
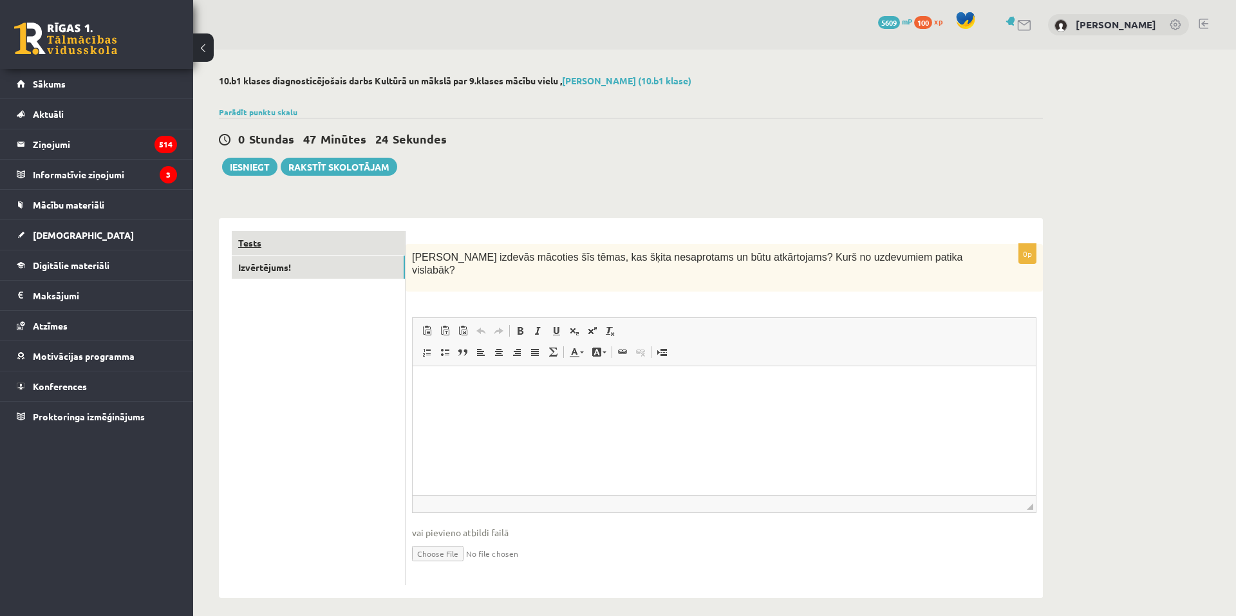
click at [362, 243] on link "Tests" at bounding box center [318, 243] width 173 height 24
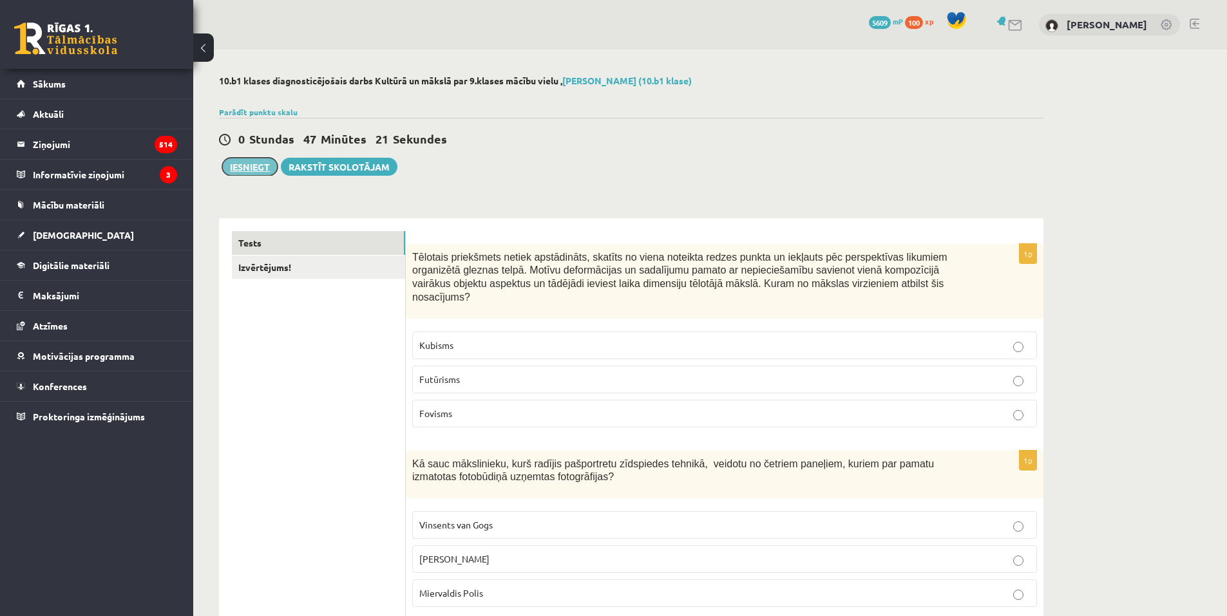
click at [243, 171] on button "Iesniegt" at bounding box center [249, 167] width 55 height 18
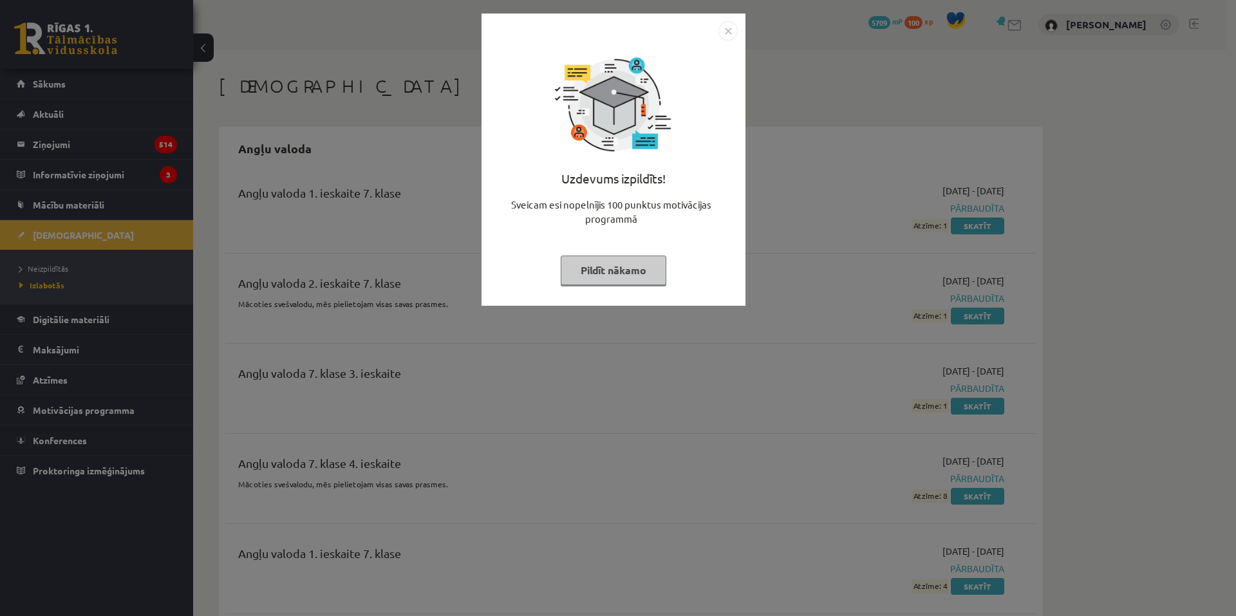
click at [723, 25] on img "Close" at bounding box center [728, 30] width 19 height 19
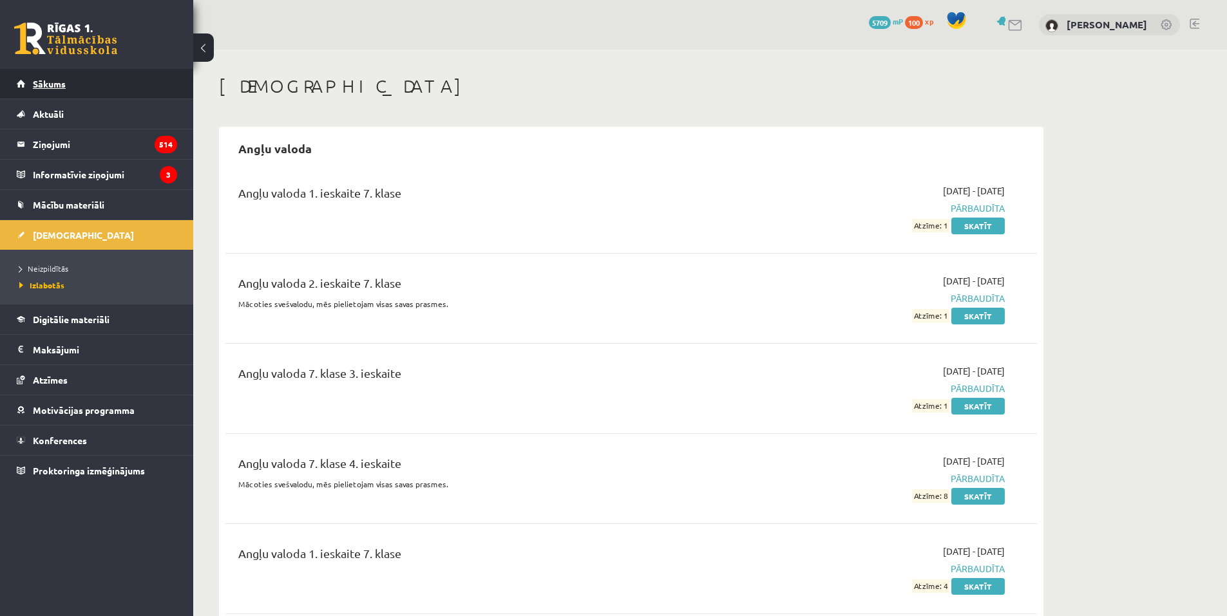
click at [83, 82] on link "Sākums" at bounding box center [97, 84] width 160 height 30
